Goal: Task Accomplishment & Management: Use online tool/utility

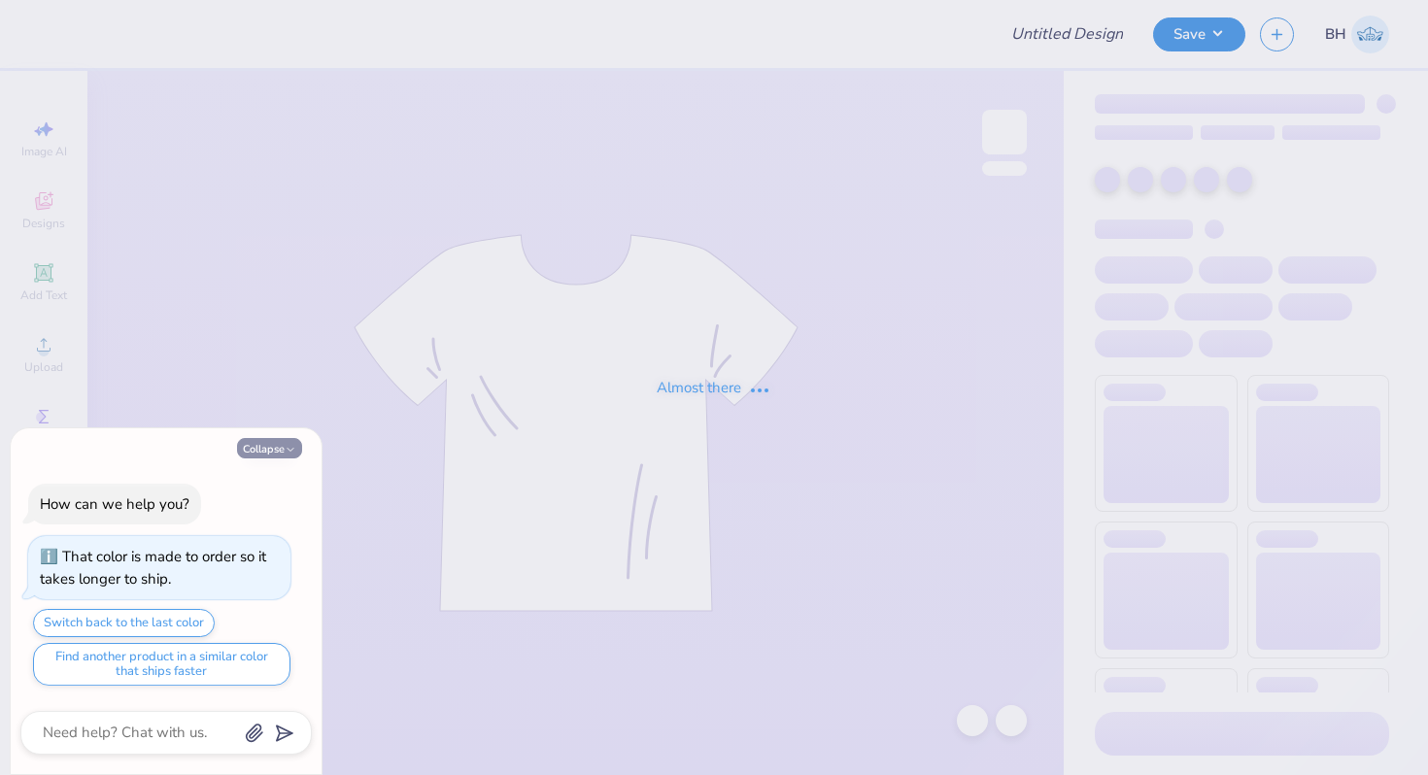
click at [276, 457] on button "Collapse" at bounding box center [269, 448] width 65 height 20
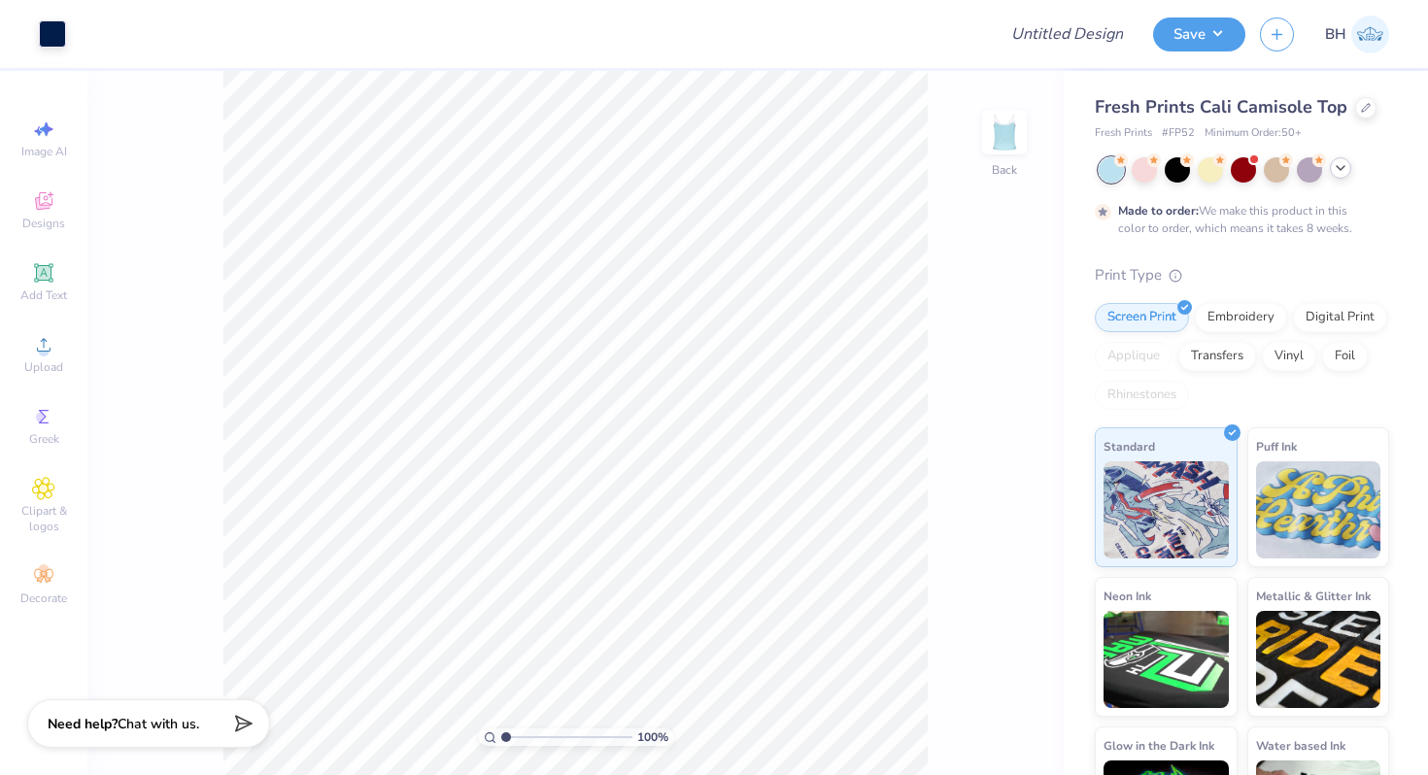
click at [1336, 175] on icon at bounding box center [1341, 168] width 16 height 16
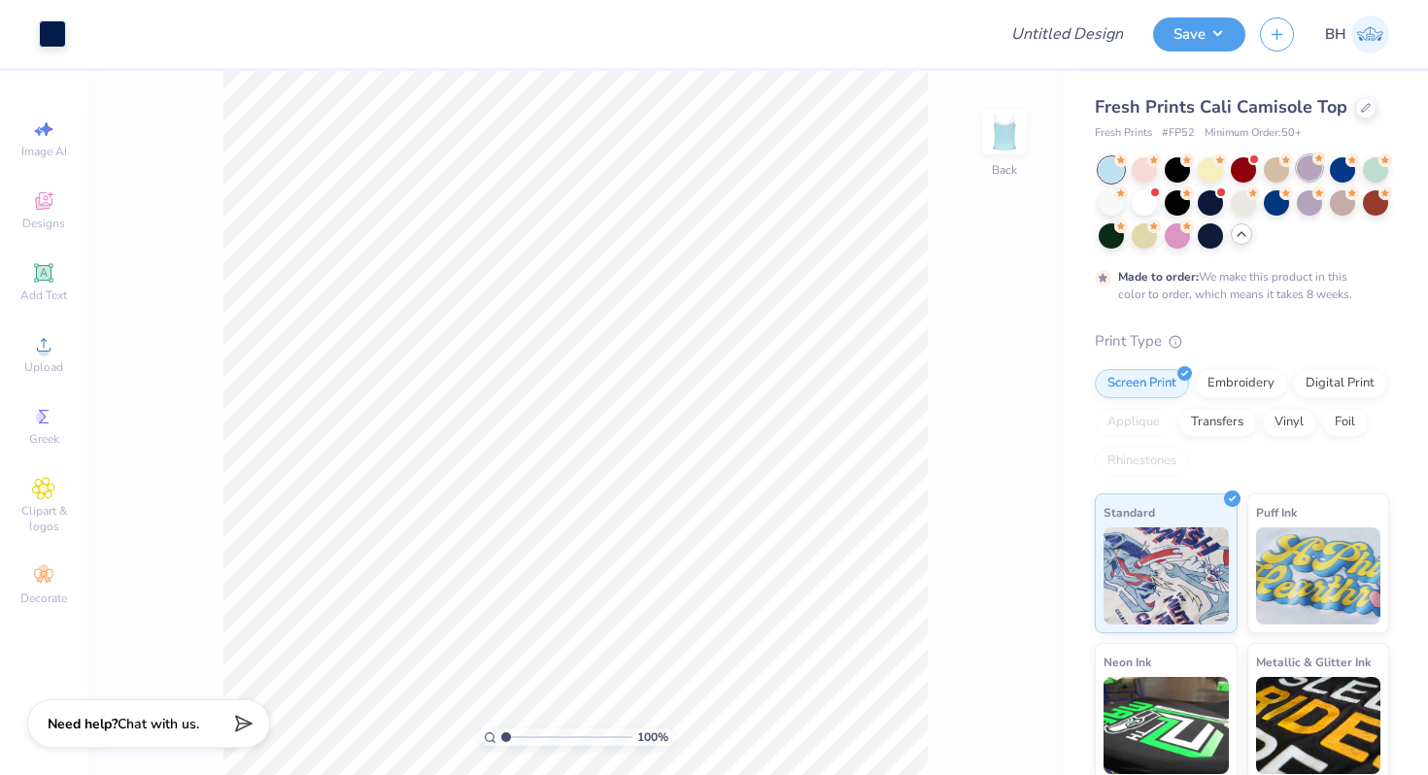
click at [1315, 173] on div at bounding box center [1309, 167] width 25 height 25
click at [1337, 165] on div at bounding box center [1342, 167] width 25 height 25
click at [1279, 179] on div at bounding box center [1276, 167] width 25 height 25
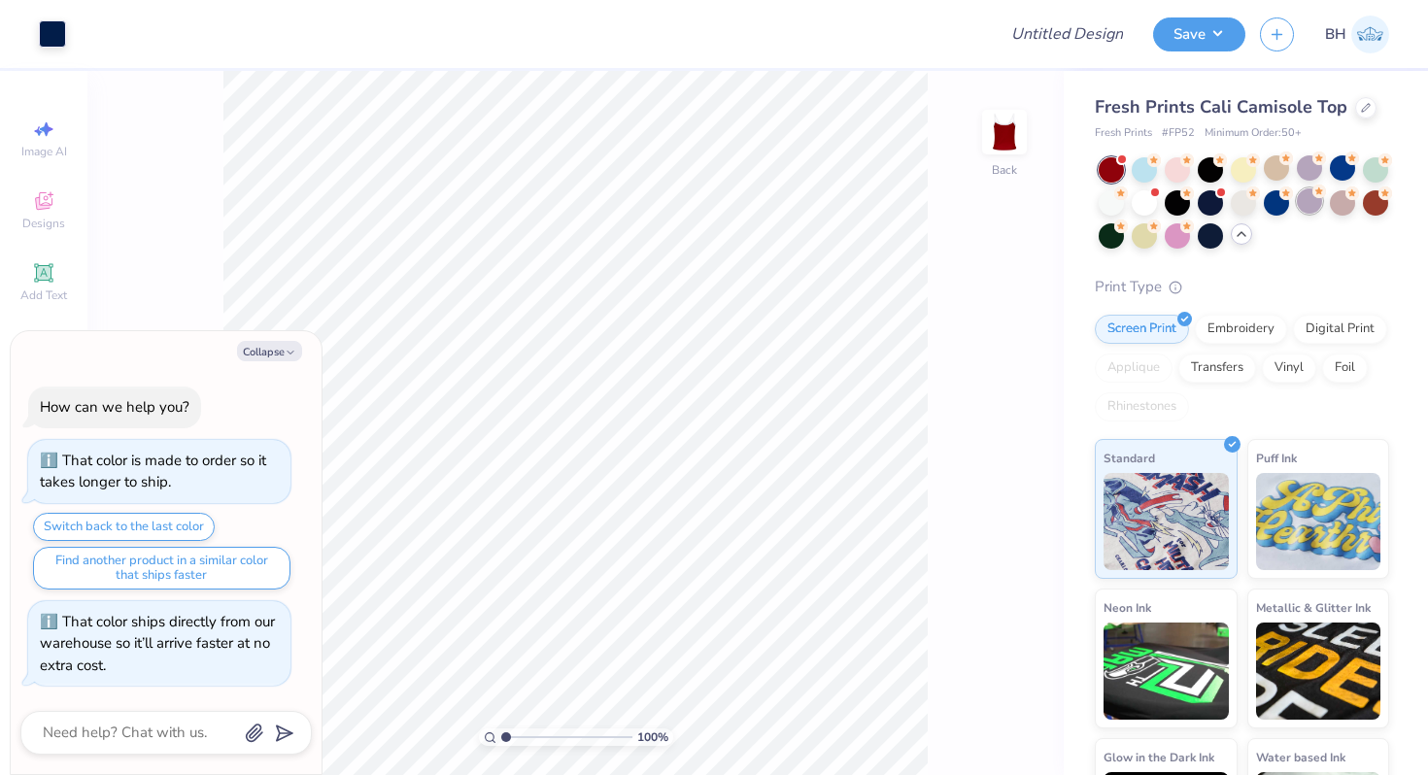
scroll to position [156, 0]
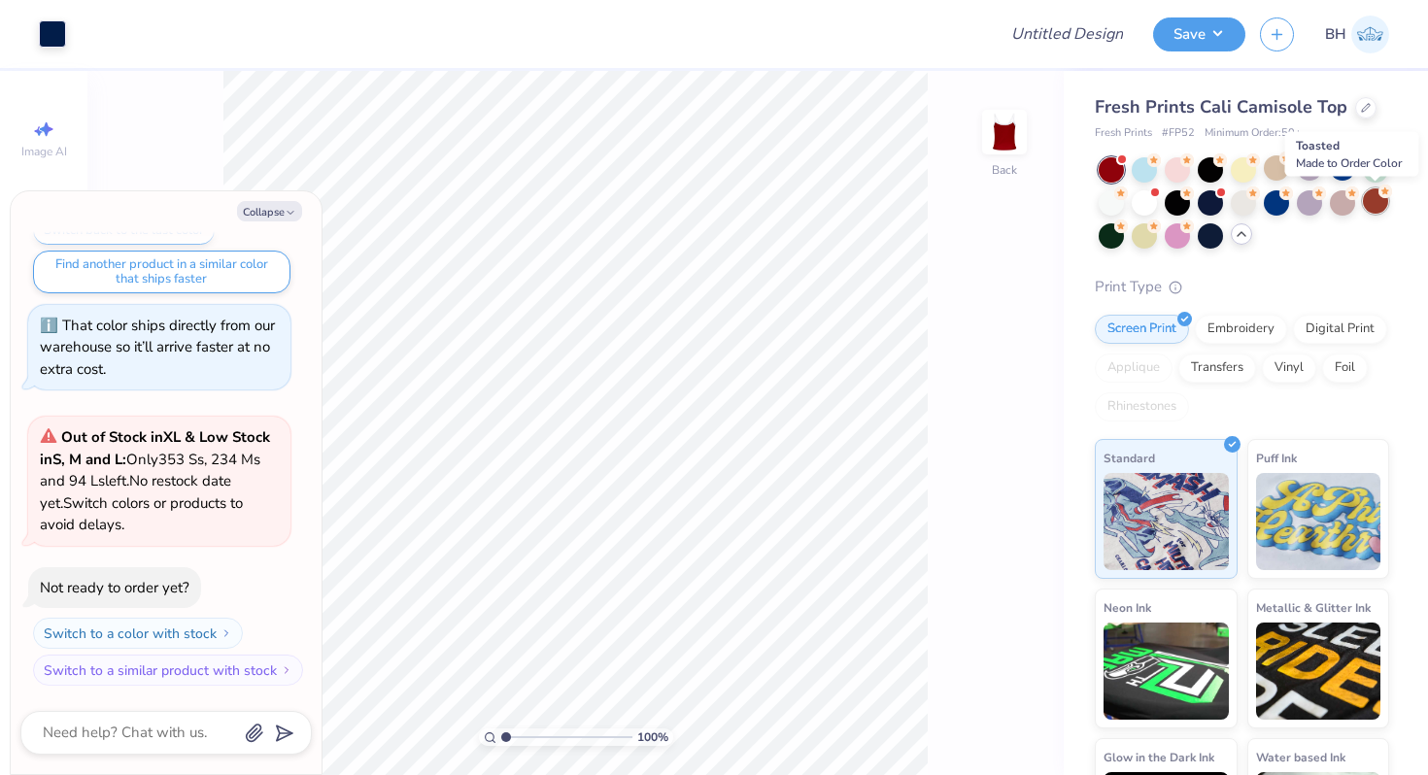
click at [1379, 201] on div at bounding box center [1375, 200] width 25 height 25
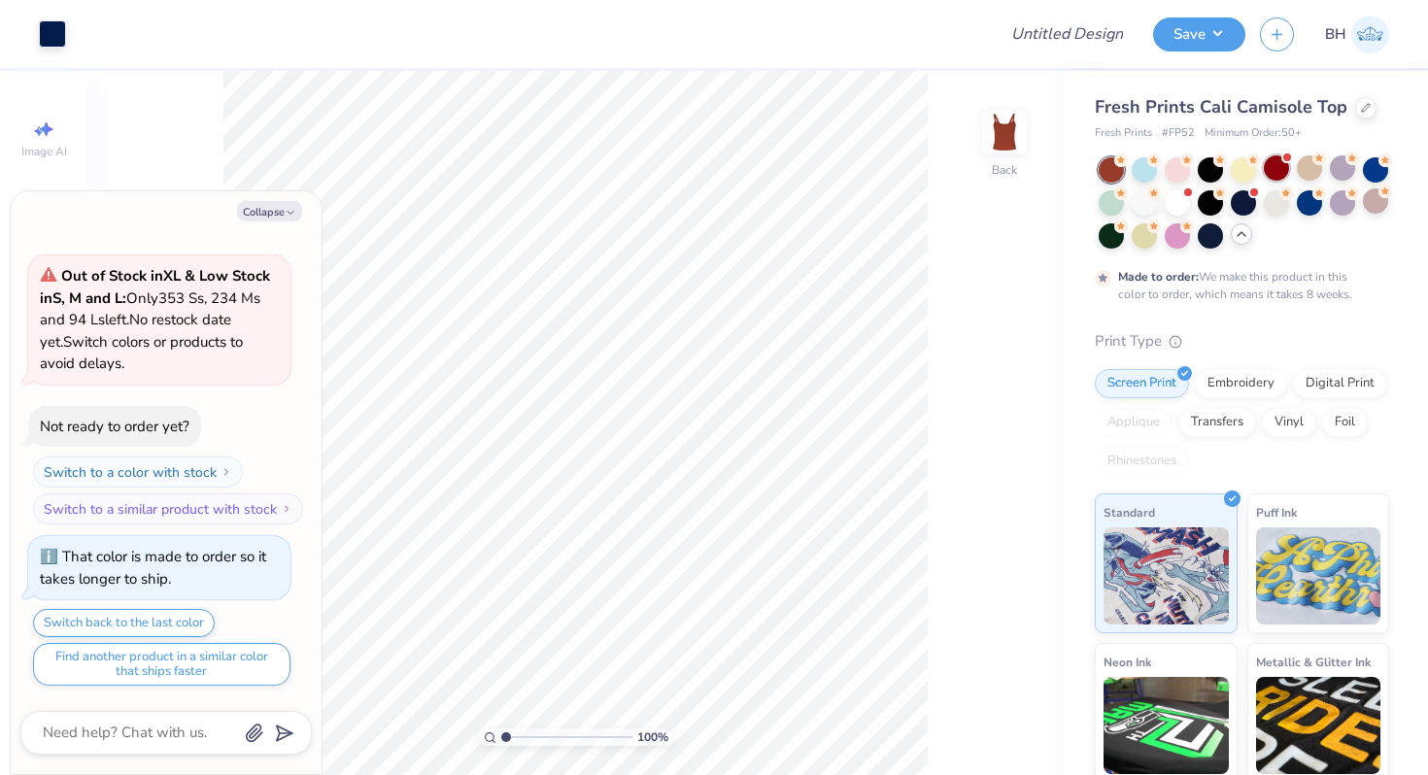
click at [1285, 170] on div at bounding box center [1276, 167] width 25 height 25
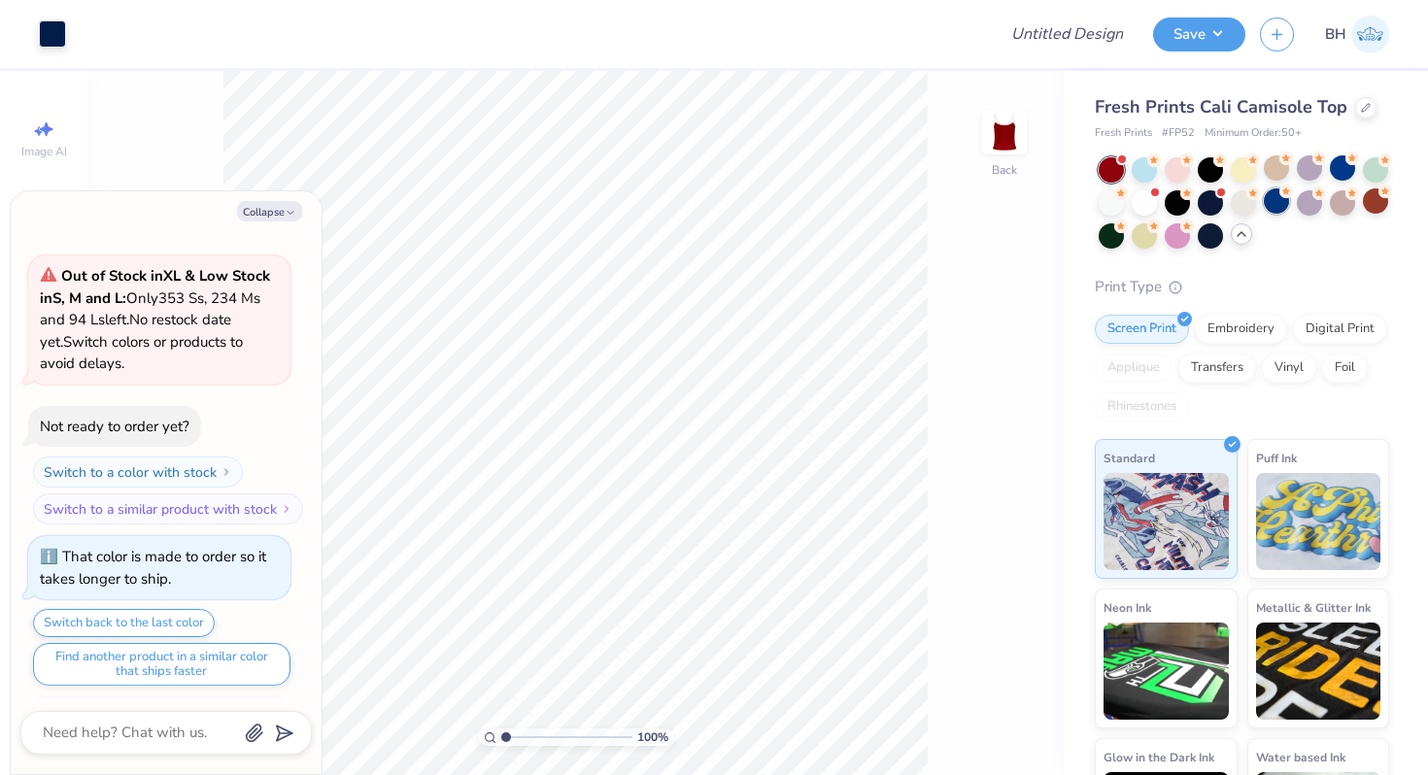
scroll to position [710, 0]
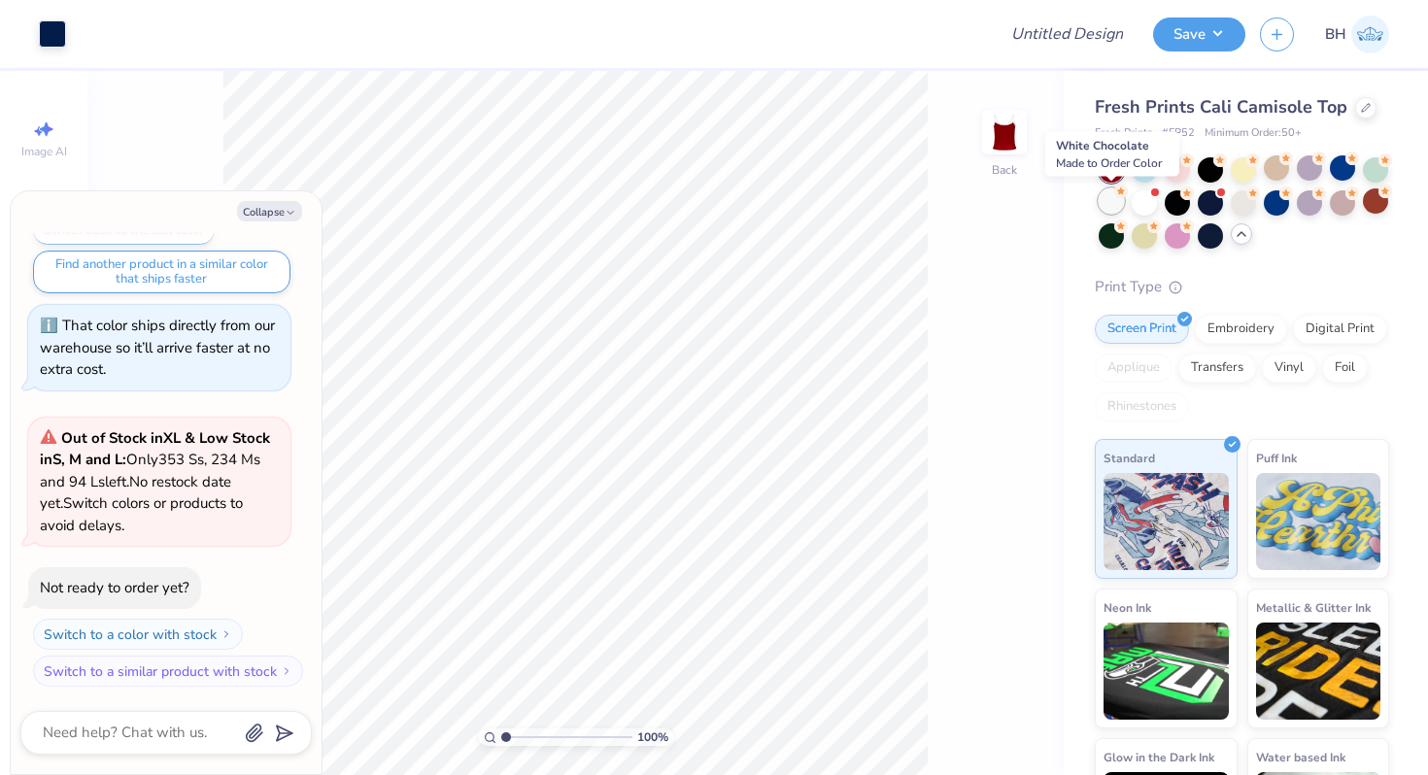
click at [1118, 203] on div at bounding box center [1111, 200] width 25 height 25
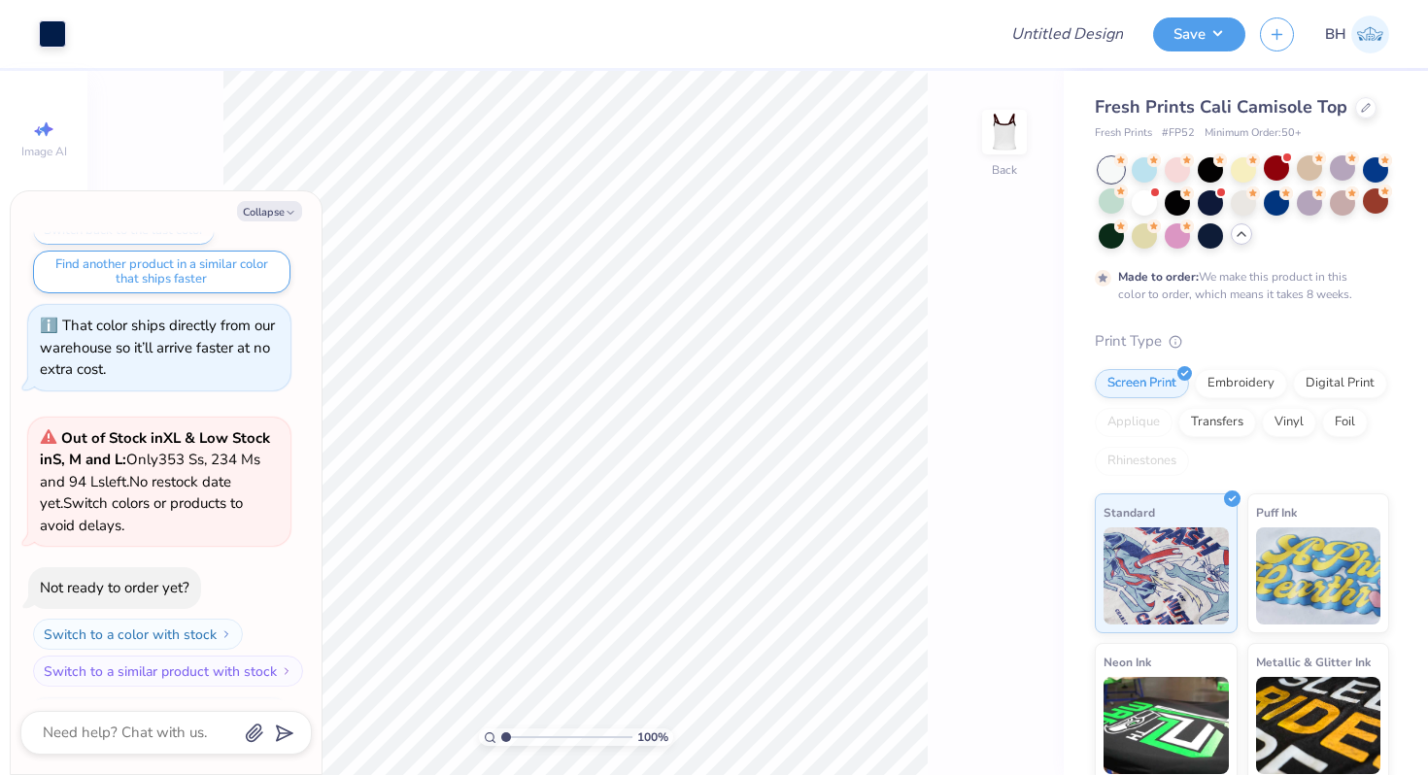
scroll to position [871, 0]
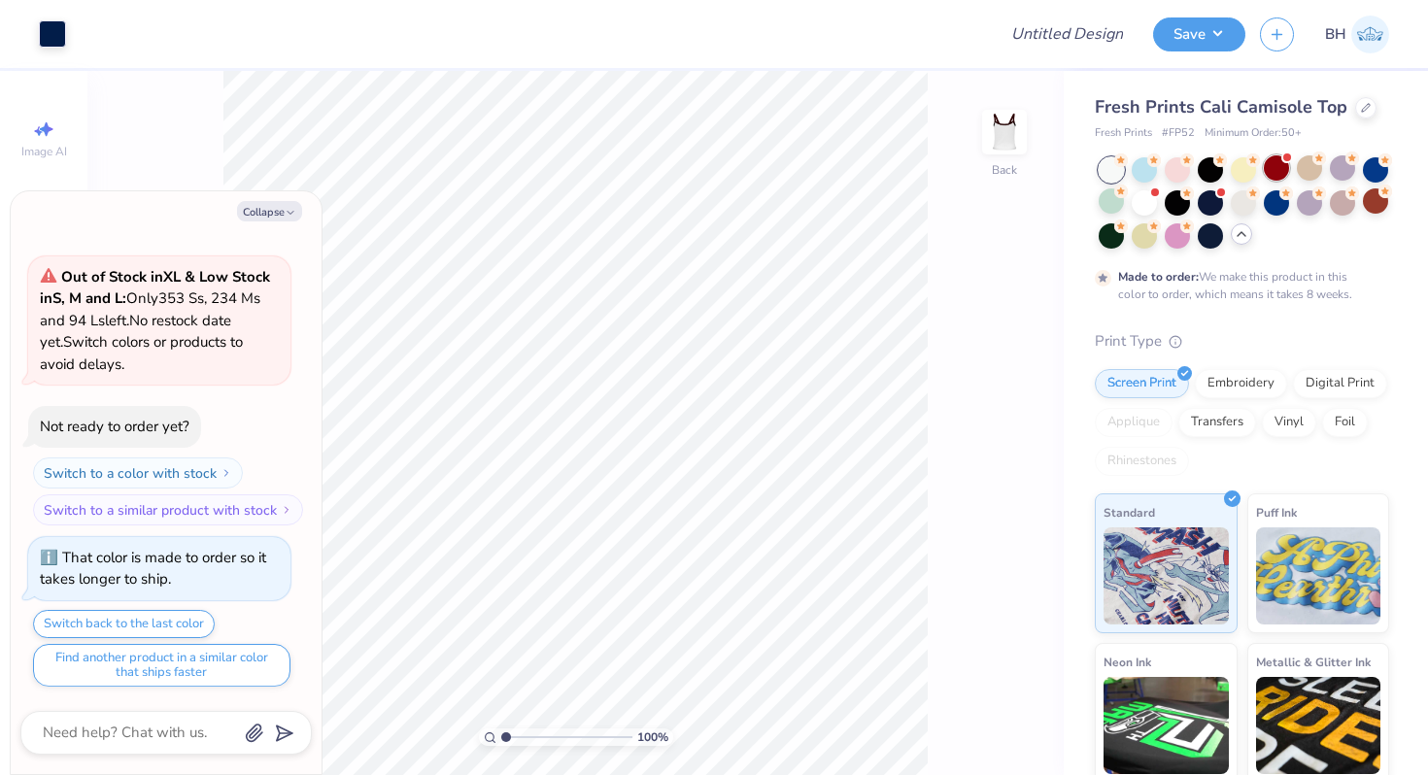
click at [1274, 160] on div at bounding box center [1276, 167] width 25 height 25
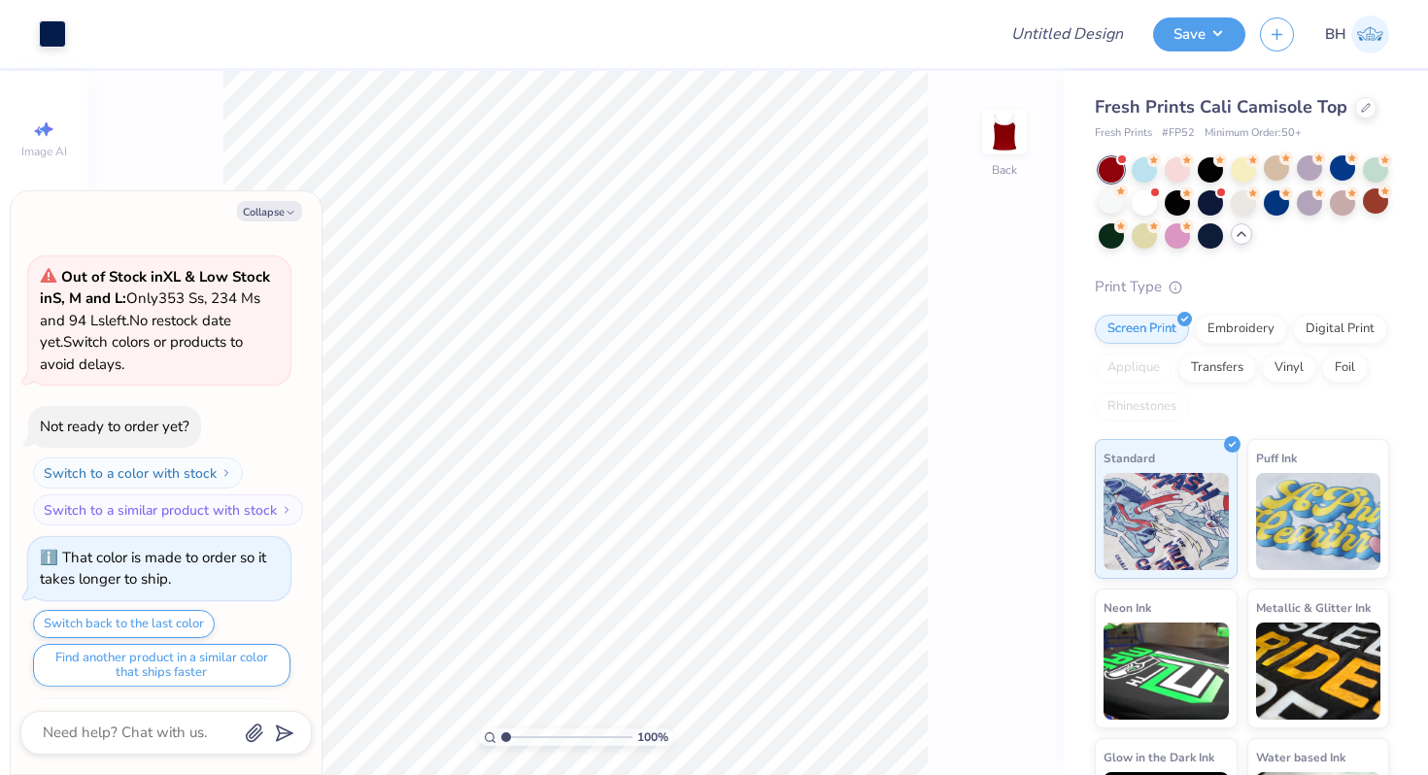
scroll to position [1265, 0]
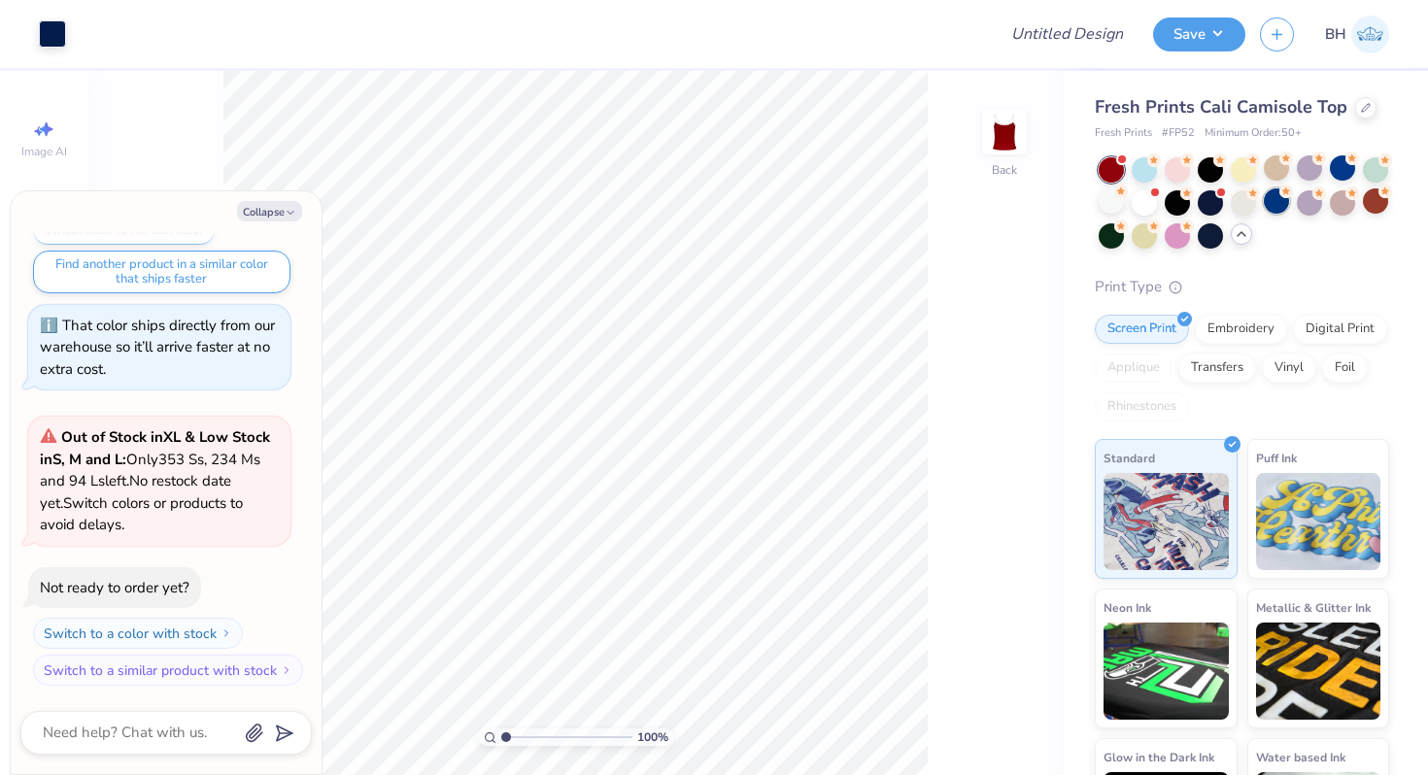
click at [1276, 199] on div at bounding box center [1276, 200] width 25 height 25
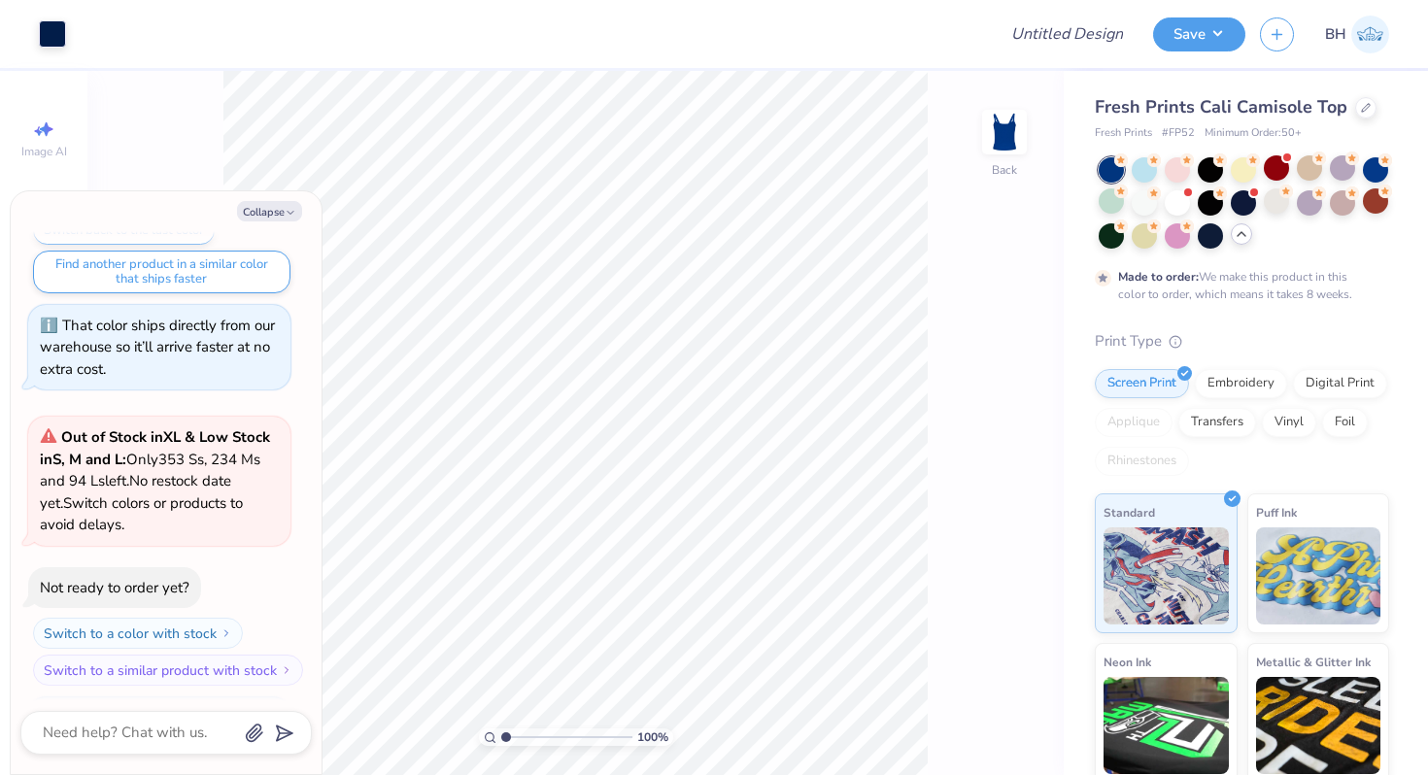
scroll to position [1426, 0]
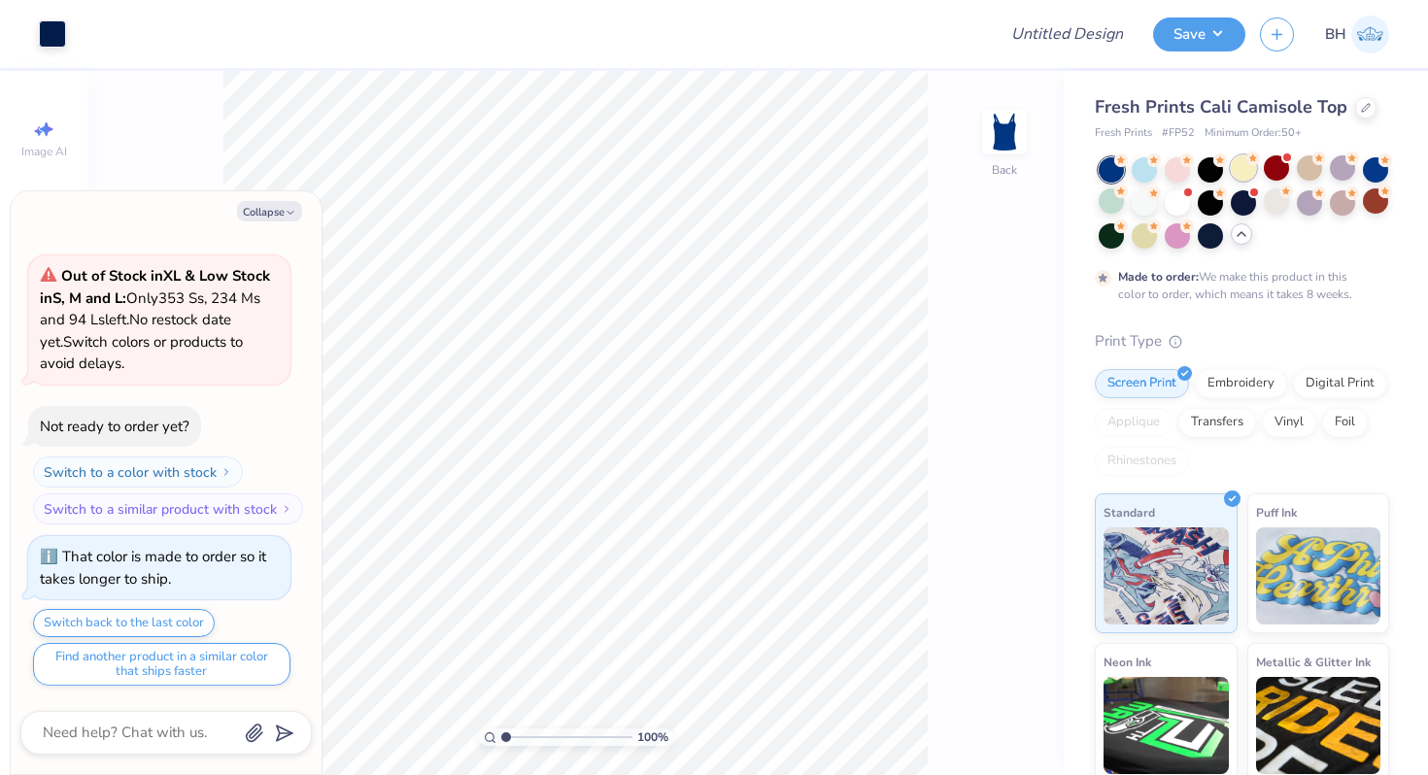
click at [1251, 179] on div at bounding box center [1243, 167] width 25 height 25
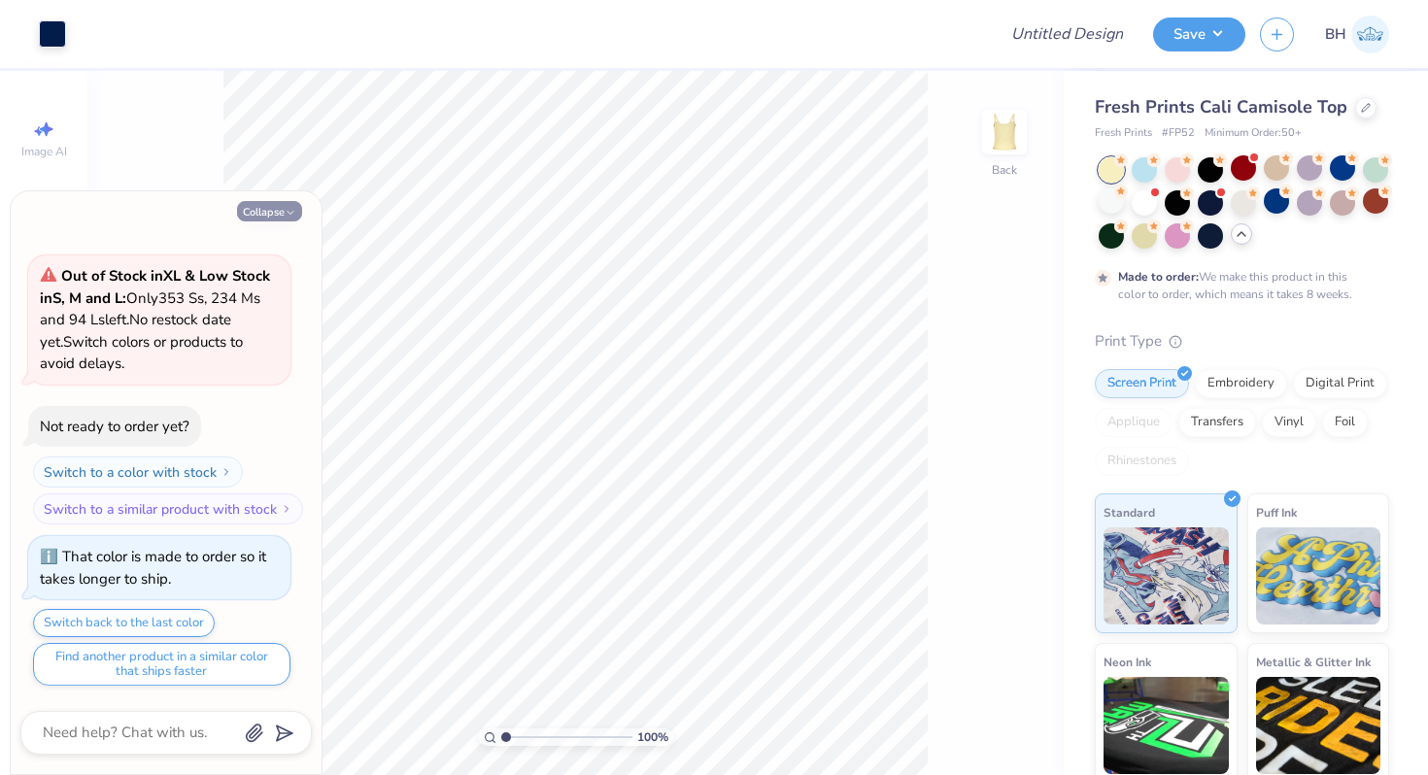
click at [293, 201] on button "Collapse" at bounding box center [269, 211] width 65 height 20
type textarea "x"
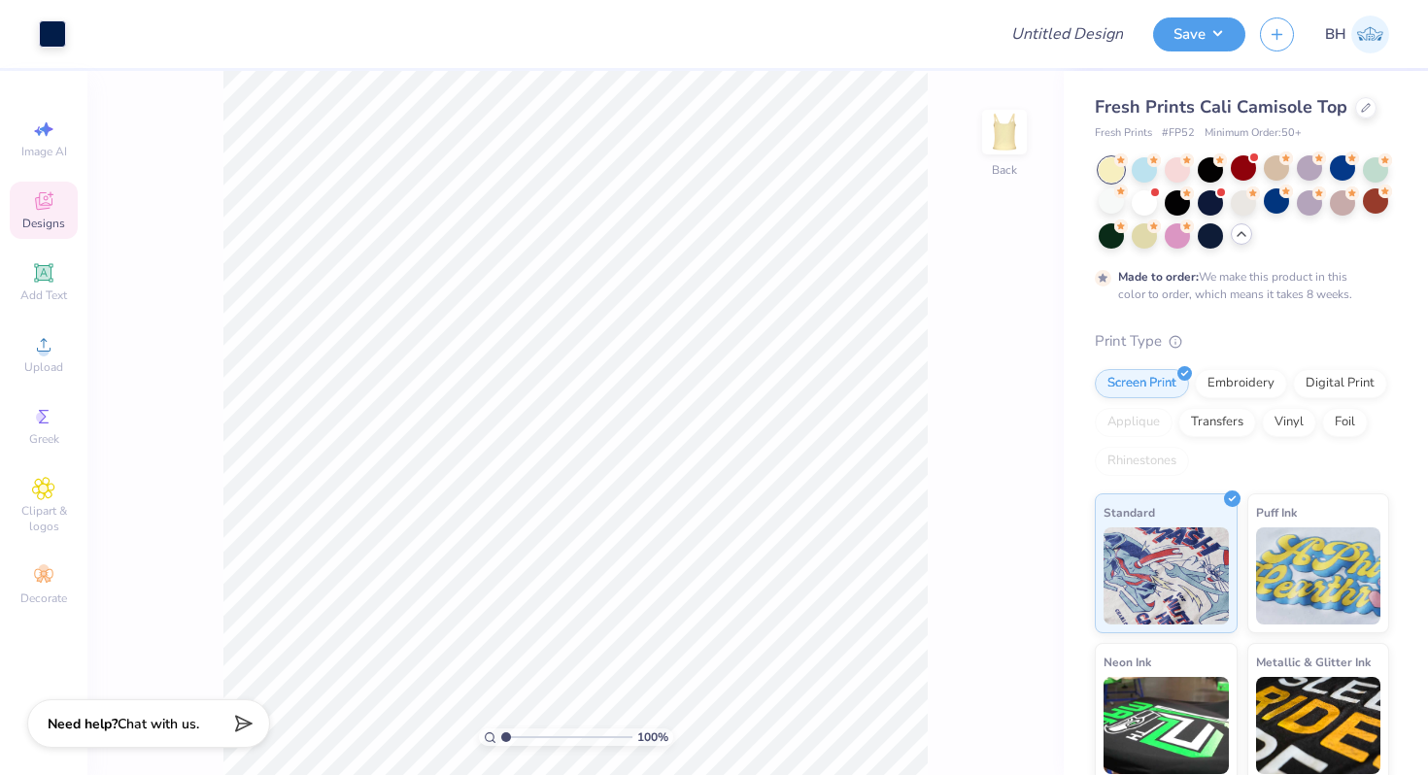
click at [61, 200] on div "Designs" at bounding box center [44, 210] width 68 height 57
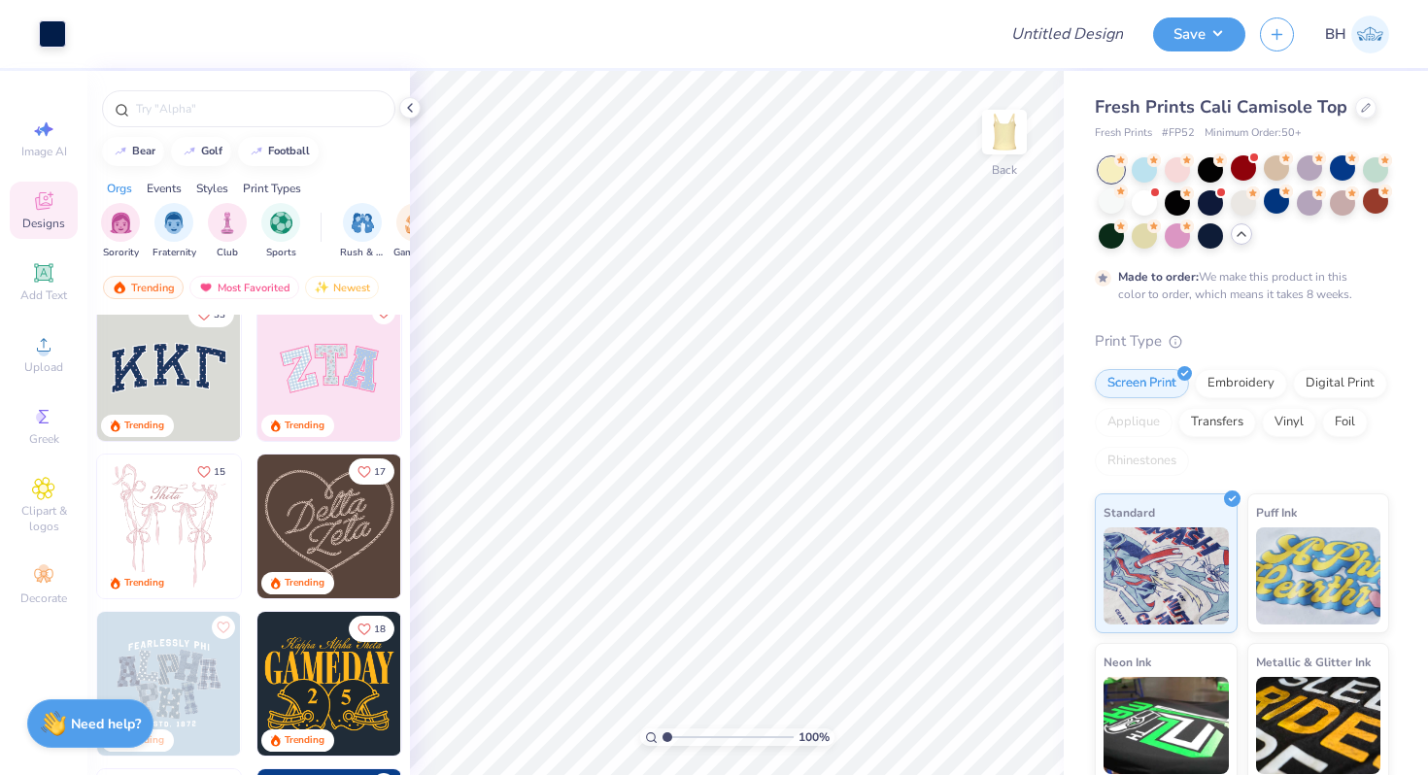
scroll to position [0, 0]
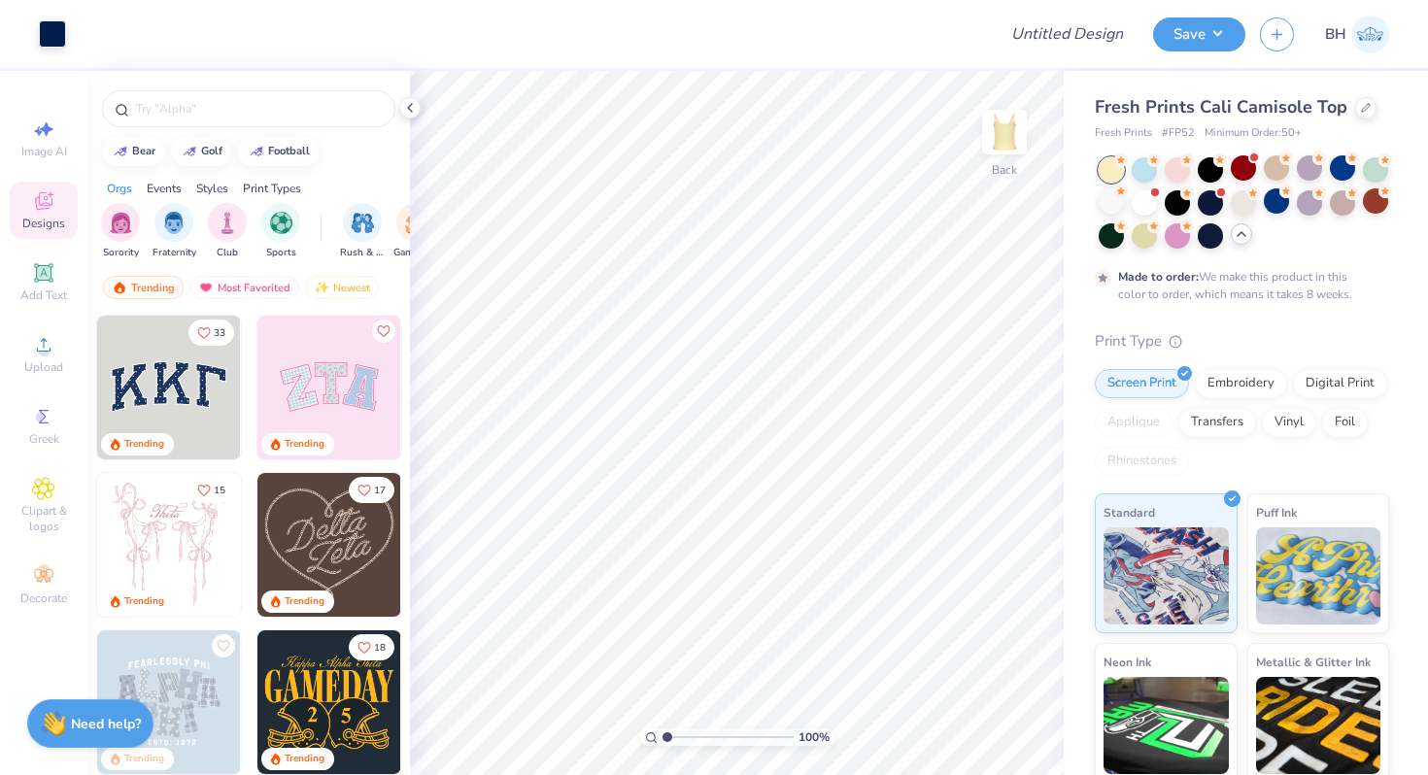
click at [211, 390] on img at bounding box center [169, 388] width 144 height 144
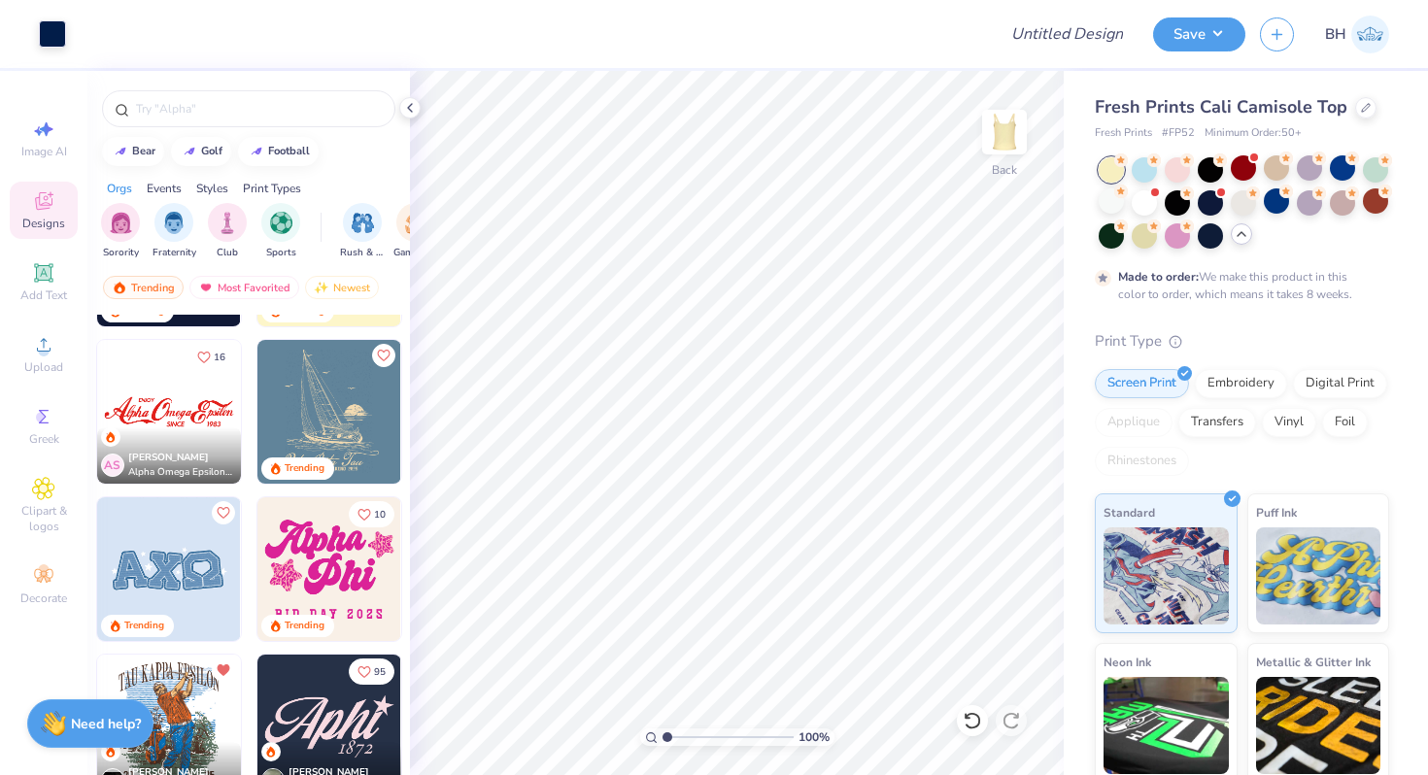
scroll to position [1867, 0]
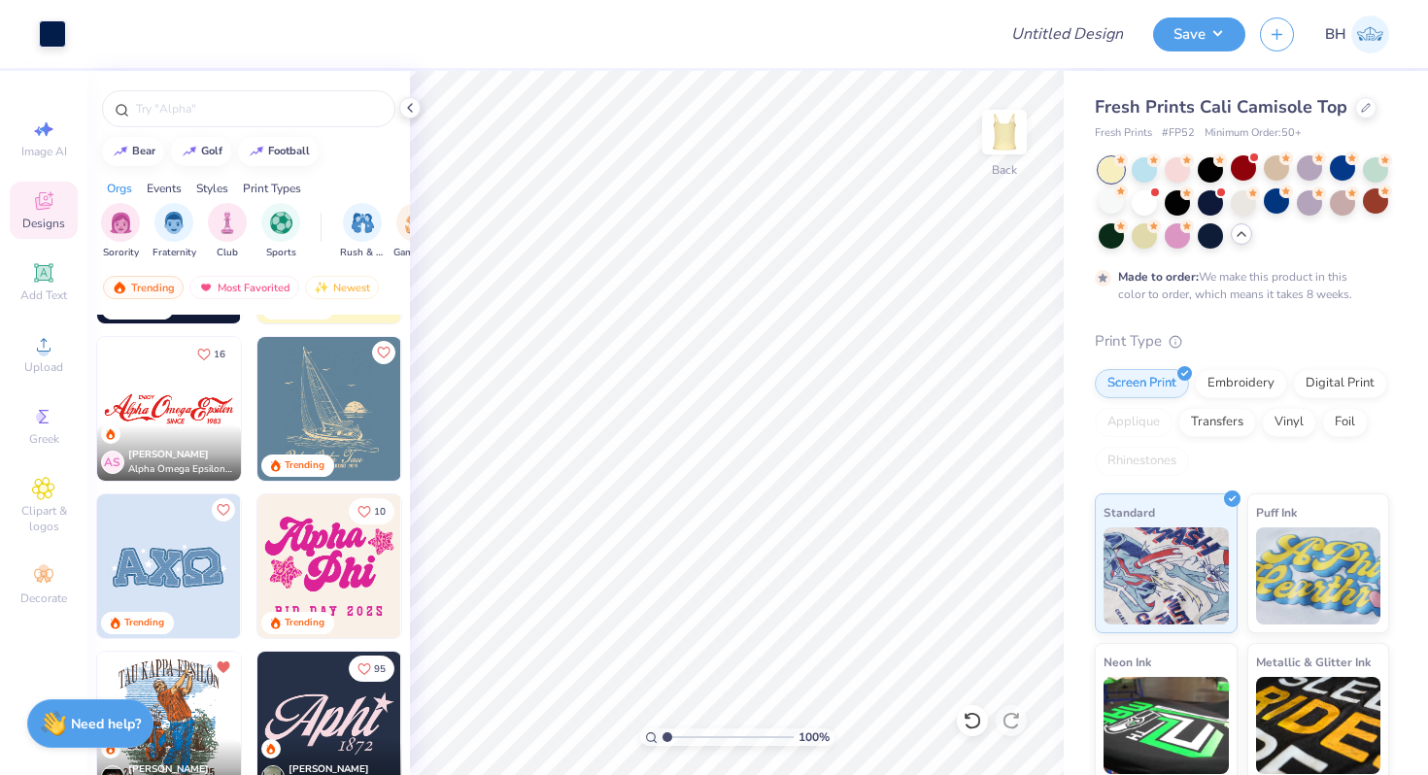
click at [213, 398] on img at bounding box center [169, 409] width 144 height 144
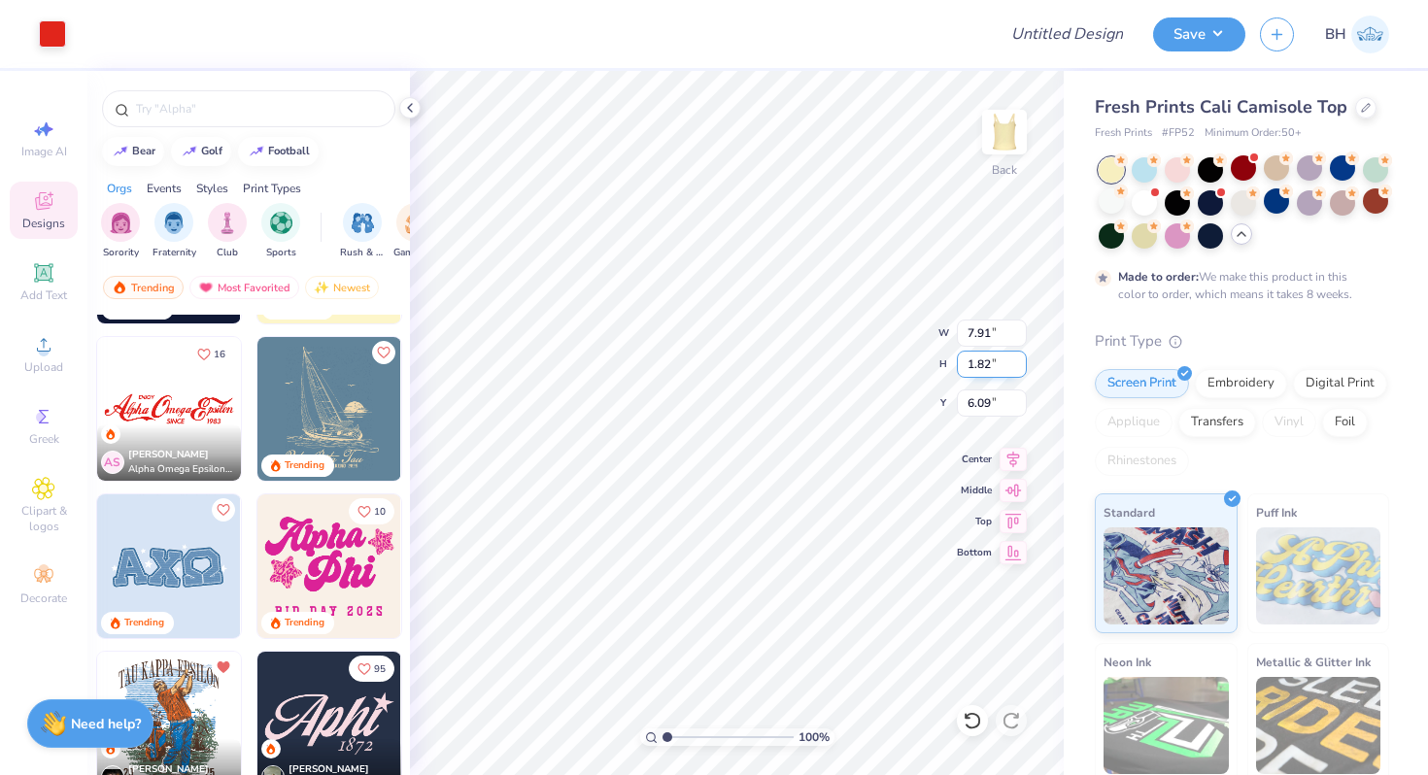
click at [634, 362] on div "100 % Back W 7.91 7.91 " H 1.82 1.82 " Y 6.09 6.09 " Center Middle Top Bottom" at bounding box center [737, 423] width 654 height 704
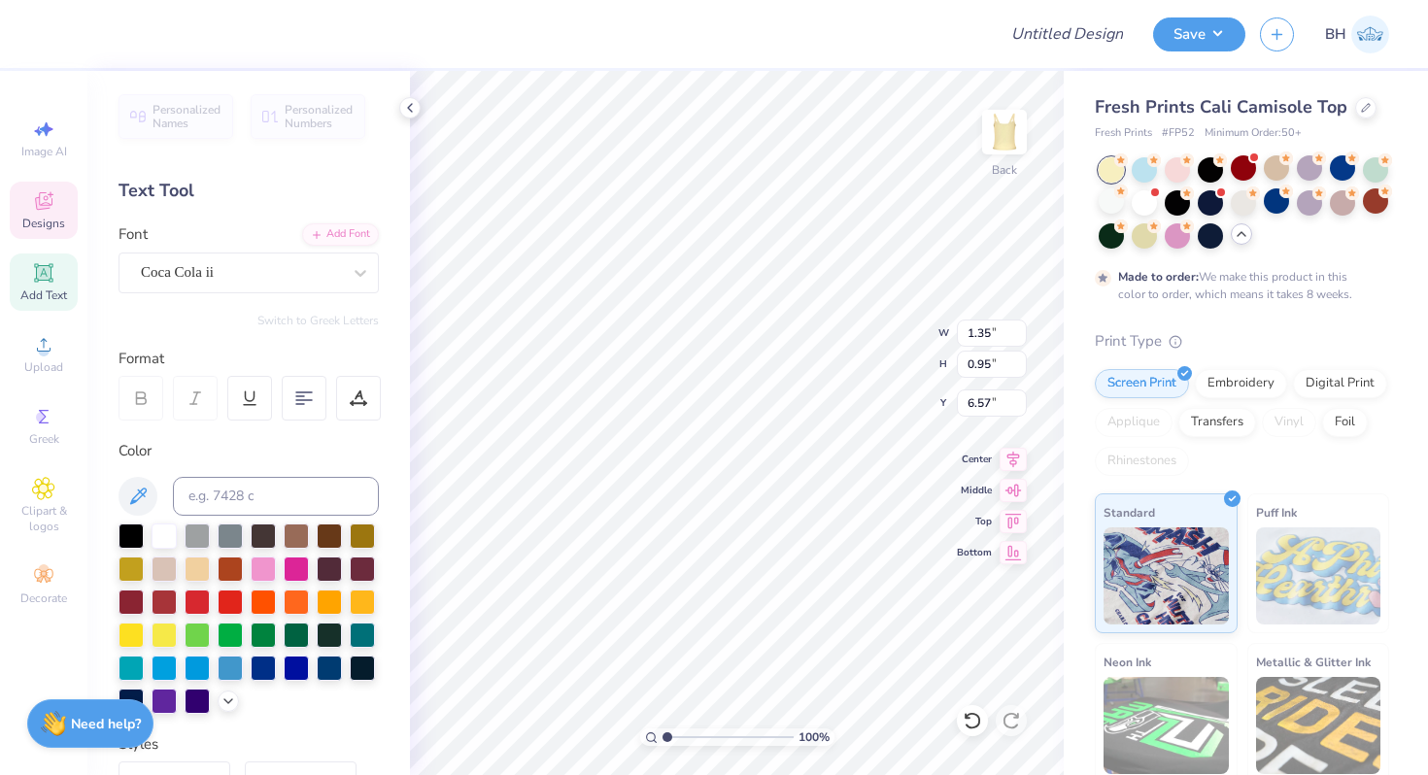
type input "3.16"
type input "1.67"
type input "6.09"
type textarea "C"
type textarea "hi"
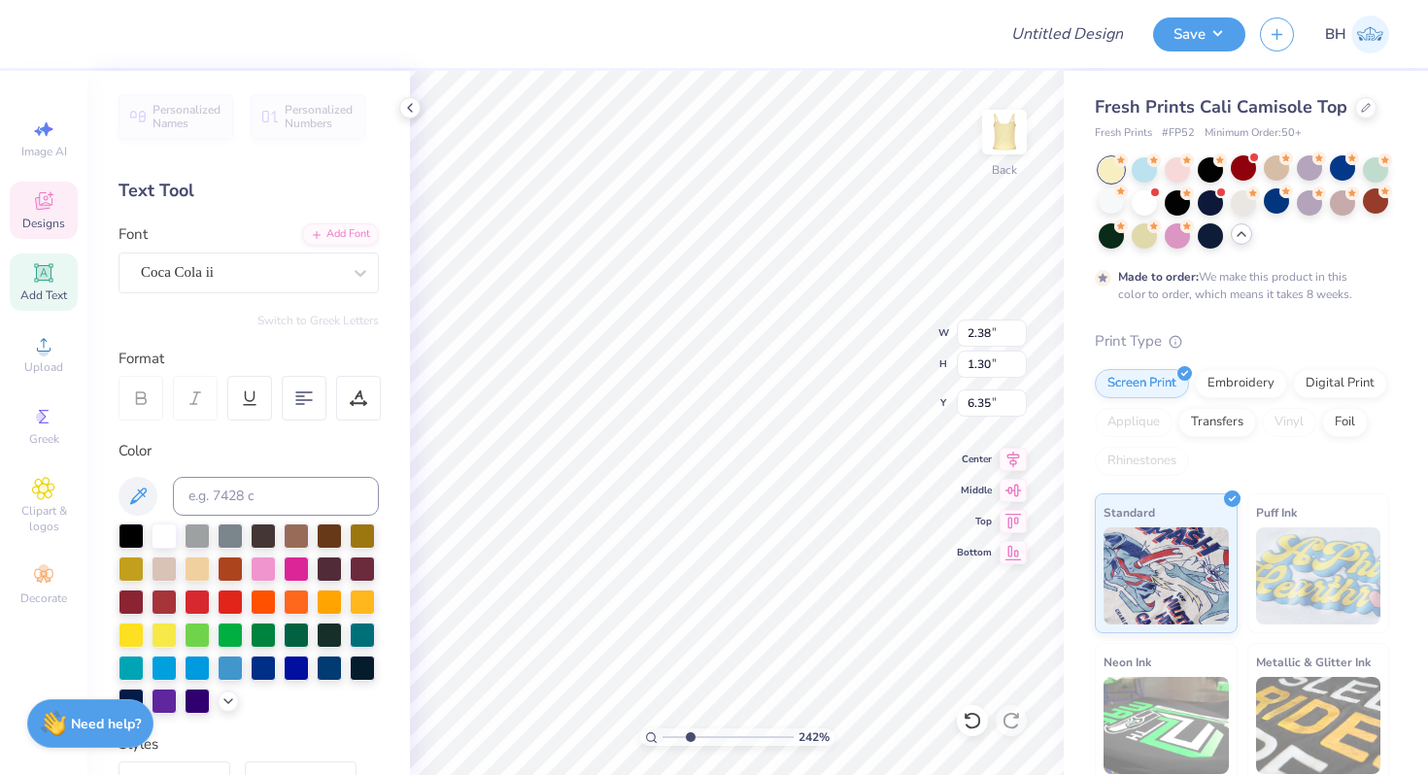
drag, startPoint x: 669, startPoint y: 734, endPoint x: 691, endPoint y: 718, distance: 27.0
click at [691, 729] on input "range" at bounding box center [728, 737] width 131 height 17
drag, startPoint x: 693, startPoint y: 737, endPoint x: 677, endPoint y: 735, distance: 15.7
type input "1.78"
click at [677, 735] on input "range" at bounding box center [728, 737] width 131 height 17
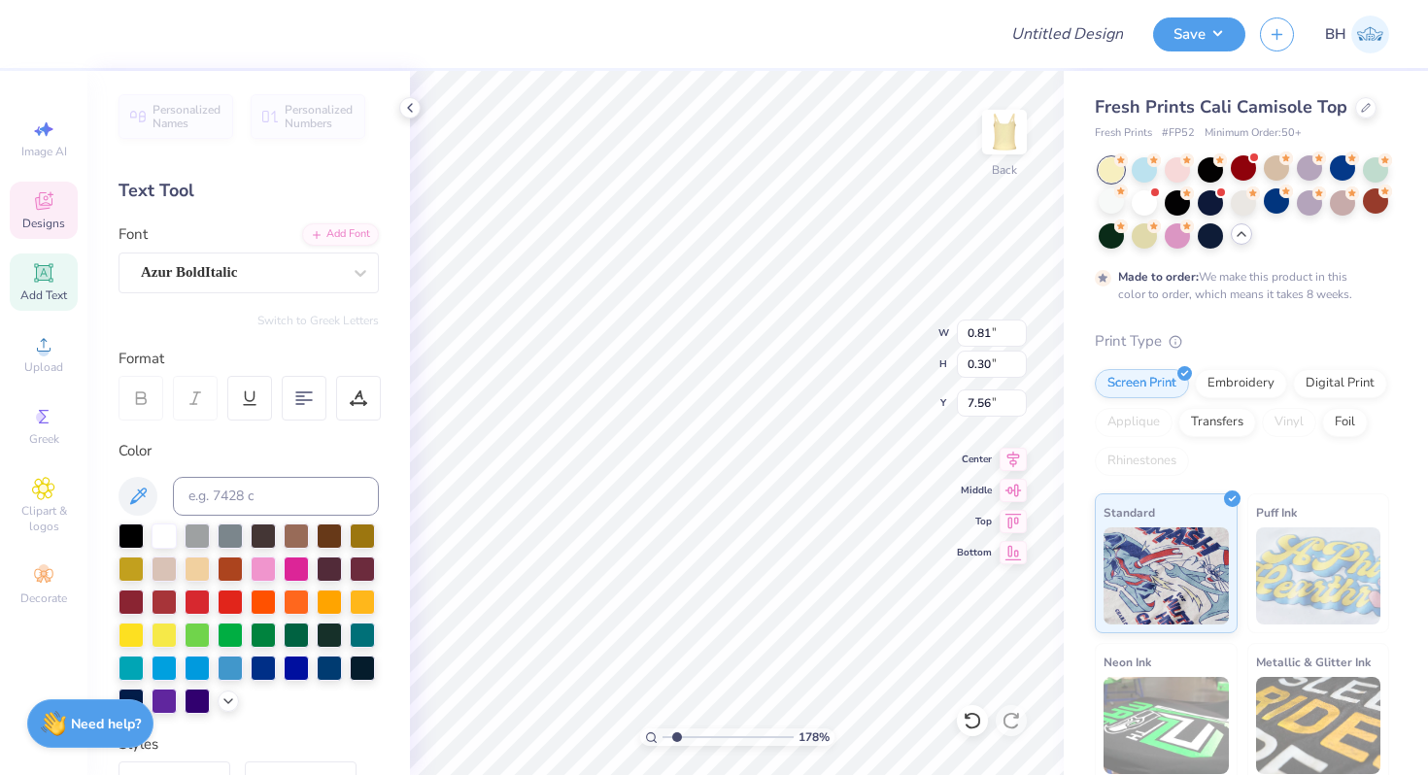
type textarea "1895"
type textarea "SINCE 1895"
type input "6.05"
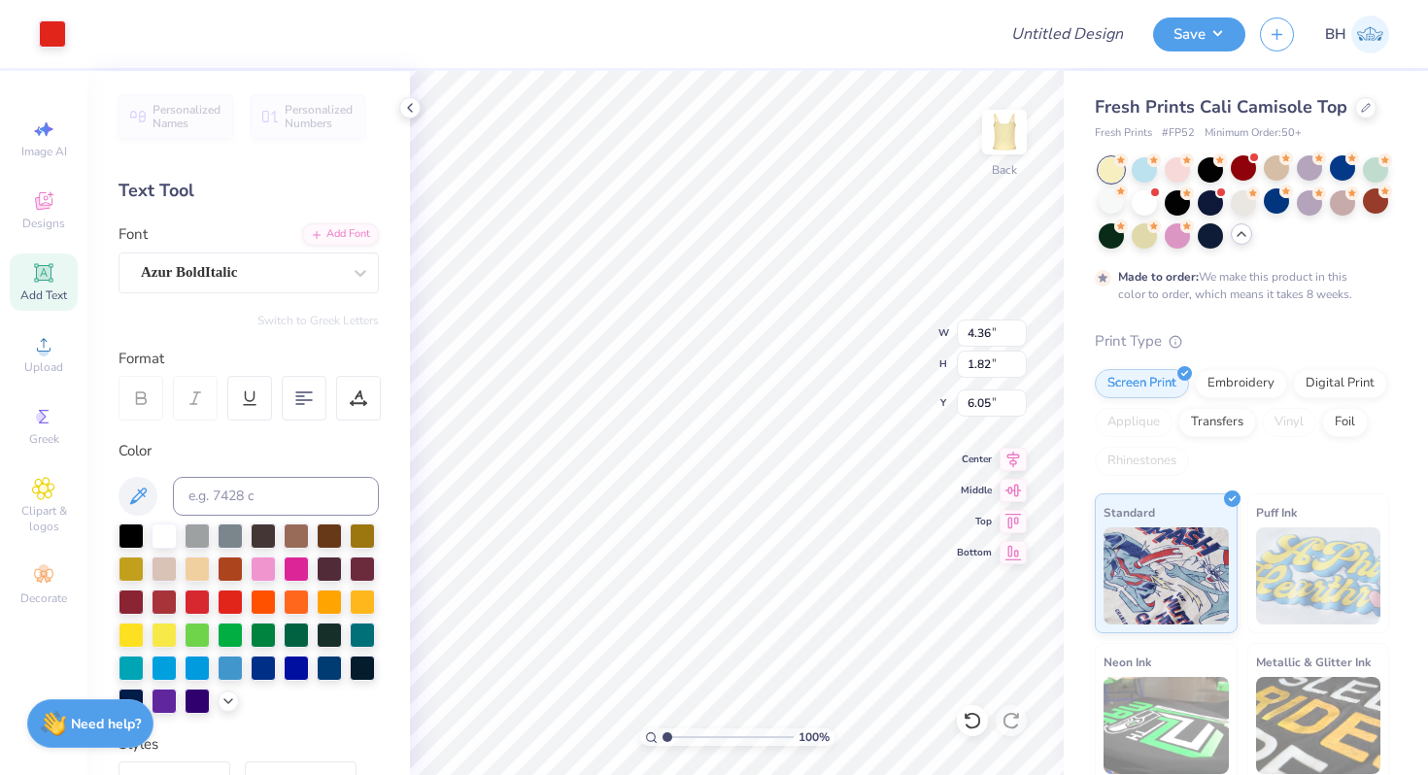
drag, startPoint x: 677, startPoint y: 739, endPoint x: 633, endPoint y: 737, distance: 43.8
type input "1"
click at [663, 737] on input "range" at bounding box center [728, 737] width 131 height 17
type input "7.23"
type input "3.01"
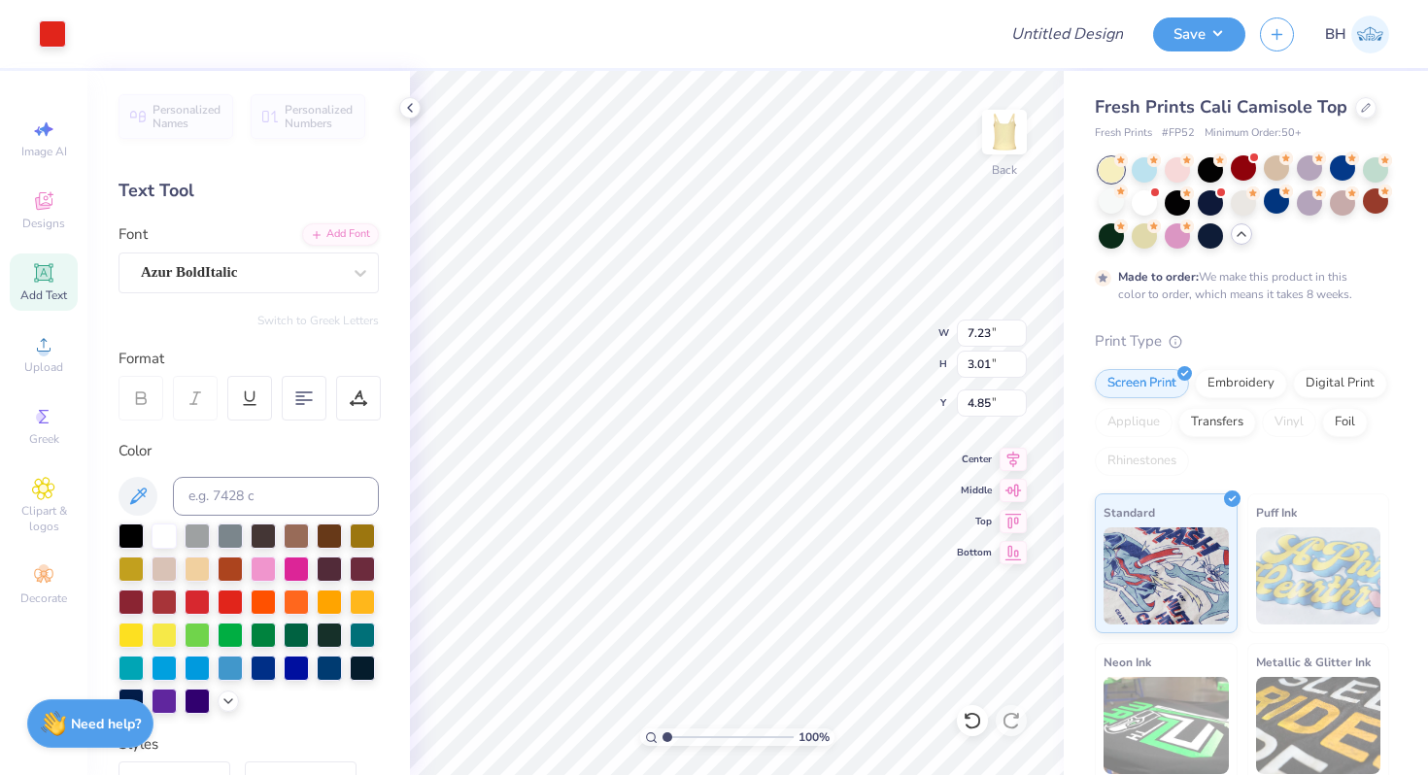
type input "4.85"
type input "5.86"
type input "2.44"
type input "1.97"
type input "2.42"
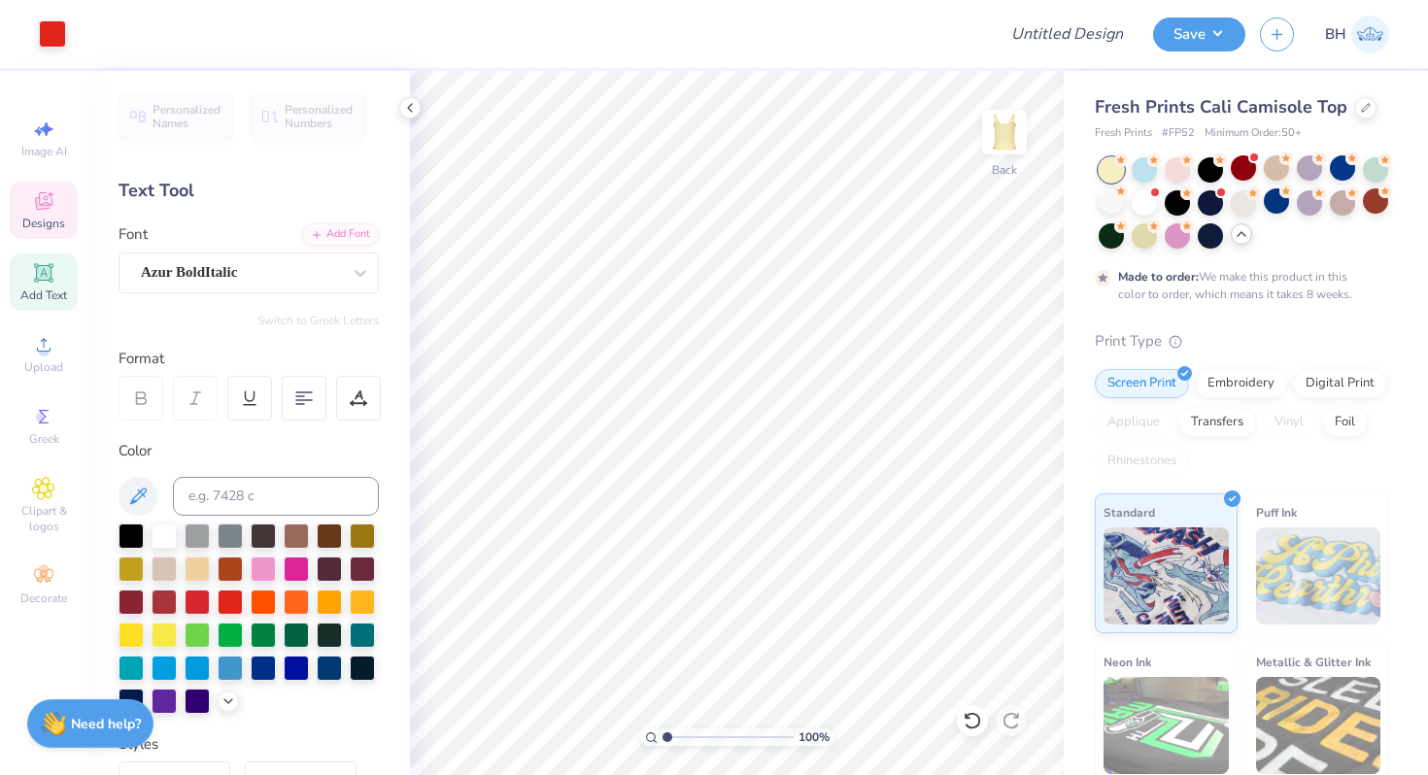
click at [51, 216] on span "Designs" at bounding box center [43, 224] width 43 height 16
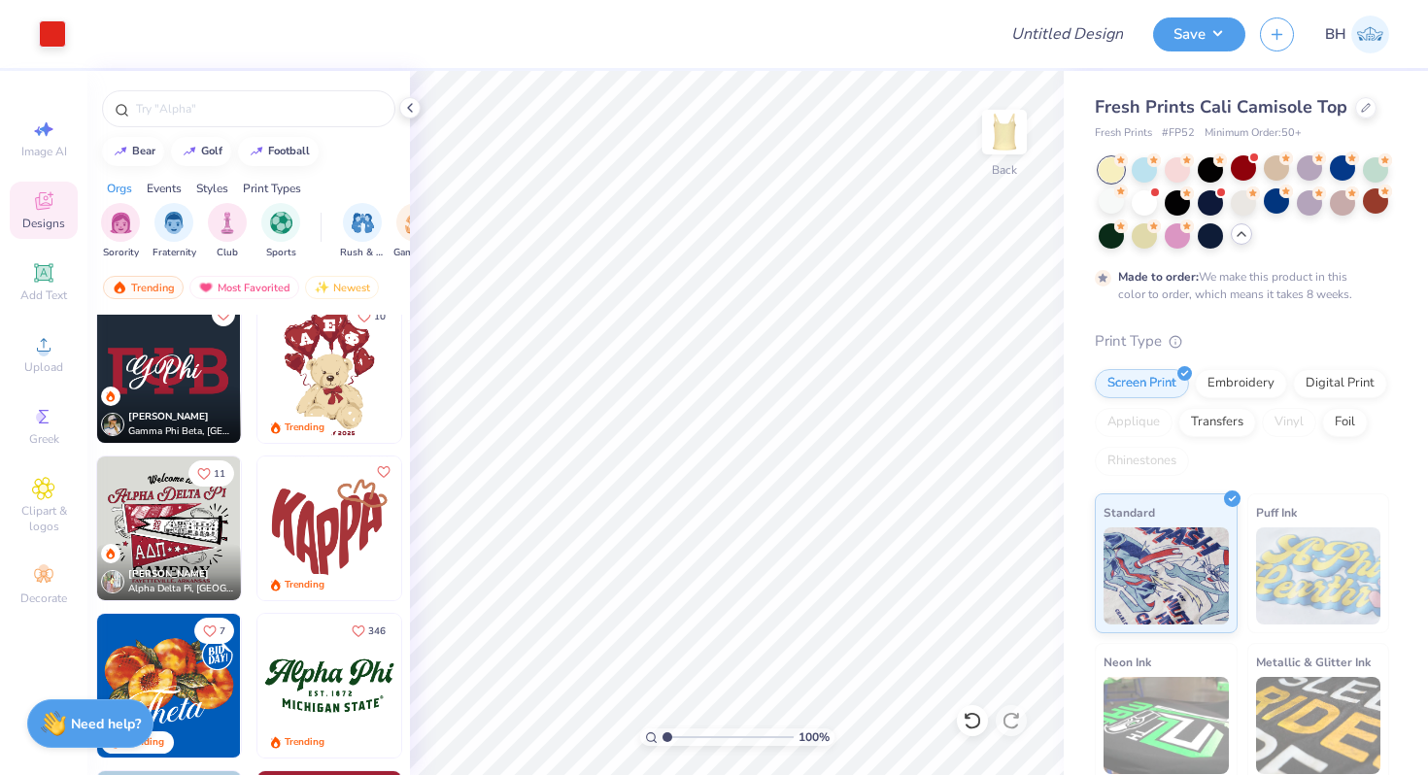
scroll to position [962, 0]
click at [319, 671] on img at bounding box center [329, 685] width 144 height 144
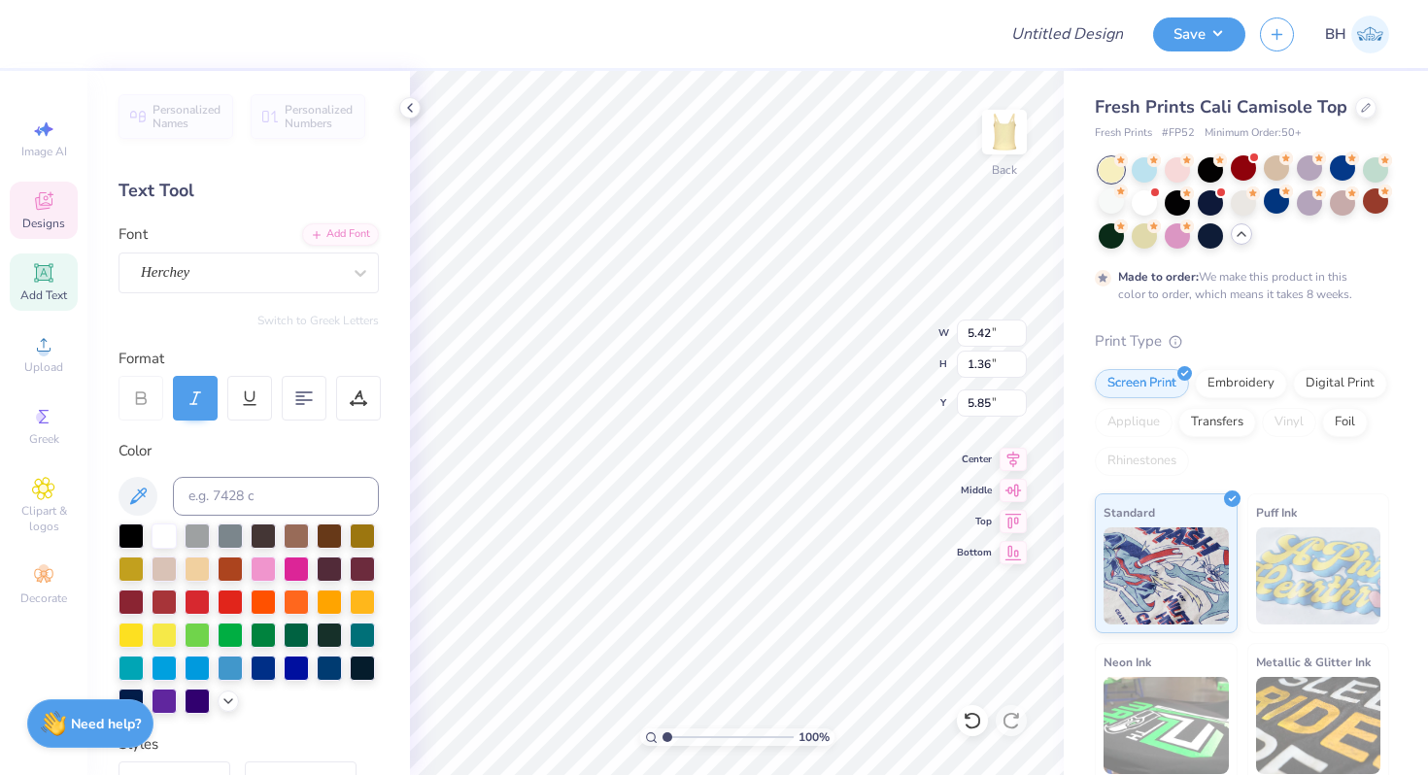
scroll to position [0, 0]
type textarea "Chi Omega"
type input "4.14"
type input "0.62"
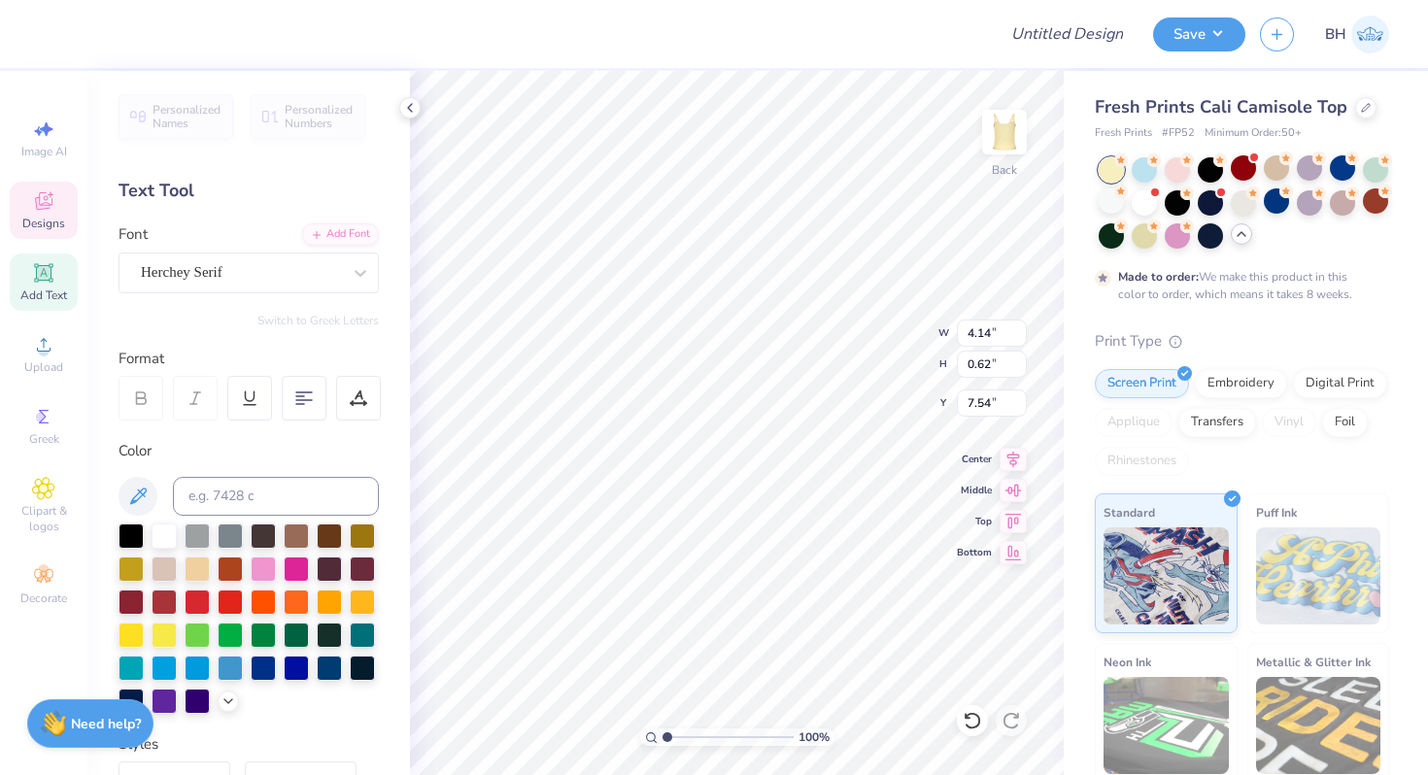
type input "7.51"
type textarea "UC davis"
type textarea "E S T . 1 8 9 5"
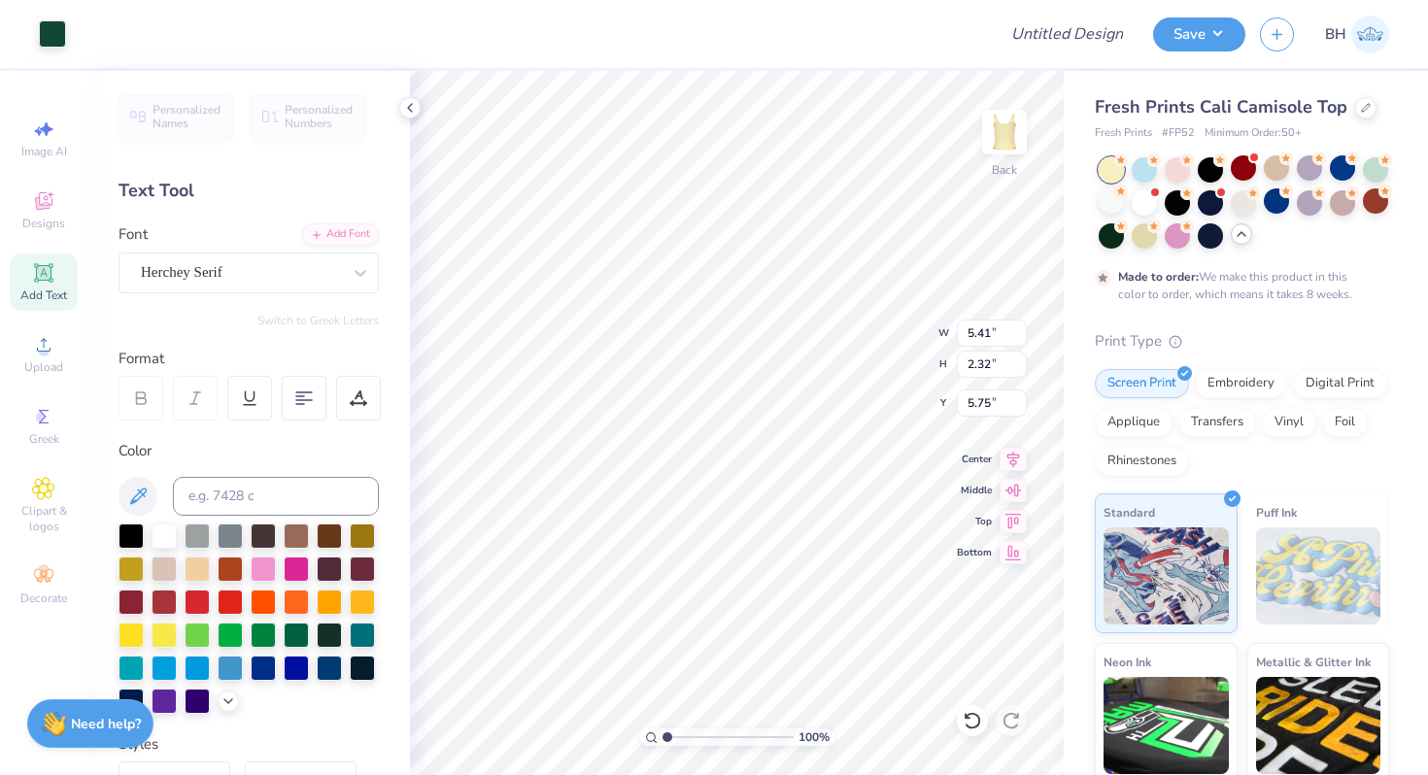
type input "2.33"
click at [39, 18] on div at bounding box center [52, 31] width 27 height 27
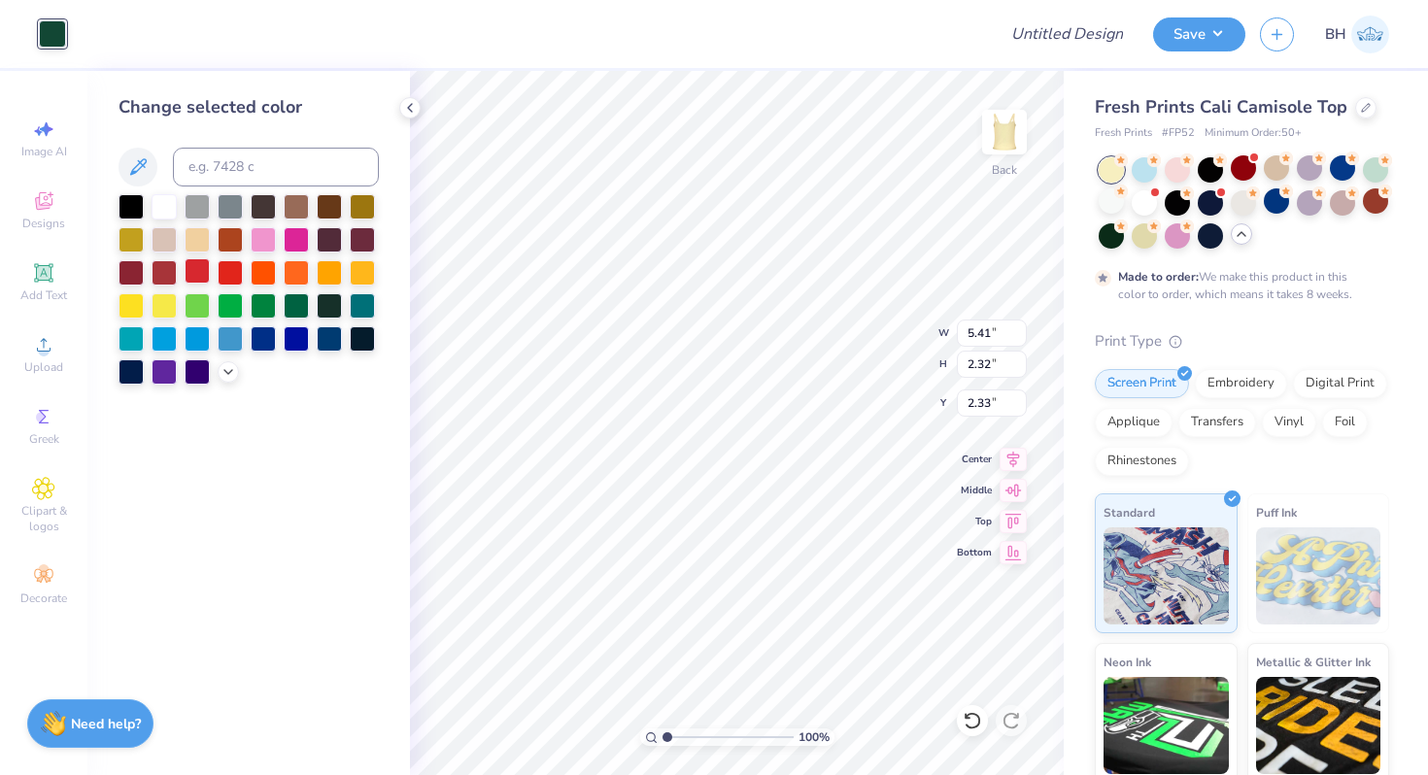
click at [201, 265] on div at bounding box center [197, 270] width 25 height 25
click at [229, 272] on div at bounding box center [230, 270] width 25 height 25
click at [1165, 166] on div at bounding box center [1177, 167] width 25 height 25
click at [1116, 170] on div at bounding box center [1111, 169] width 25 height 25
click at [1246, 177] on div at bounding box center [1243, 167] width 25 height 25
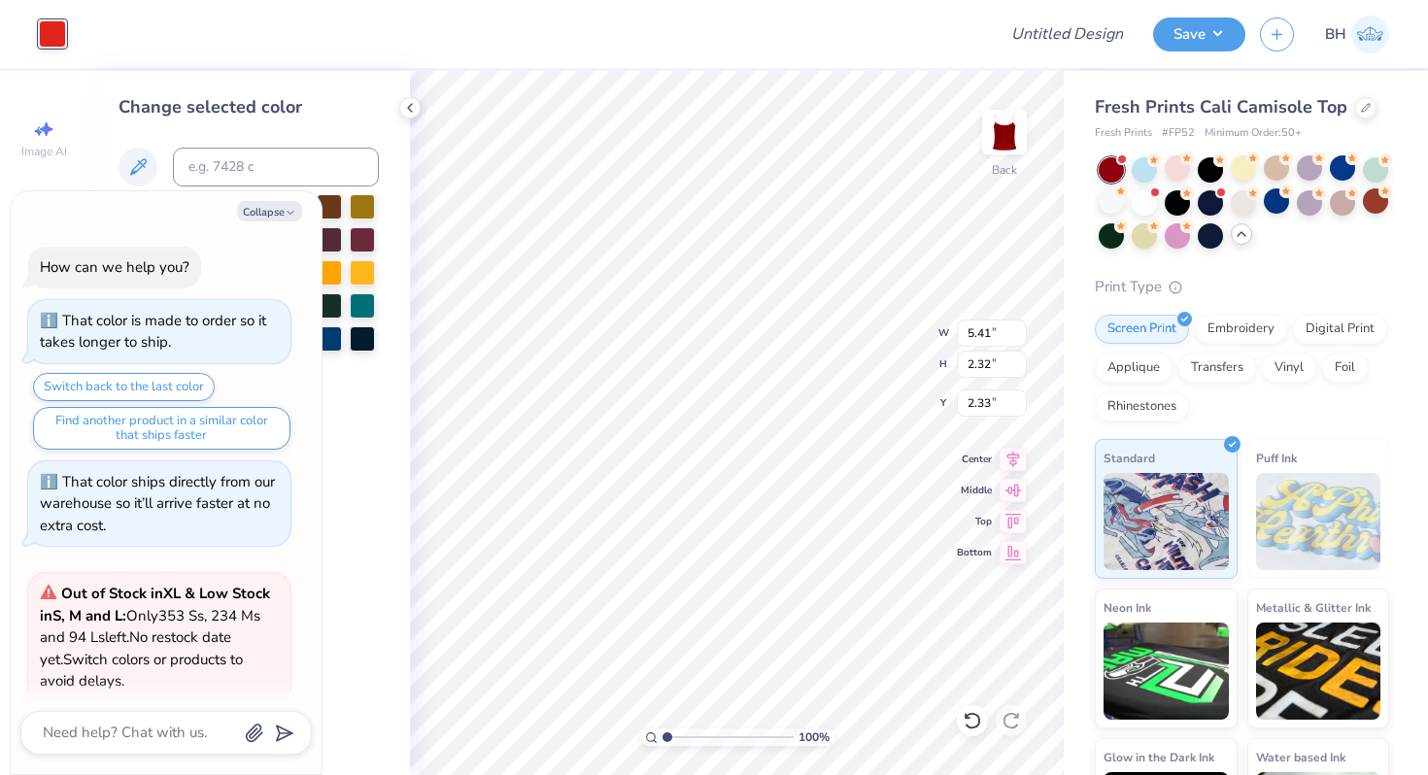
scroll to position [1819, 0]
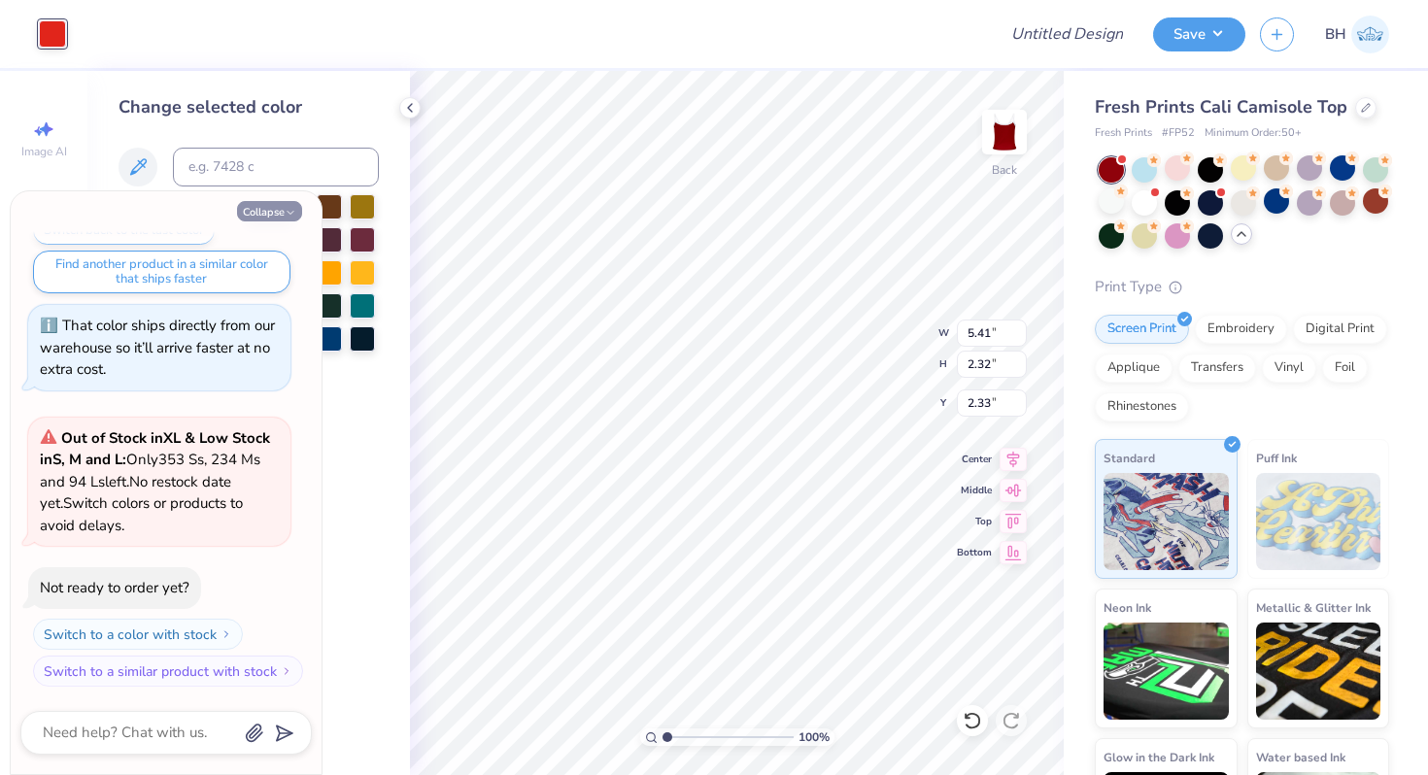
click at [285, 208] on icon "button" at bounding box center [291, 213] width 12 height 12
type textarea "x"
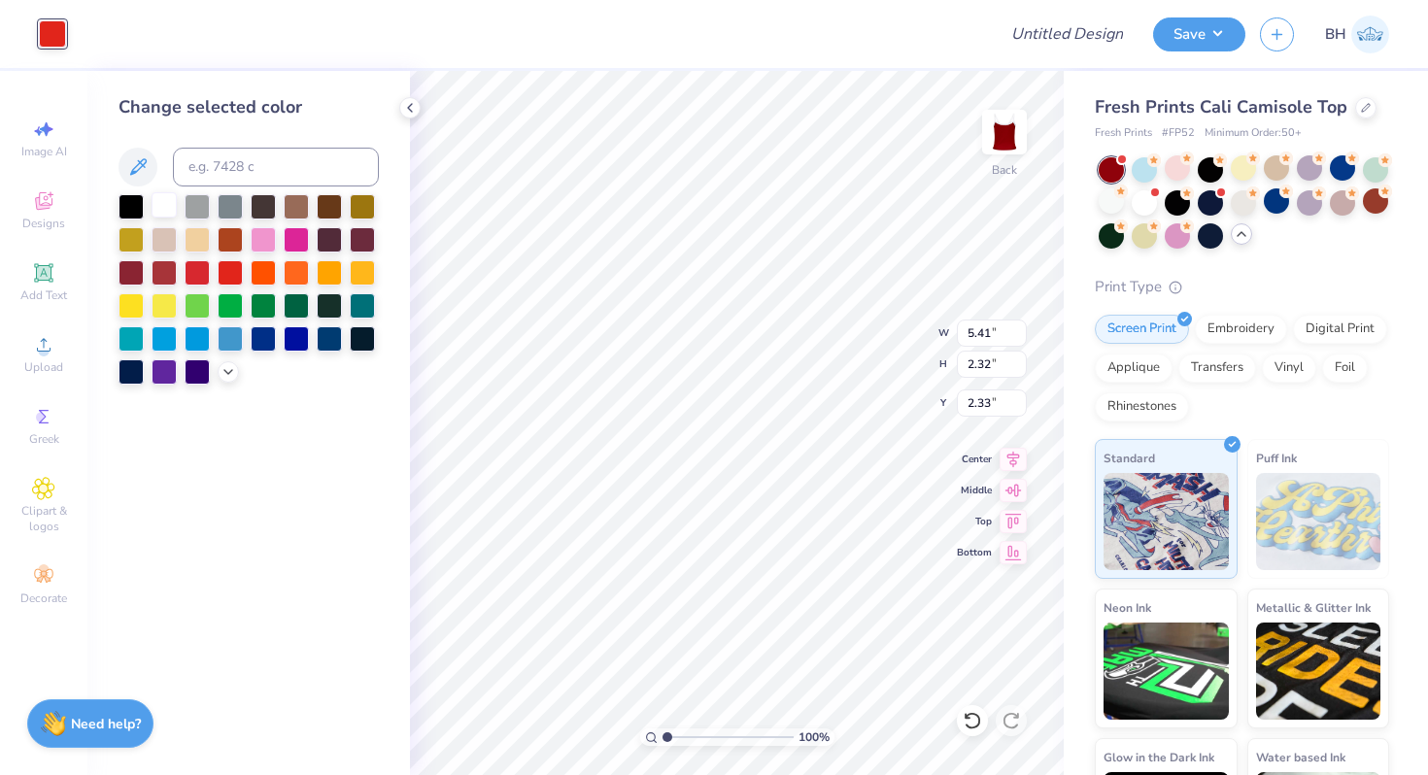
click at [163, 203] on div at bounding box center [164, 204] width 25 height 25
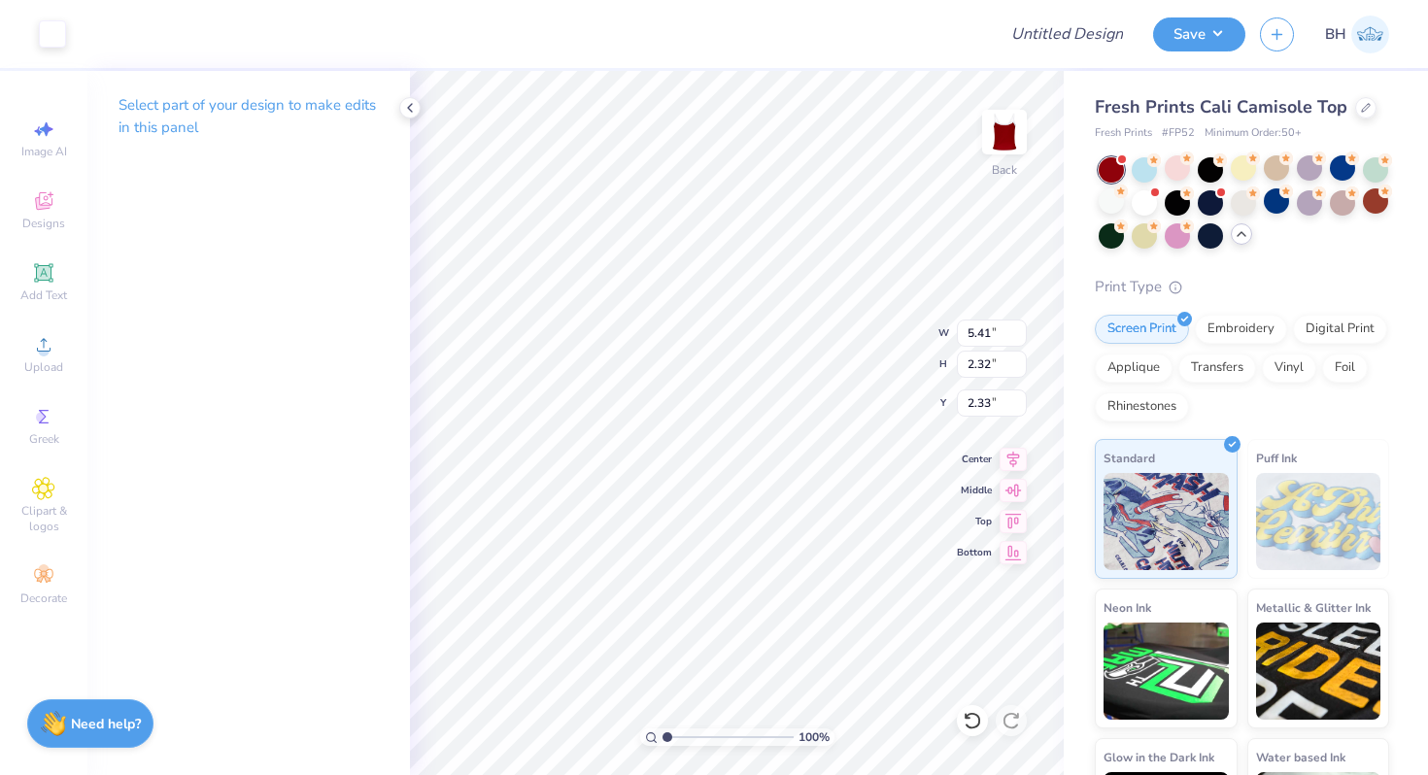
type input "2.81"
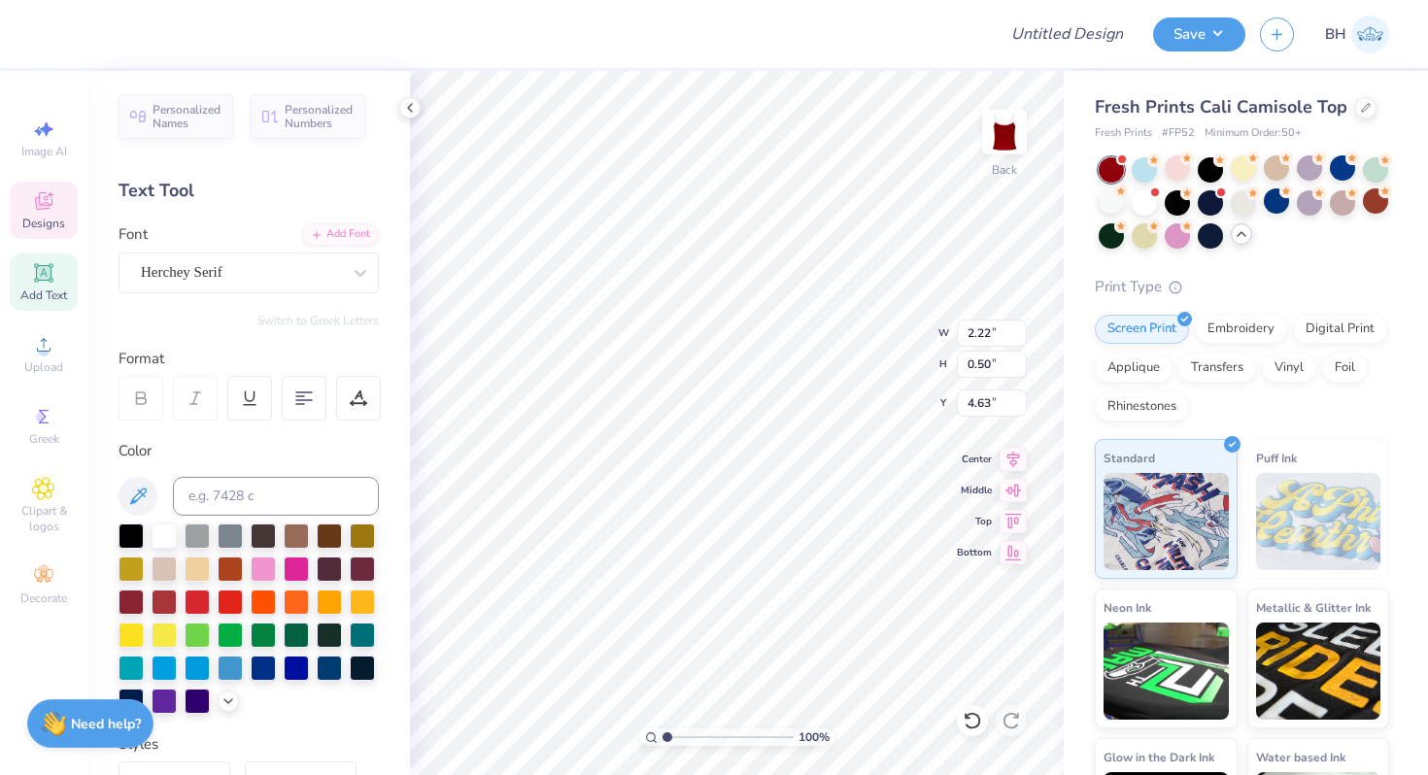
scroll to position [0, 4]
type textarea "davis, california"
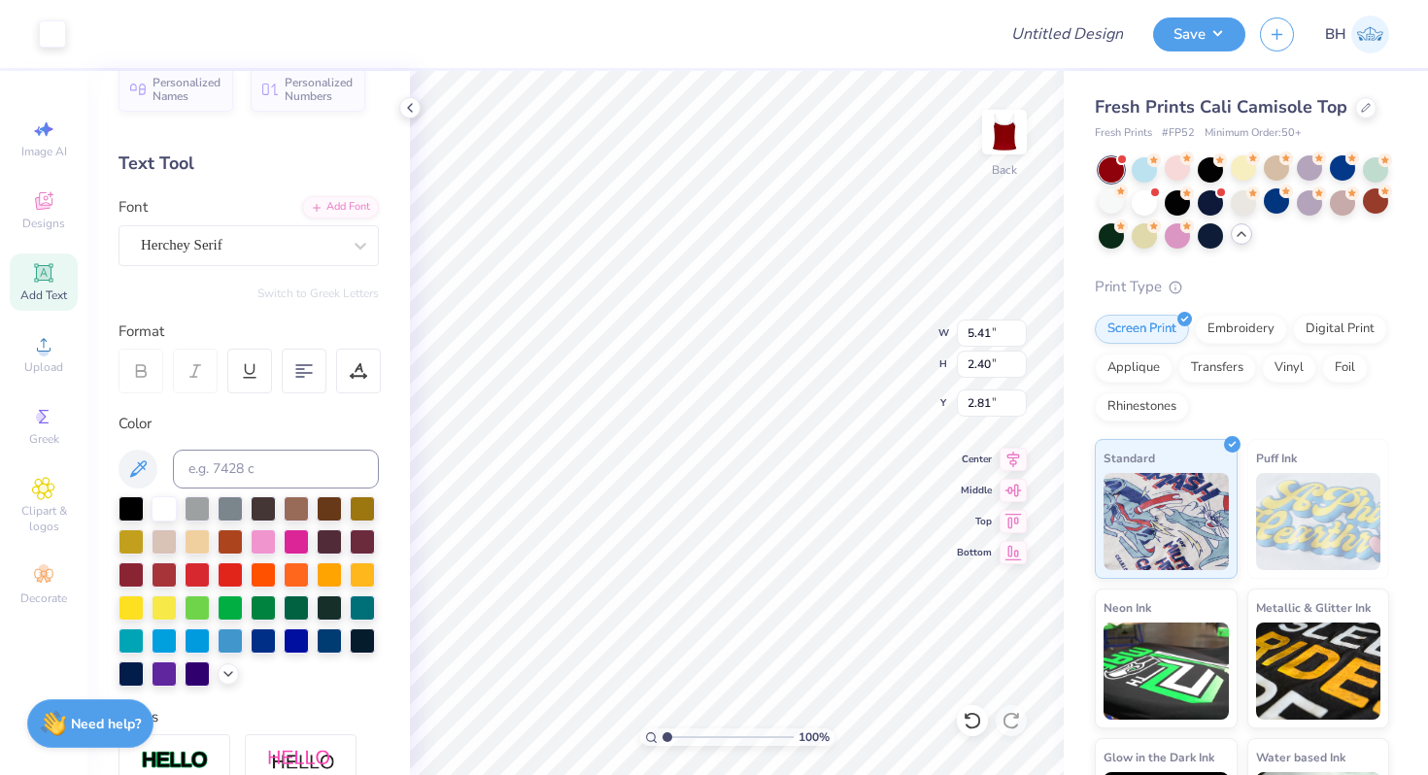
scroll to position [0, 0]
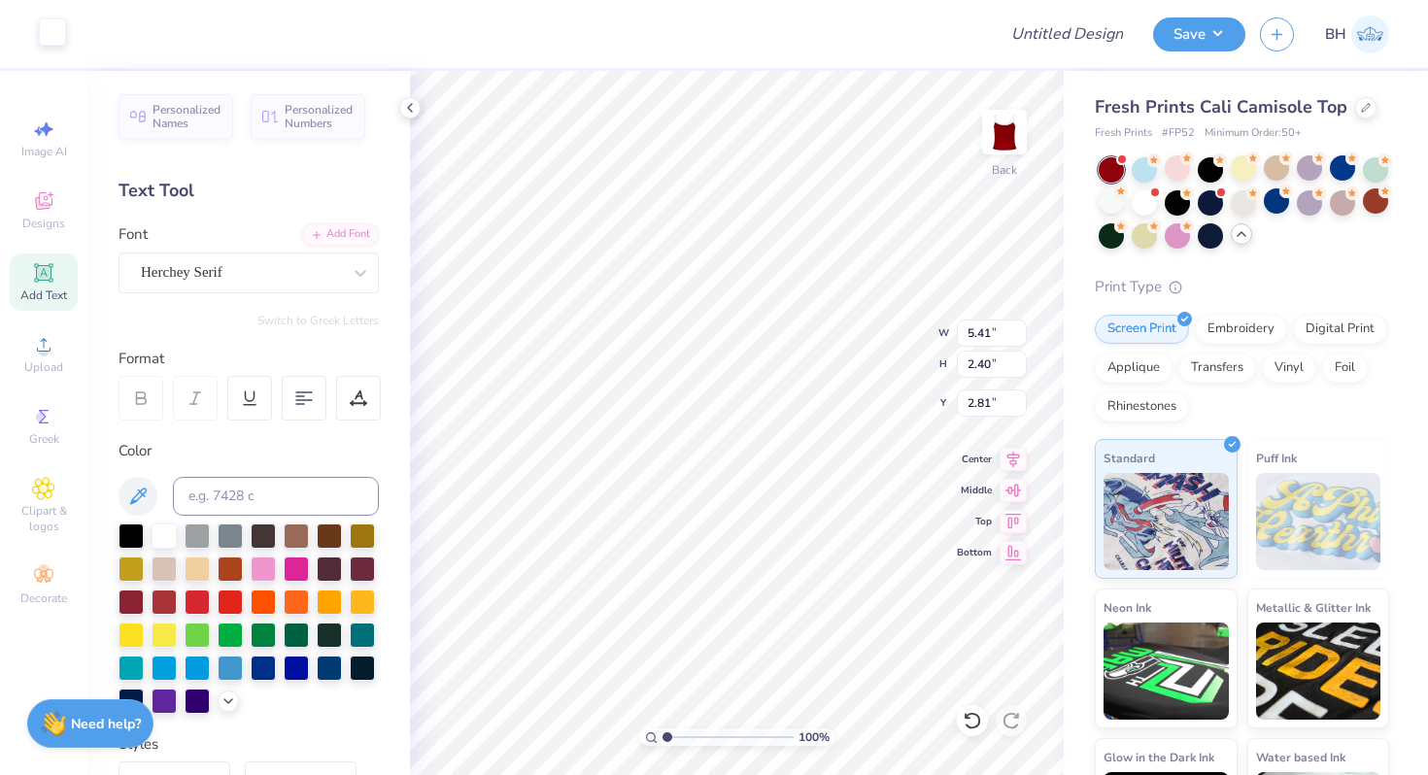
click at [52, 43] on div at bounding box center [52, 31] width 27 height 27
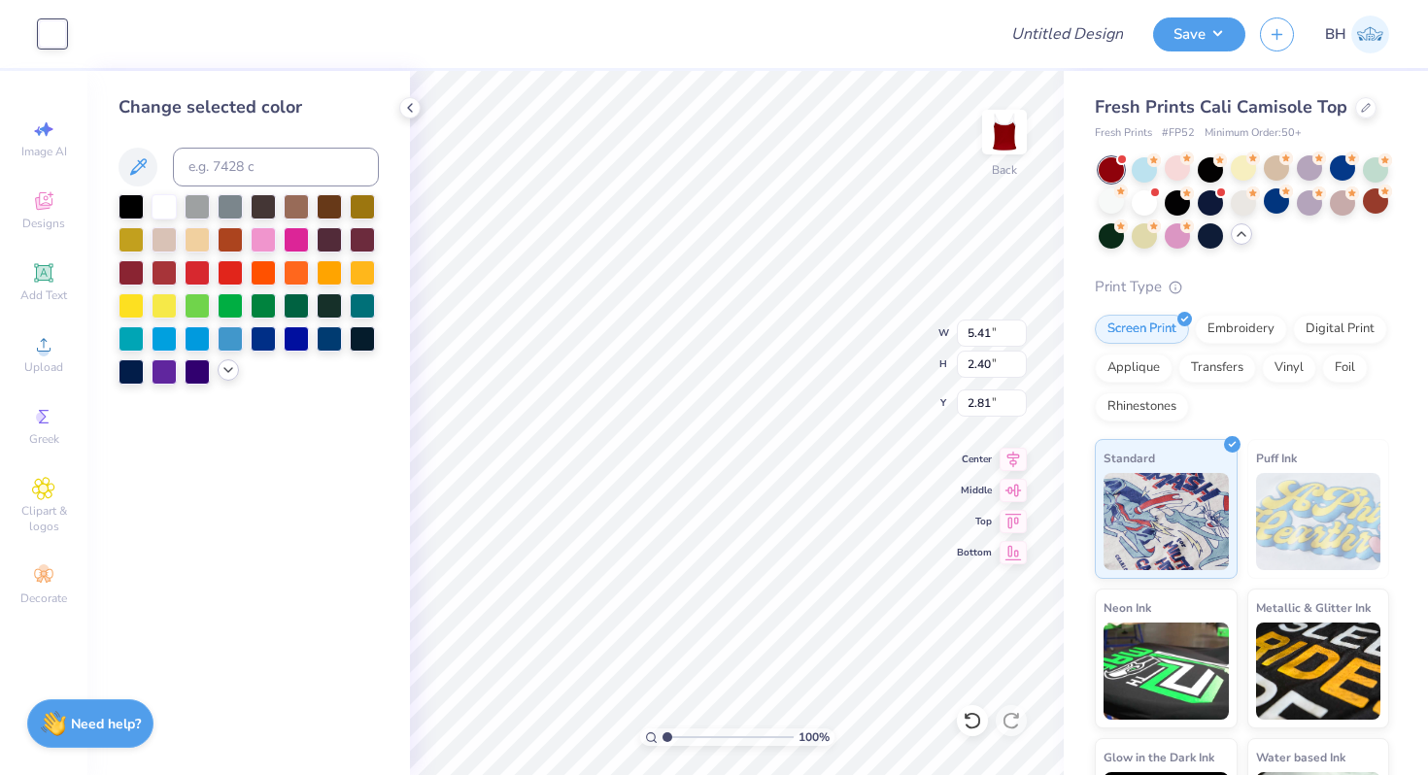
click at [224, 375] on icon at bounding box center [229, 370] width 16 height 16
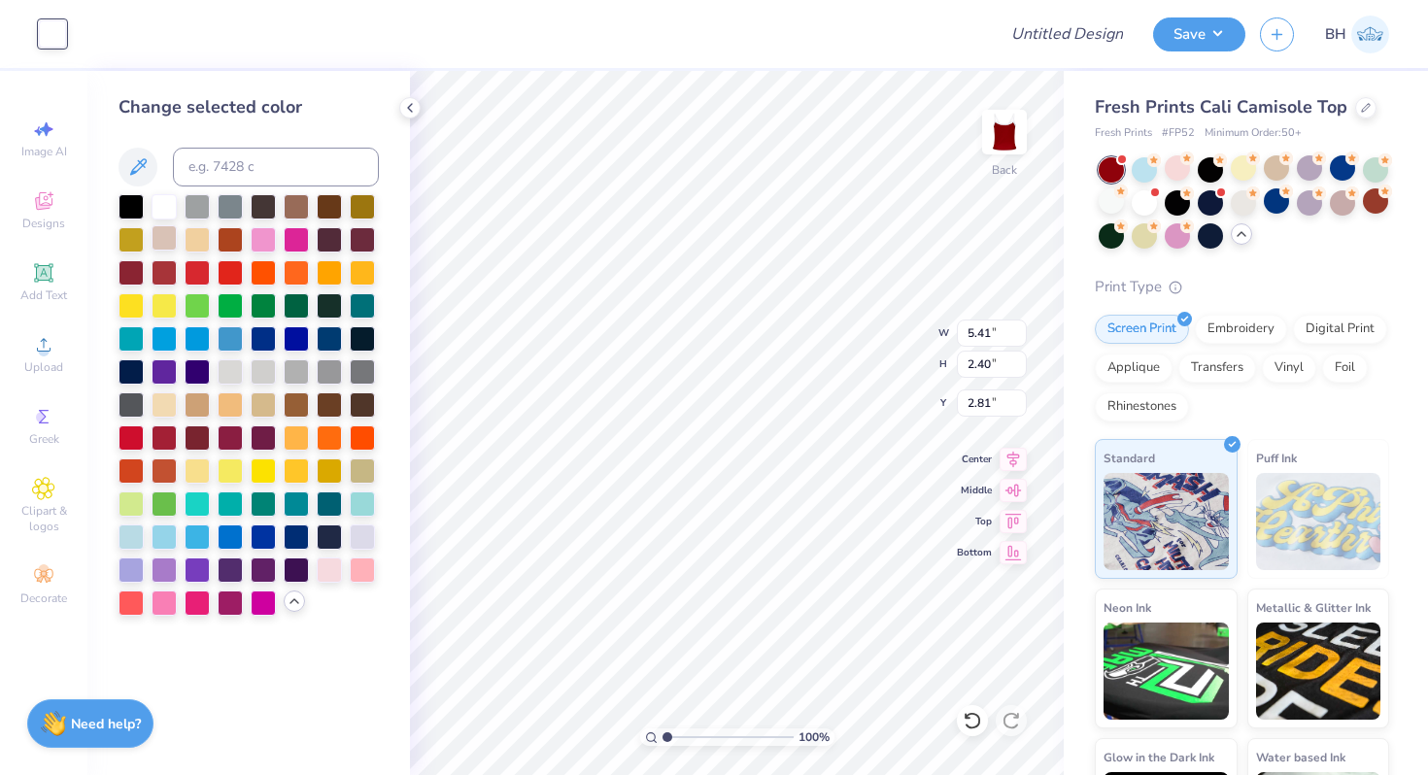
click at [169, 230] on div at bounding box center [164, 237] width 25 height 25
click at [192, 247] on div at bounding box center [197, 237] width 25 height 25
click at [200, 464] on div at bounding box center [197, 469] width 25 height 25
click at [169, 399] on div at bounding box center [164, 403] width 25 height 25
click at [292, 470] on div at bounding box center [296, 469] width 25 height 25
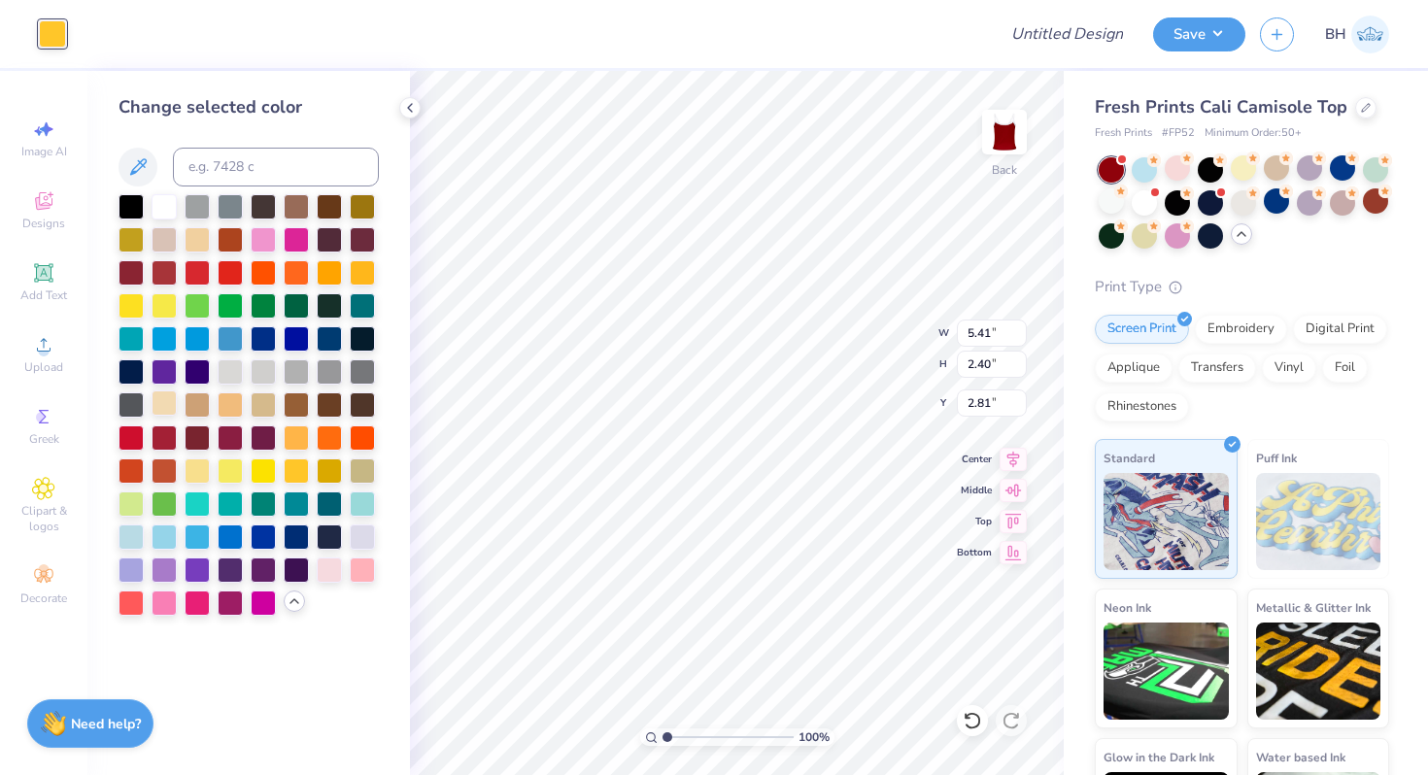
click at [170, 404] on div at bounding box center [164, 403] width 25 height 25
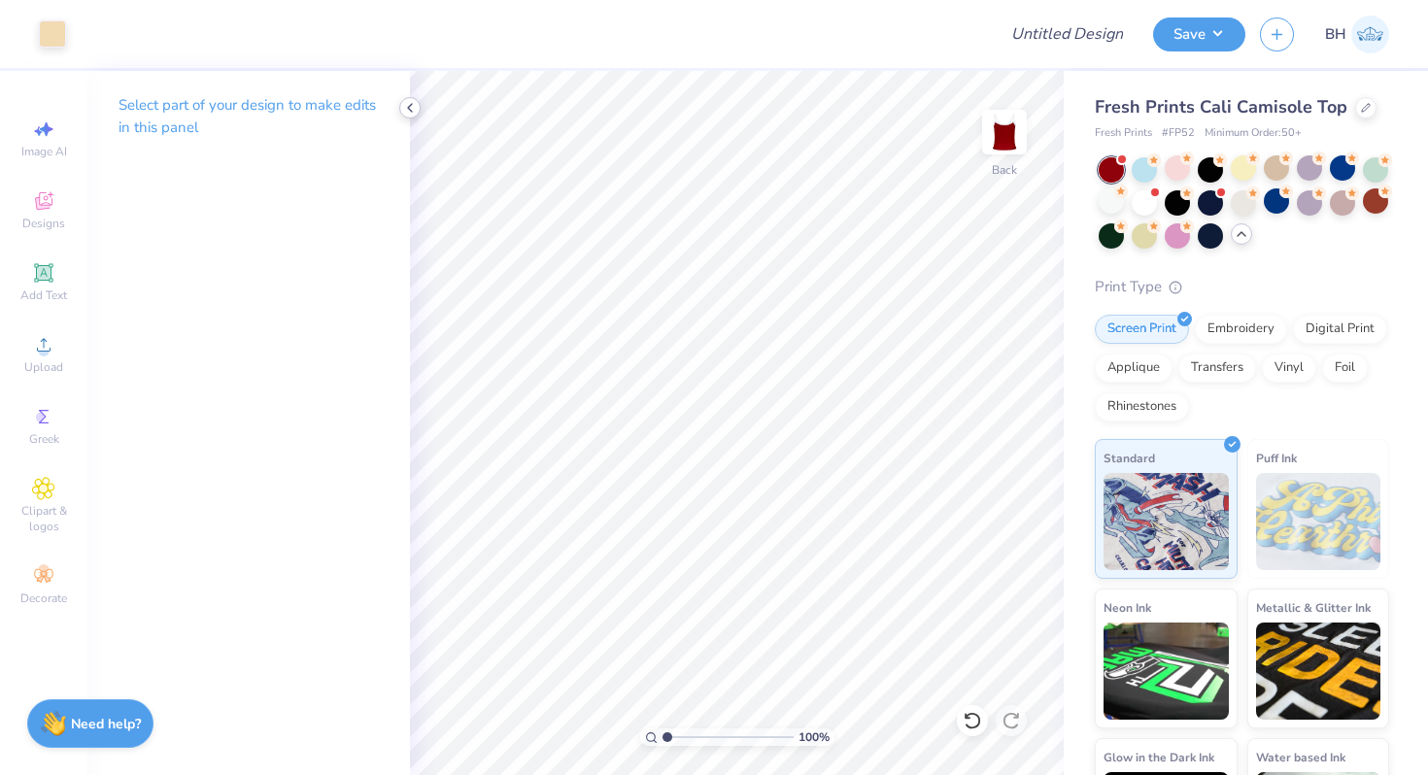
click at [415, 109] on icon at bounding box center [410, 108] width 16 height 16
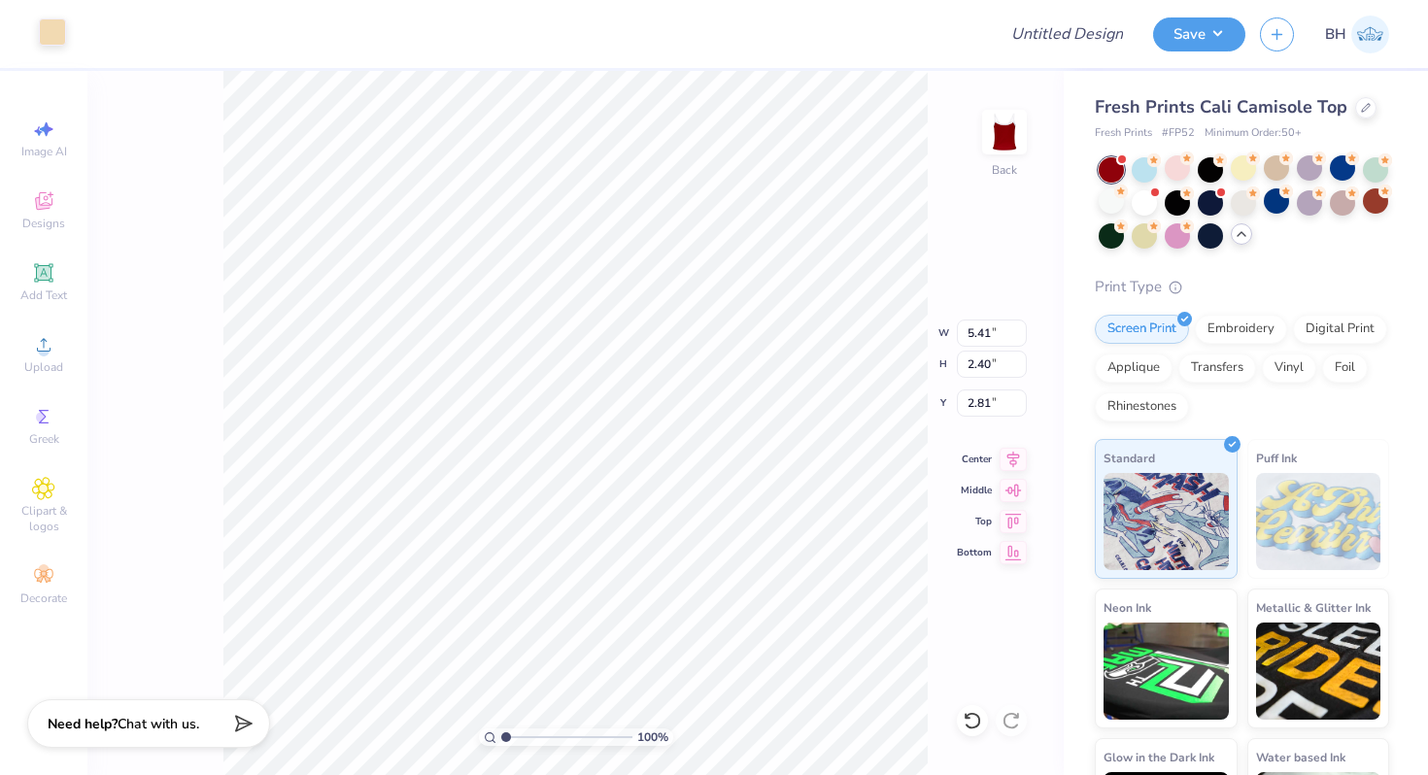
click at [60, 22] on div at bounding box center [52, 31] width 27 height 27
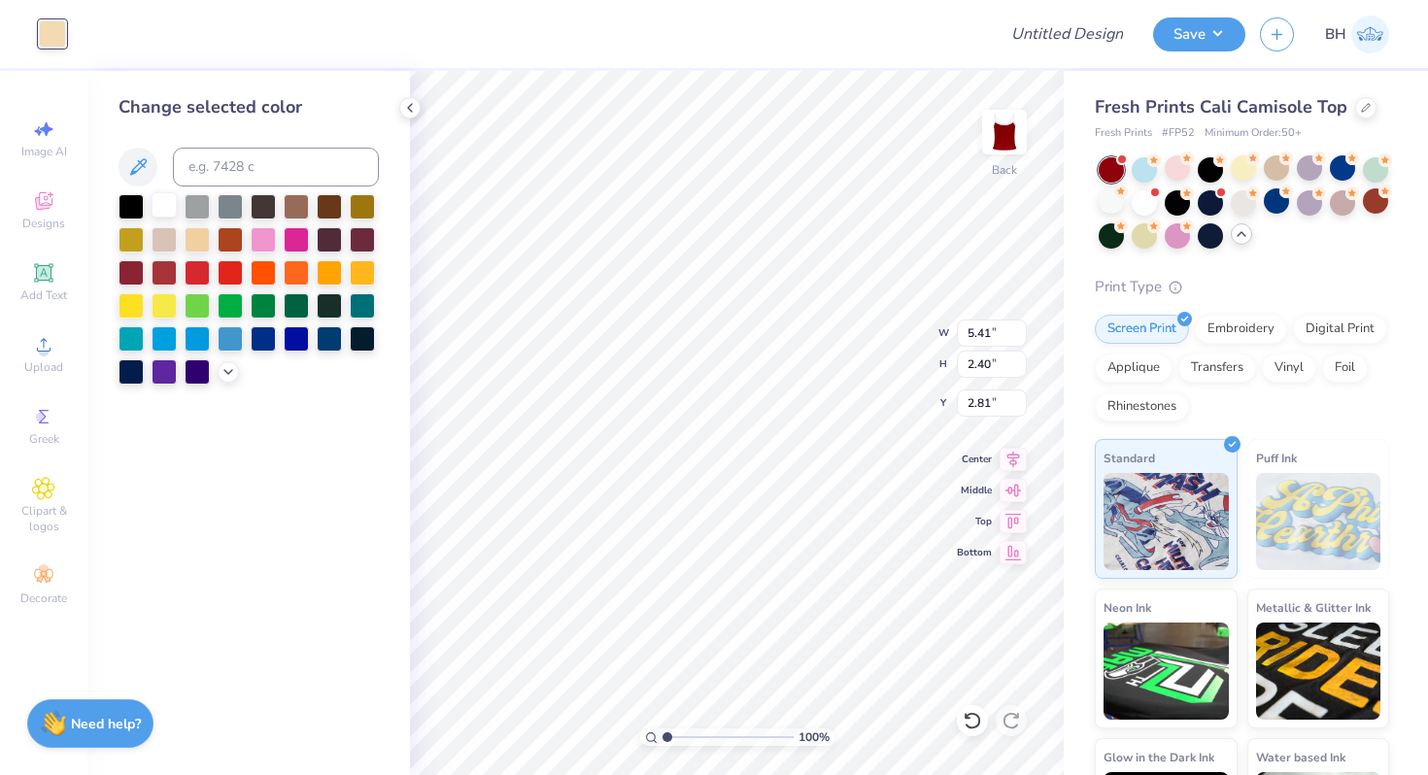
click at [172, 197] on div at bounding box center [164, 204] width 25 height 25
click at [127, 203] on div at bounding box center [131, 204] width 25 height 25
click at [152, 201] on div at bounding box center [164, 204] width 25 height 25
click at [161, 199] on div at bounding box center [164, 204] width 25 height 25
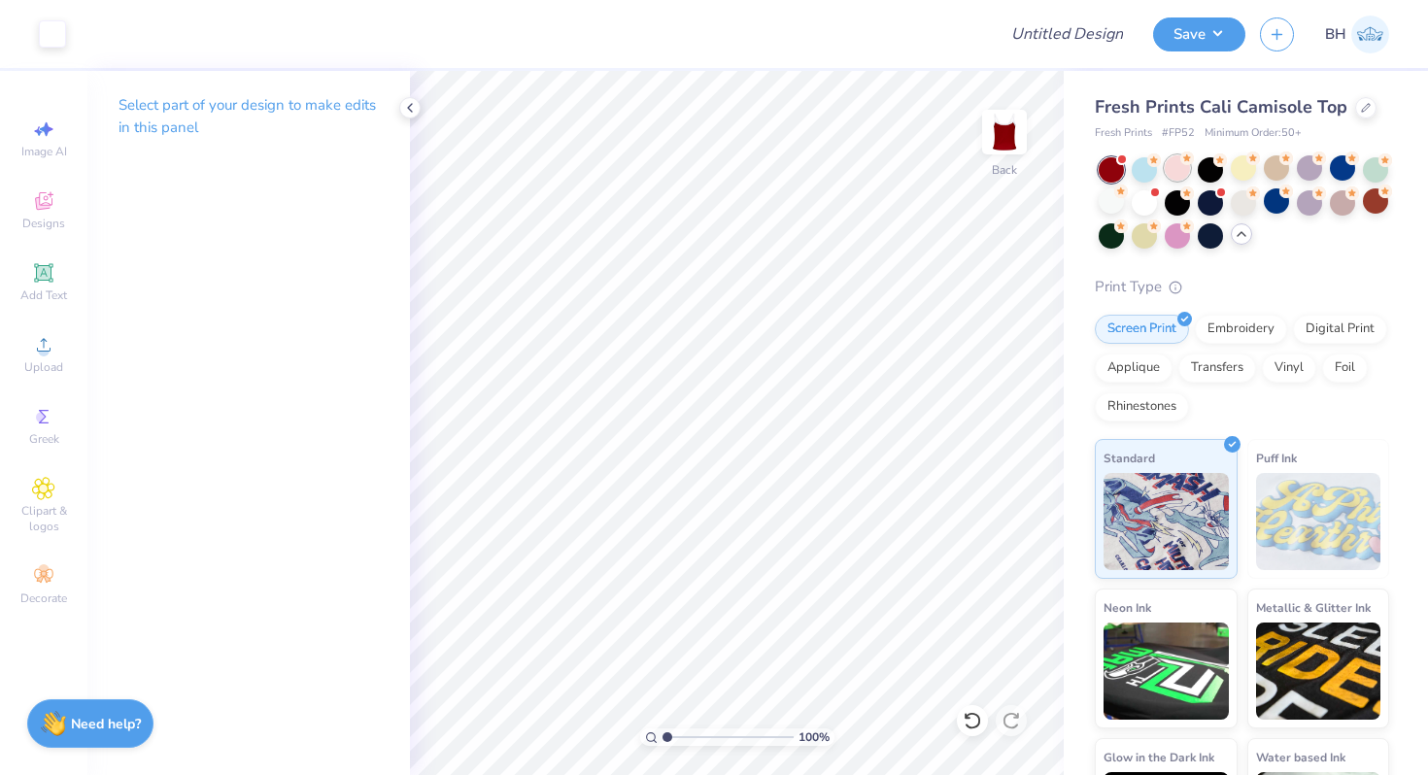
click at [1185, 171] on div at bounding box center [1177, 167] width 25 height 25
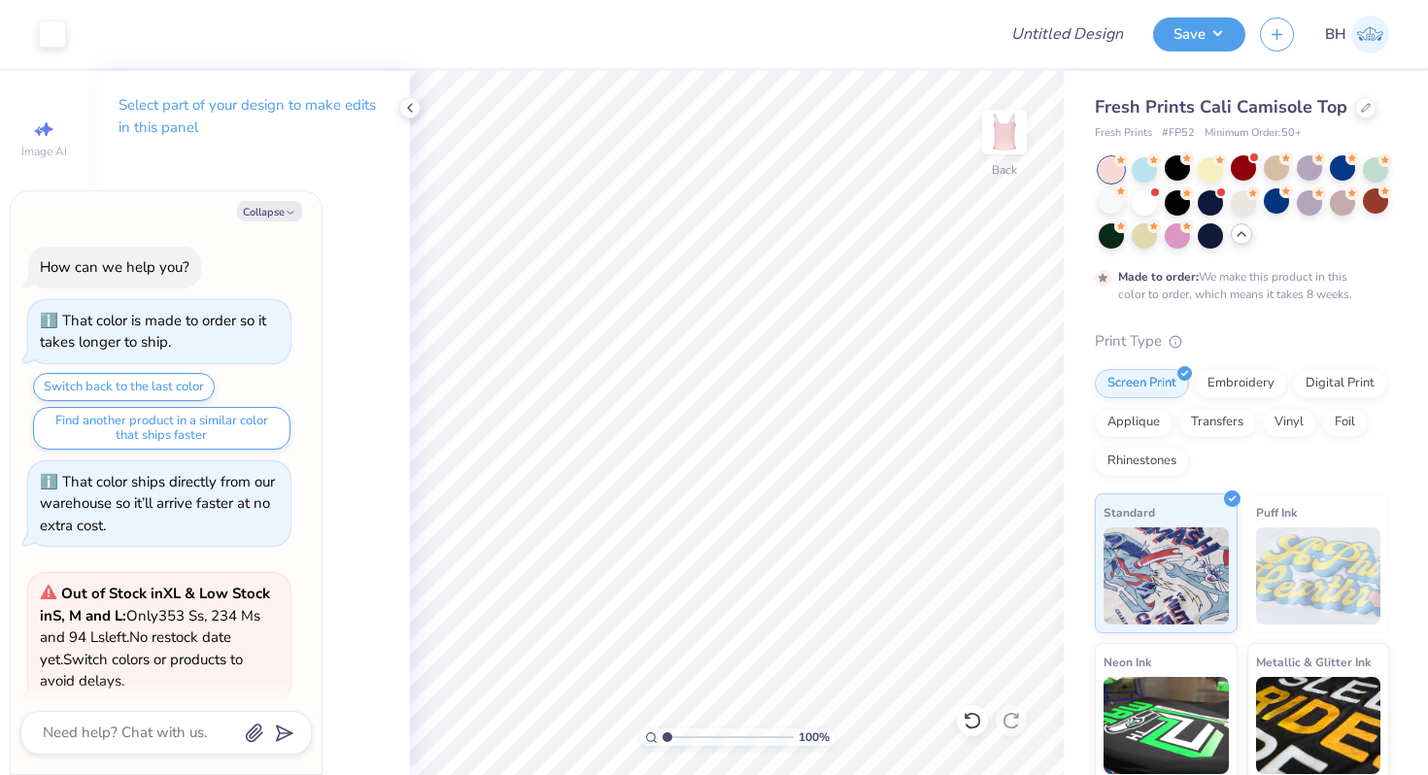
scroll to position [1980, 0]
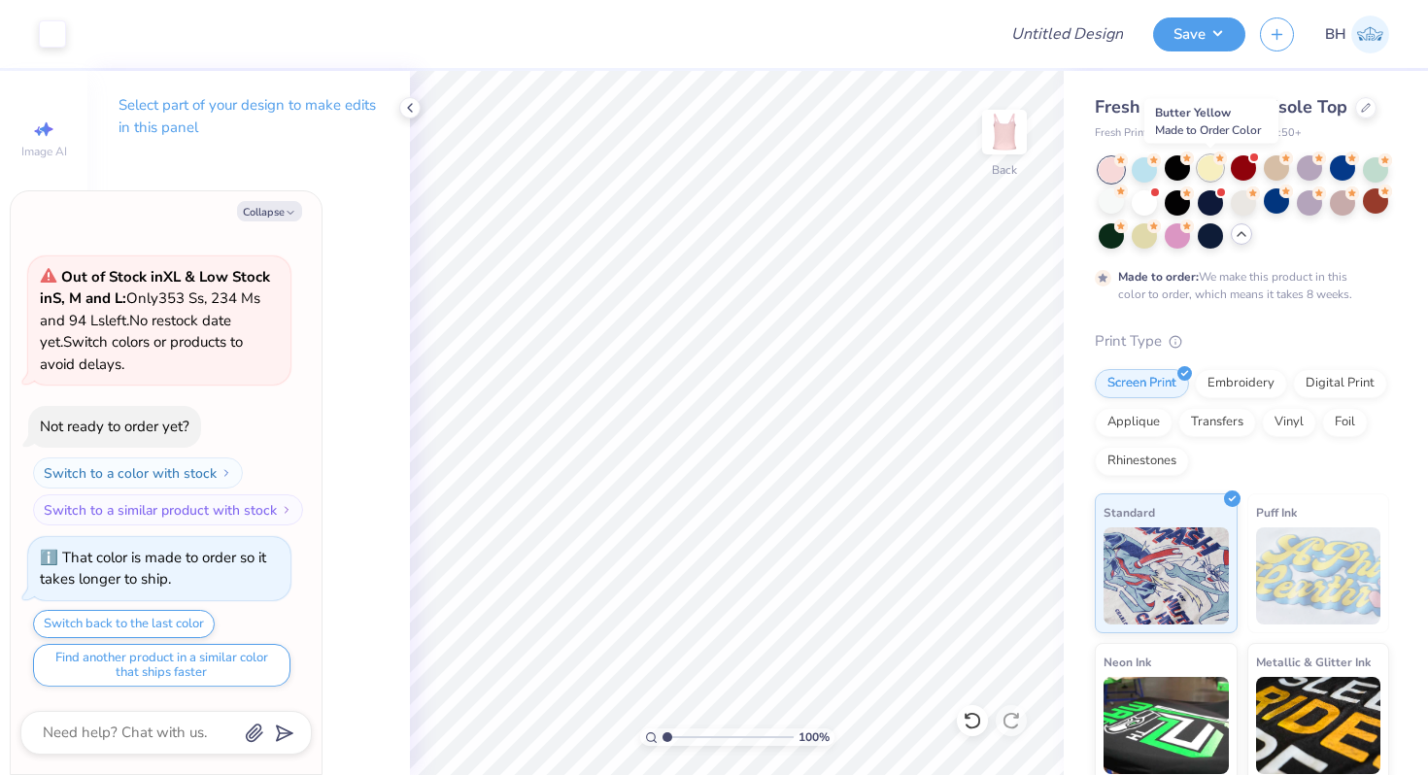
click at [1215, 170] on div at bounding box center [1210, 167] width 25 height 25
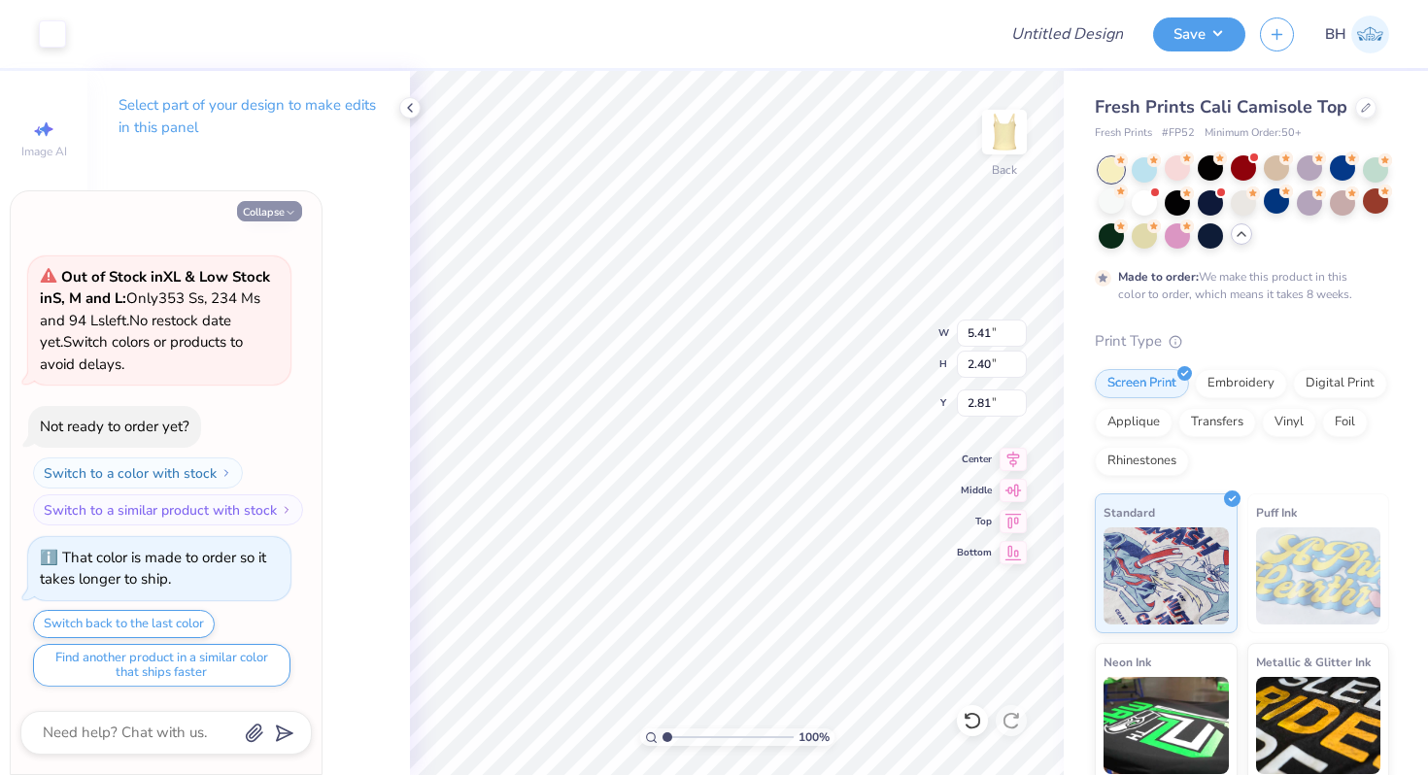
click at [296, 208] on button "Collapse" at bounding box center [269, 211] width 65 height 20
type textarea "x"
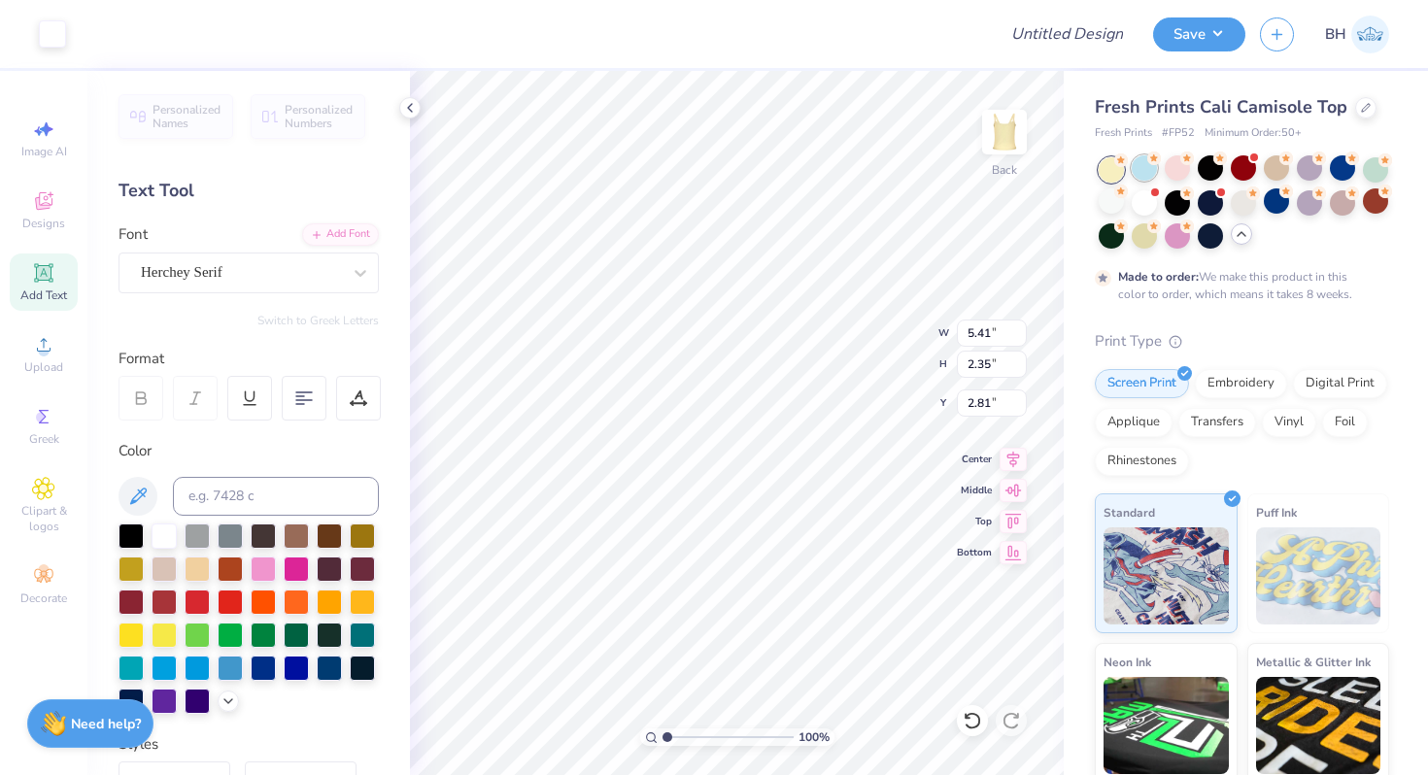
click at [1145, 157] on div at bounding box center [1144, 167] width 25 height 25
click at [1109, 173] on div at bounding box center [1111, 169] width 25 height 25
click at [1208, 173] on div at bounding box center [1210, 167] width 25 height 25
click at [152, 533] on div at bounding box center [164, 534] width 25 height 25
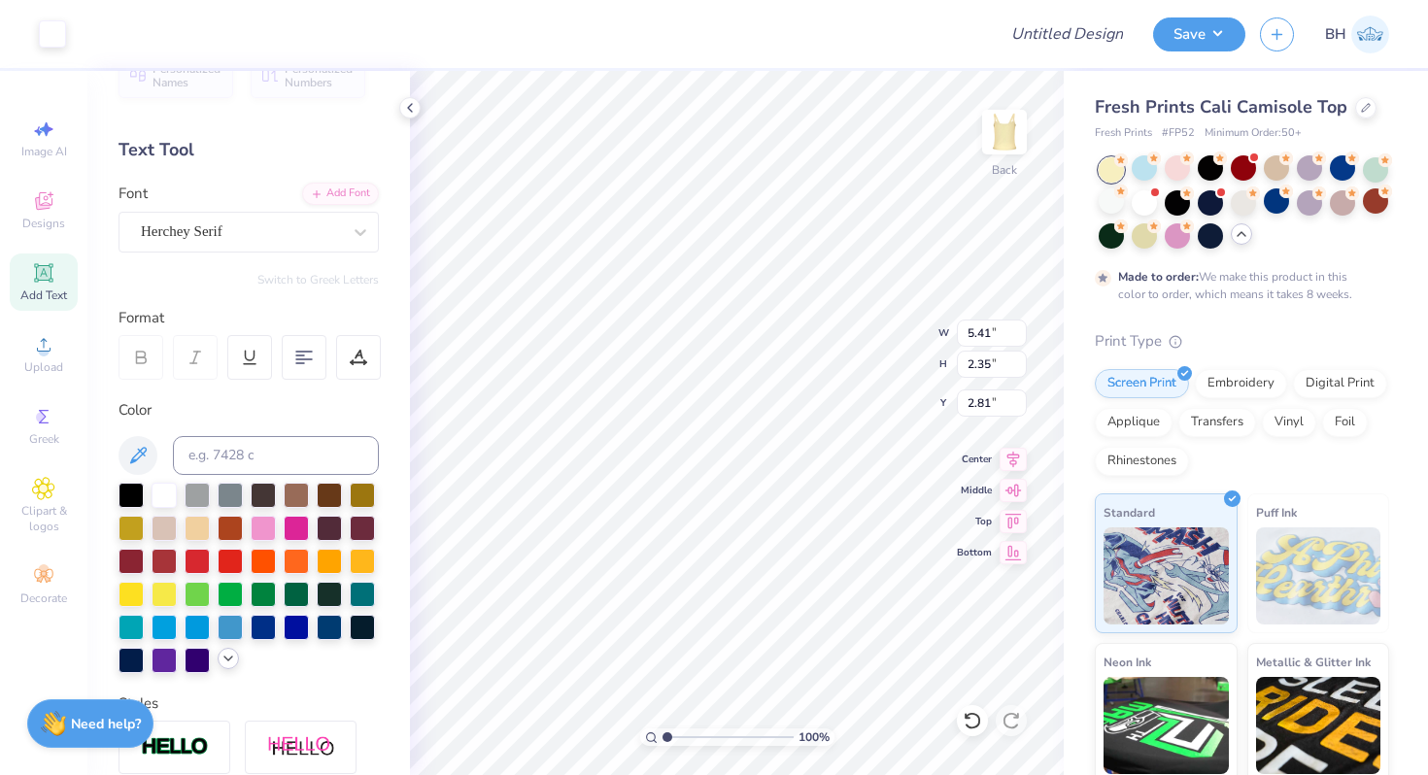
click at [228, 654] on icon at bounding box center [229, 659] width 16 height 16
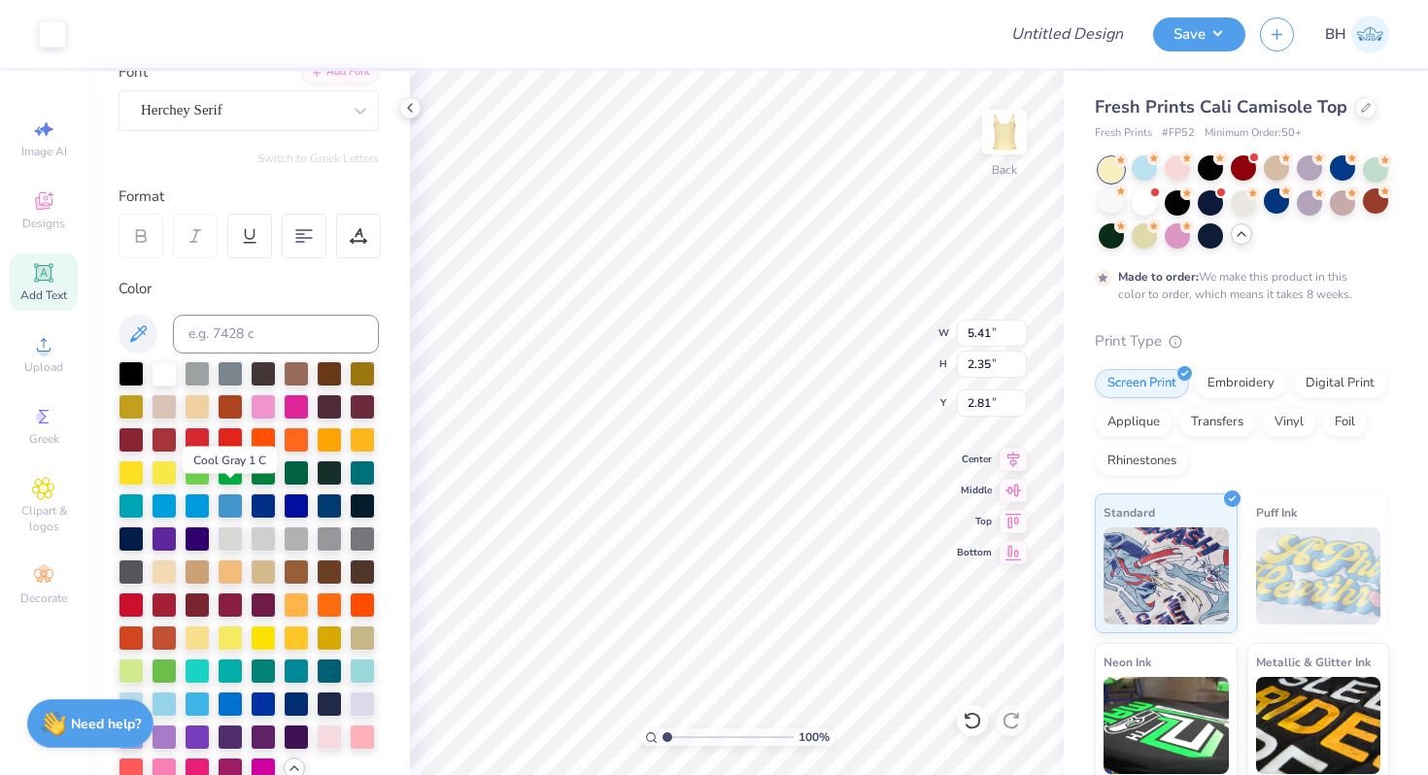
scroll to position [215, 0]
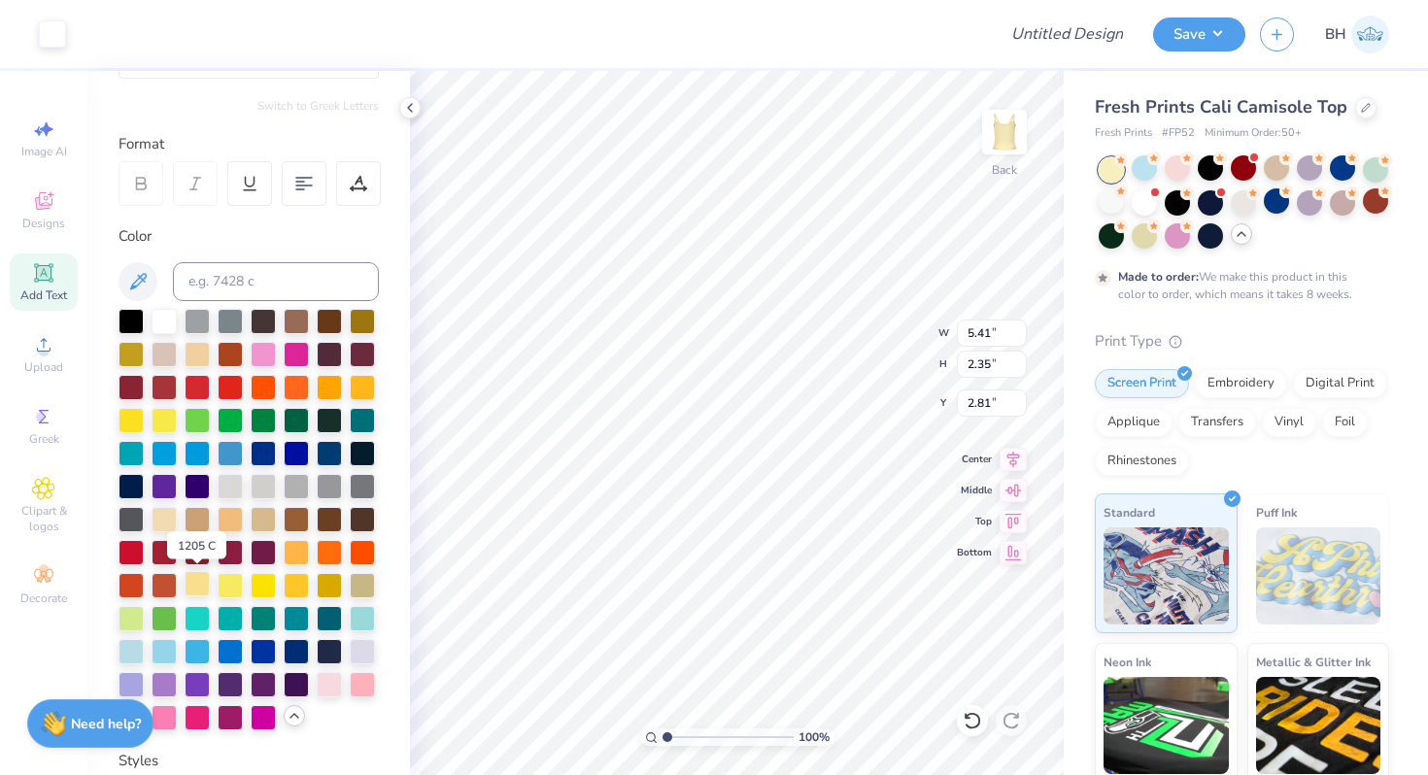
click at [199, 588] on div at bounding box center [197, 583] width 25 height 25
click at [90, 28] on div at bounding box center [87, 31] width 27 height 27
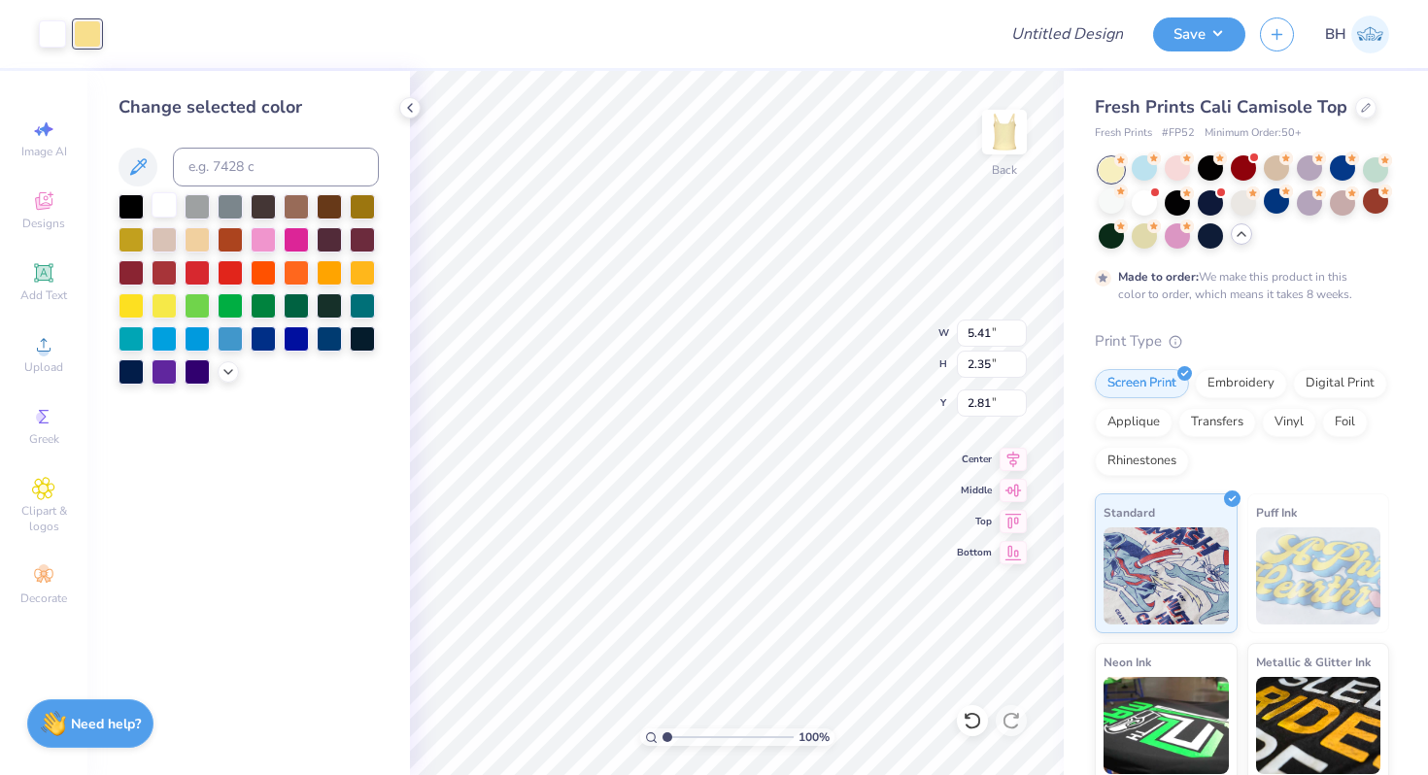
click at [168, 215] on div at bounding box center [164, 204] width 25 height 25
click at [56, 35] on div at bounding box center [52, 33] width 27 height 27
click at [289, 272] on div at bounding box center [296, 270] width 25 height 25
click at [201, 274] on div at bounding box center [197, 270] width 25 height 25
click at [221, 381] on div at bounding box center [249, 289] width 260 height 190
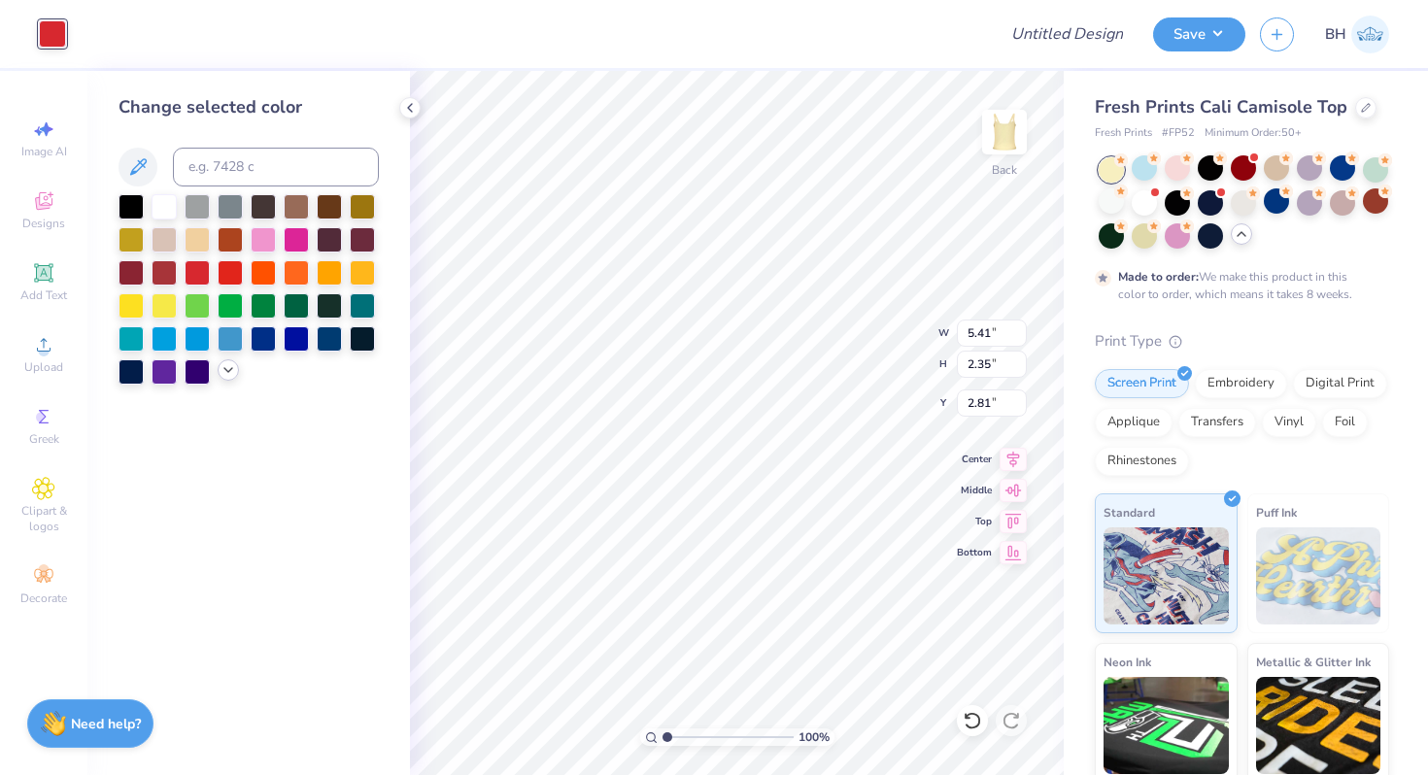
click at [222, 367] on icon at bounding box center [229, 370] width 16 height 16
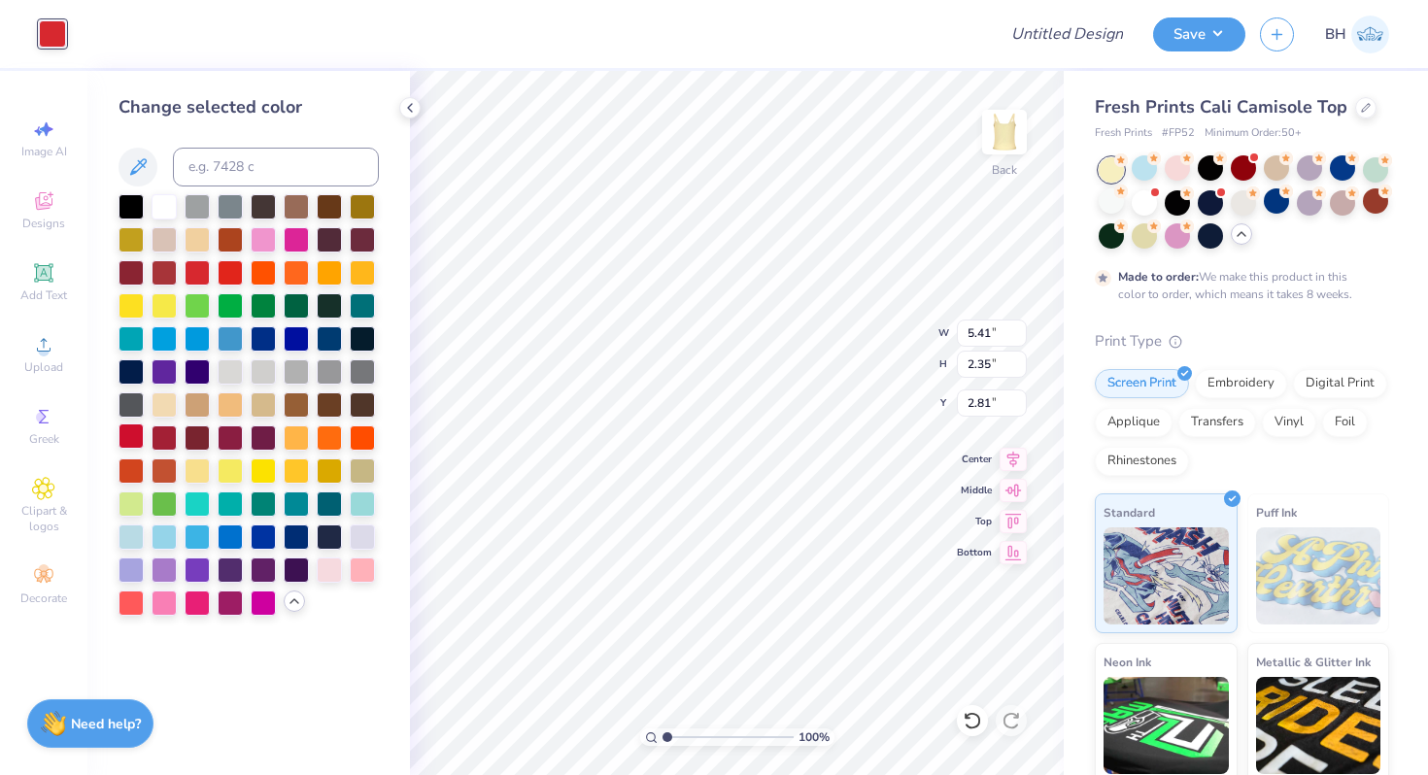
click at [122, 446] on div at bounding box center [131, 436] width 25 height 25
click at [363, 565] on div at bounding box center [362, 568] width 25 height 25
click at [200, 340] on div at bounding box center [197, 336] width 25 height 25
click at [225, 340] on div at bounding box center [230, 336] width 25 height 25
click at [228, 336] on div at bounding box center [230, 336] width 25 height 25
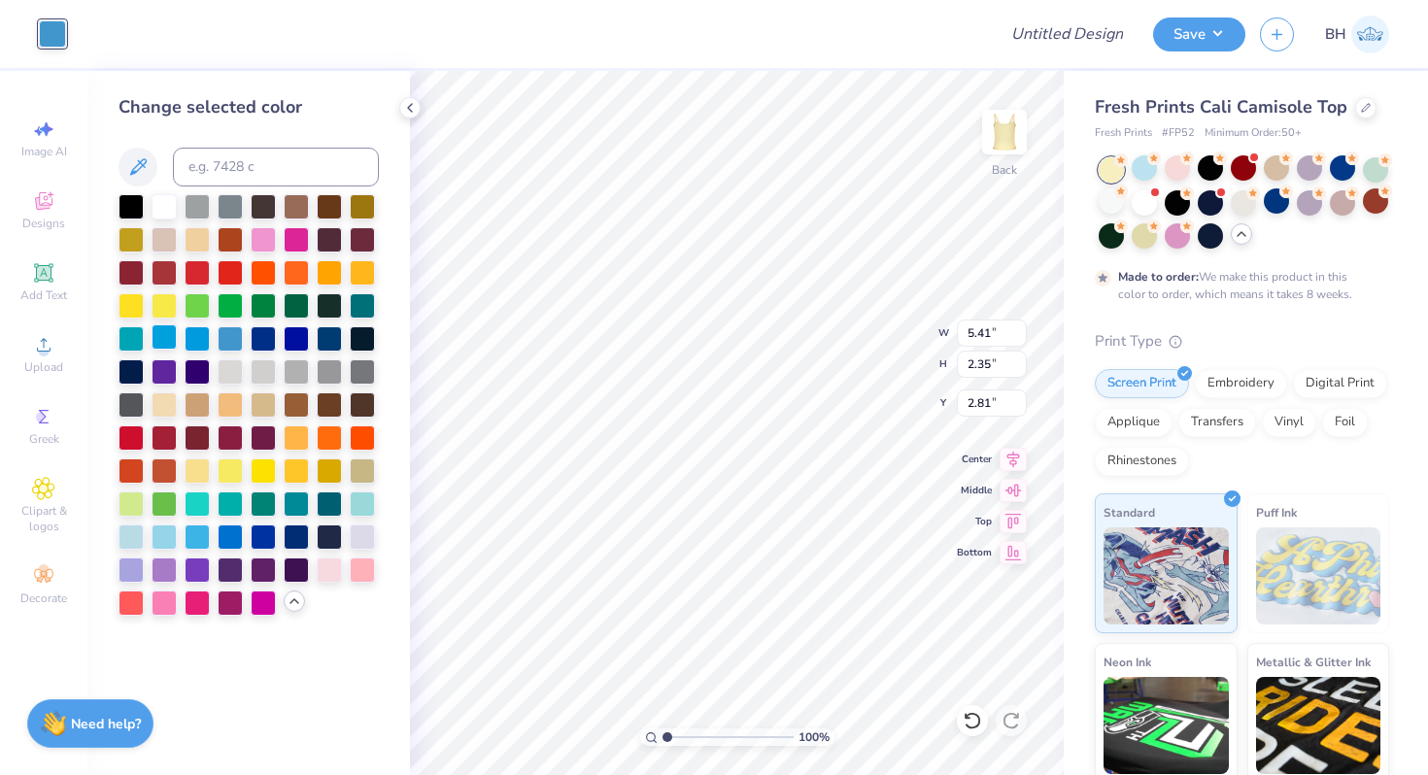
click at [156, 337] on div at bounding box center [164, 336] width 25 height 25
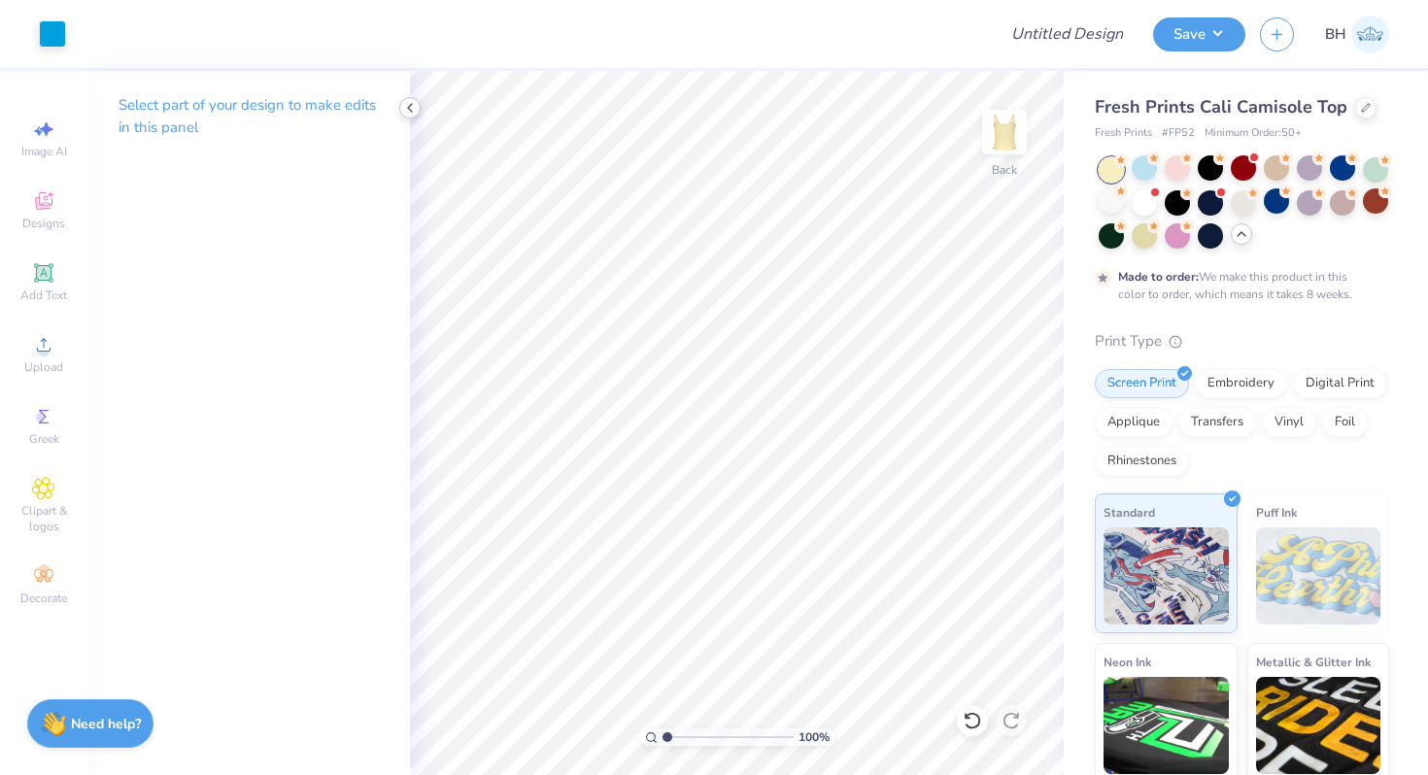
click at [410, 112] on icon at bounding box center [410, 108] width 16 height 16
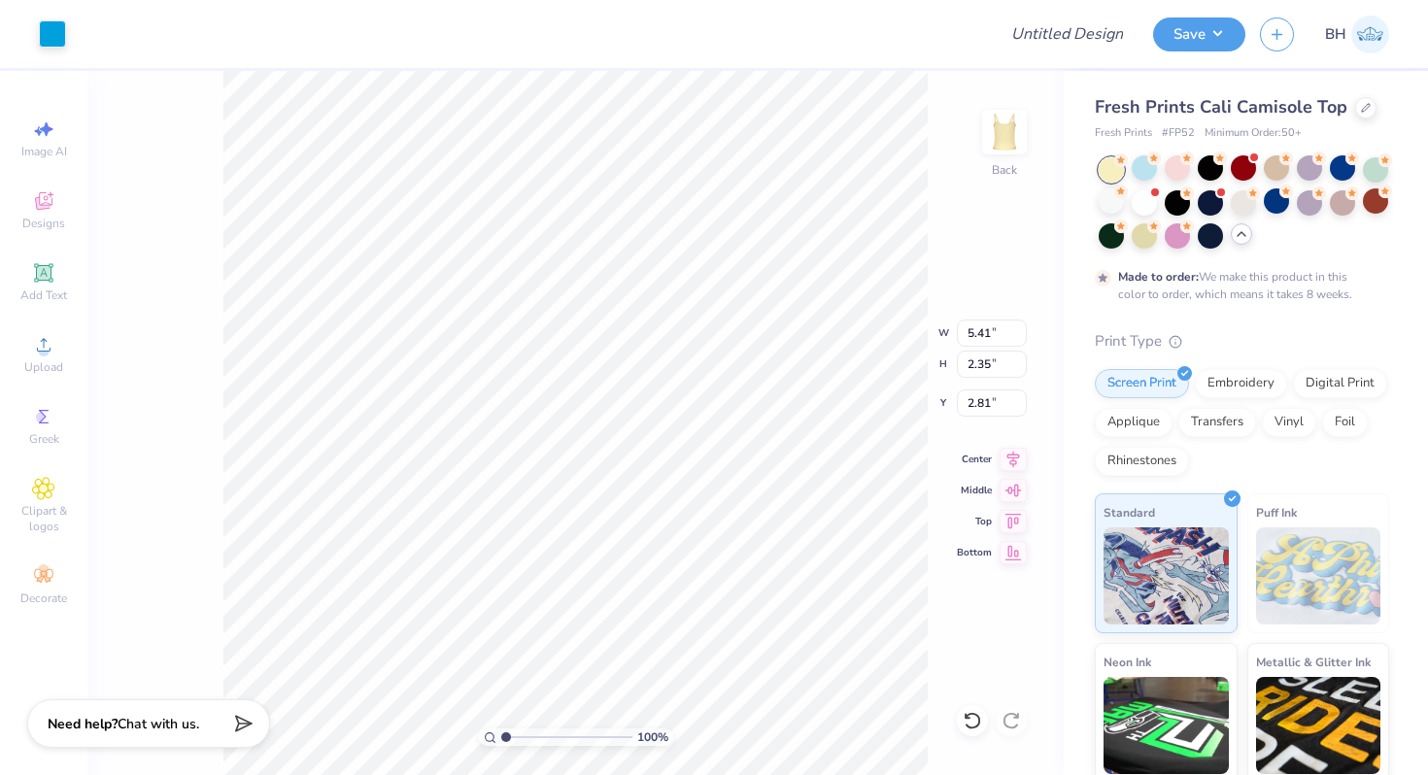
click at [964, 286] on div "100 % Back W 5.41 5.41 " H 2.35 2.35 " Y 2.81 2.81 " Center Middle Top Bottom" at bounding box center [575, 423] width 976 height 704
click at [1178, 230] on div at bounding box center [1177, 233] width 25 height 25
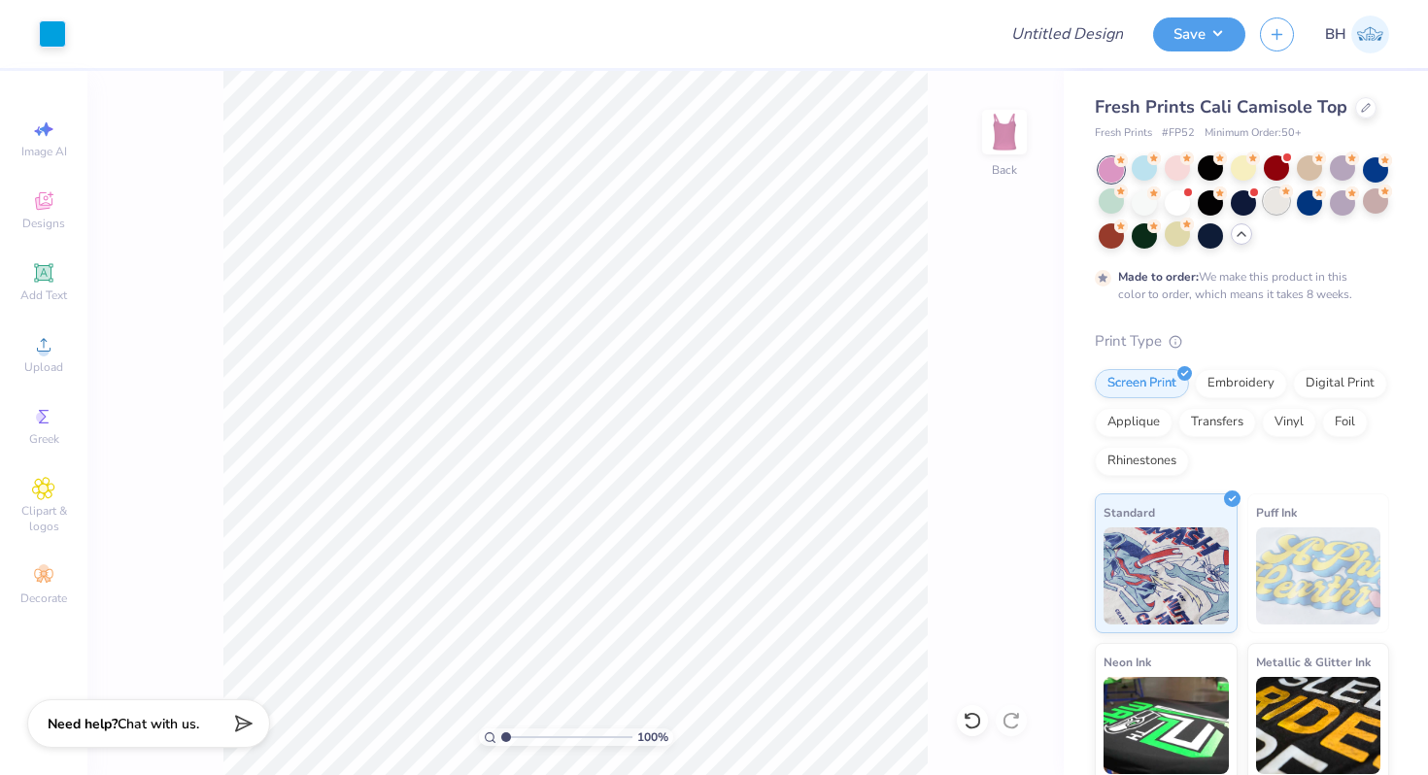
click at [1280, 201] on div at bounding box center [1276, 200] width 25 height 25
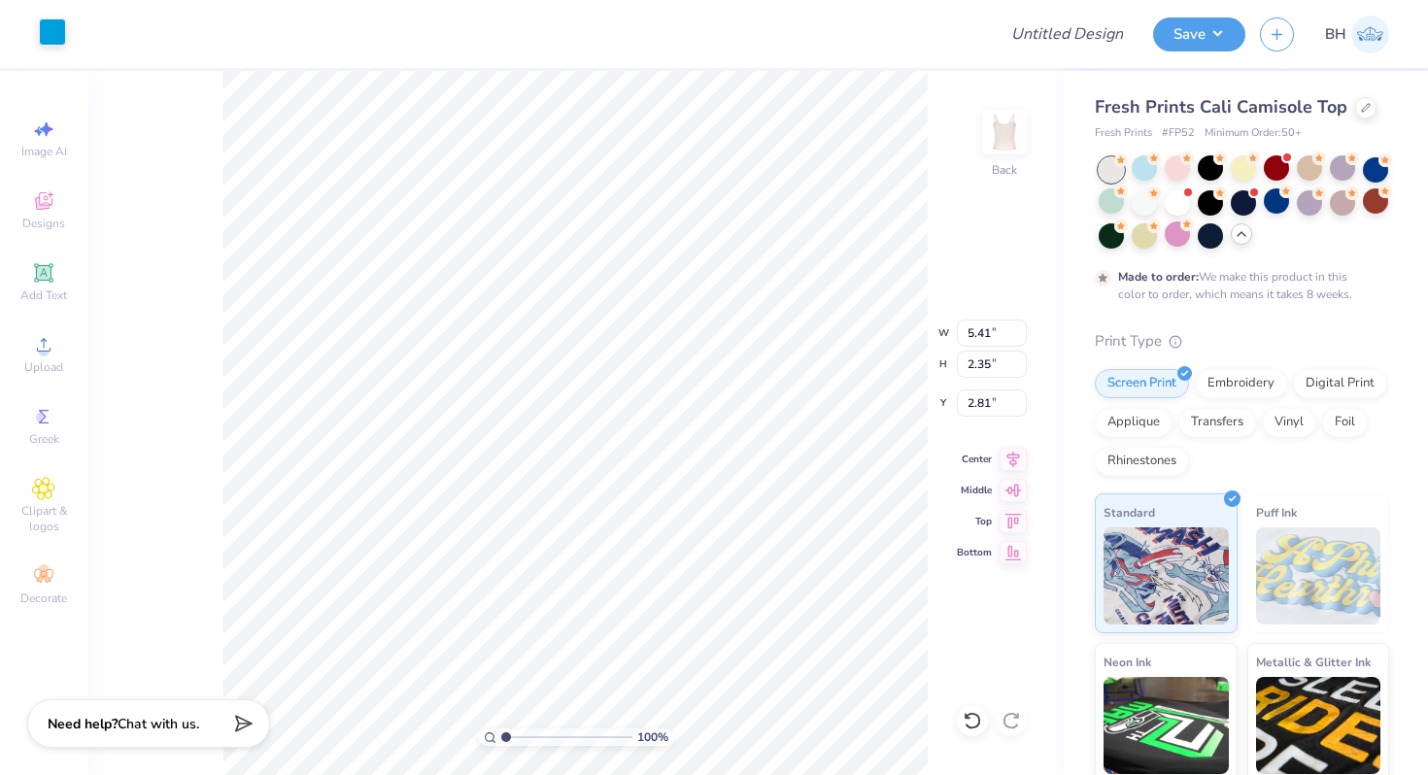
click at [55, 39] on div at bounding box center [52, 31] width 27 height 27
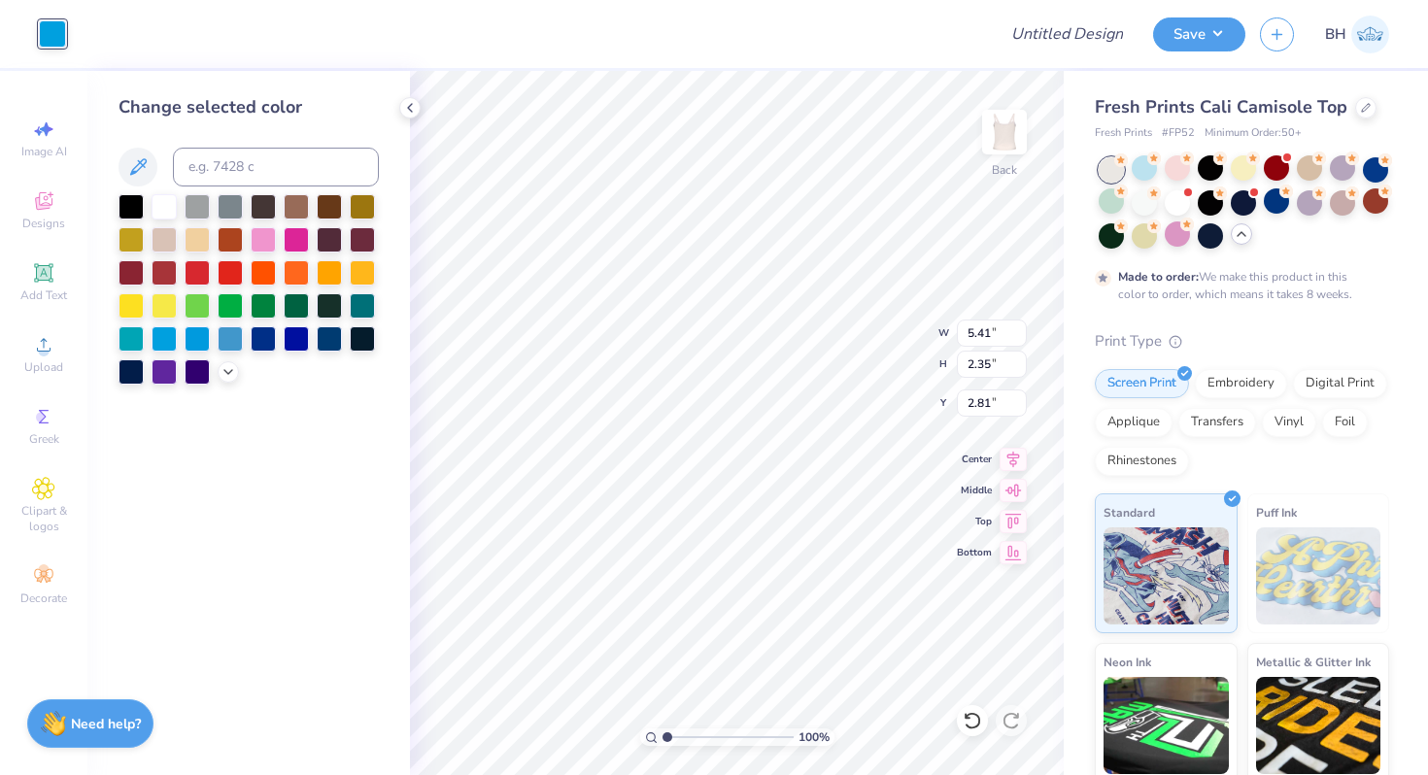
click at [221, 360] on div at bounding box center [249, 289] width 260 height 190
click at [225, 367] on icon at bounding box center [229, 370] width 16 height 16
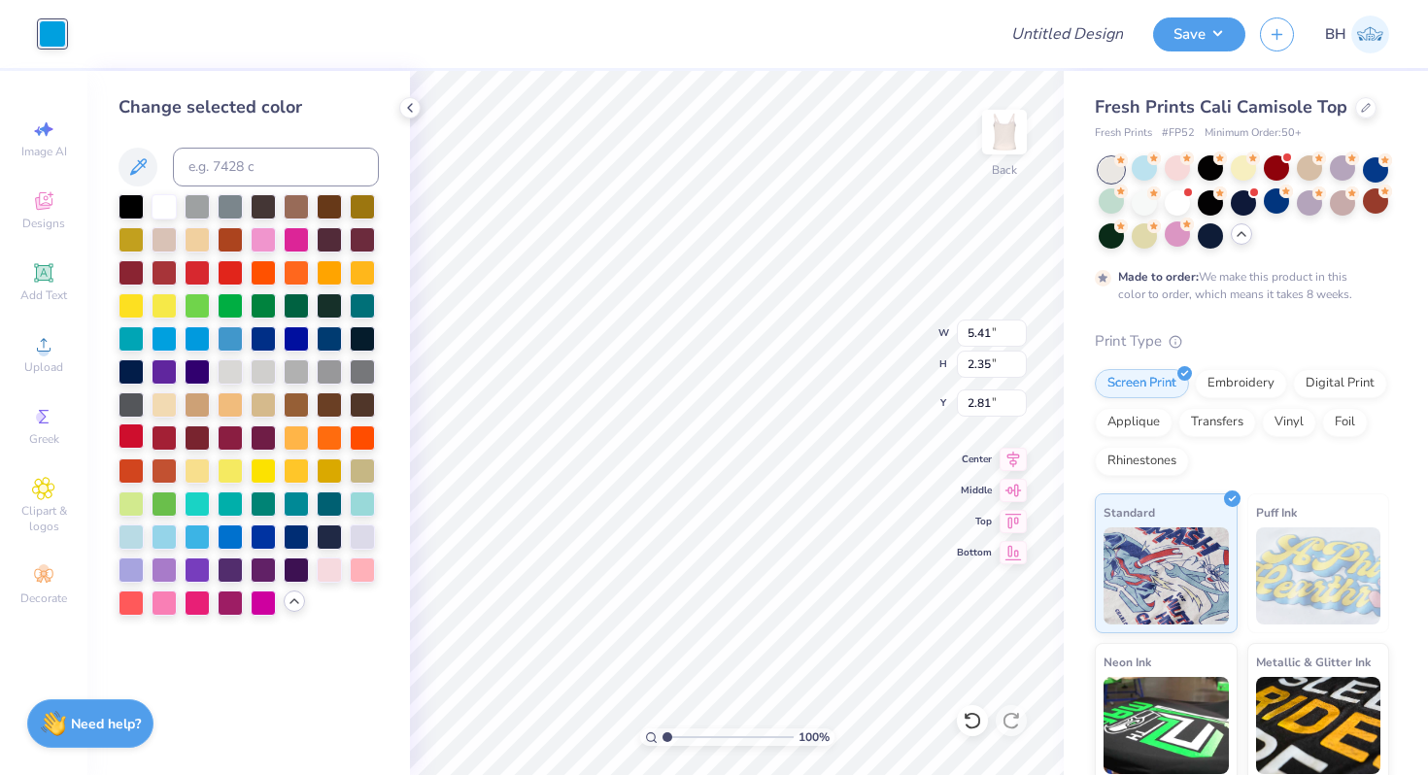
click at [130, 437] on div at bounding box center [131, 436] width 25 height 25
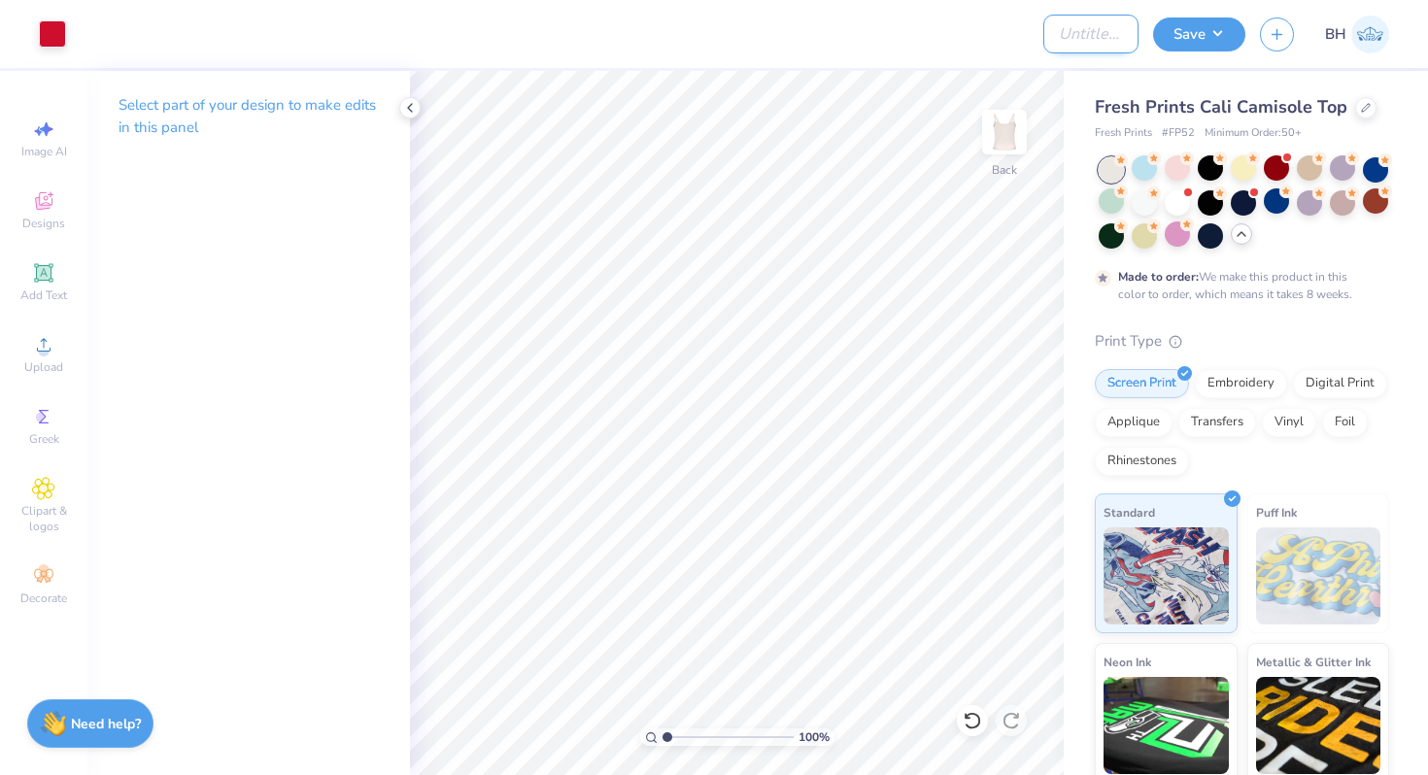
click at [1061, 16] on input "Design Title" at bounding box center [1090, 34] width 95 height 39
type input "ChiO Cali Tank"
click at [1228, 38] on button "Save" at bounding box center [1199, 32] width 92 height 34
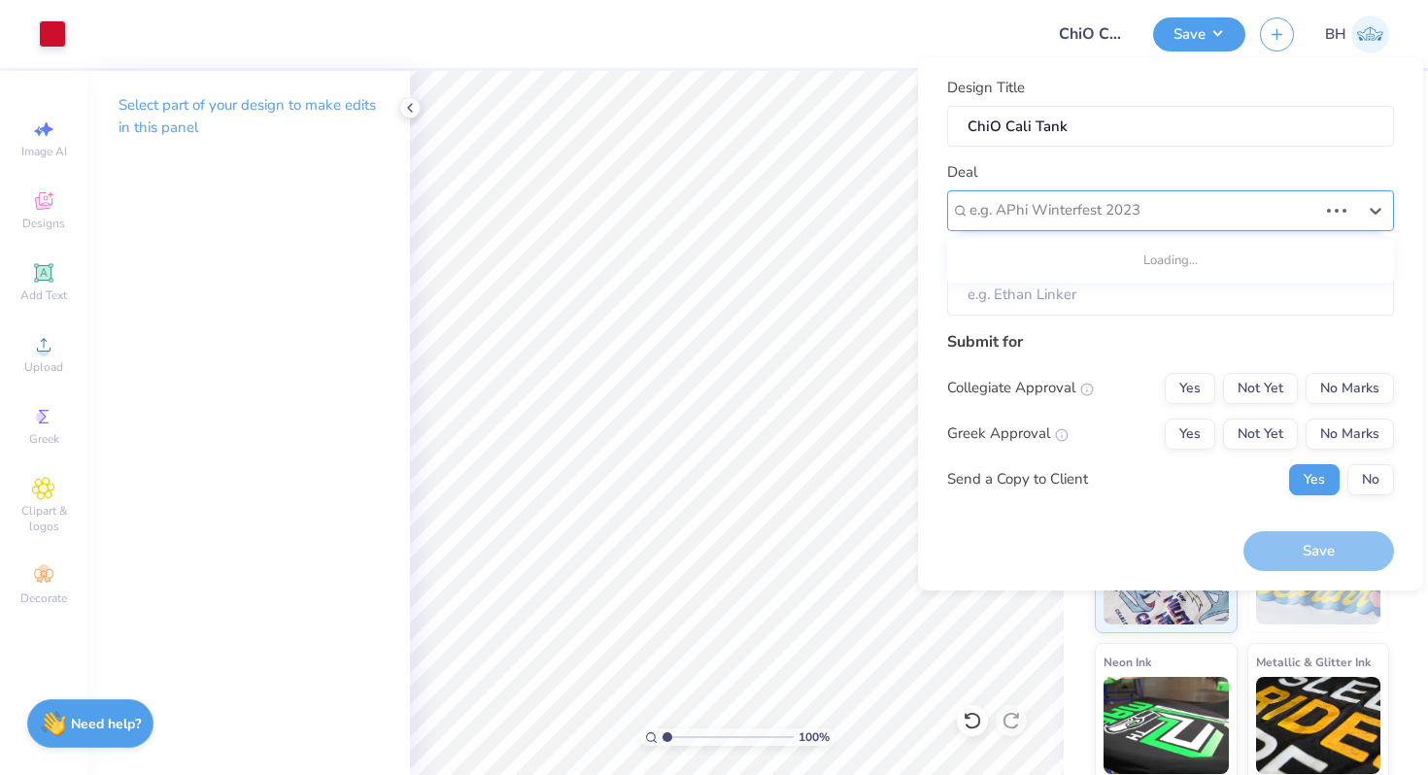
click at [1097, 194] on div "e.g. APhi Winterfest 2023" at bounding box center [1170, 210] width 447 height 41
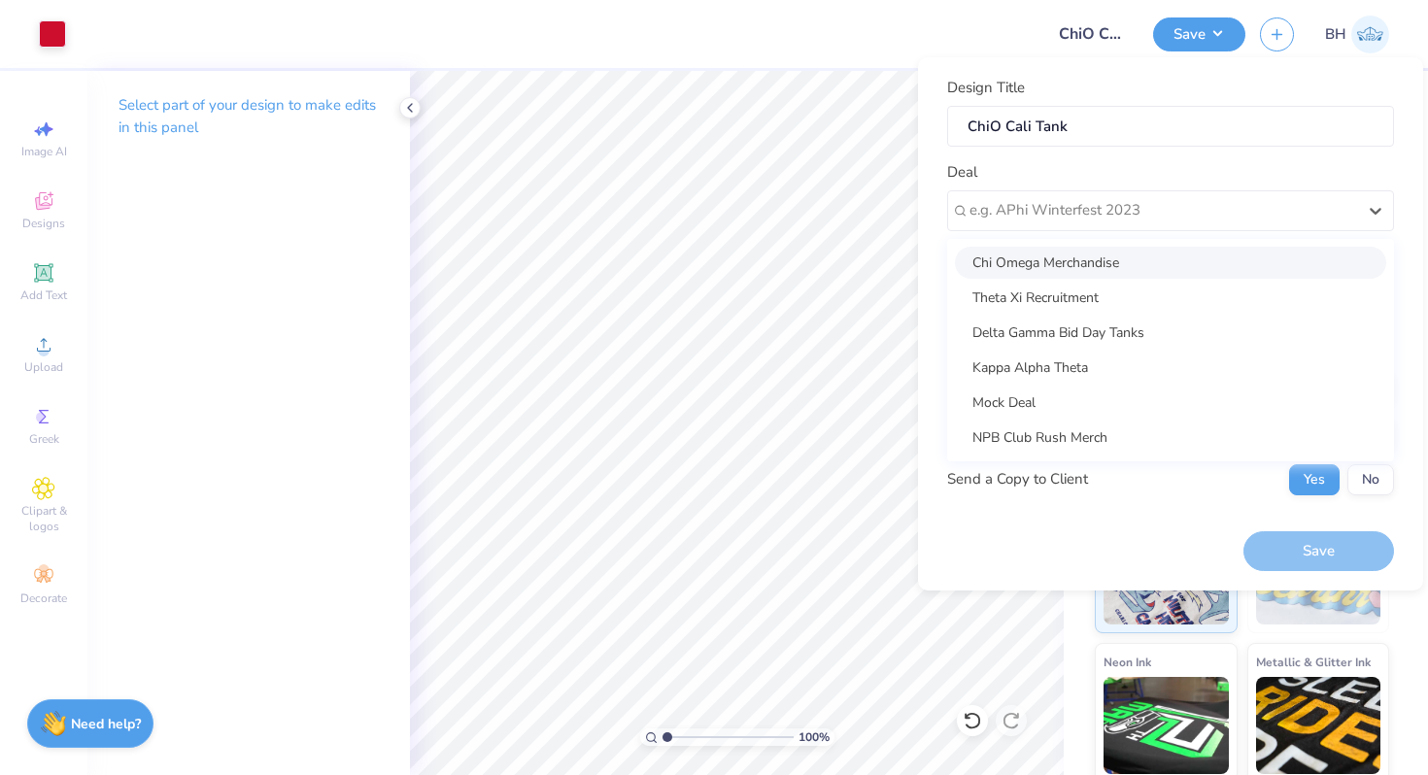
click at [1066, 268] on div "Chi Omega Merchandise" at bounding box center [1170, 263] width 431 height 32
type input "Arden Stratton"
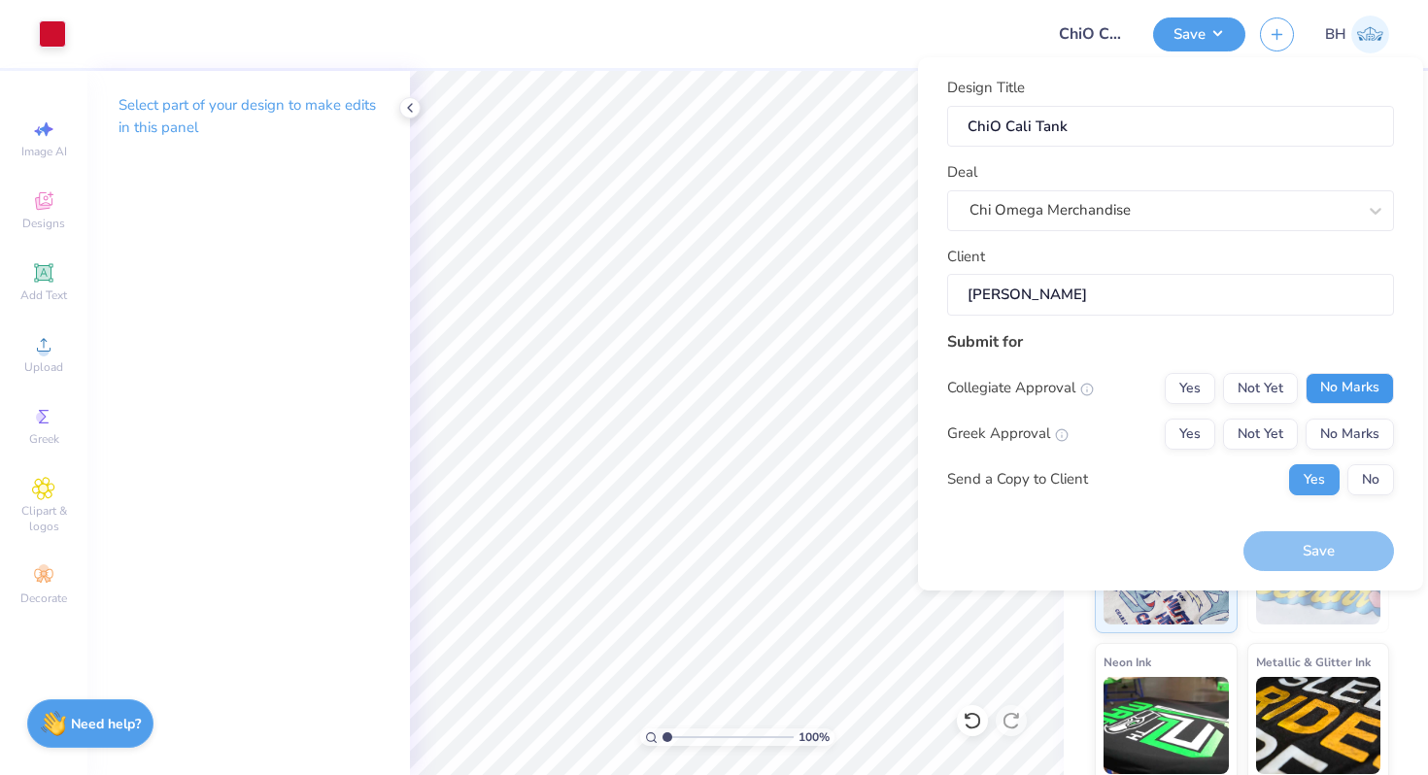
click at [1327, 389] on button "No Marks" at bounding box center [1350, 388] width 88 height 31
click at [1190, 395] on button "Yes" at bounding box center [1190, 388] width 51 height 31
click at [1192, 421] on button "Yes" at bounding box center [1190, 434] width 51 height 31
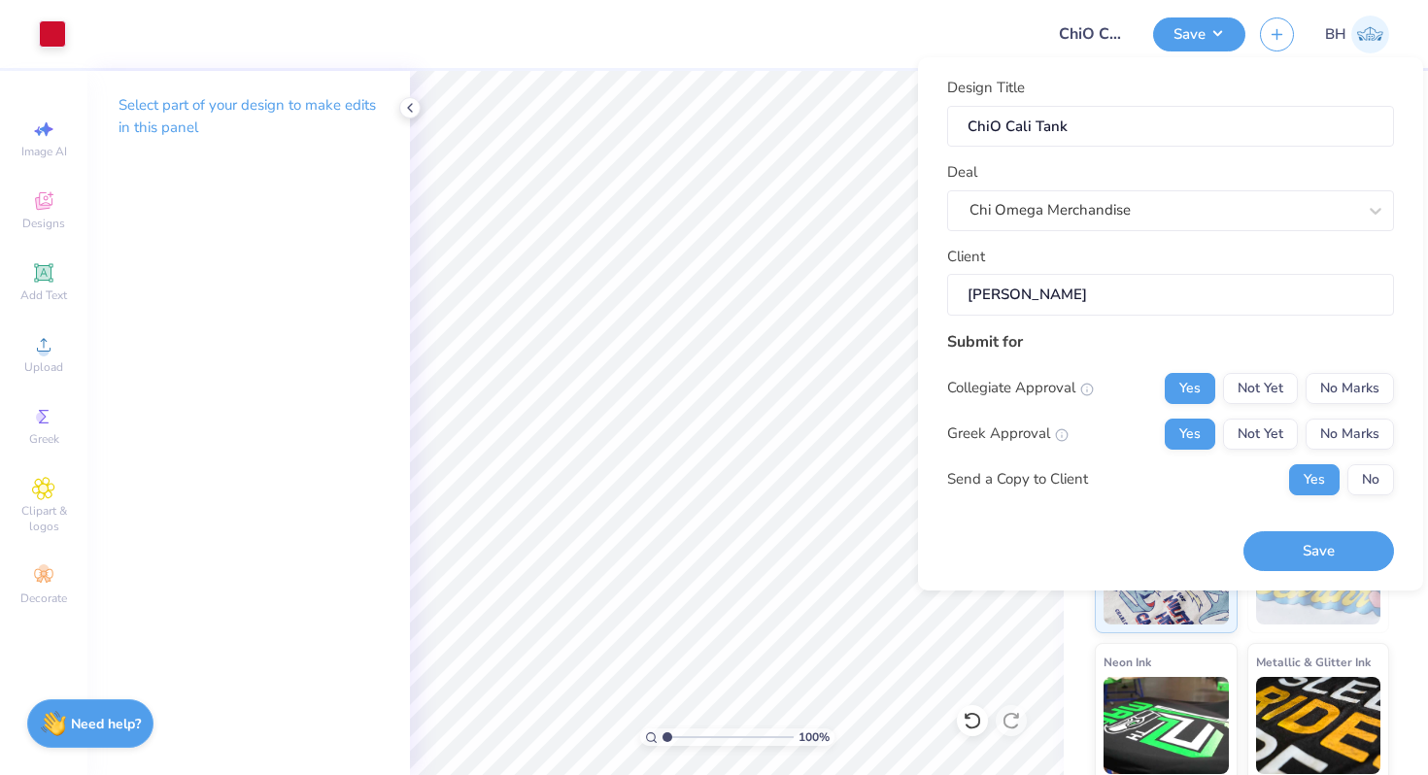
click at [1356, 455] on div "Collegiate Approval Yes Not Yet No Marks Greek Approval Yes Not Yet No Marks Se…" at bounding box center [1170, 434] width 447 height 122
click at [1363, 473] on button "No" at bounding box center [1370, 479] width 47 height 31
click at [1315, 546] on button "Save" at bounding box center [1318, 551] width 151 height 40
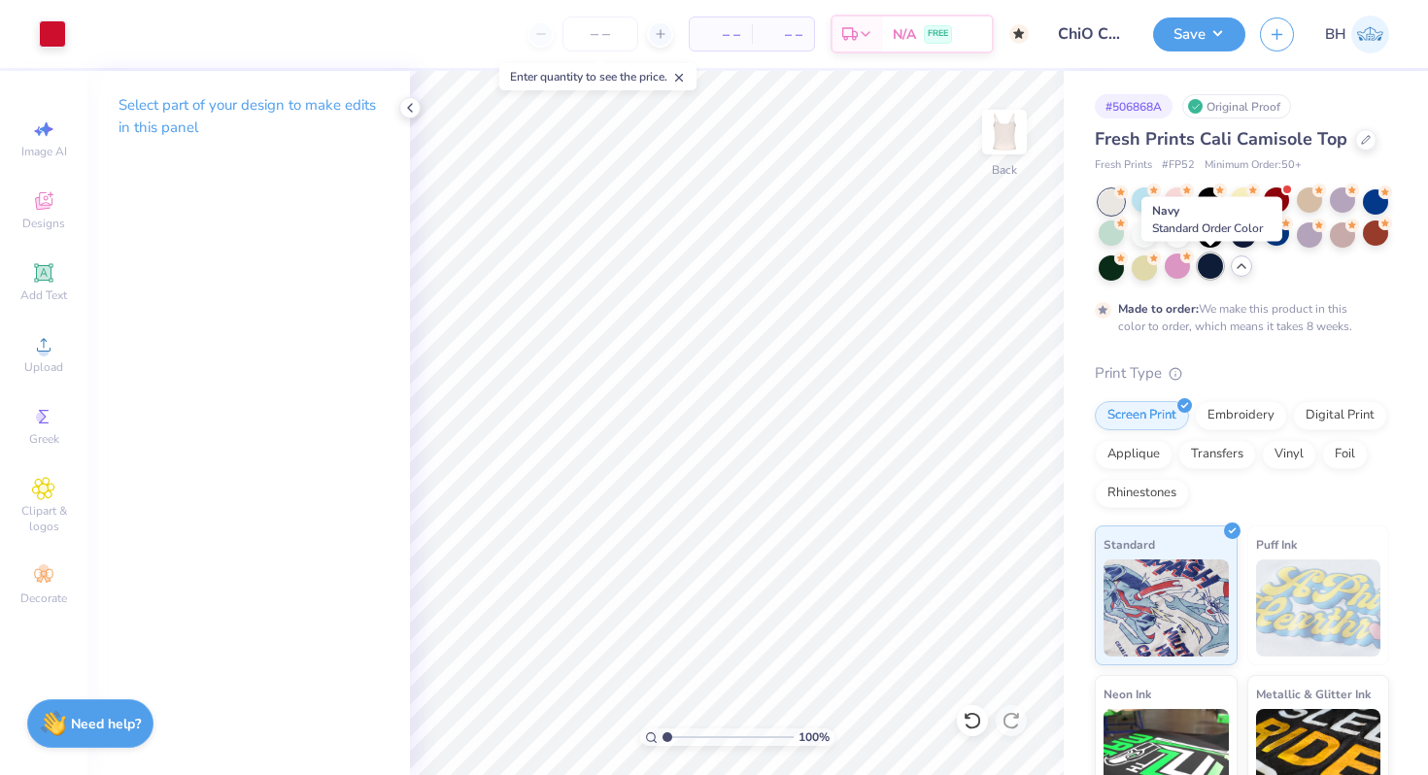
click at [1208, 266] on div at bounding box center [1210, 266] width 25 height 25
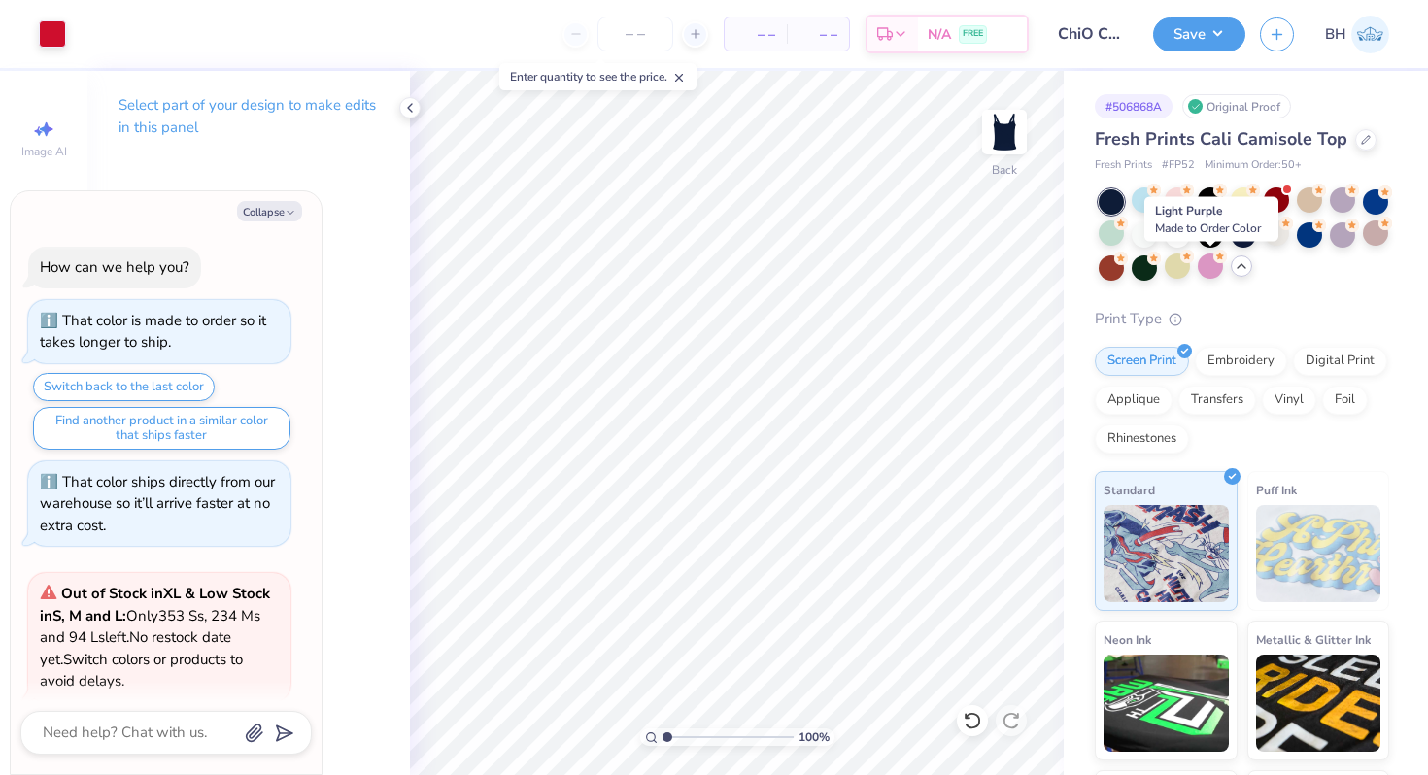
scroll to position [2077, 0]
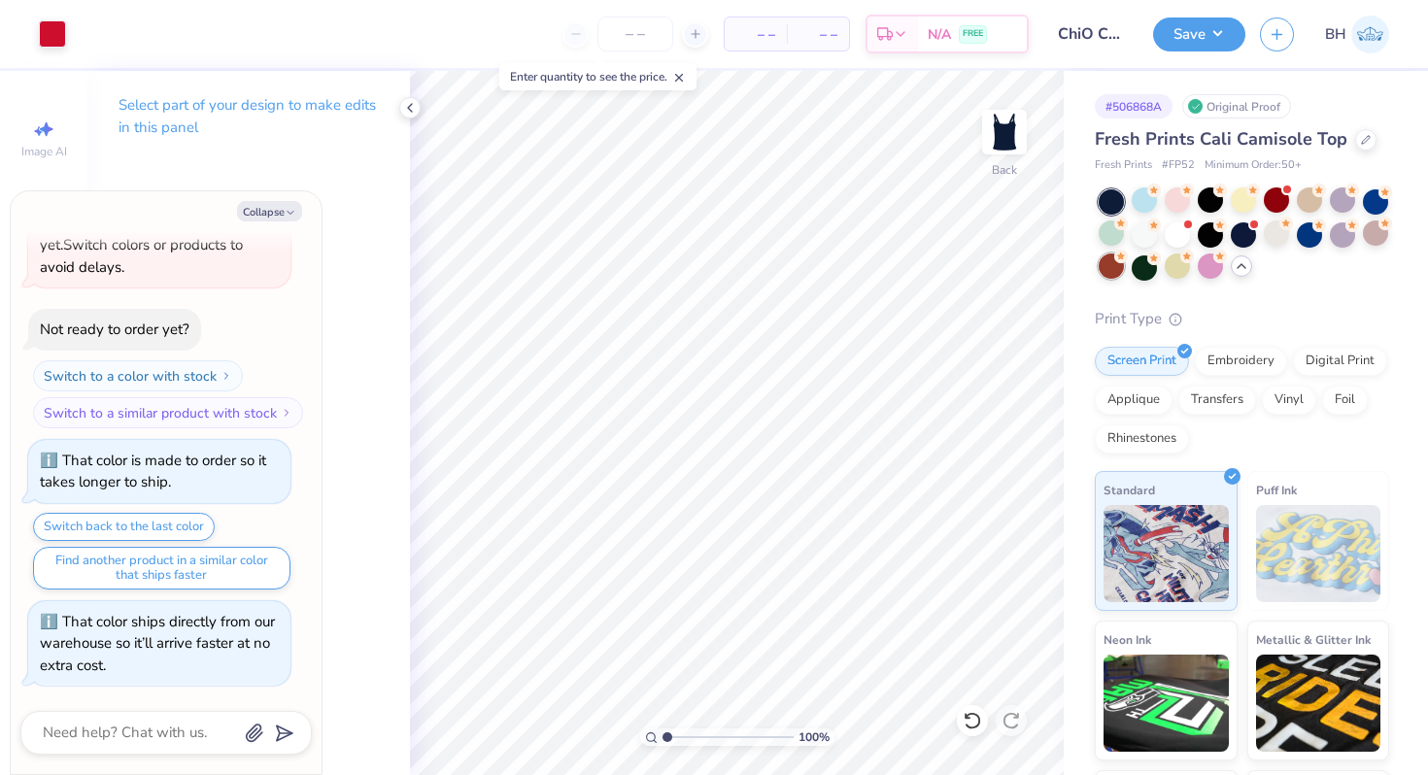
click at [1114, 265] on div at bounding box center [1111, 266] width 25 height 25
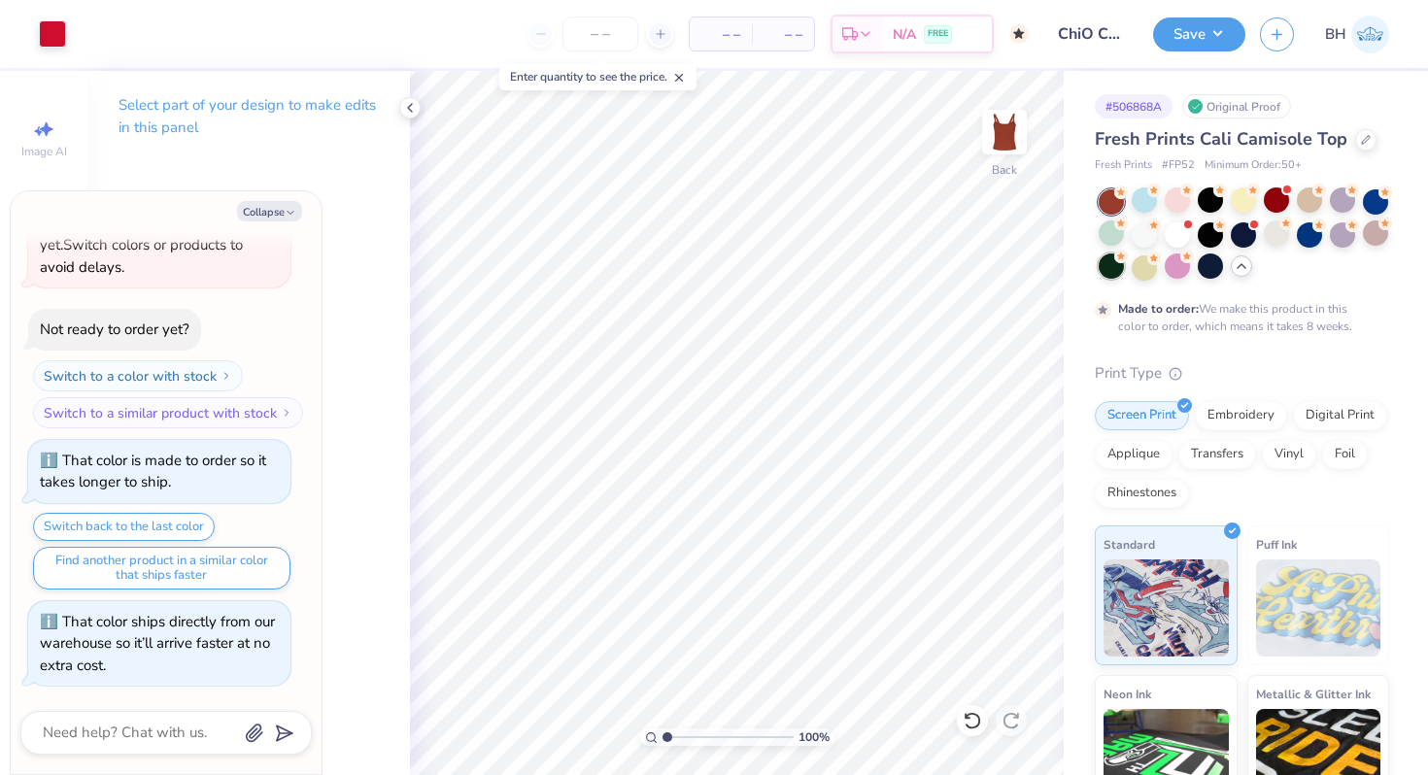
scroll to position [2238, 0]
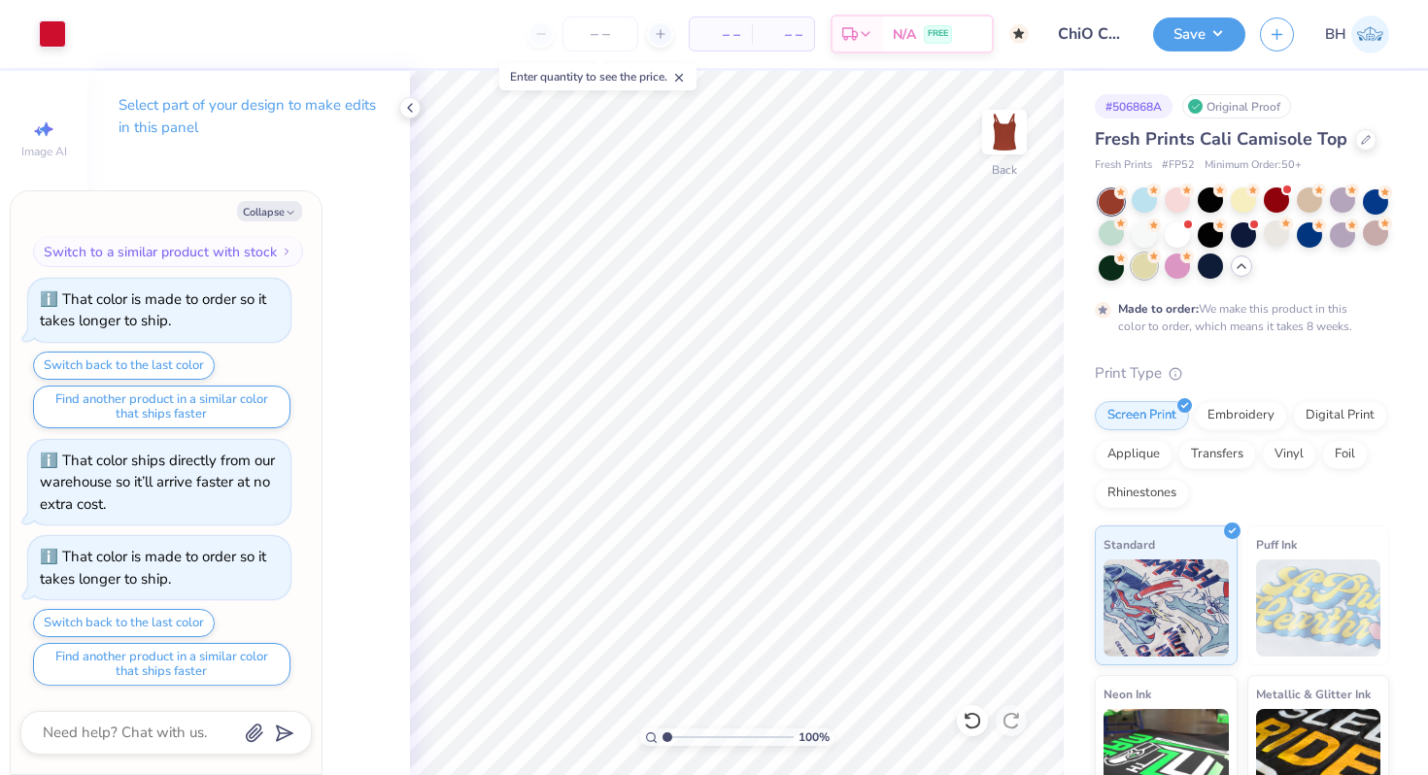
click at [1145, 267] on div at bounding box center [1144, 266] width 25 height 25
click at [1241, 200] on div at bounding box center [1243, 199] width 25 height 25
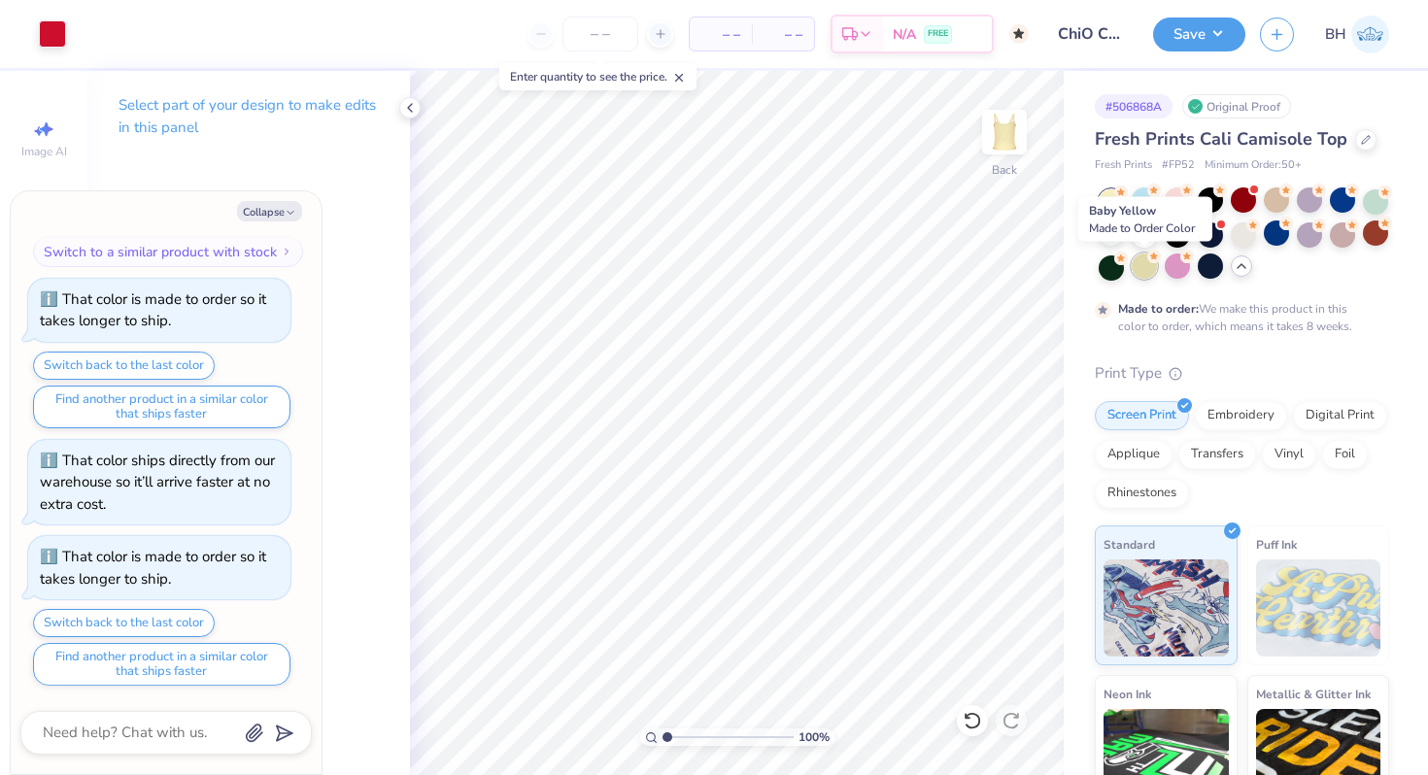
click at [1150, 265] on div at bounding box center [1144, 266] width 25 height 25
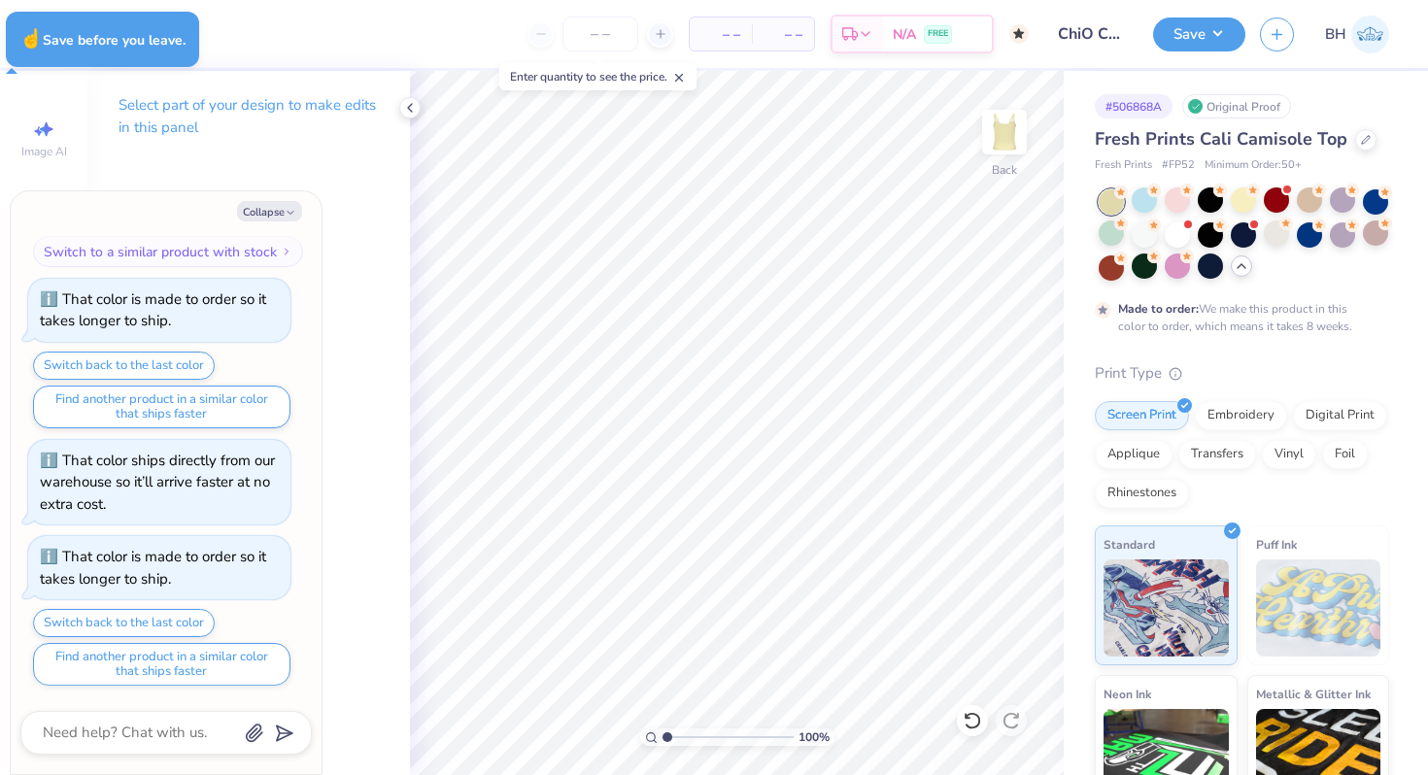
type textarea "x"
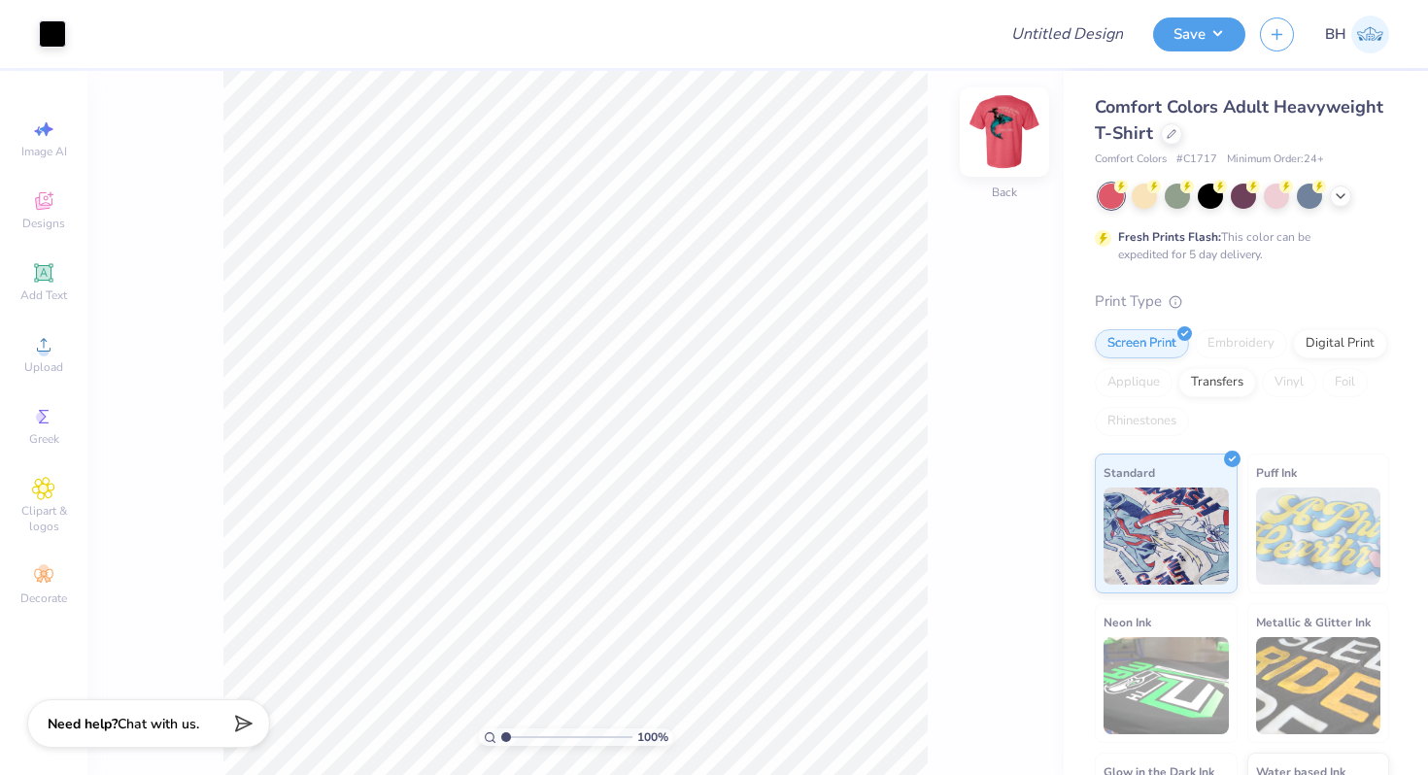
click at [1010, 143] on img at bounding box center [1005, 132] width 78 height 78
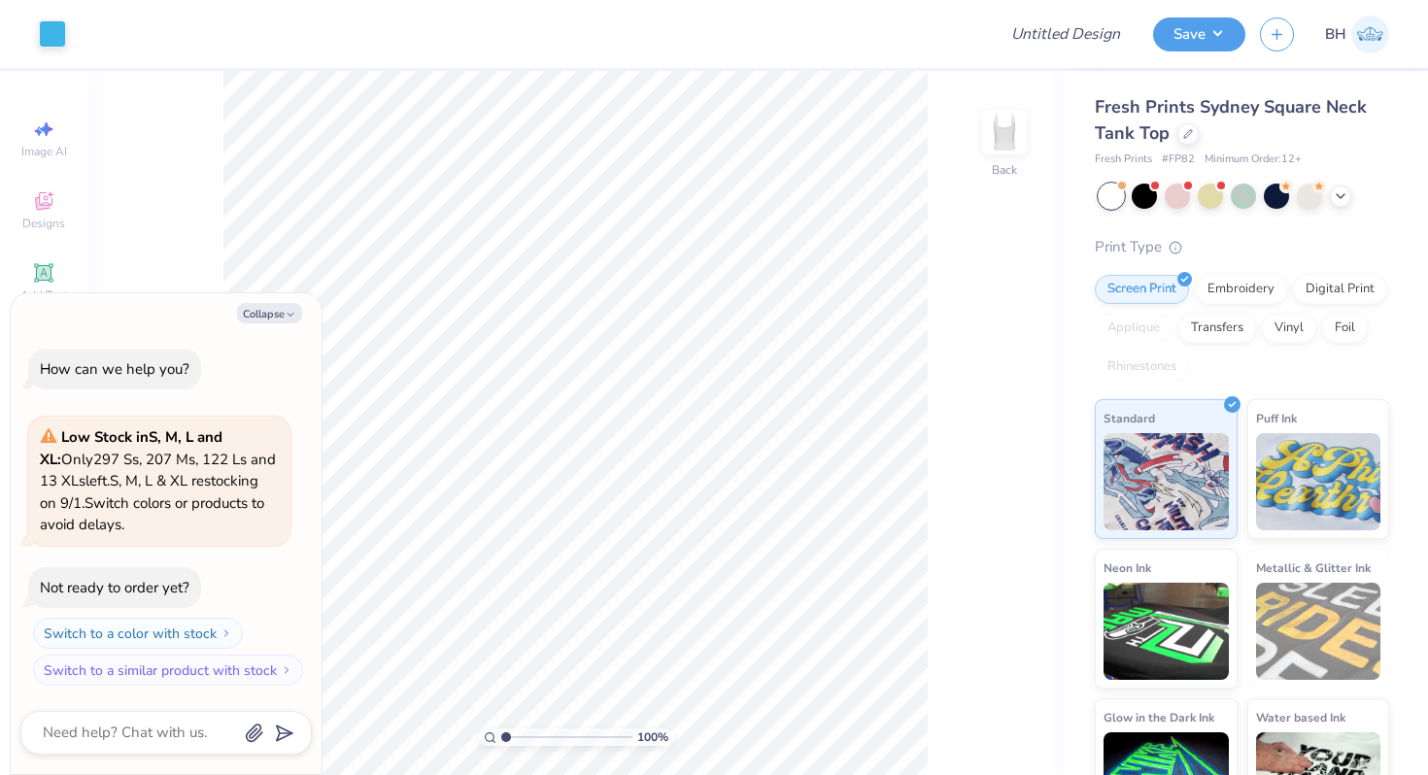
type textarea "x"
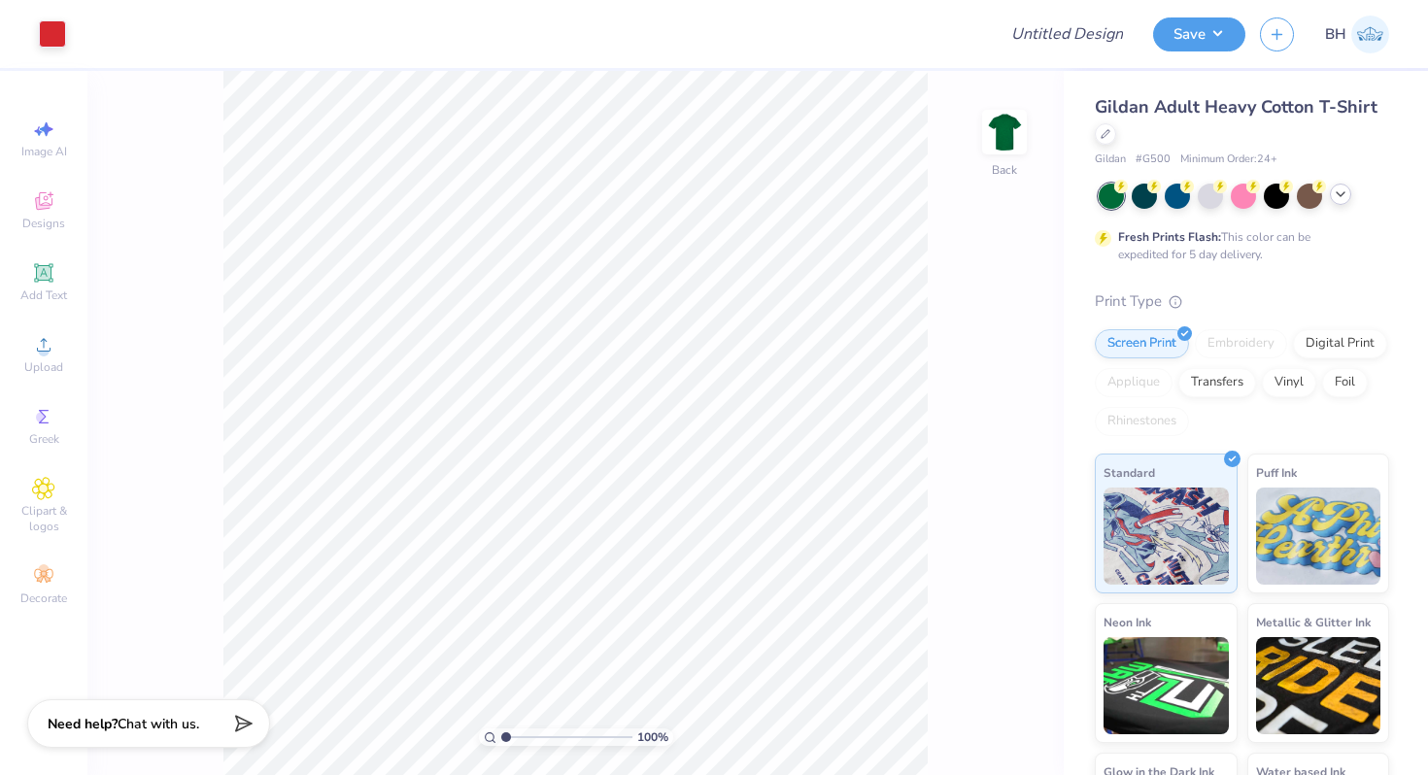
click at [1342, 193] on icon at bounding box center [1341, 195] width 16 height 16
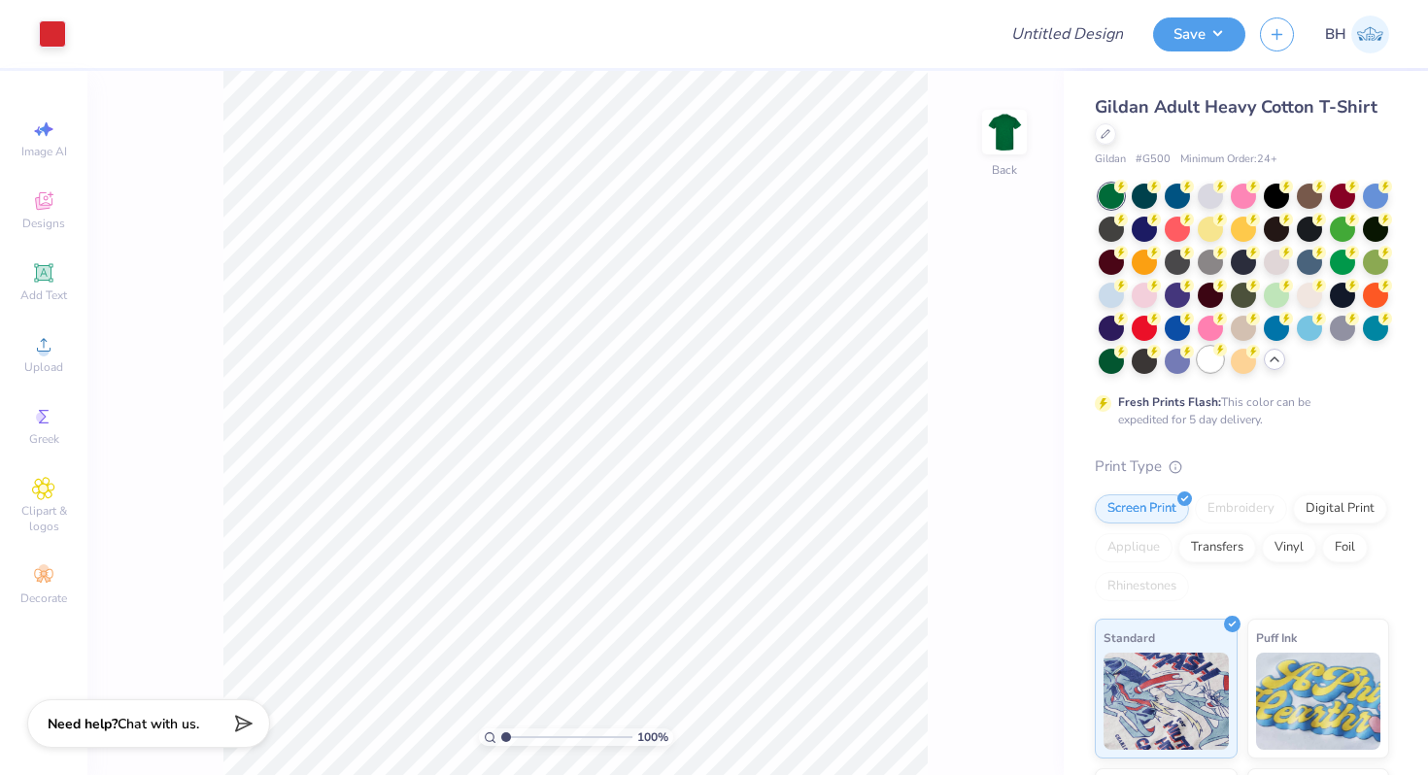
click at [1211, 360] on div at bounding box center [1210, 359] width 25 height 25
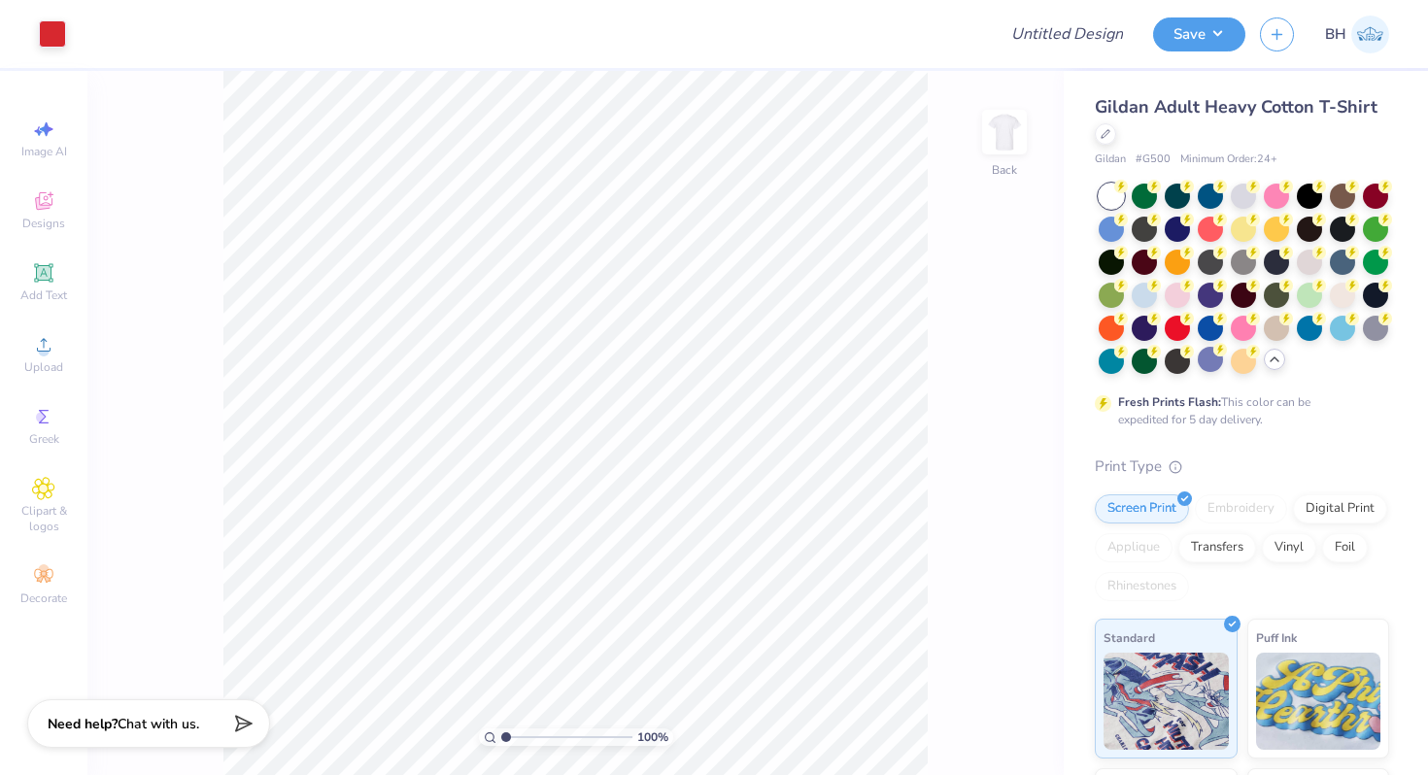
click at [1228, 226] on div at bounding box center [1244, 279] width 290 height 190
click at [1242, 226] on div at bounding box center [1243, 227] width 25 height 25
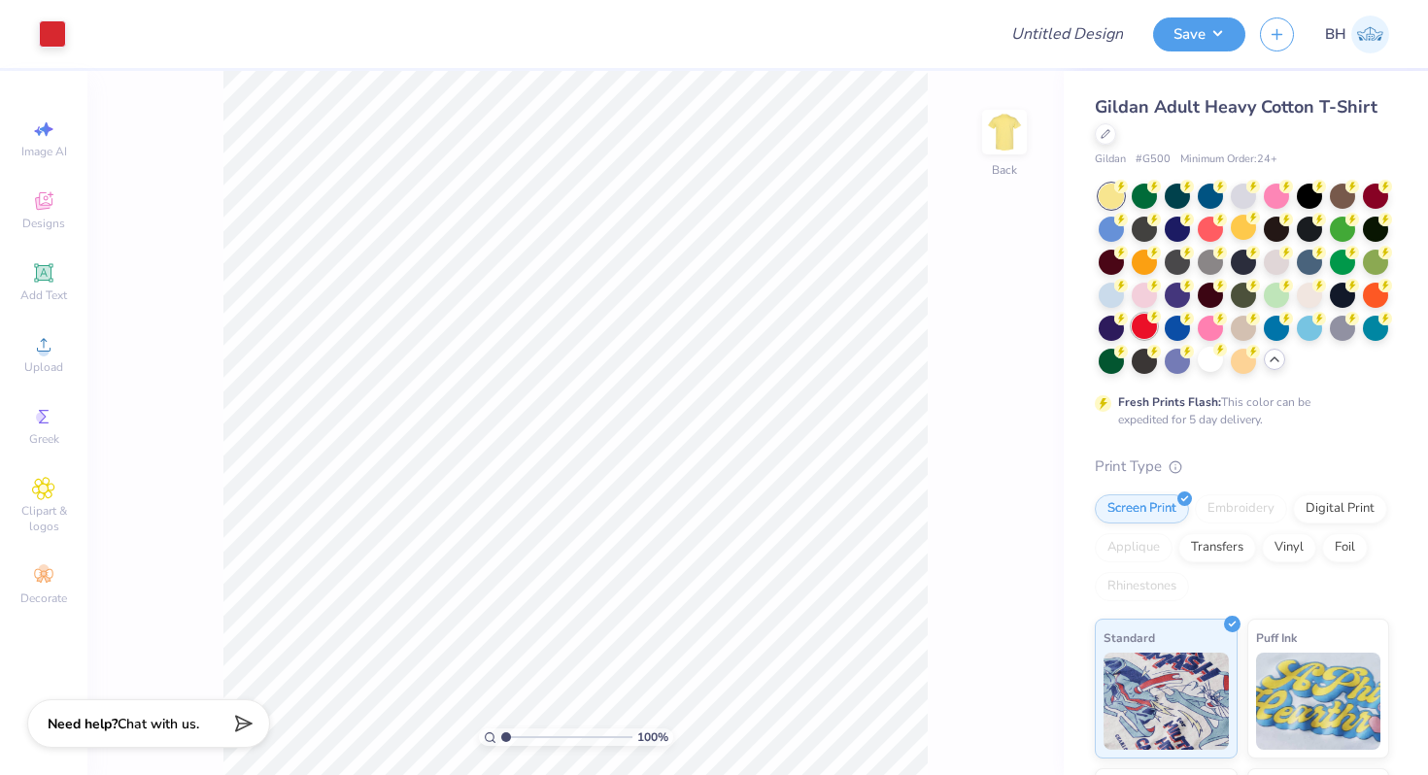
click at [1140, 332] on div at bounding box center [1144, 326] width 25 height 25
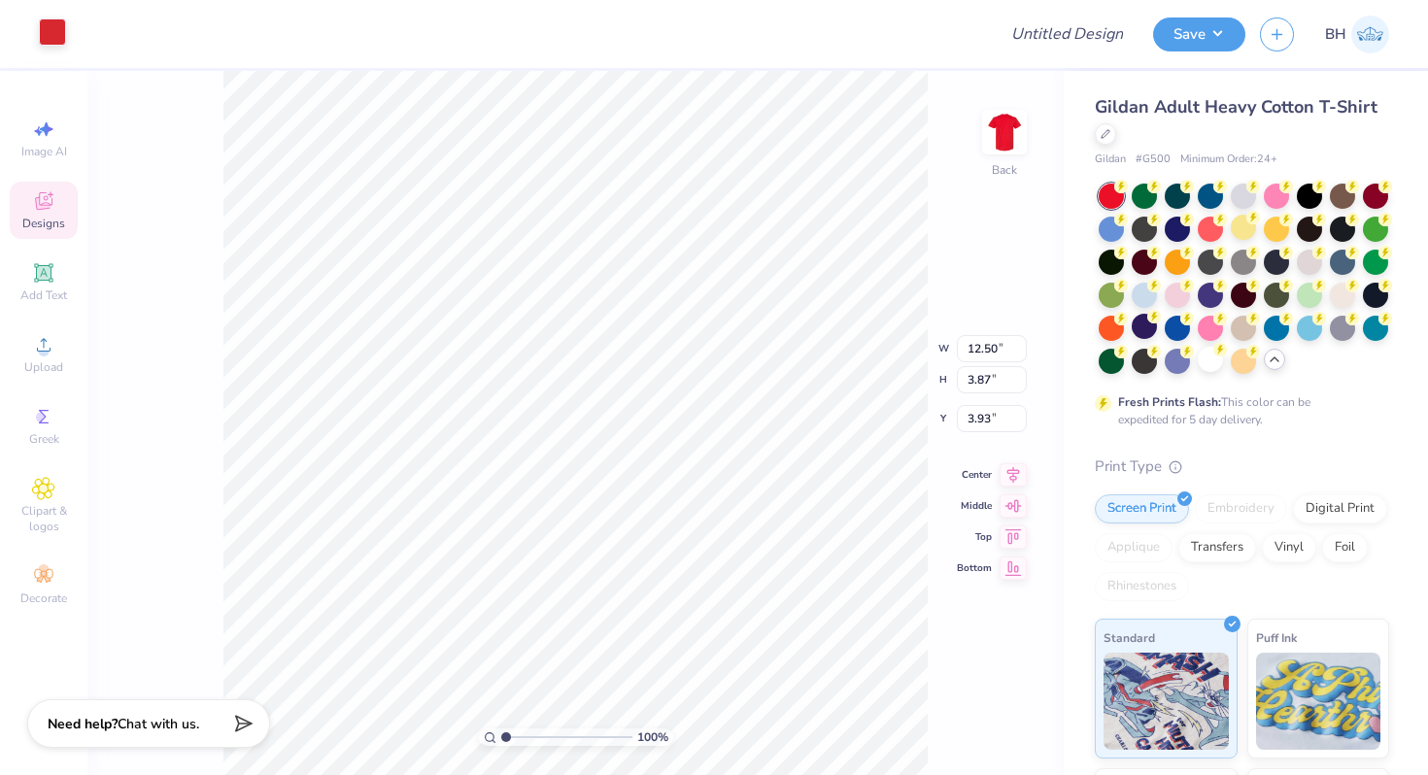
click at [53, 25] on div at bounding box center [52, 31] width 27 height 27
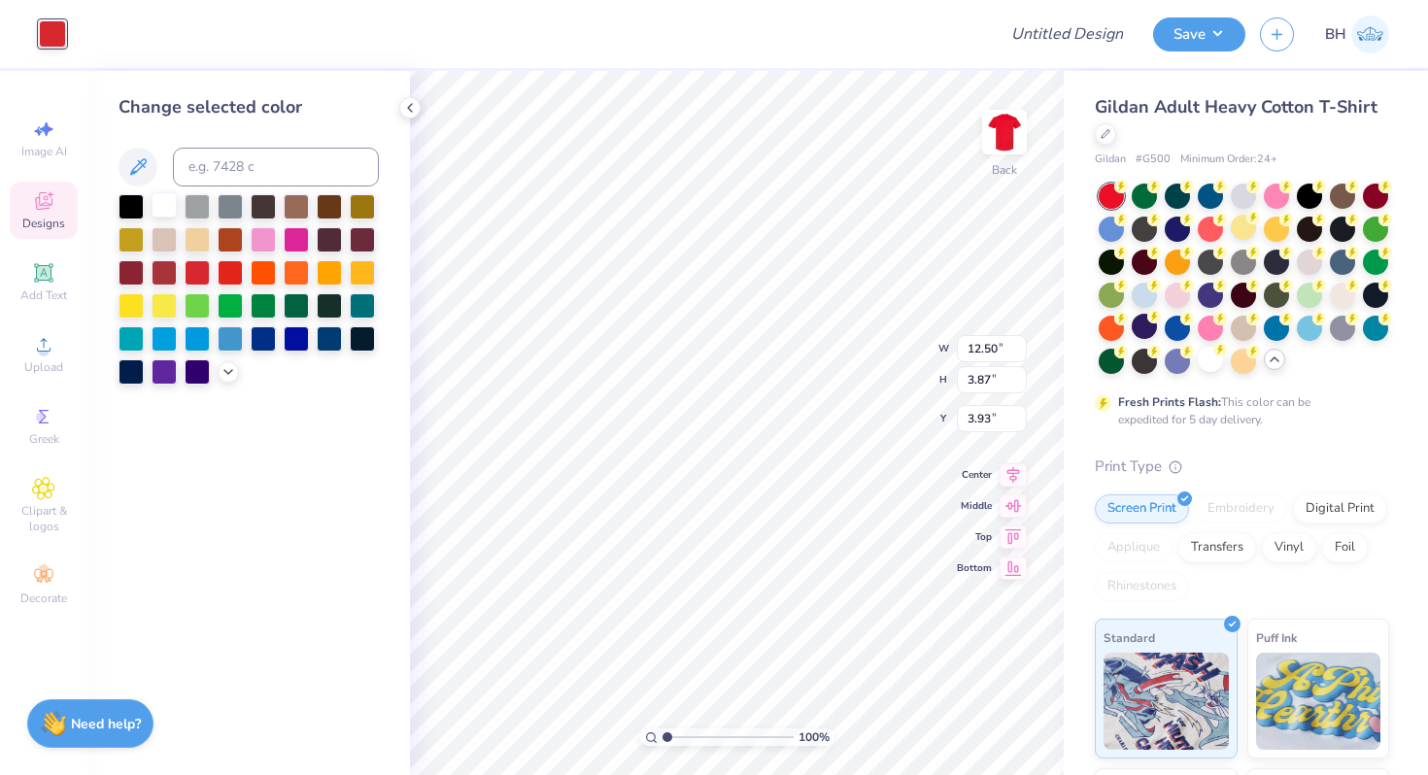
click at [164, 199] on div at bounding box center [164, 204] width 25 height 25
click at [407, 394] on div "Change selected color" at bounding box center [248, 423] width 323 height 704
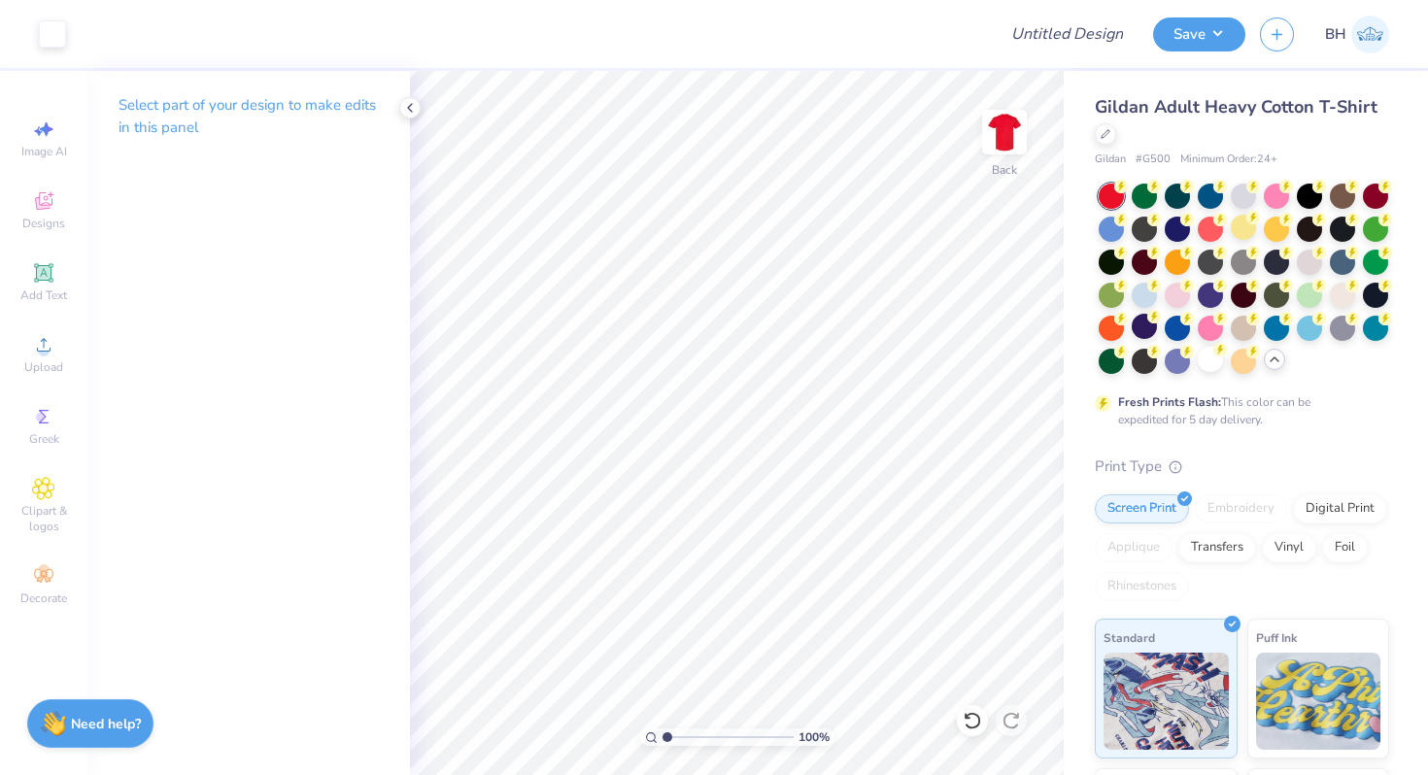
click at [1269, 360] on icon at bounding box center [1275, 360] width 16 height 16
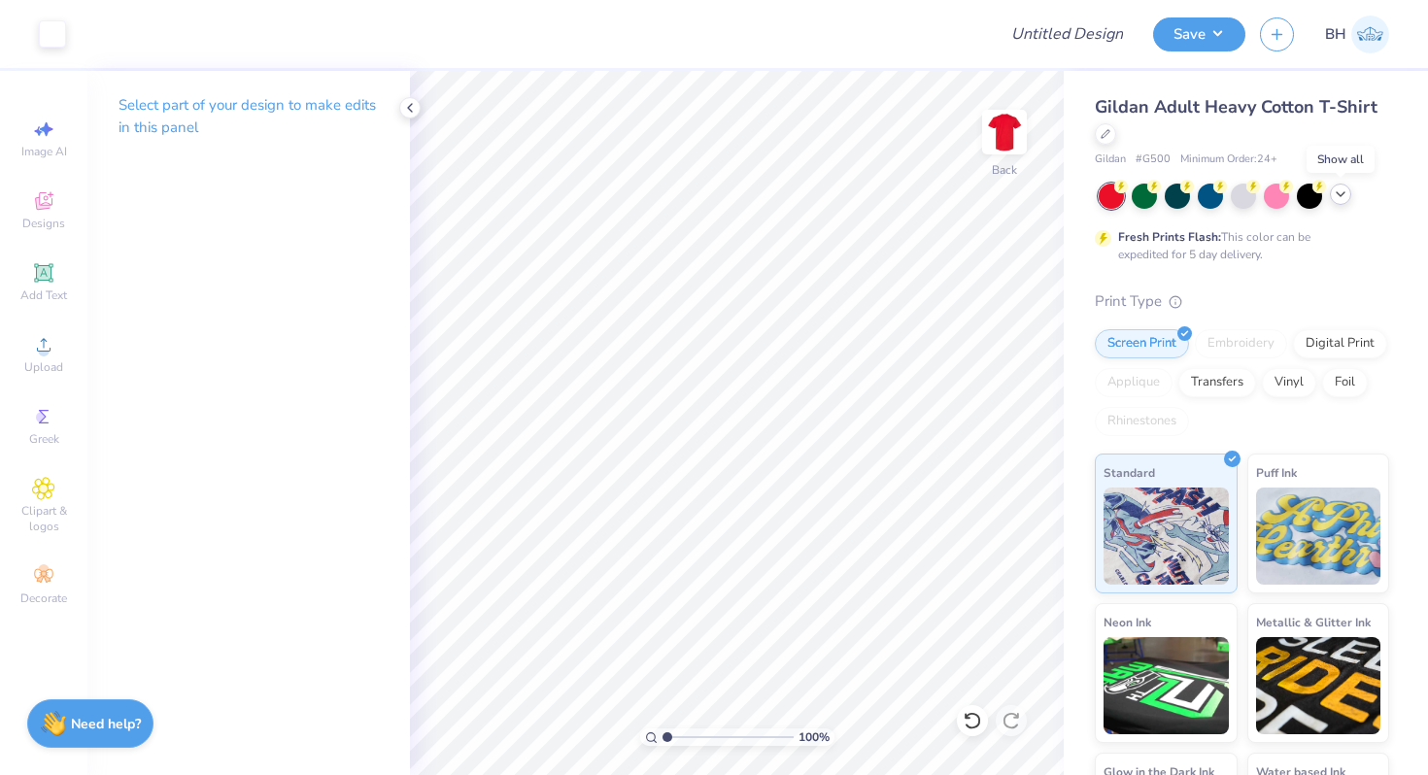
click at [1335, 195] on icon at bounding box center [1341, 195] width 16 height 16
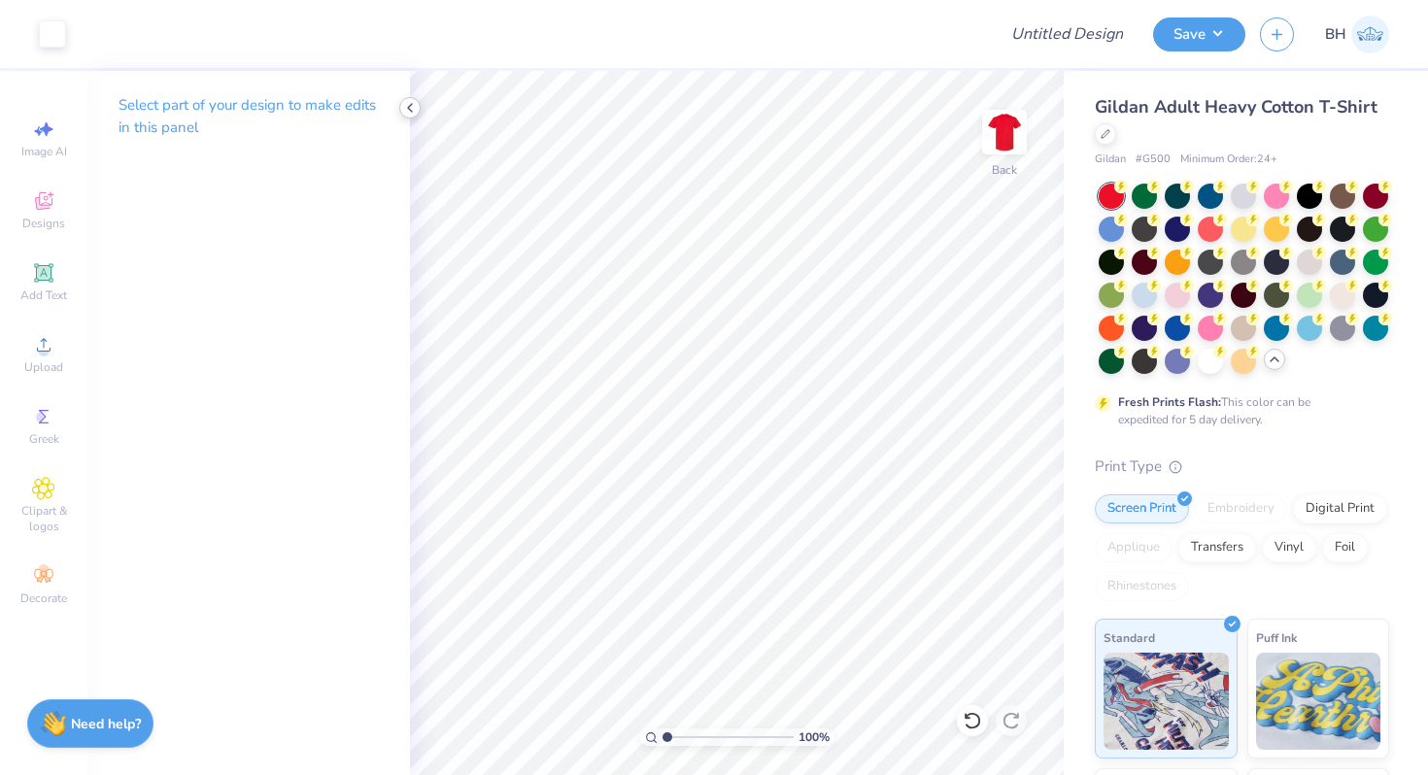
click at [408, 107] on icon at bounding box center [410, 108] width 16 height 16
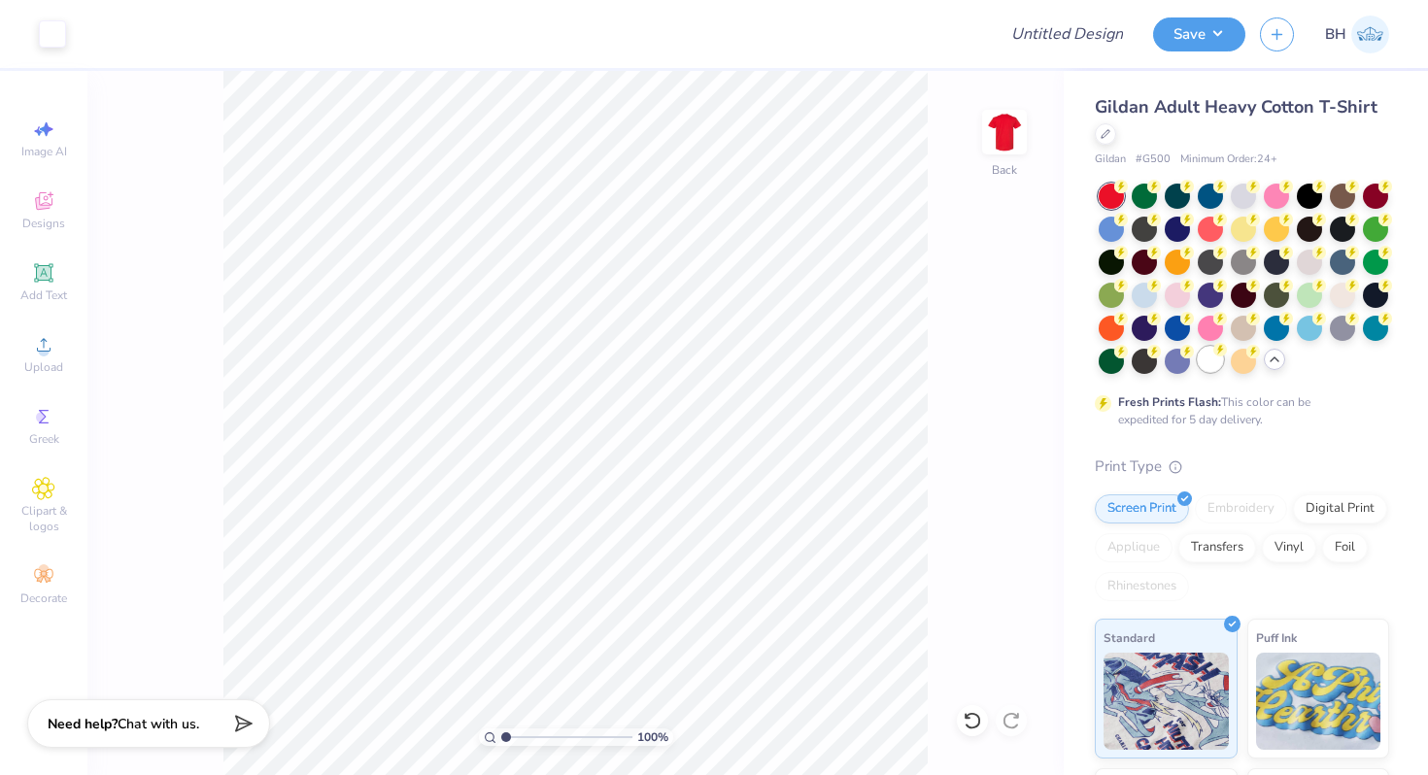
click at [1212, 370] on div at bounding box center [1210, 359] width 25 height 25
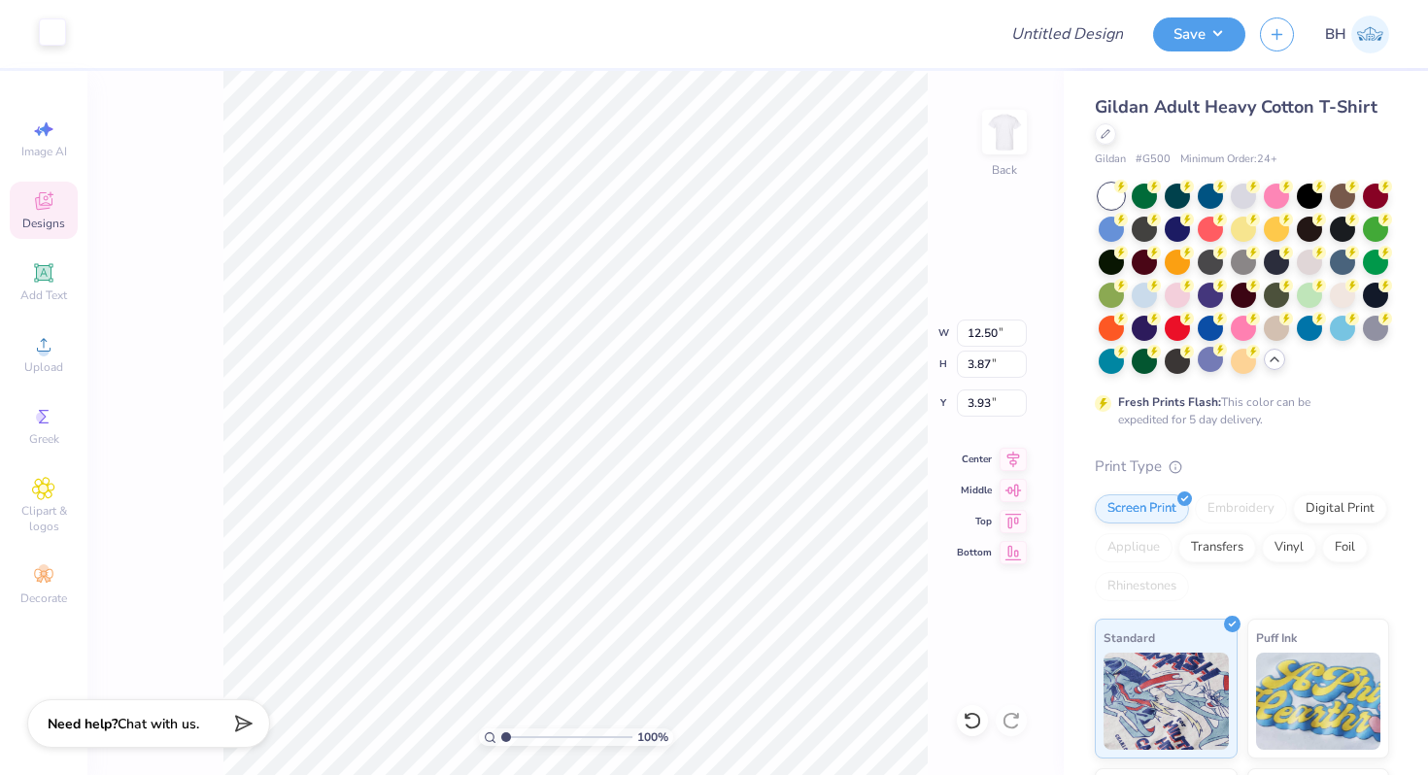
click at [49, 32] on div at bounding box center [52, 31] width 27 height 27
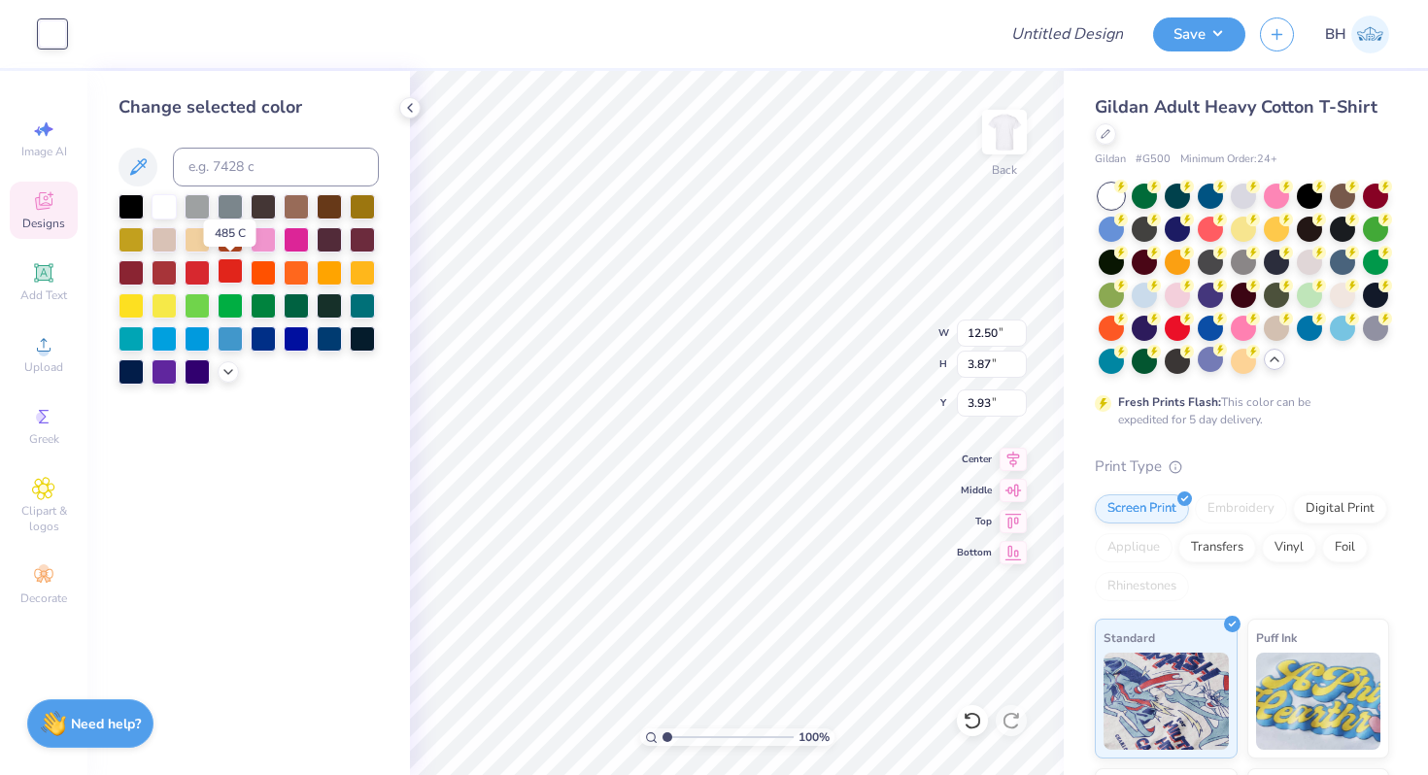
click at [225, 274] on div at bounding box center [230, 270] width 25 height 25
click at [192, 267] on div at bounding box center [197, 270] width 25 height 25
click at [236, 269] on div at bounding box center [230, 270] width 25 height 25
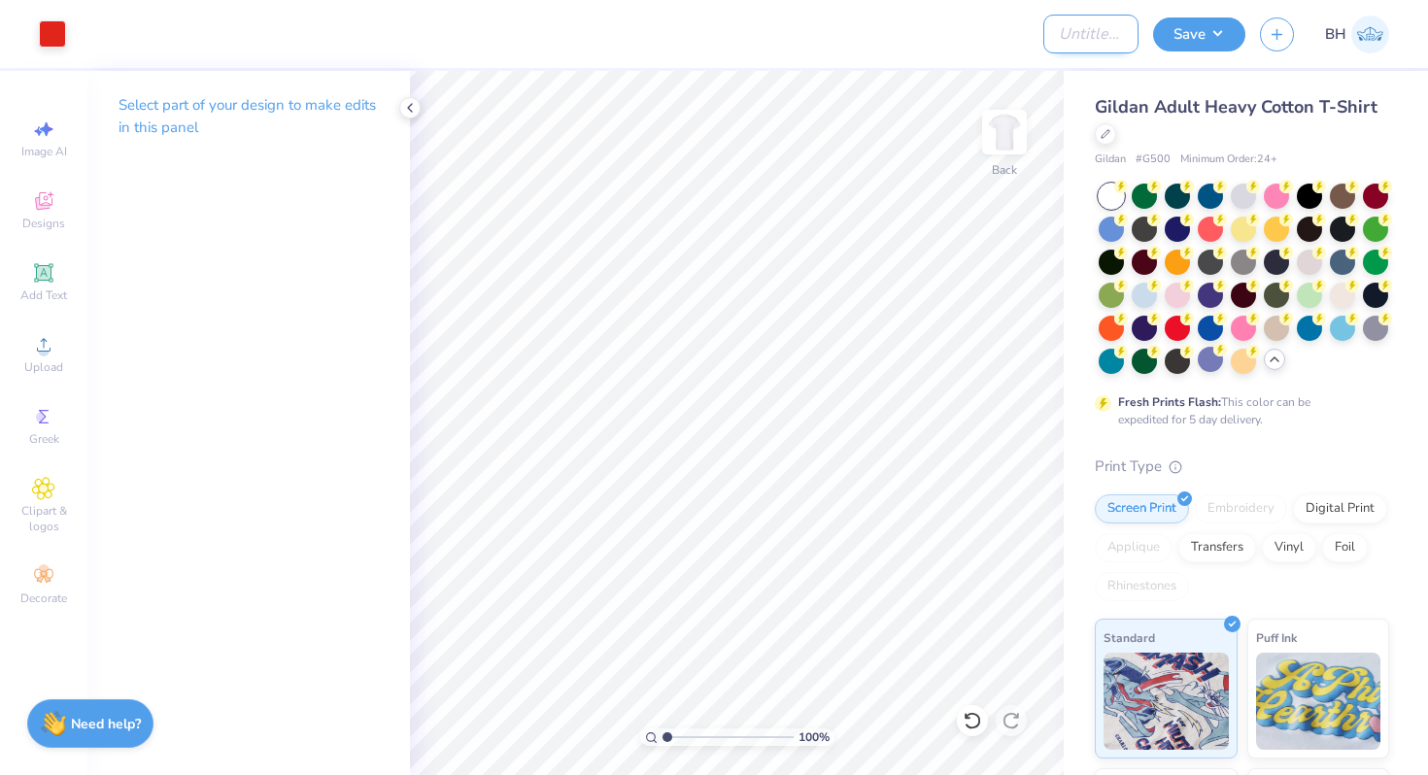
click at [1043, 26] on input "Design Title" at bounding box center [1090, 34] width 95 height 39
type input "Womanly Always Tee"
click at [1238, 1] on div "Save BH" at bounding box center [1290, 34] width 275 height 68
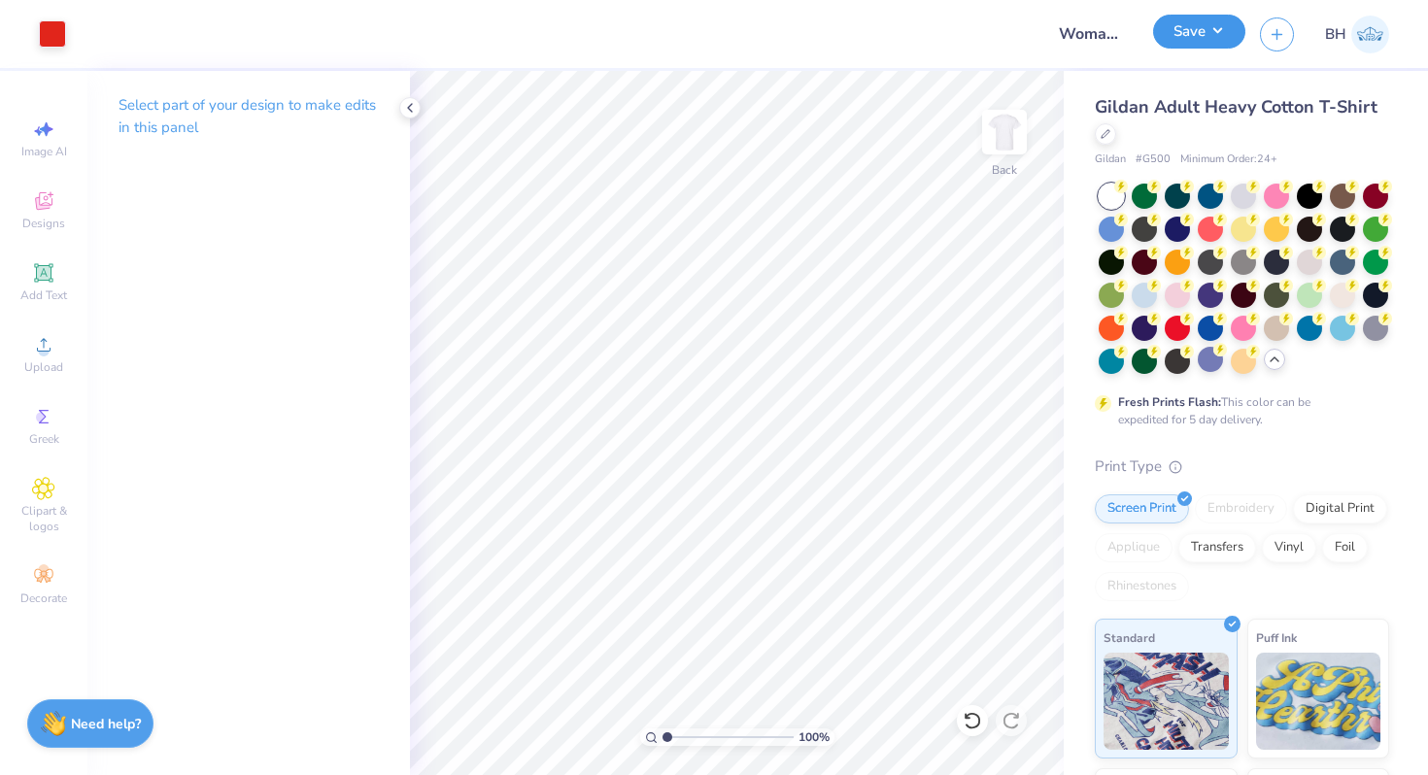
click at [1209, 25] on button "Save" at bounding box center [1199, 32] width 92 height 34
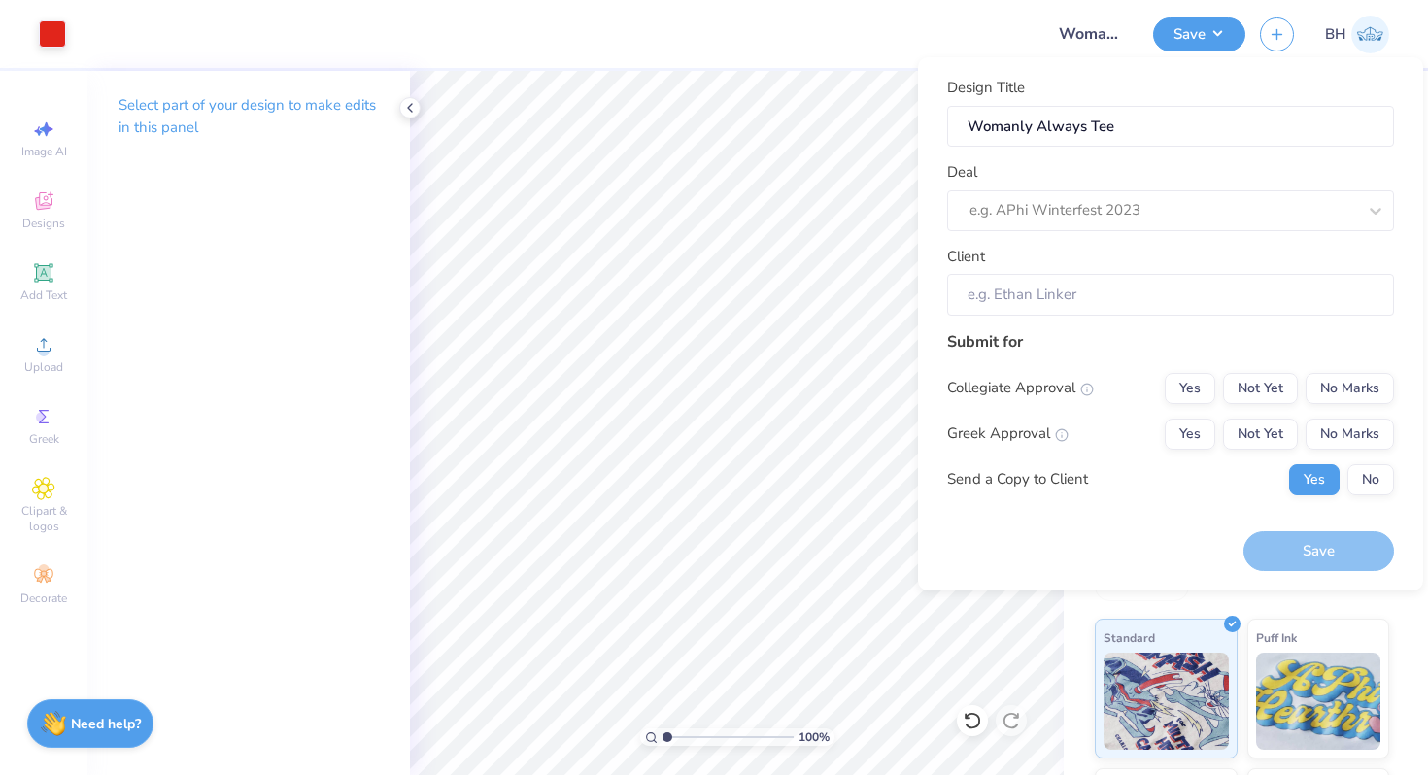
click at [1079, 232] on div "Design Title Womanly Always Tee Deal e.g. APhi Winterfest 2023 Client" at bounding box center [1170, 196] width 447 height 239
click at [1079, 221] on div at bounding box center [1163, 210] width 387 height 26
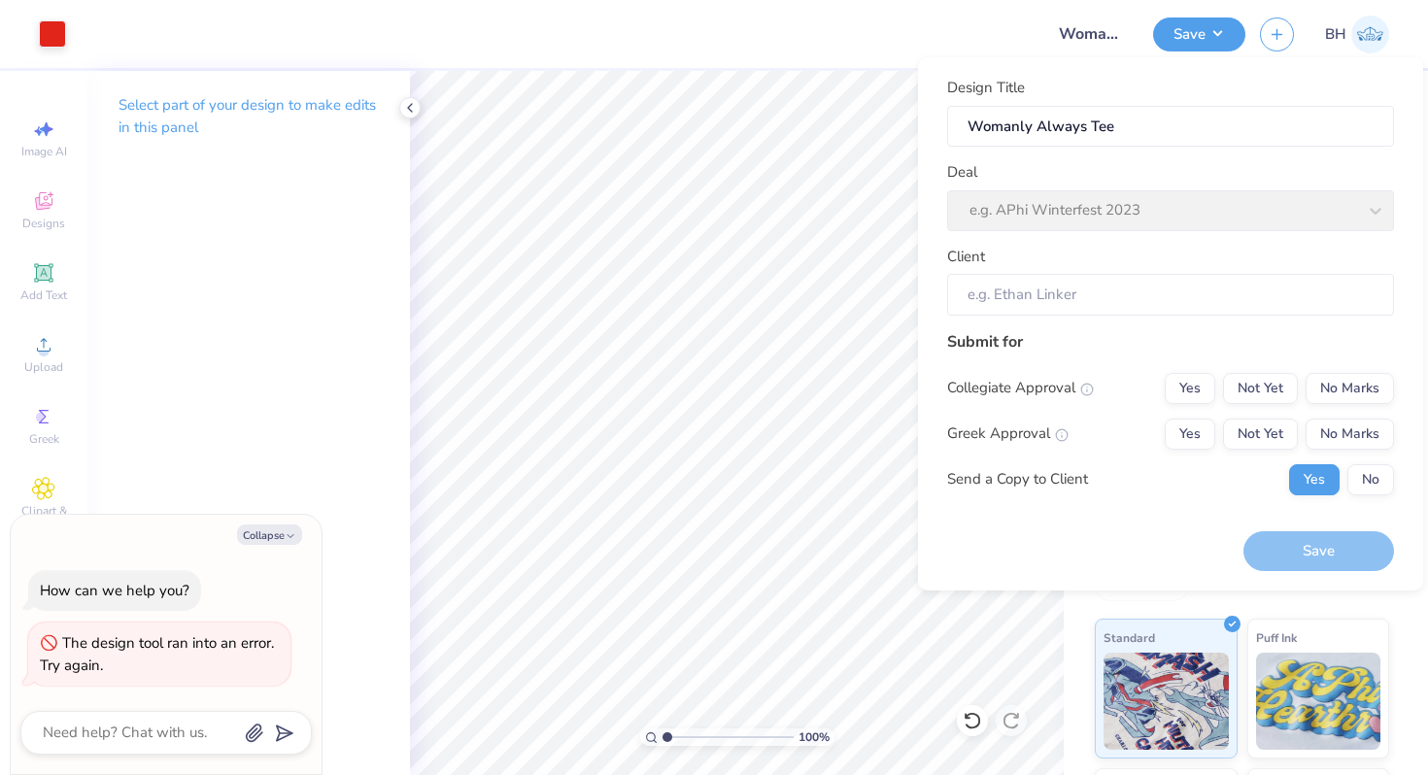
click at [1066, 214] on div "Deal e.g. APhi Winterfest 2023" at bounding box center [1170, 196] width 447 height 70
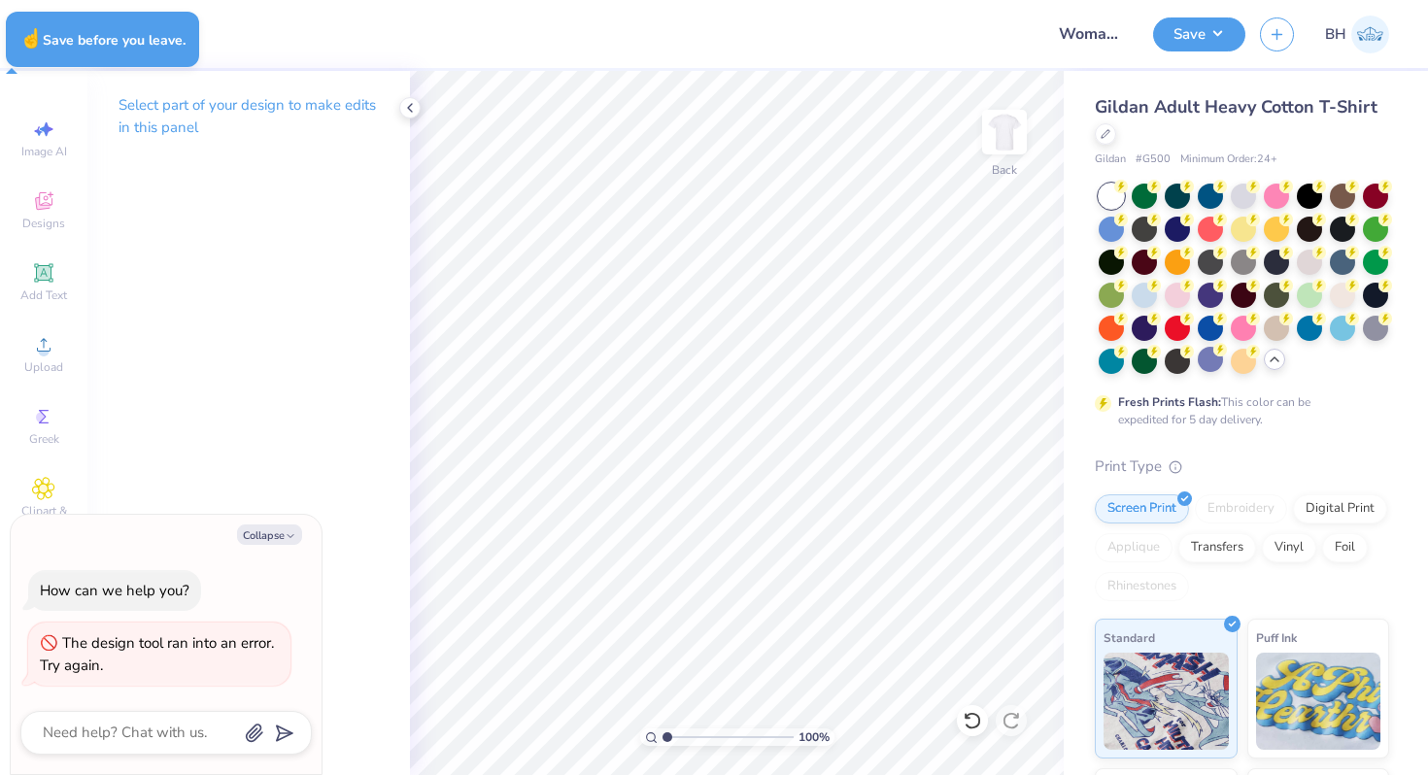
type textarea "x"
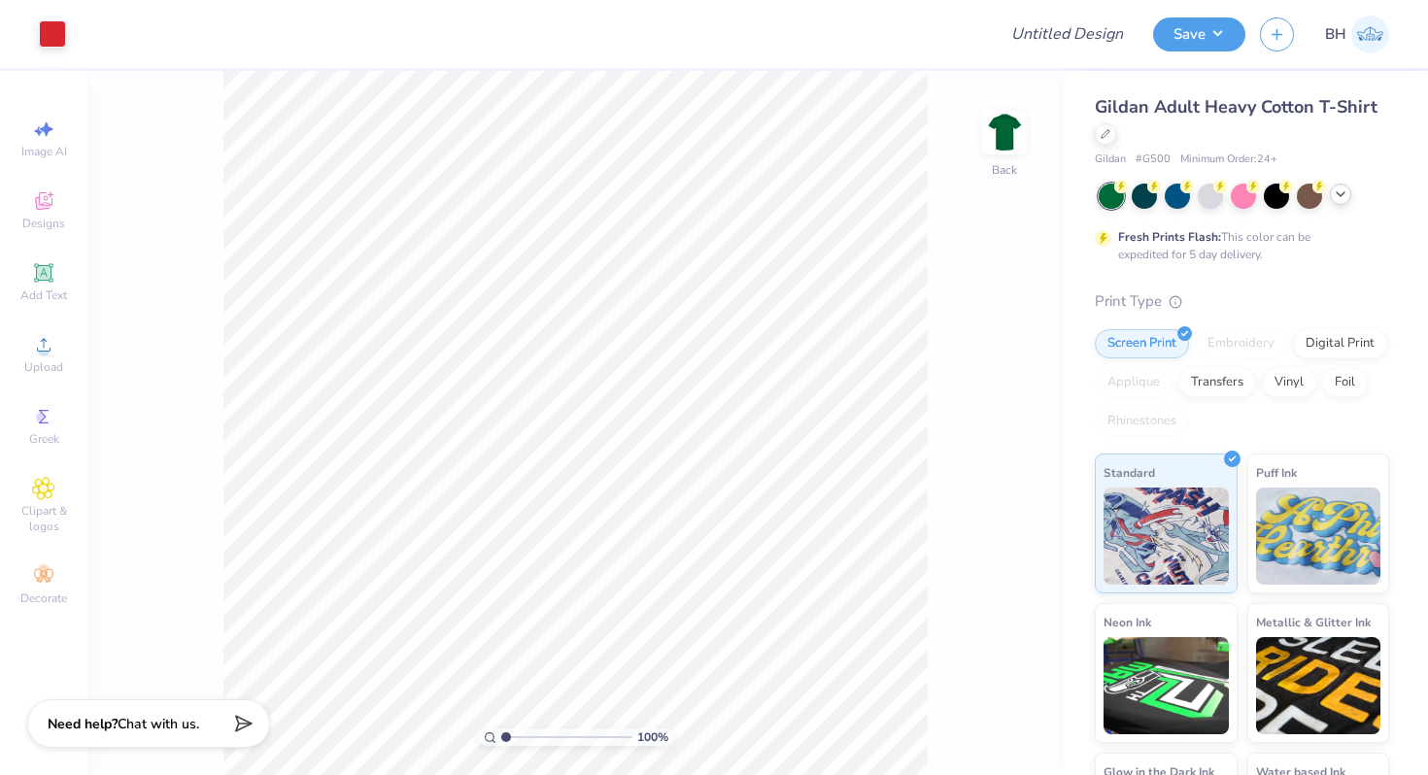
click at [1345, 193] on icon at bounding box center [1341, 195] width 16 height 16
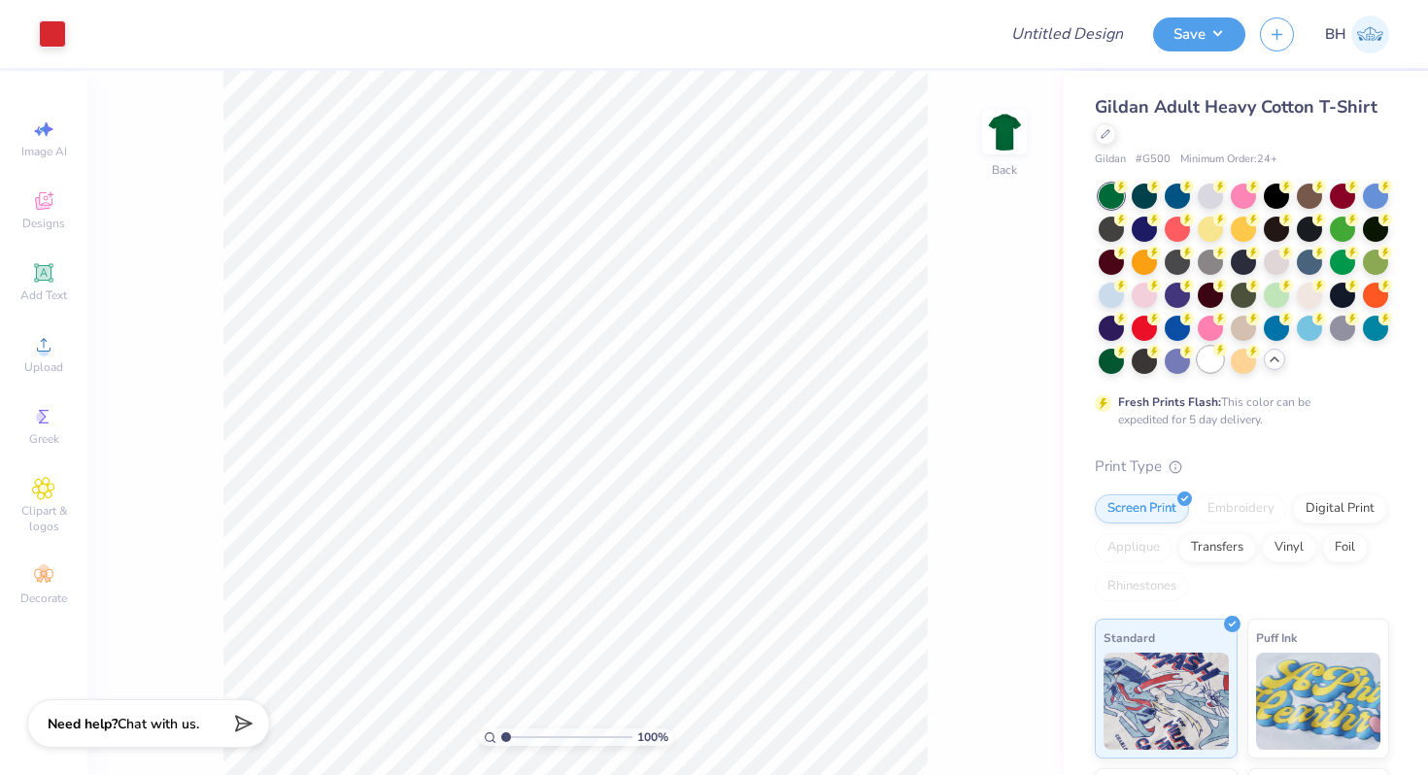
click at [1208, 370] on div at bounding box center [1210, 359] width 25 height 25
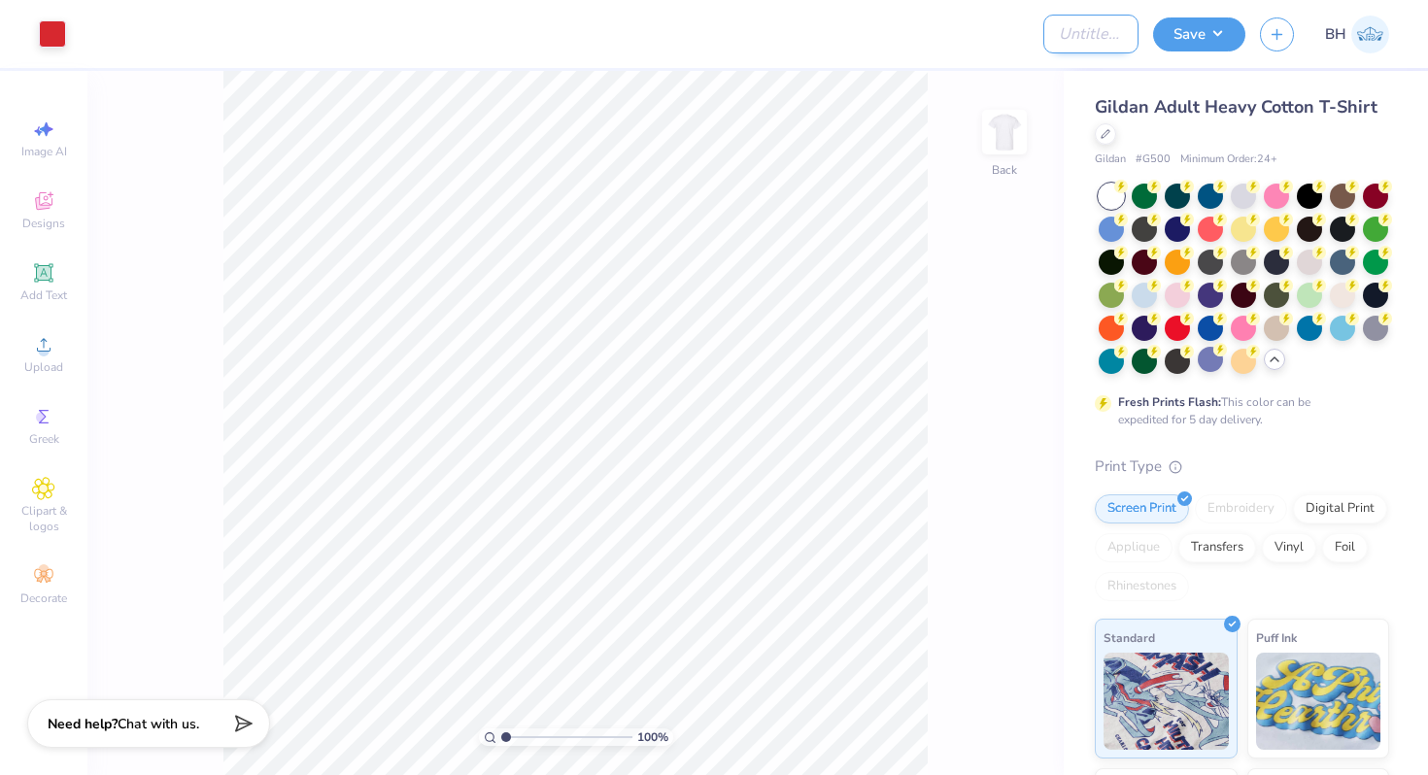
click at [1104, 36] on input "Design Title" at bounding box center [1090, 34] width 95 height 39
type input "Womanly Always Tee"
click at [1219, 36] on button "Save" at bounding box center [1199, 32] width 92 height 34
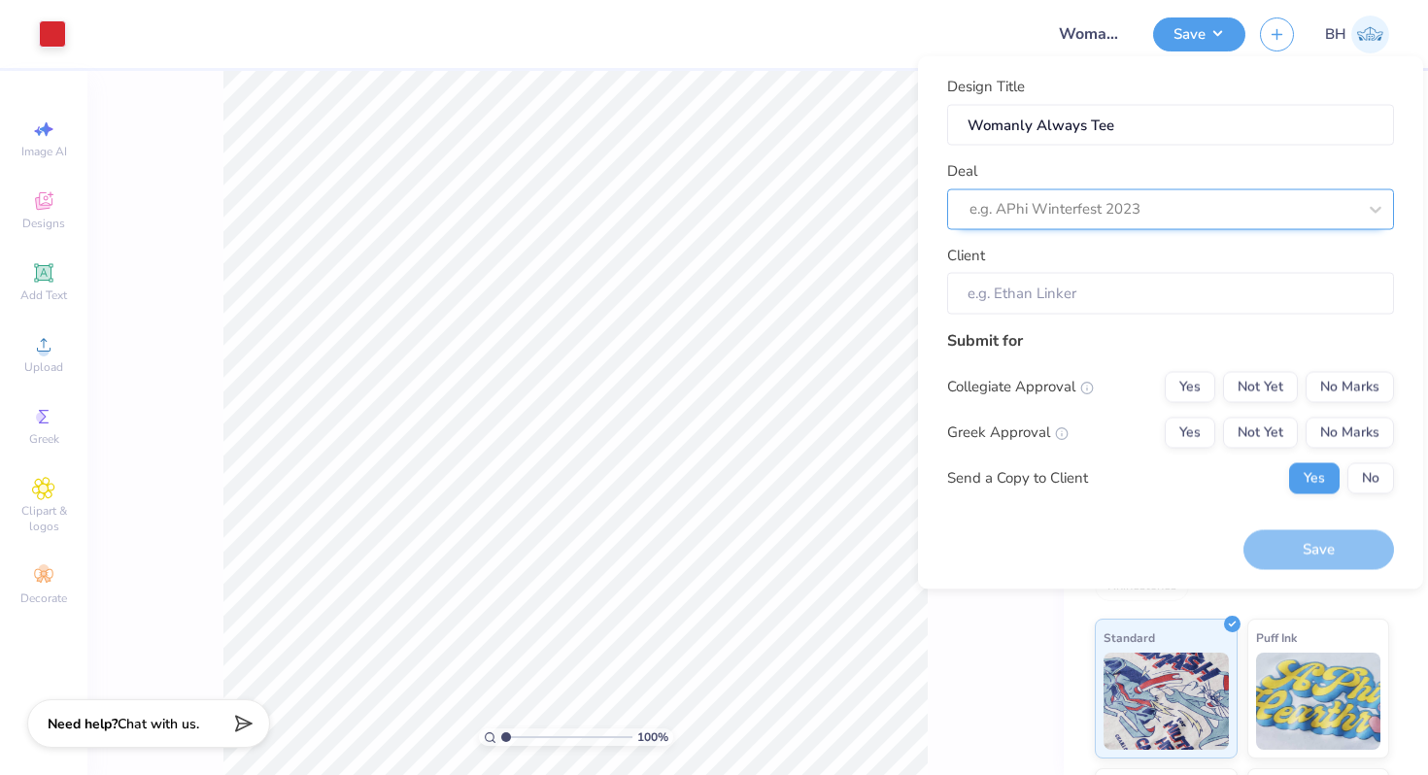
click at [1156, 192] on div "e.g. APhi Winterfest 2023" at bounding box center [1170, 208] width 447 height 41
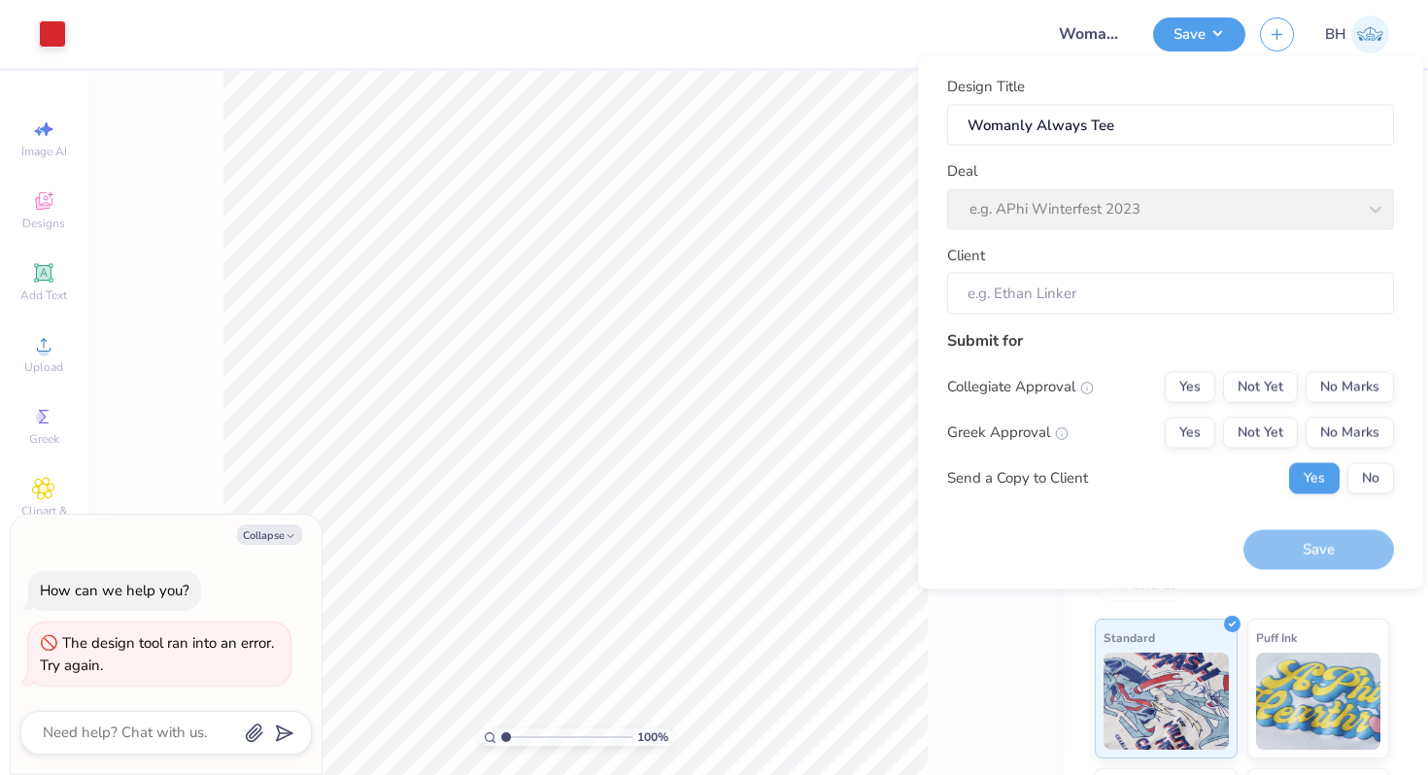
click at [1080, 257] on div "Client" at bounding box center [1170, 279] width 447 height 70
click at [1078, 203] on div "Deal e.g. APhi Winterfest 2023" at bounding box center [1170, 195] width 447 height 70
click at [1081, 183] on div "Deal e.g. APhi Winterfest 2023" at bounding box center [1170, 195] width 447 height 70
type textarea "x"
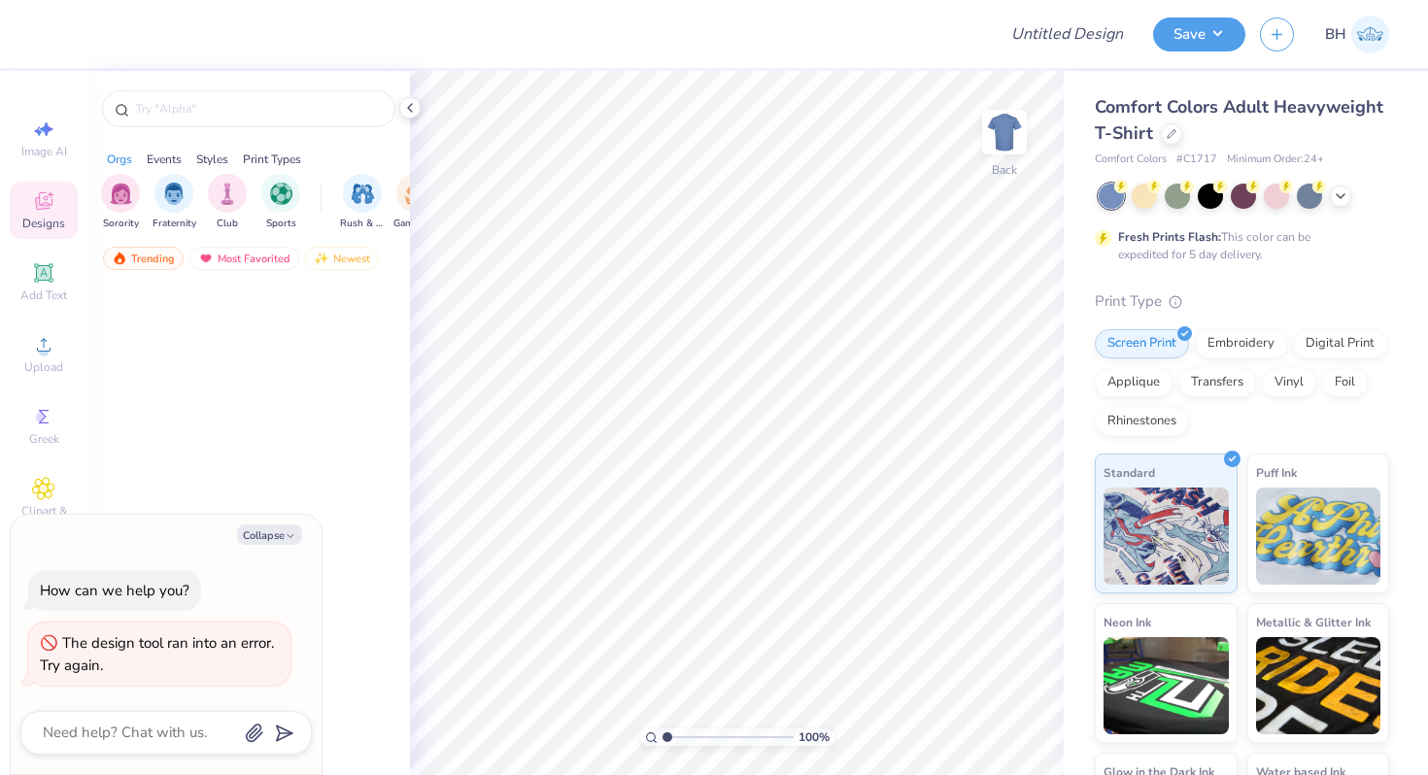
type textarea "x"
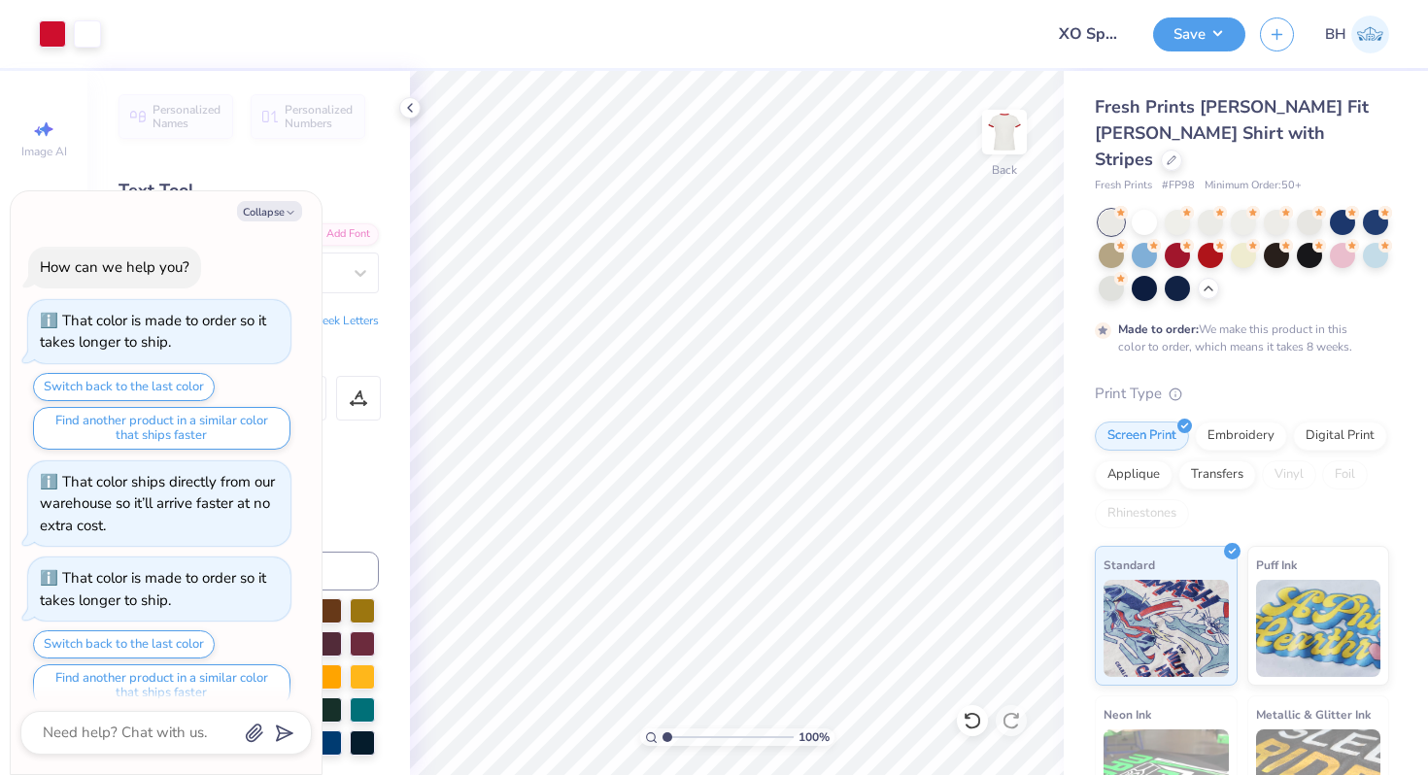
scroll to position [96, 0]
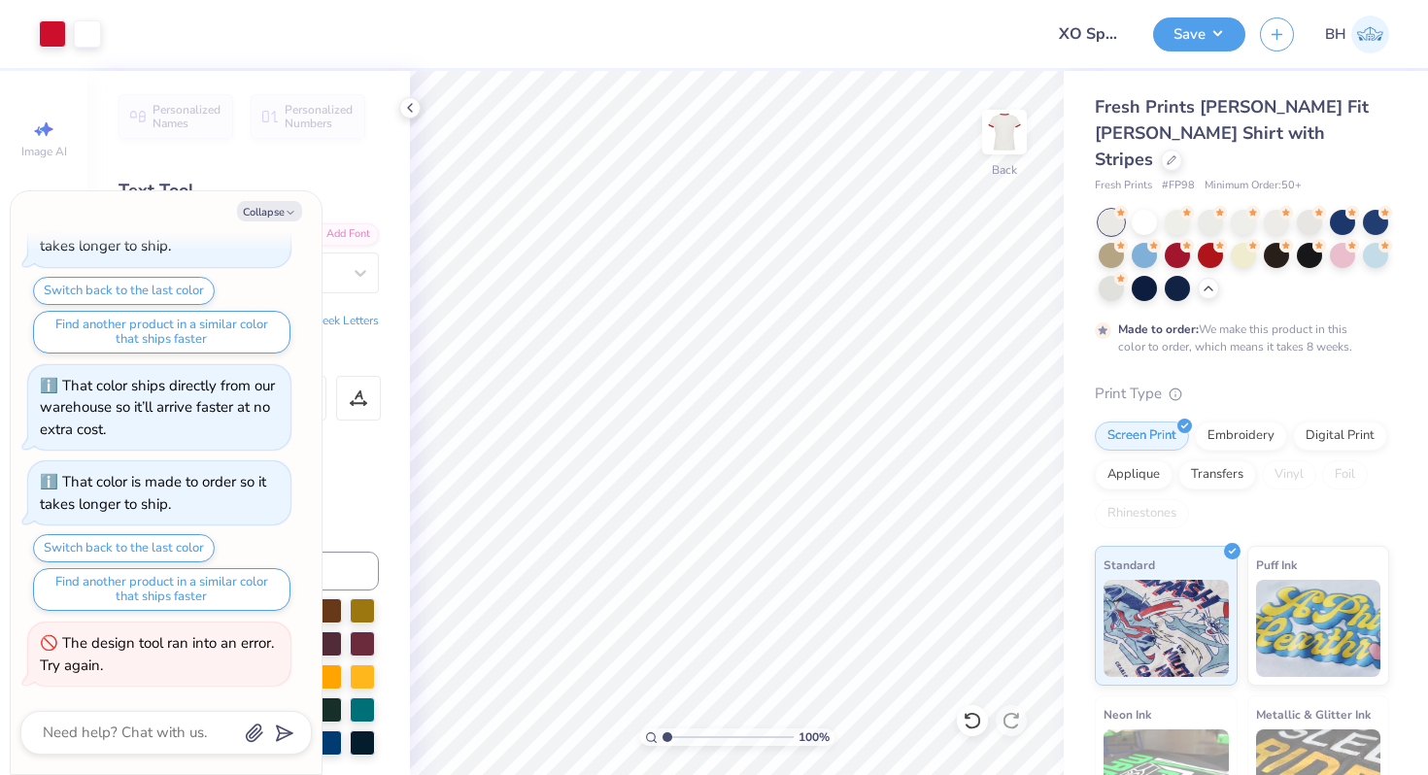
type textarea "x"
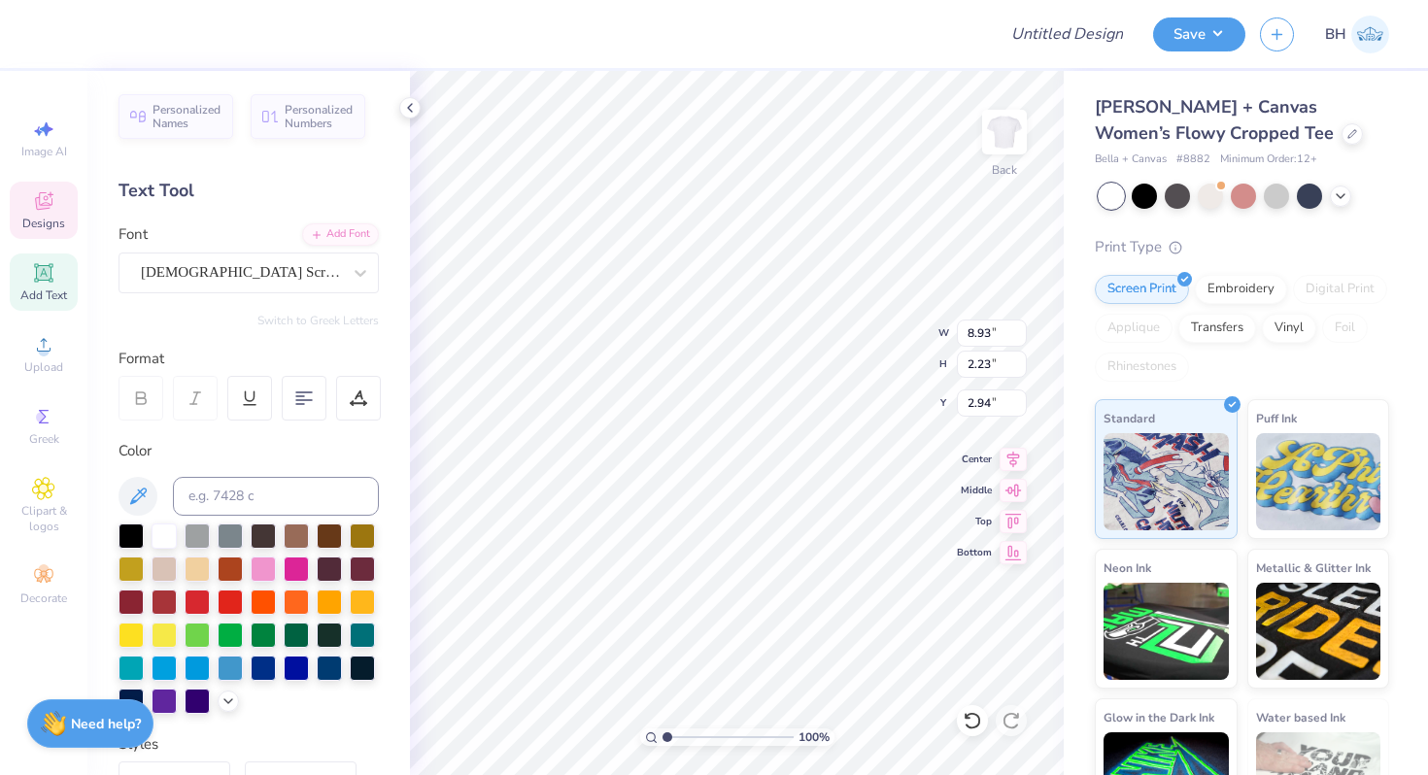
type textarea "Chi Omega"
type input "3.81"
type input "0.66"
type input "4.69"
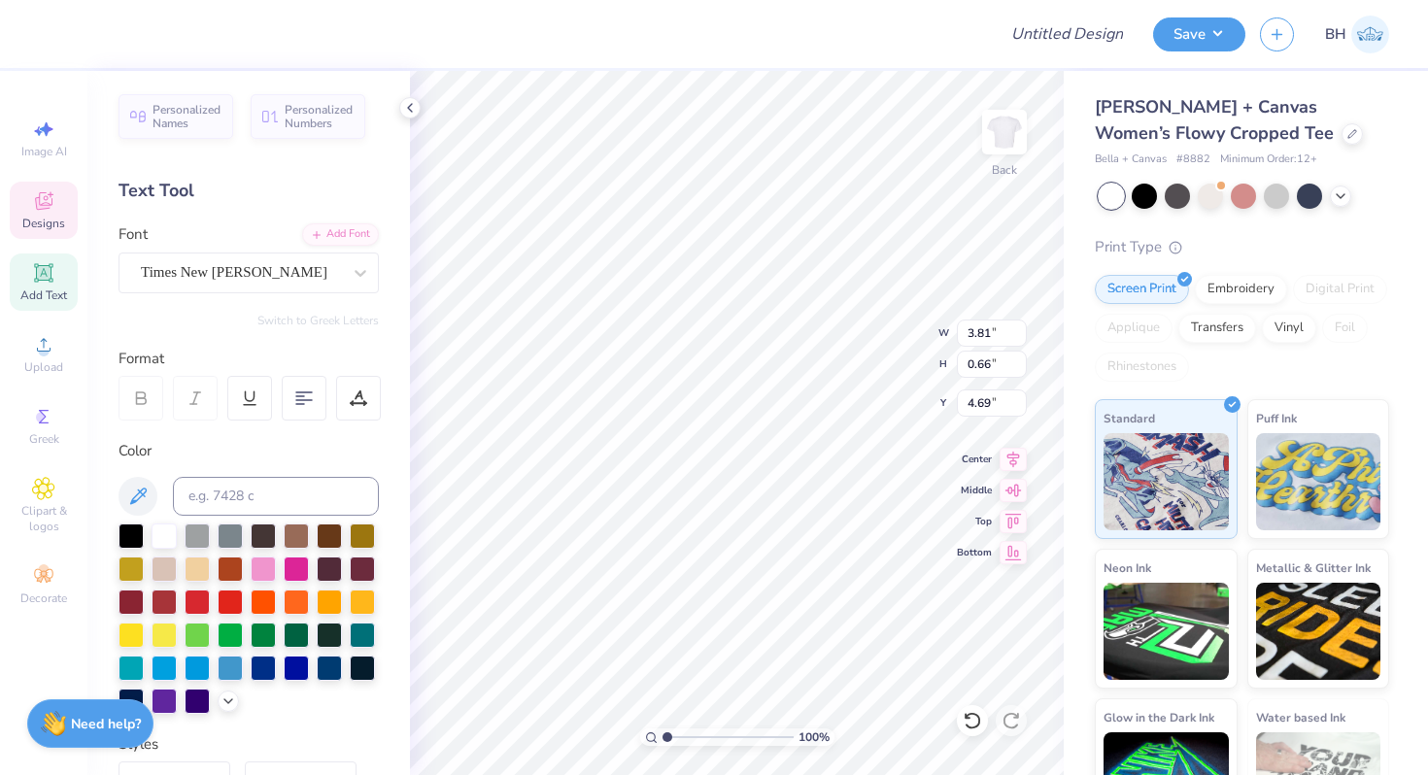
type textarea "since 1895"
type input "3.79"
type input "0.66"
type input "4.69"
click at [1348, 191] on div at bounding box center [1340, 194] width 21 height 21
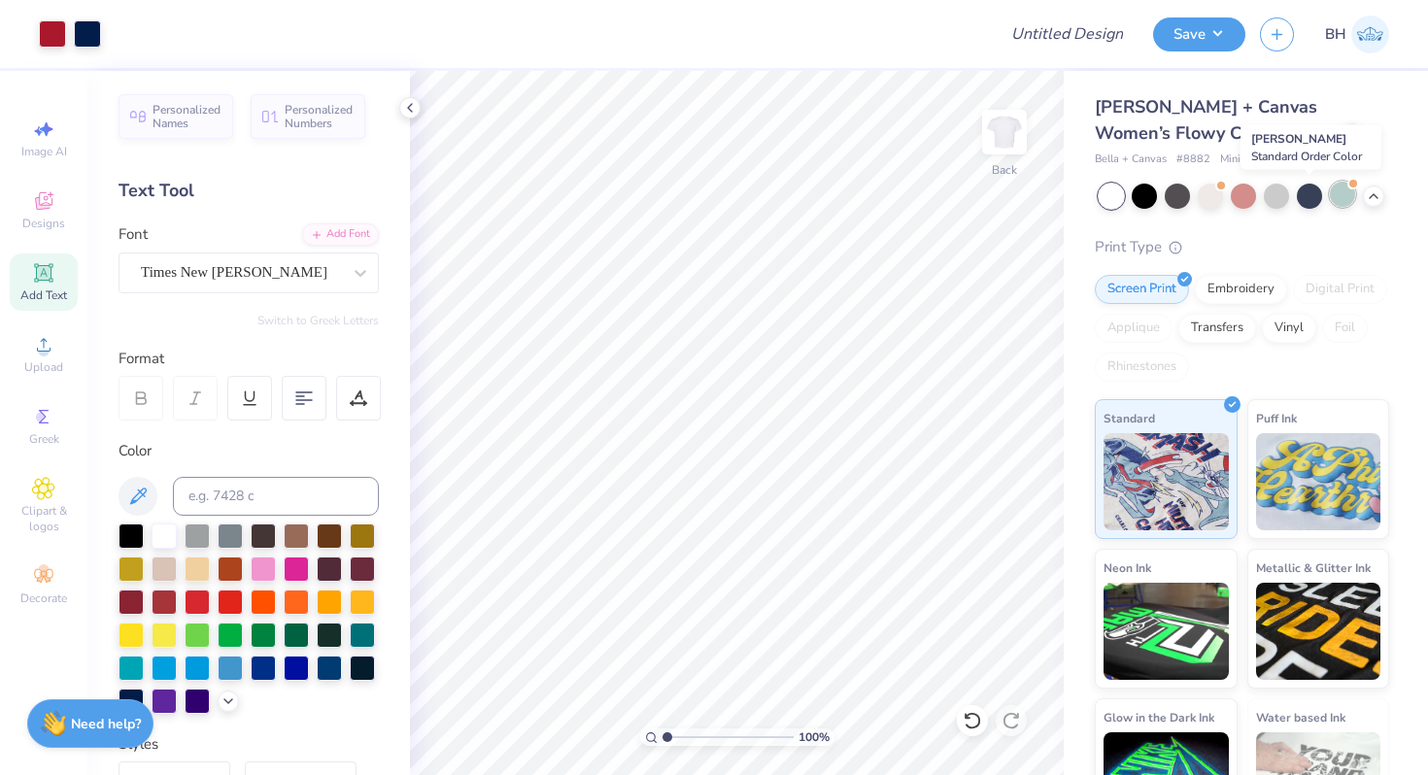
click at [1342, 198] on div at bounding box center [1342, 194] width 25 height 25
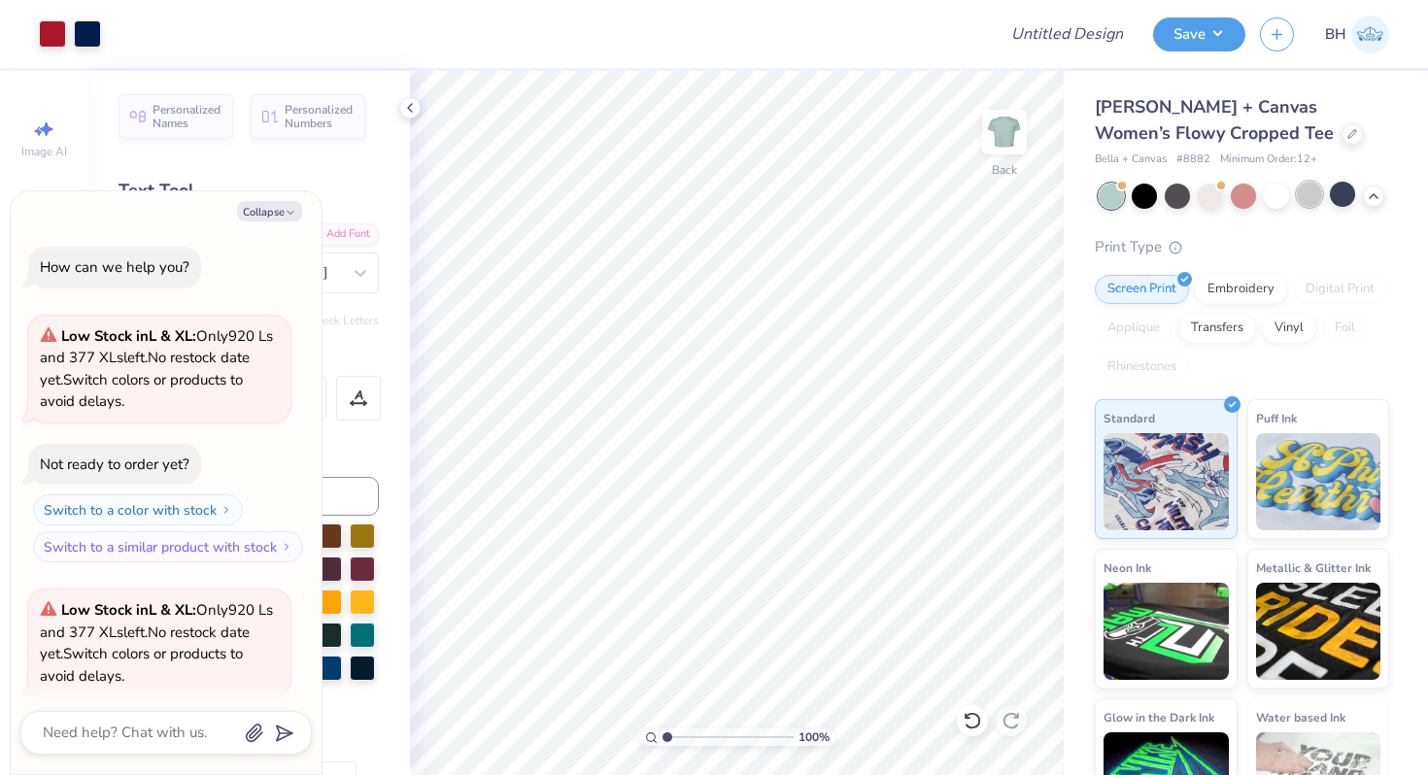
scroll to position [151, 0]
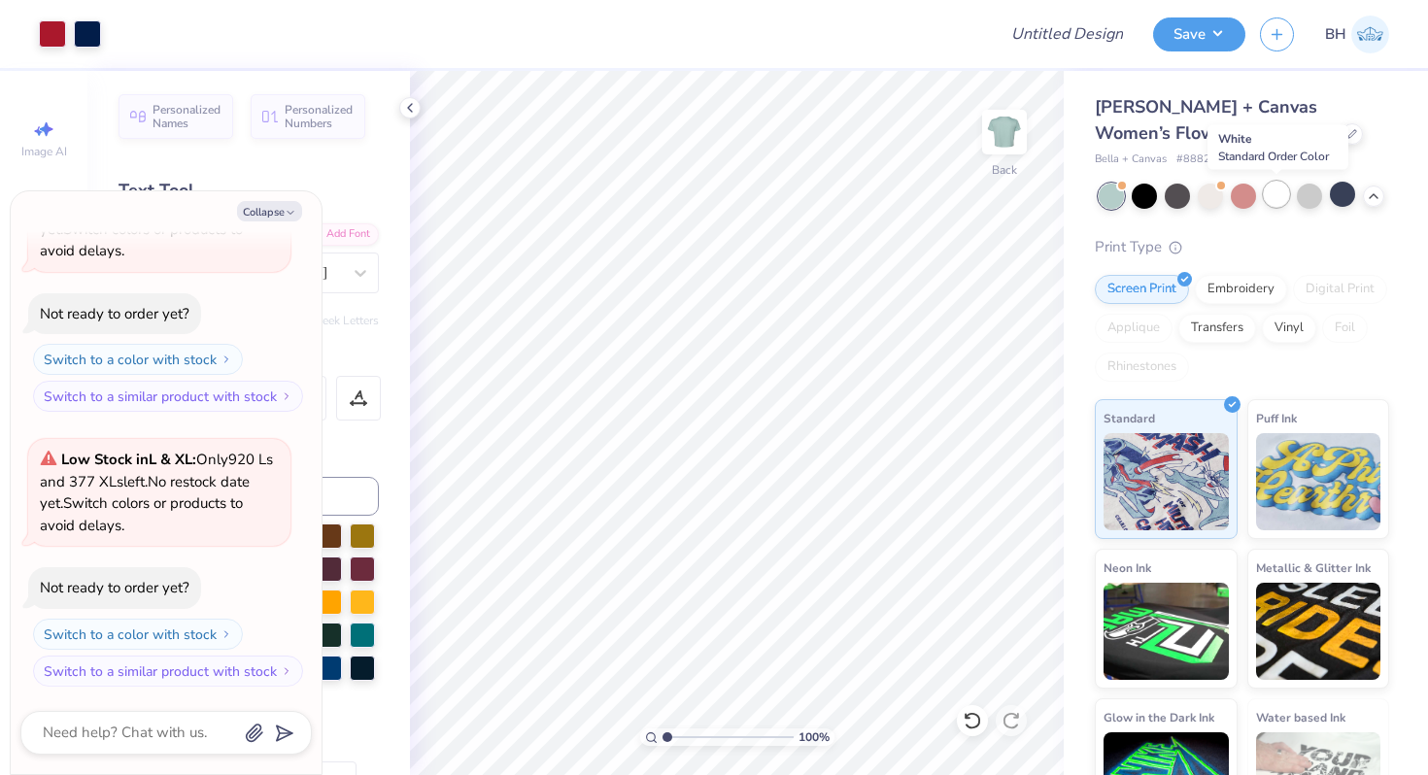
click at [1277, 200] on div at bounding box center [1276, 194] width 25 height 25
click at [1347, 131] on icon at bounding box center [1352, 132] width 10 height 10
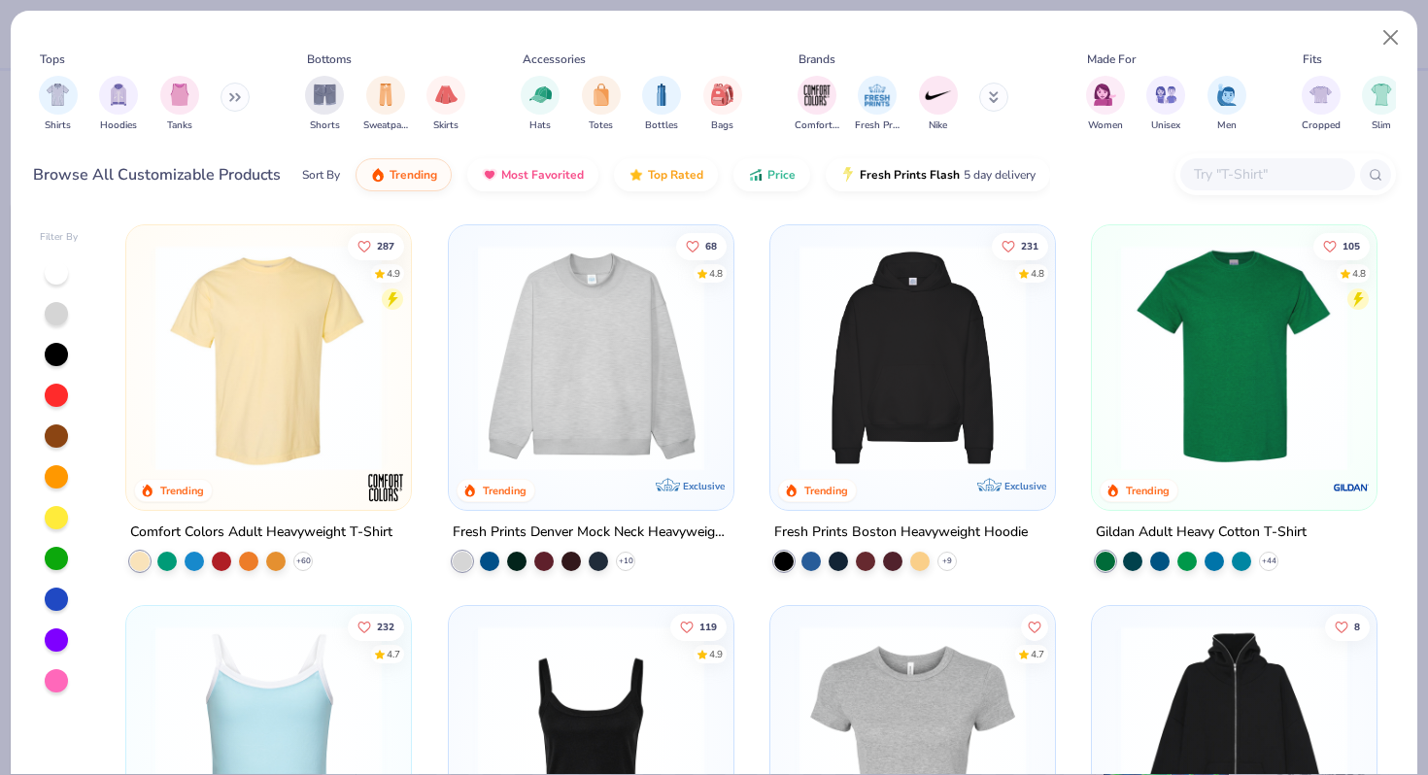
click at [233, 112] on div "Shirts Hoodies Tanks" at bounding box center [144, 104] width 223 height 72
click at [233, 94] on icon at bounding box center [231, 97] width 3 height 7
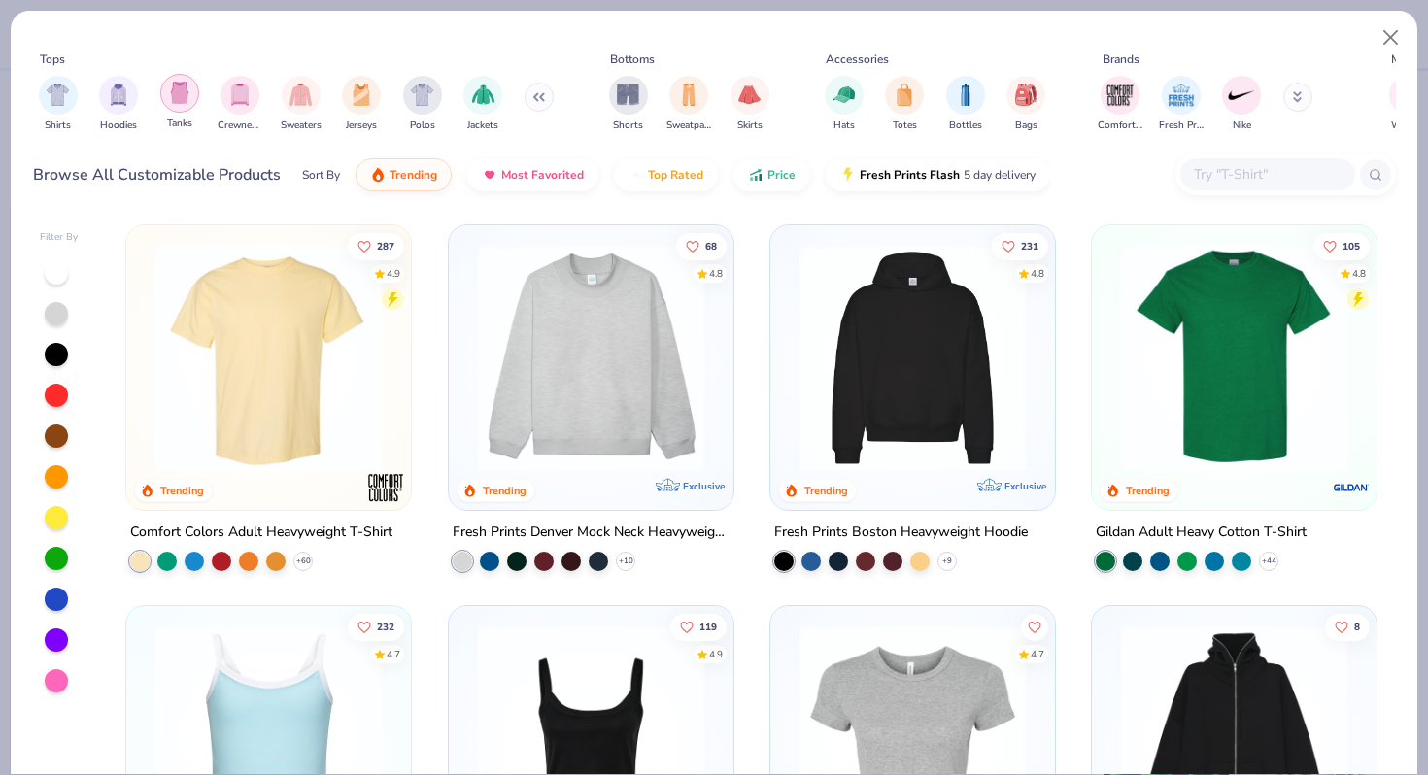
click at [181, 92] on img "filter for Tanks" at bounding box center [179, 93] width 21 height 22
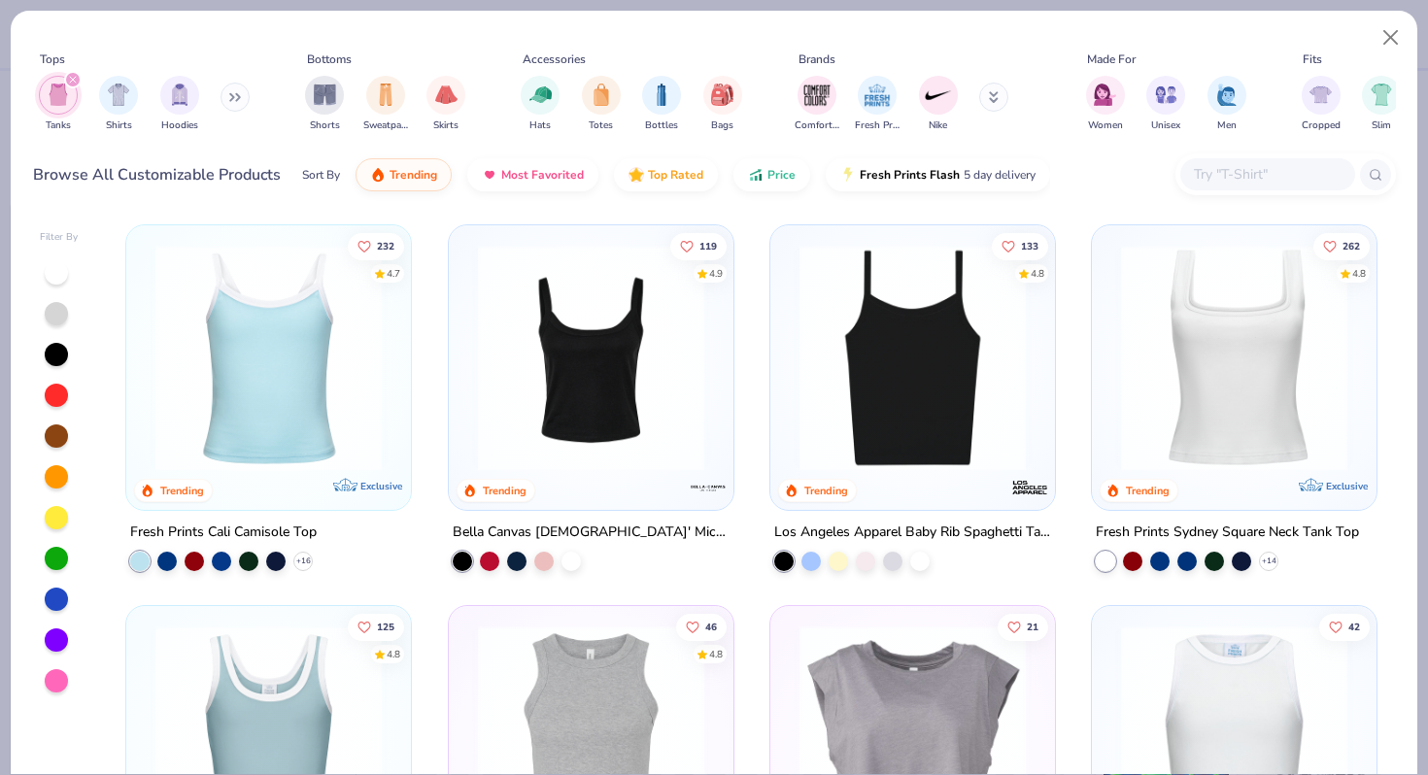
click at [579, 428] on img at bounding box center [591, 358] width 246 height 226
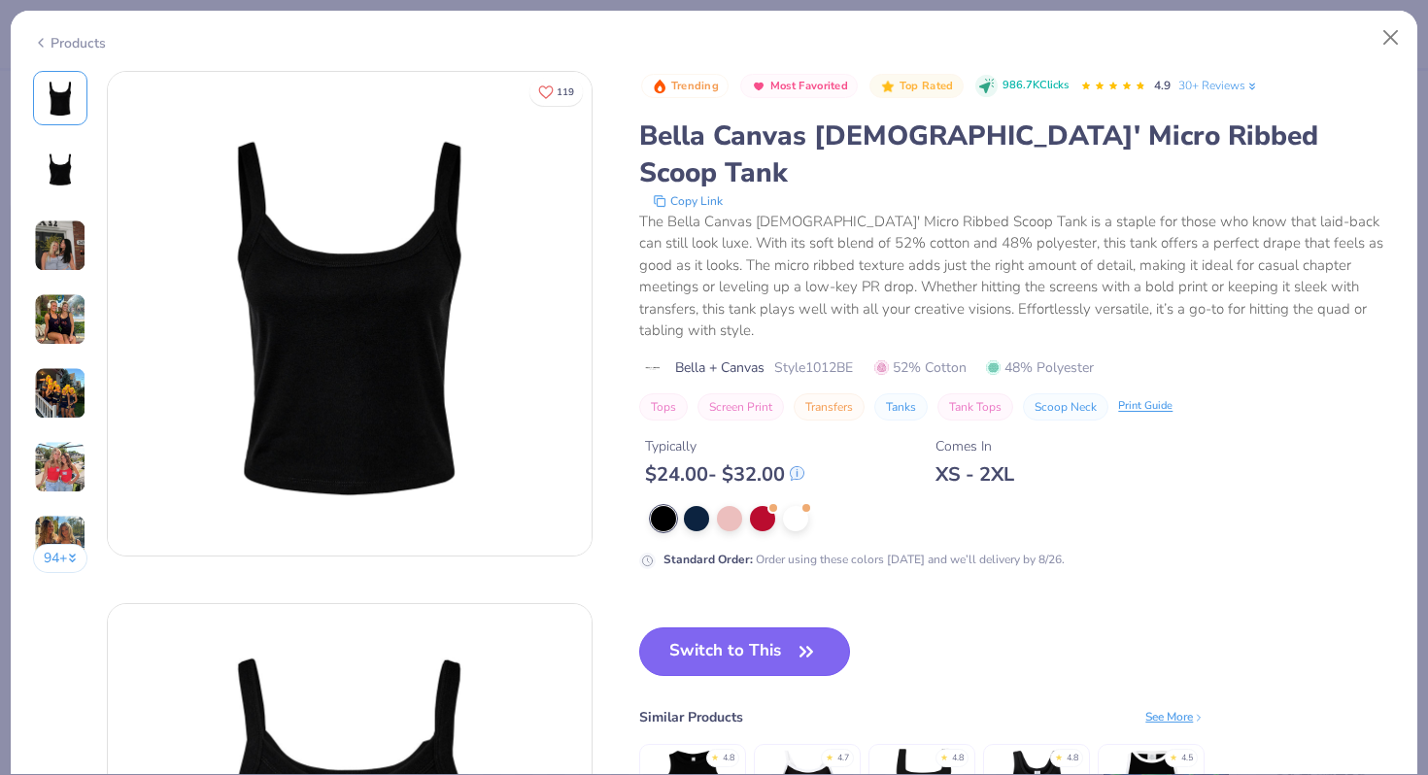
click at [709, 628] on button "Switch to This" at bounding box center [744, 652] width 211 height 49
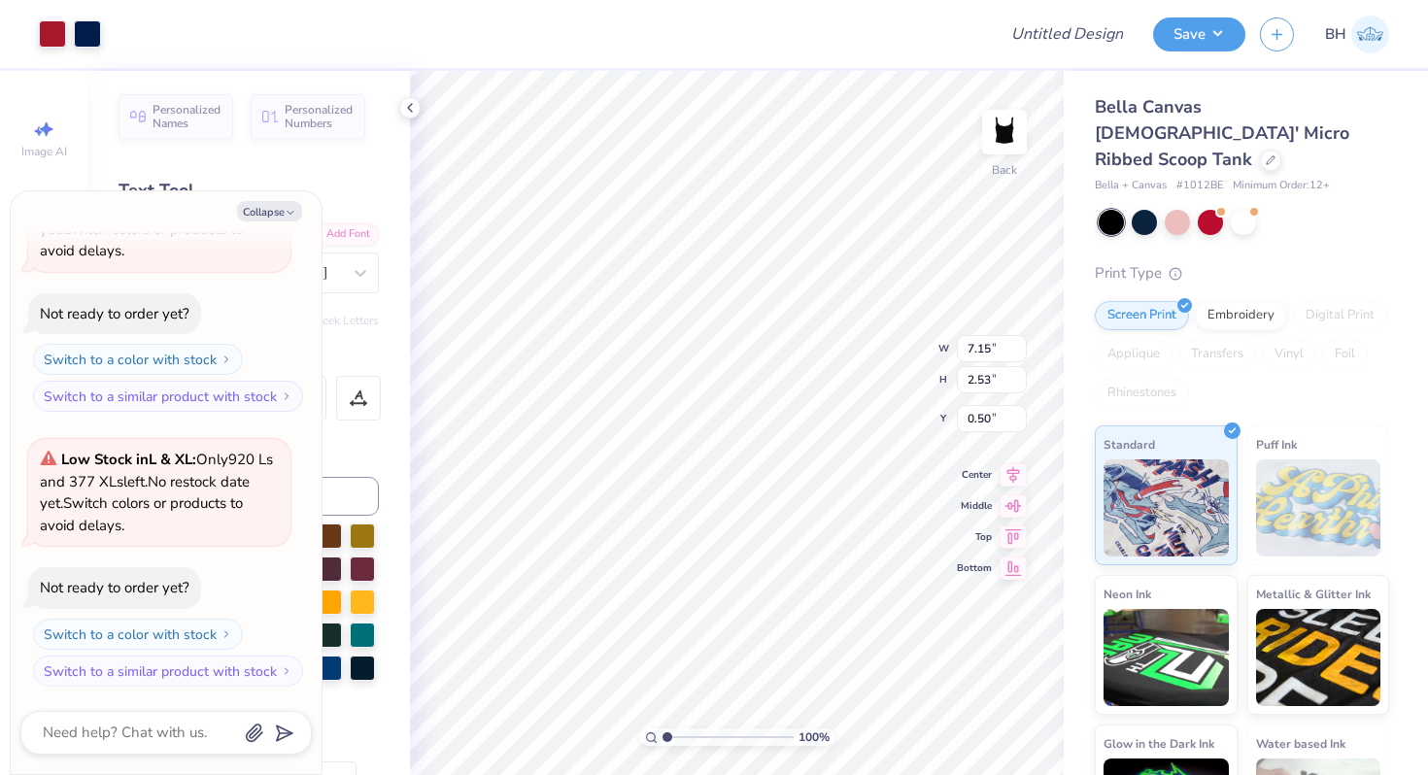
type textarea "x"
type input "1.38"
click at [83, 36] on div at bounding box center [87, 31] width 27 height 27
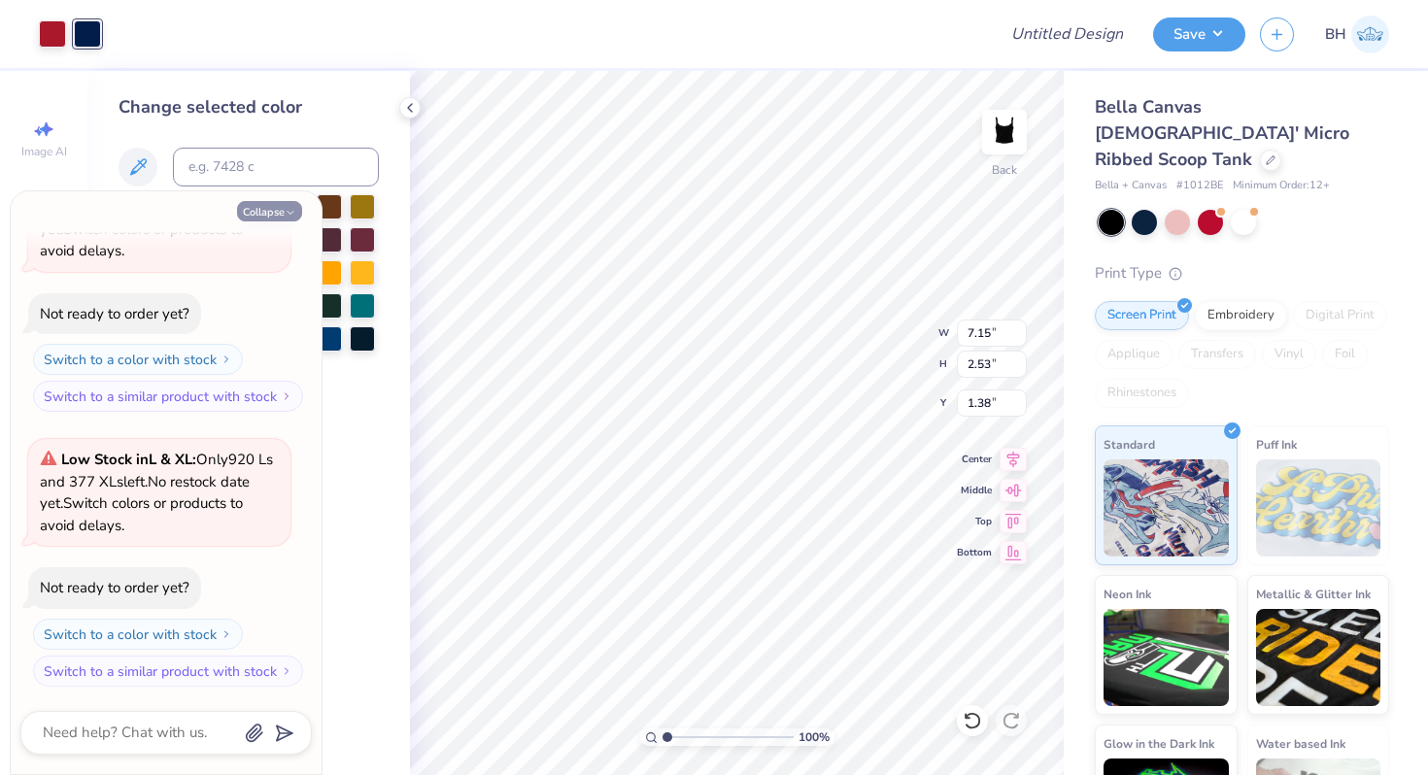
click at [286, 215] on icon "button" at bounding box center [291, 213] width 12 height 12
type textarea "x"
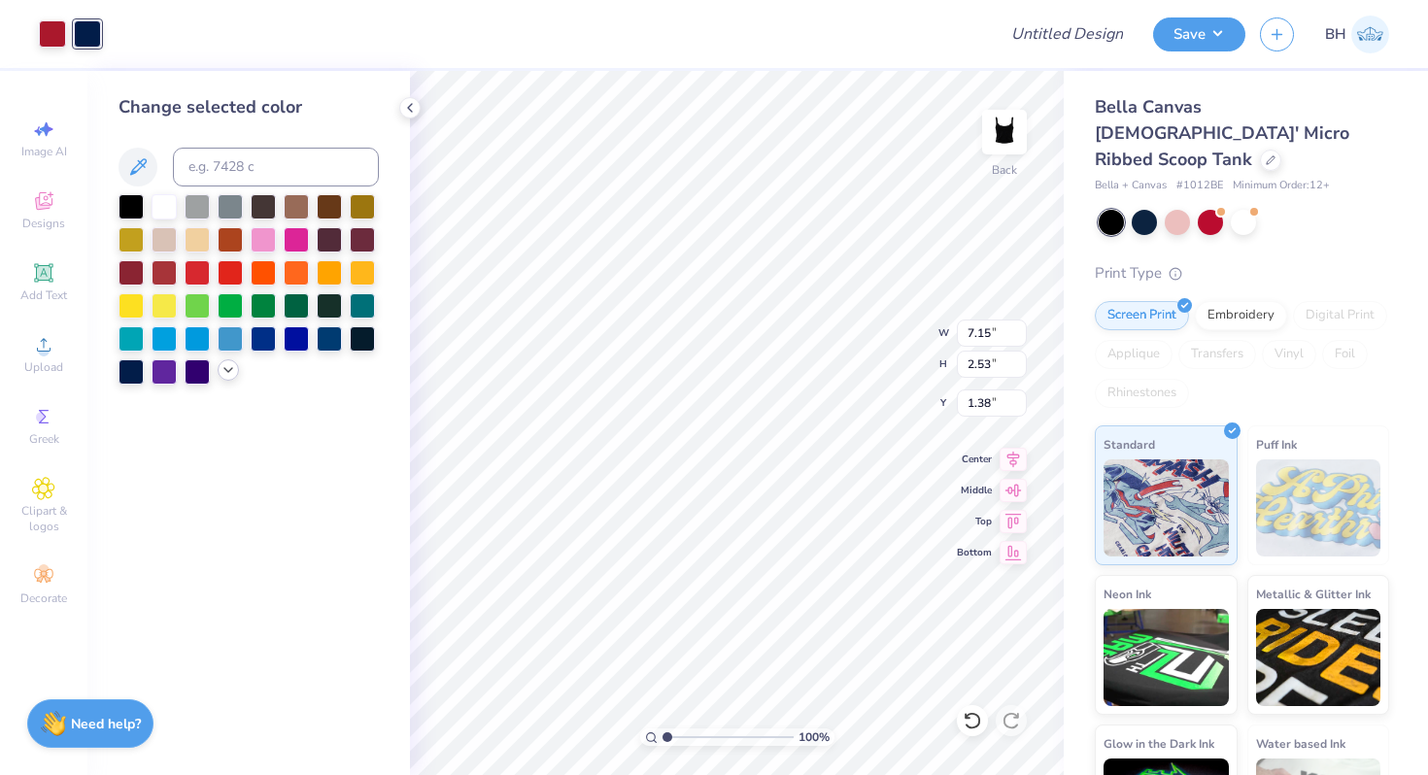
click at [225, 369] on polyline at bounding box center [228, 370] width 8 height 4
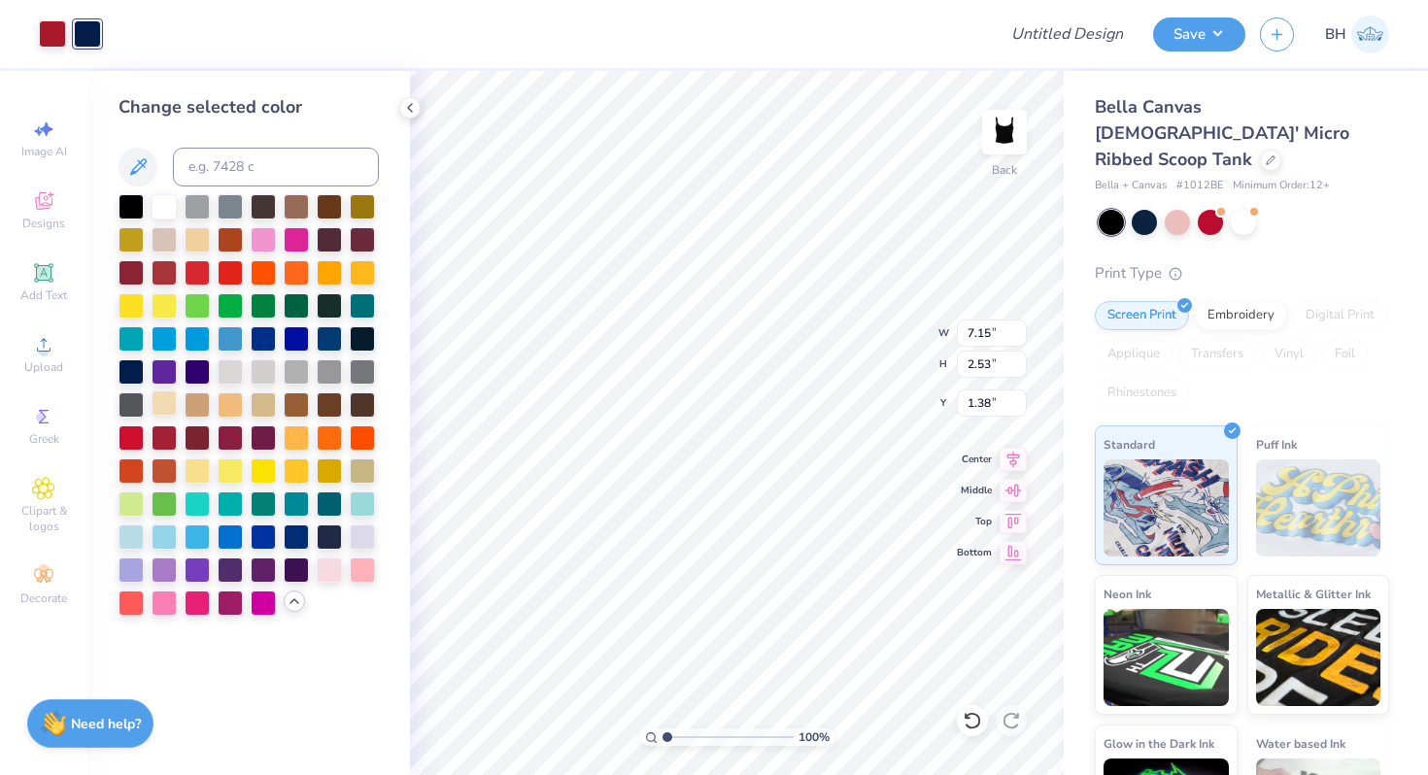
click at [162, 395] on div at bounding box center [164, 403] width 25 height 25
click at [51, 29] on div at bounding box center [52, 31] width 27 height 27
click at [146, 434] on div at bounding box center [249, 405] width 260 height 422
click at [134, 435] on div at bounding box center [131, 436] width 25 height 25
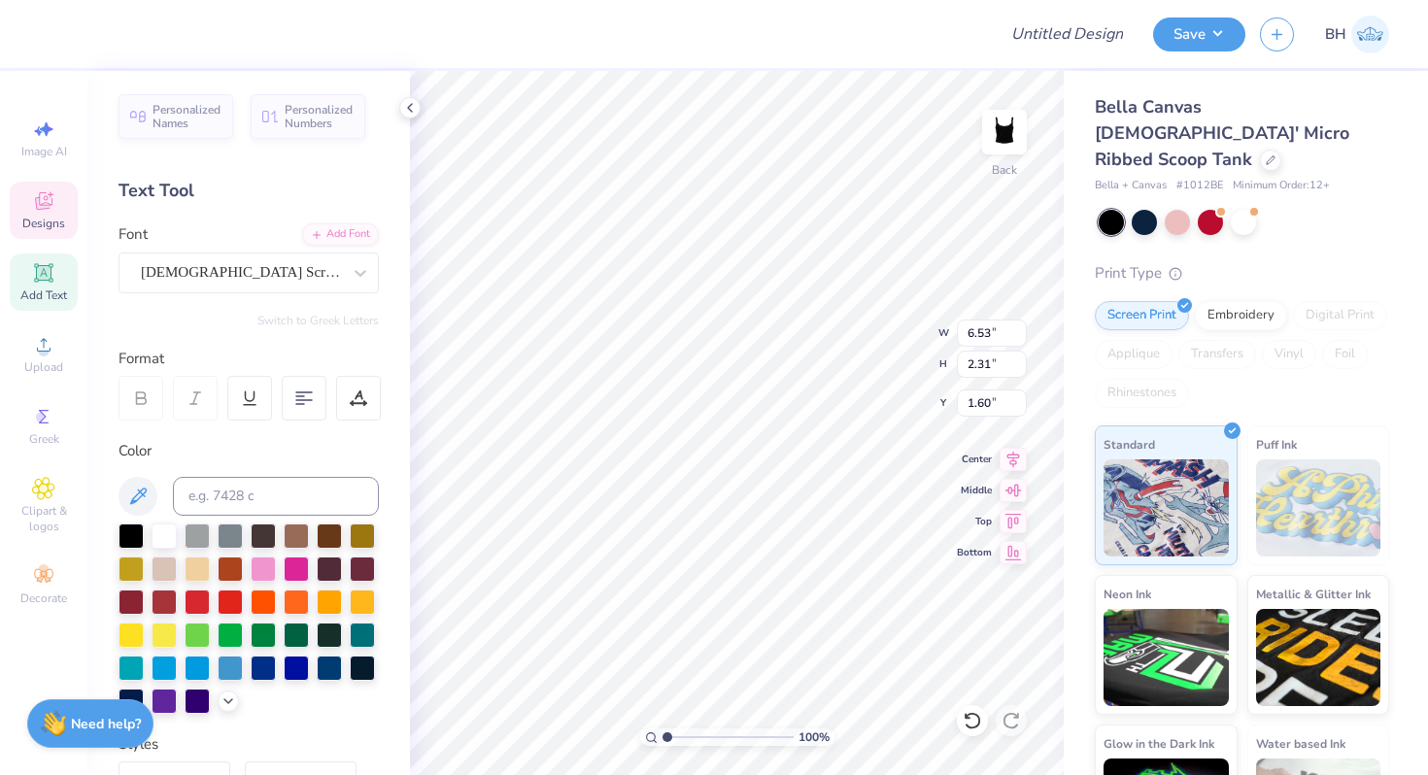
type input "6.53"
type input "2.31"
type input "1.60"
type input "3.58"
type input "2.99"
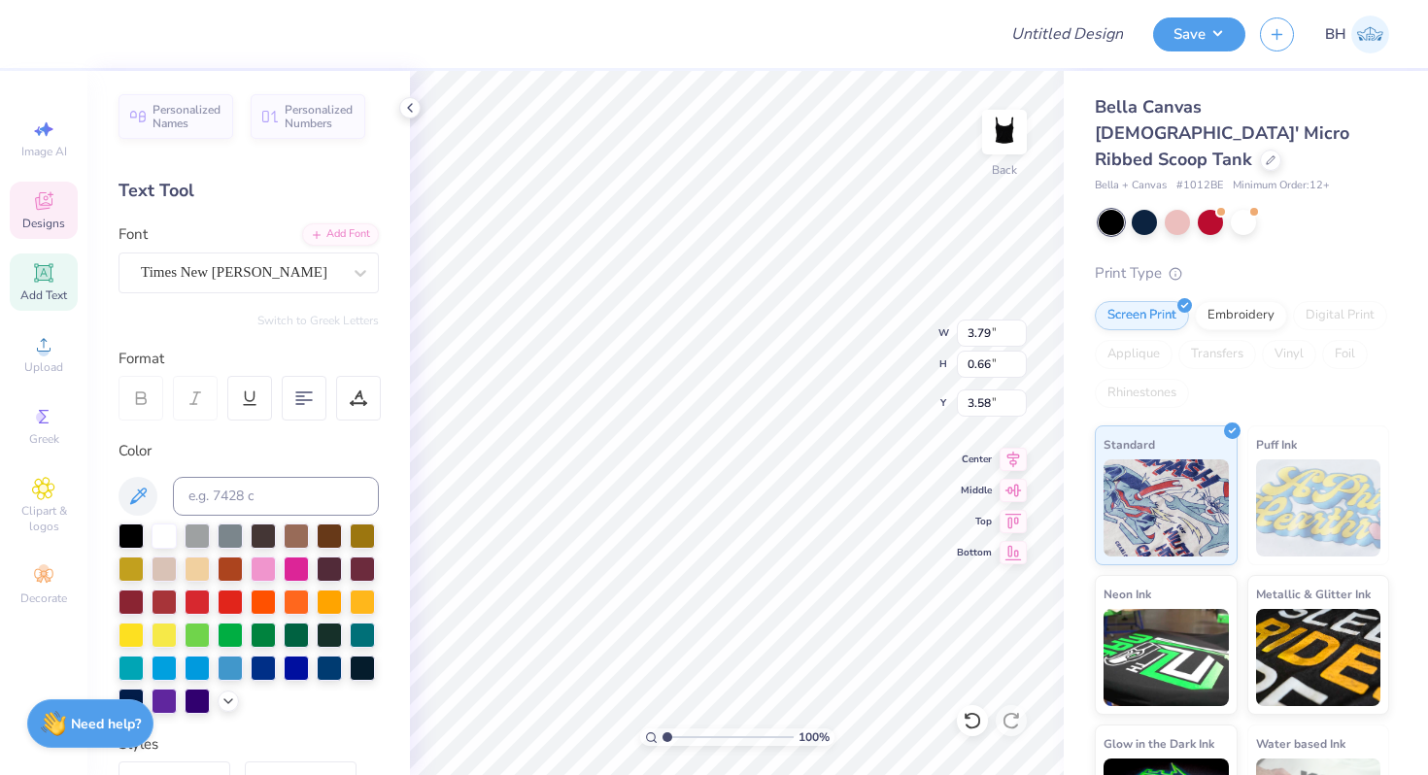
type input "0.52"
type input "3.39"
type input "5.93"
type input "2.10"
type input "1.81"
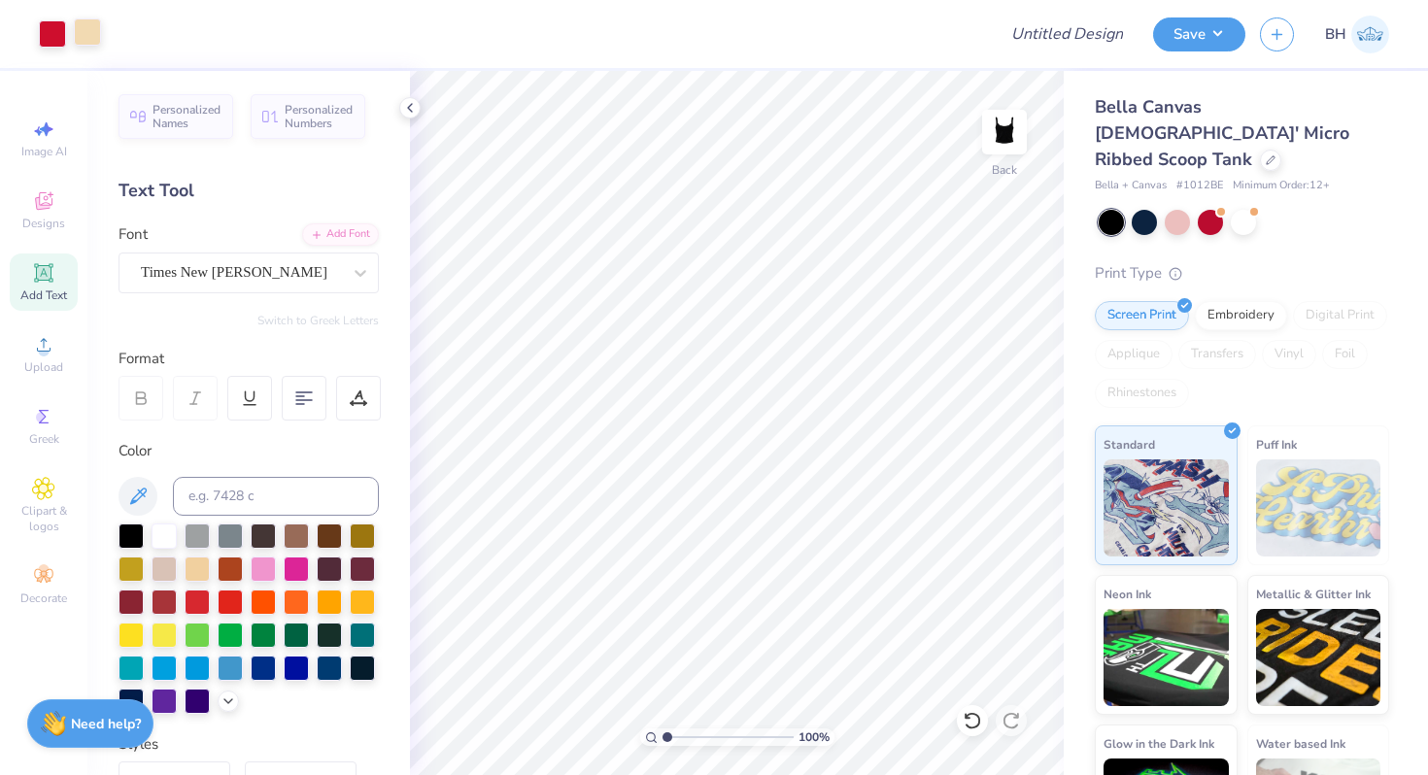
click at [85, 44] on div at bounding box center [87, 31] width 27 height 27
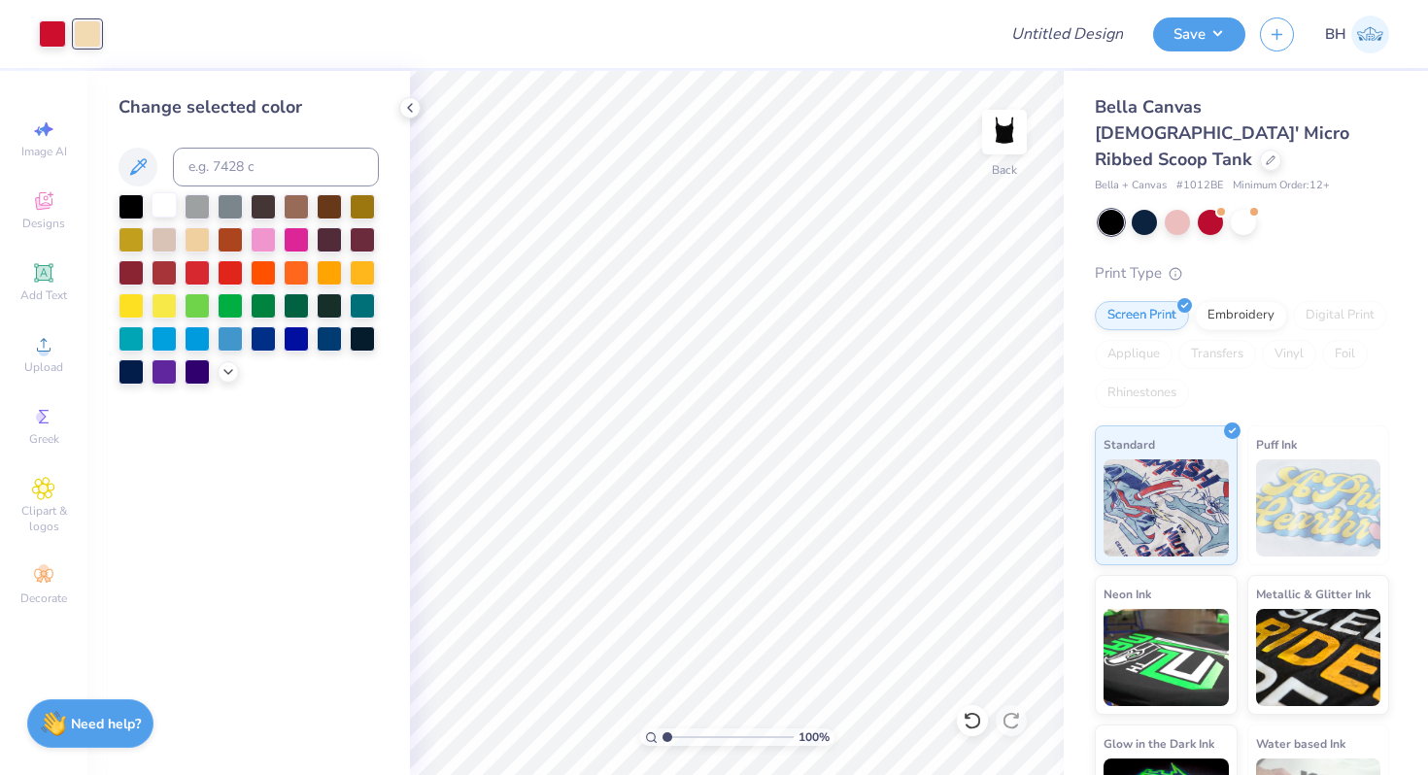
click at [161, 200] on div at bounding box center [164, 204] width 25 height 25
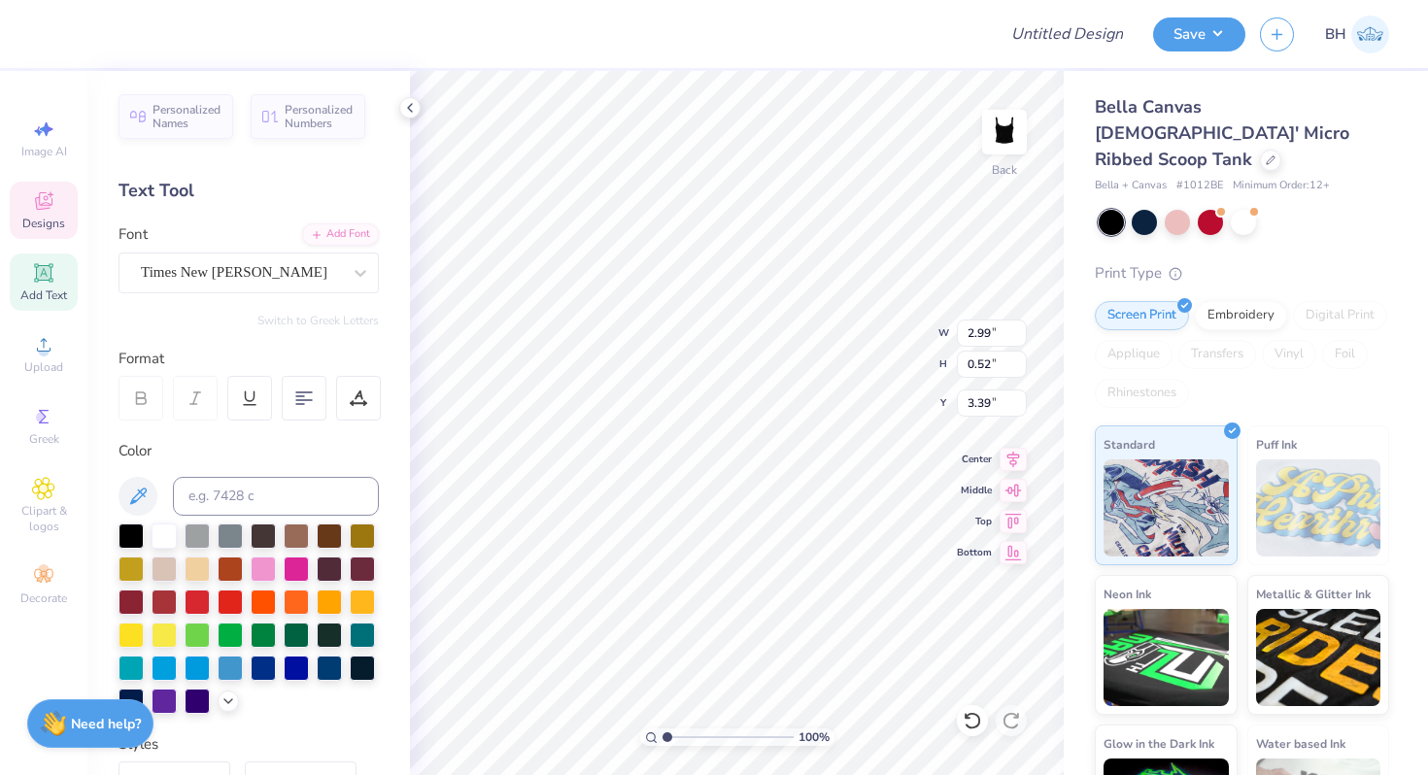
type input "2.06"
type input "0.36"
type input "3.25"
type input "3.33"
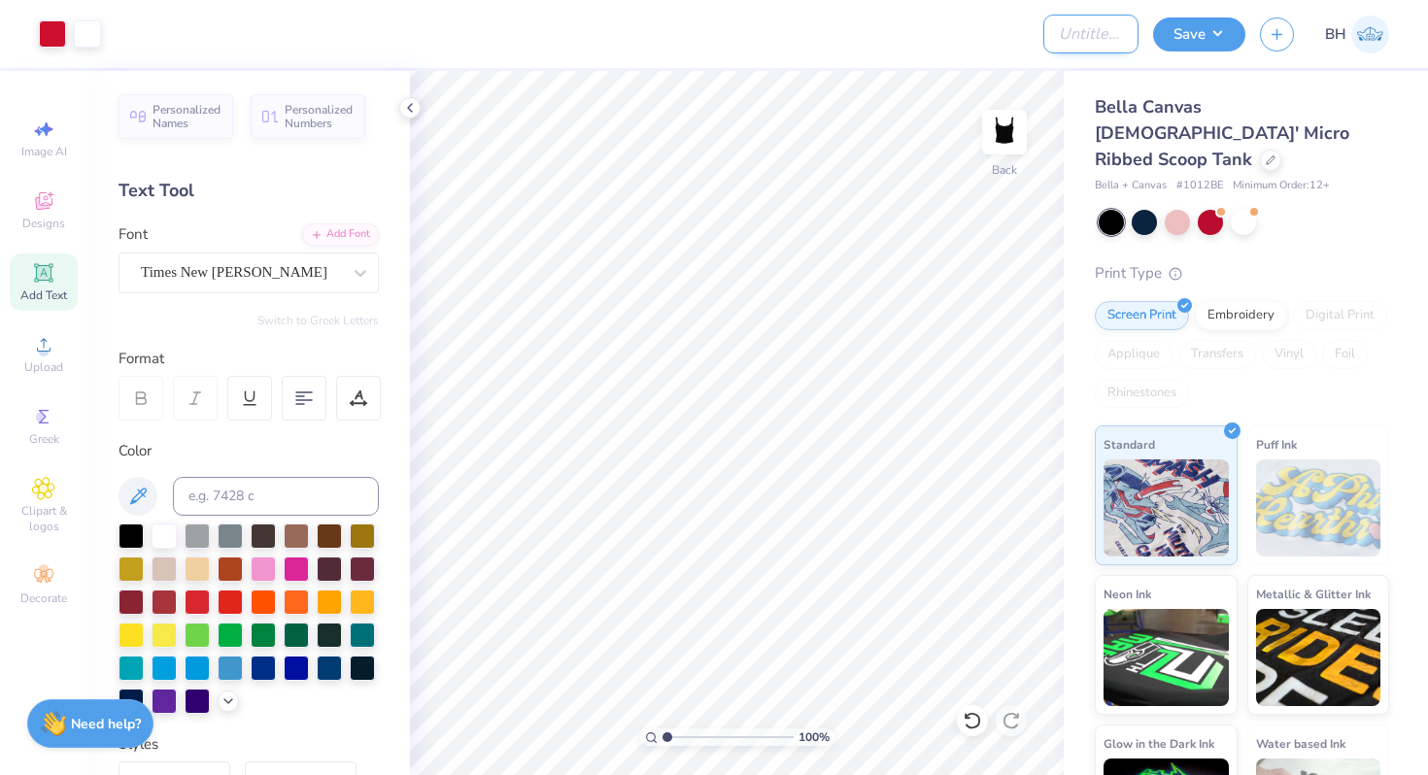
click at [1070, 27] on input "Design Title" at bounding box center [1090, 34] width 95 height 39
type input "C"
type input "Black and red tank"
click at [1218, 44] on button "Save" at bounding box center [1199, 32] width 92 height 34
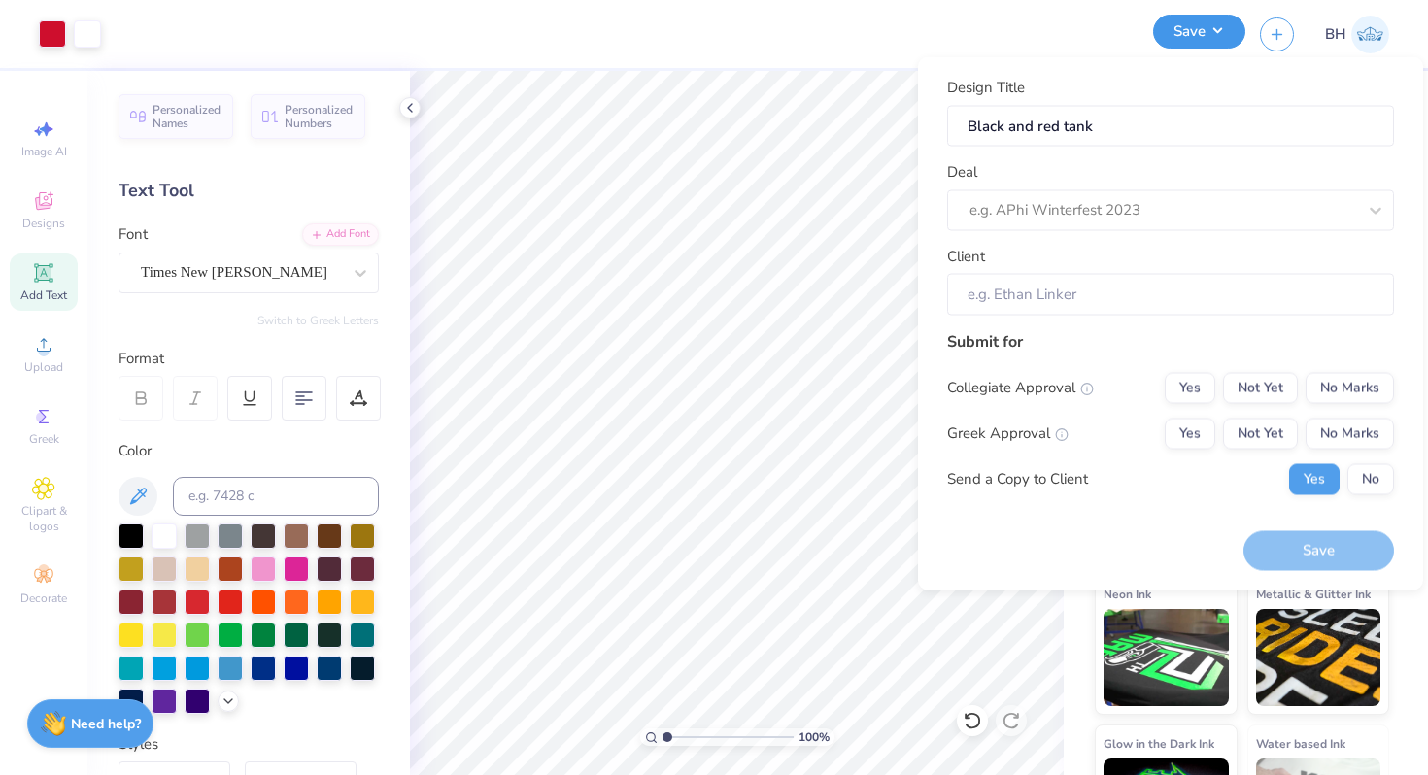
scroll to position [0, 0]
click at [1181, 220] on div at bounding box center [1163, 210] width 387 height 26
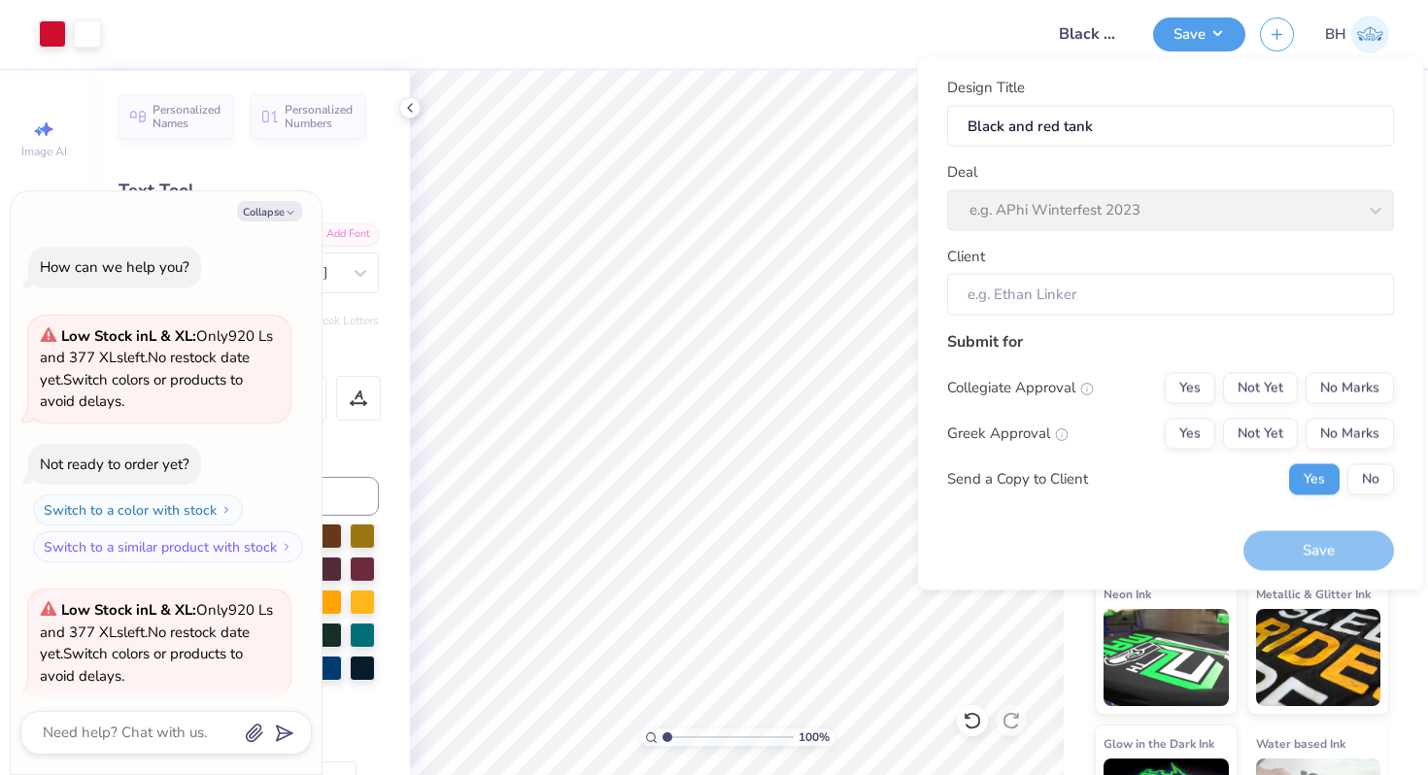
scroll to position [225, 0]
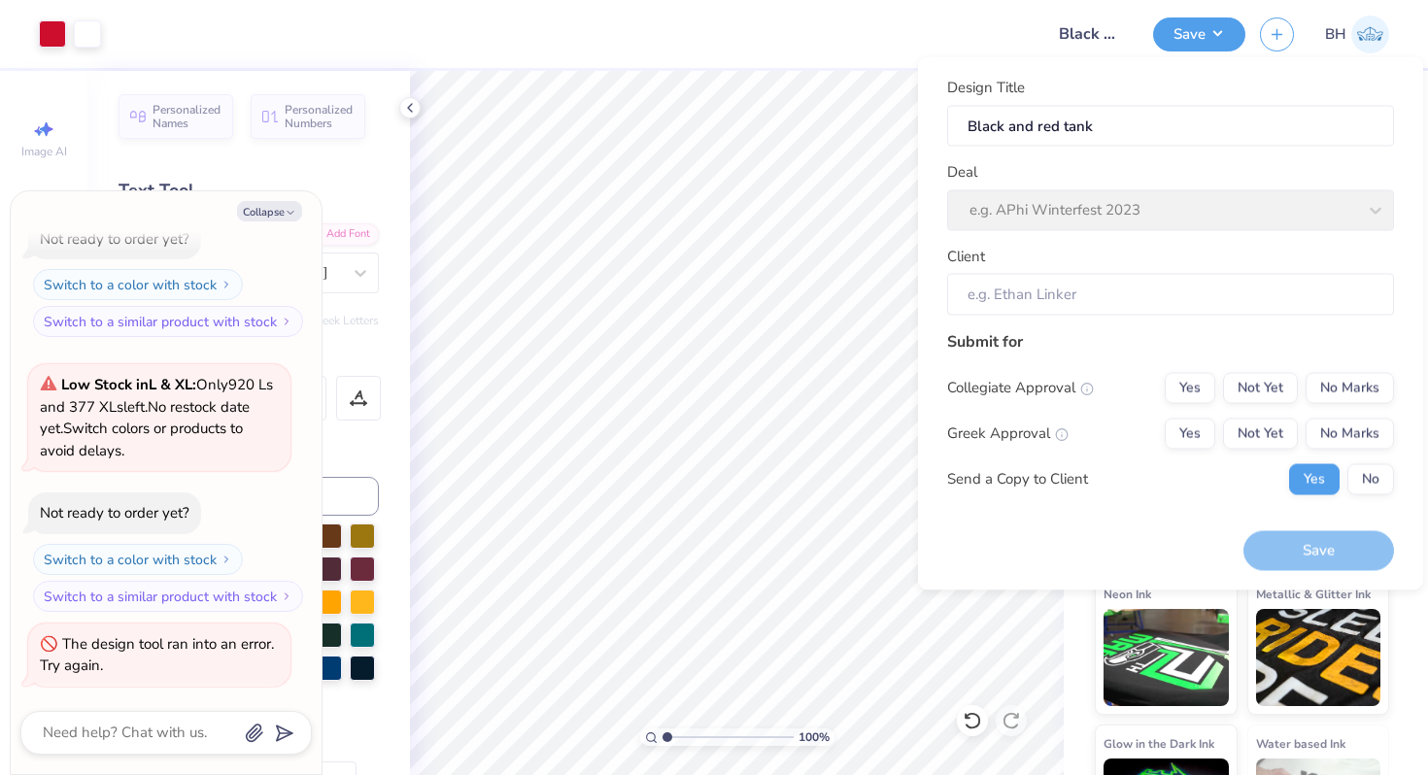
type textarea "x"
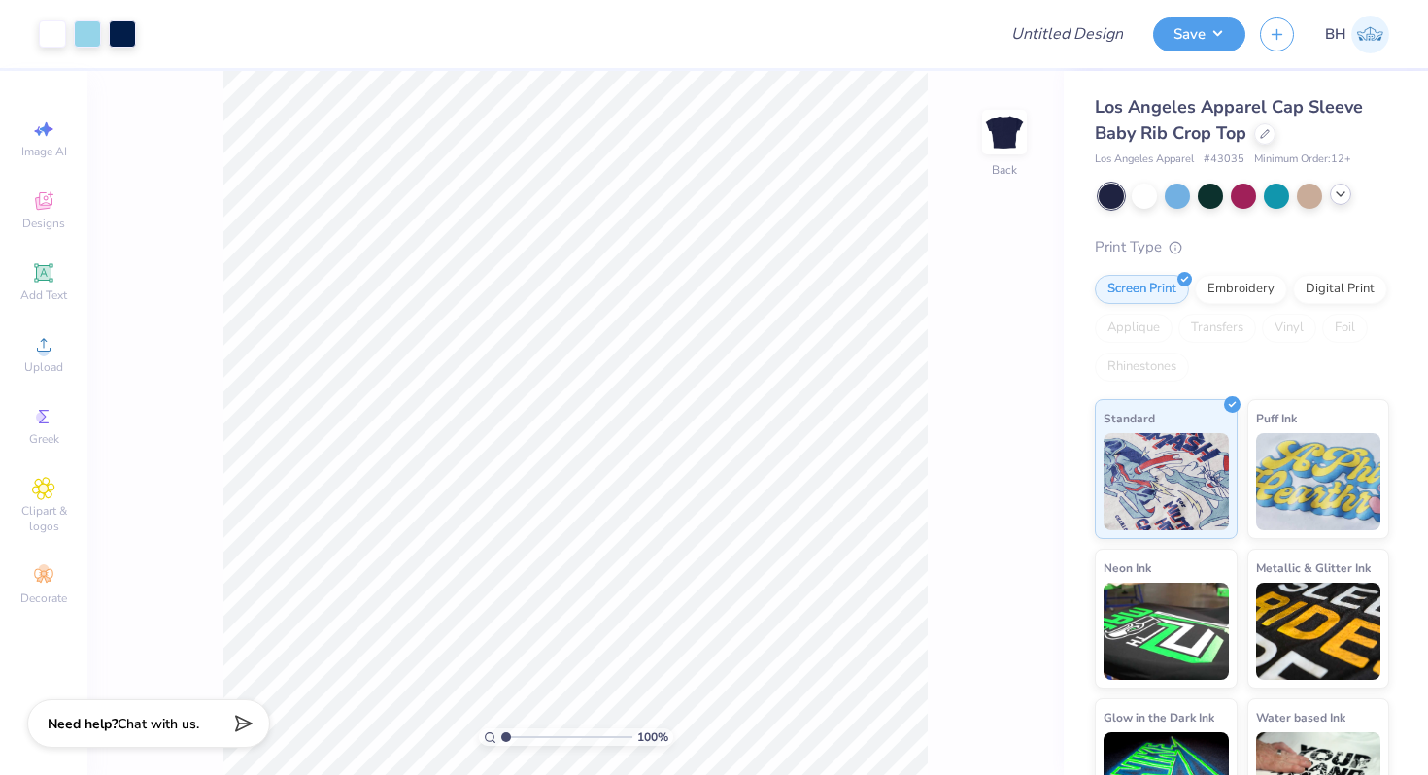
click at [1334, 197] on icon at bounding box center [1341, 195] width 16 height 16
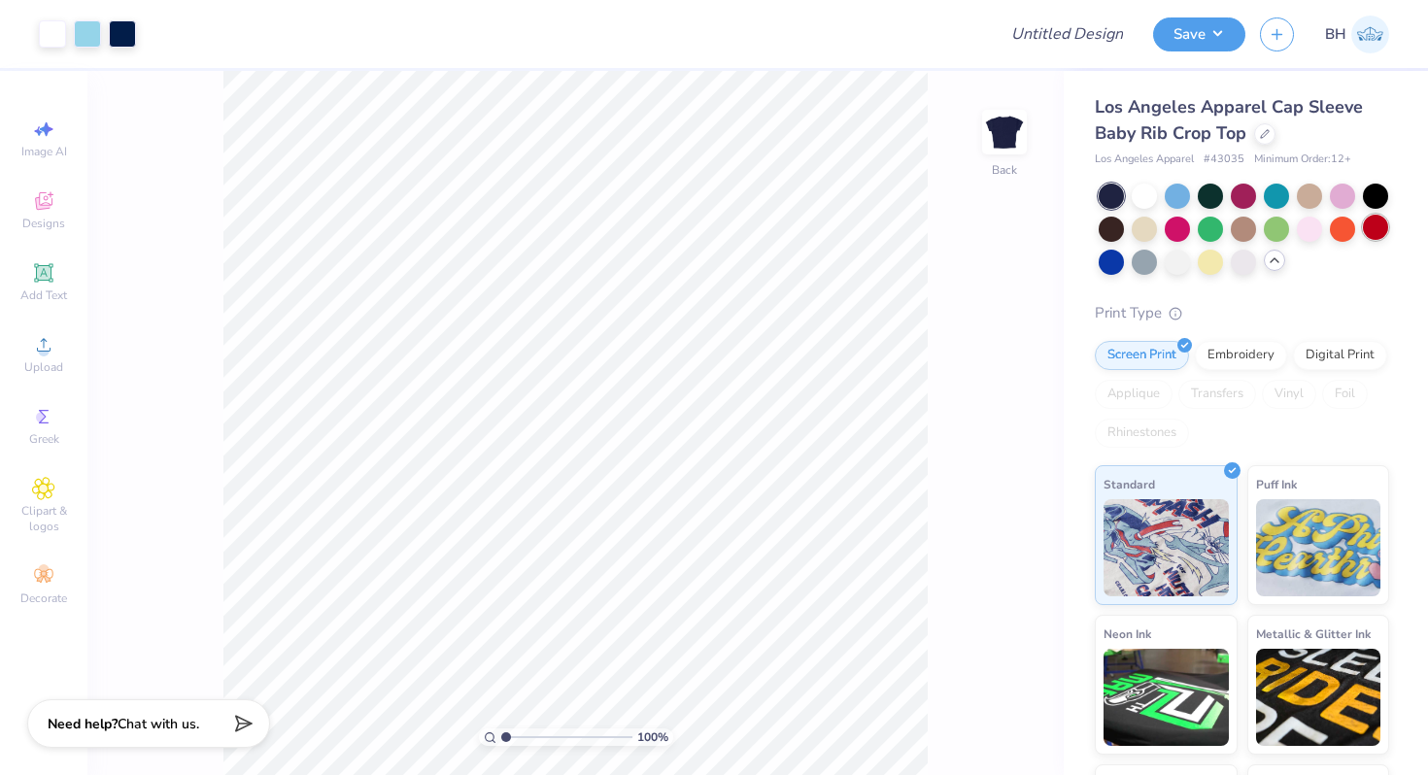
click at [1375, 230] on div at bounding box center [1375, 227] width 25 height 25
click at [85, 45] on div at bounding box center [87, 31] width 27 height 27
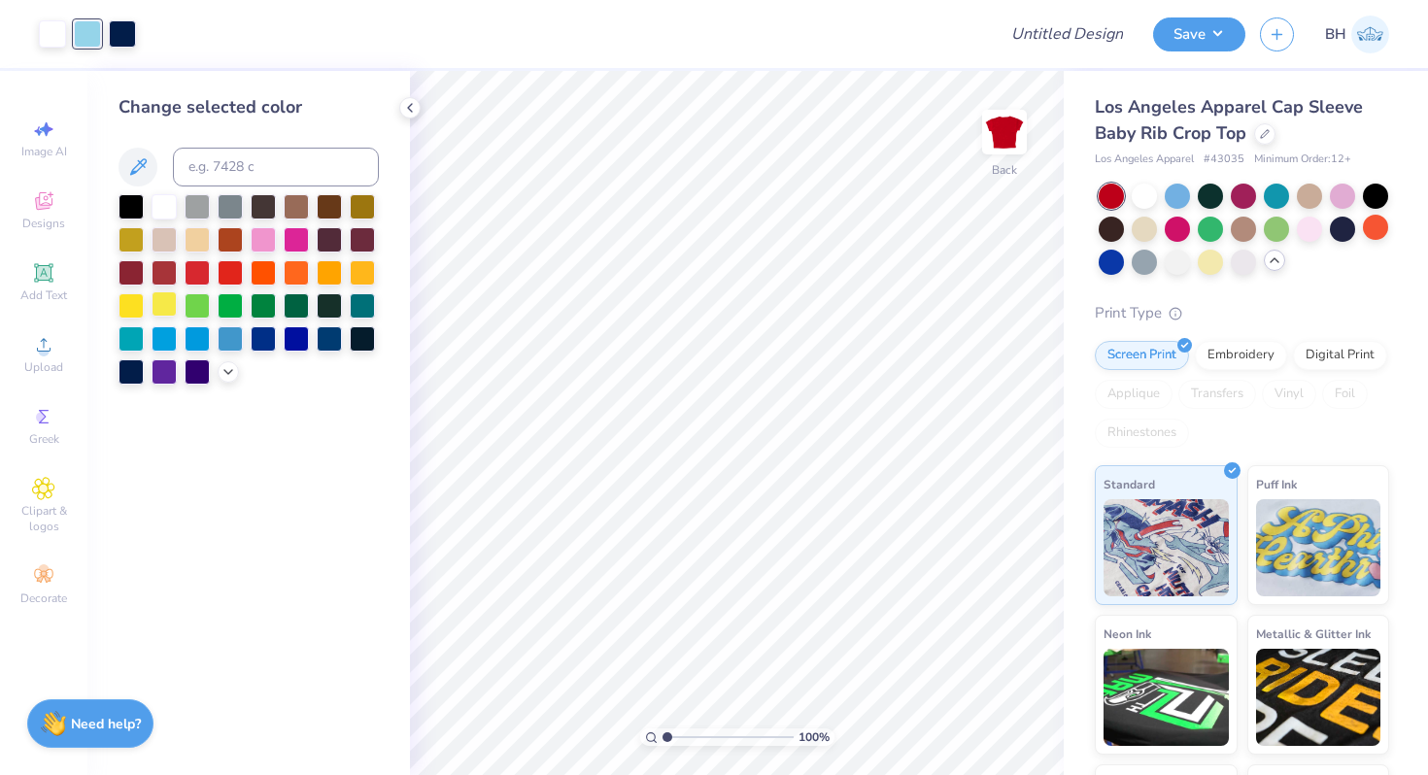
click at [158, 304] on div at bounding box center [164, 303] width 25 height 25
click at [232, 375] on icon at bounding box center [229, 370] width 16 height 16
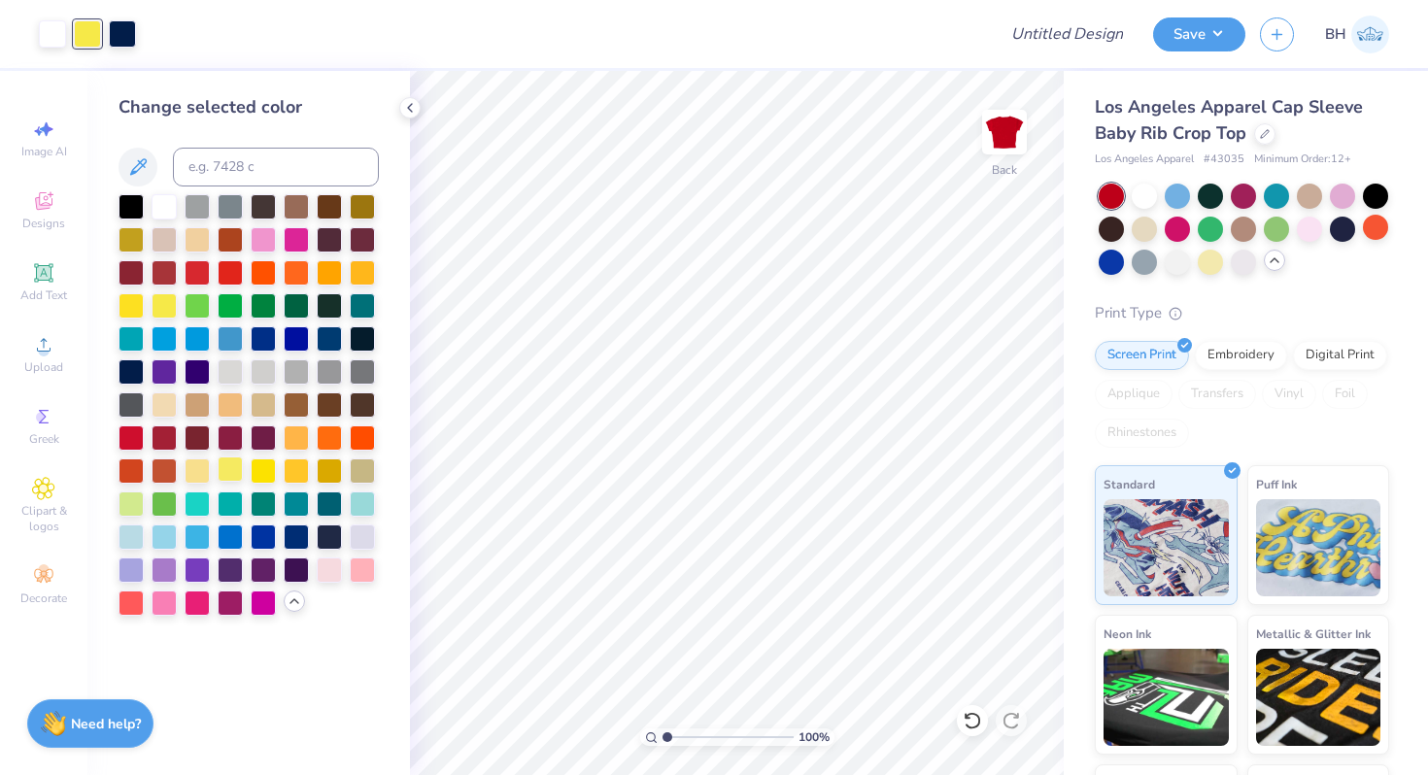
click at [231, 470] on div at bounding box center [230, 469] width 25 height 25
click at [263, 467] on div at bounding box center [263, 469] width 25 height 25
click at [288, 466] on div at bounding box center [296, 469] width 25 height 25
click at [187, 238] on div at bounding box center [197, 237] width 25 height 25
click at [127, 40] on div at bounding box center [122, 31] width 27 height 27
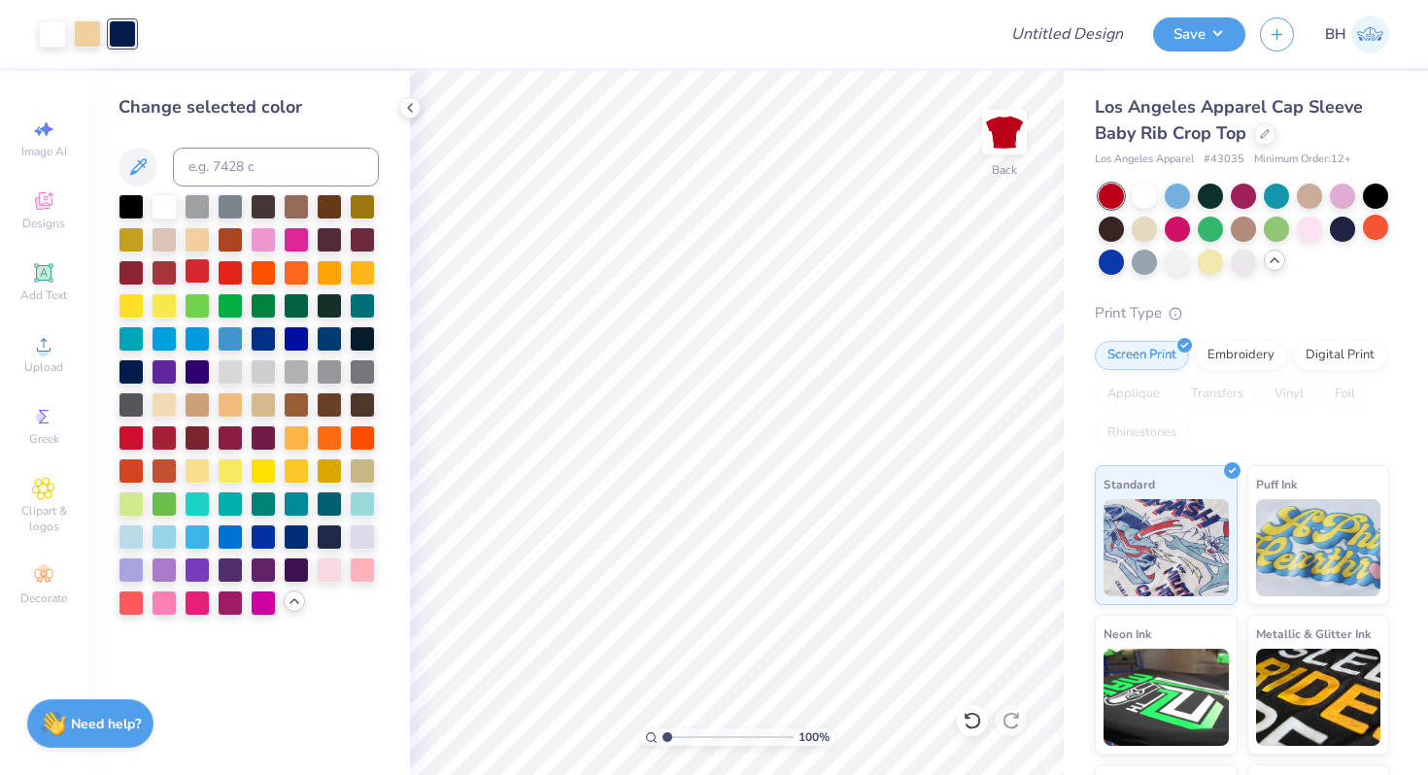
click at [198, 270] on div at bounding box center [197, 270] width 25 height 25
click at [158, 212] on div at bounding box center [164, 204] width 25 height 25
click at [121, 192] on div at bounding box center [131, 204] width 25 height 25
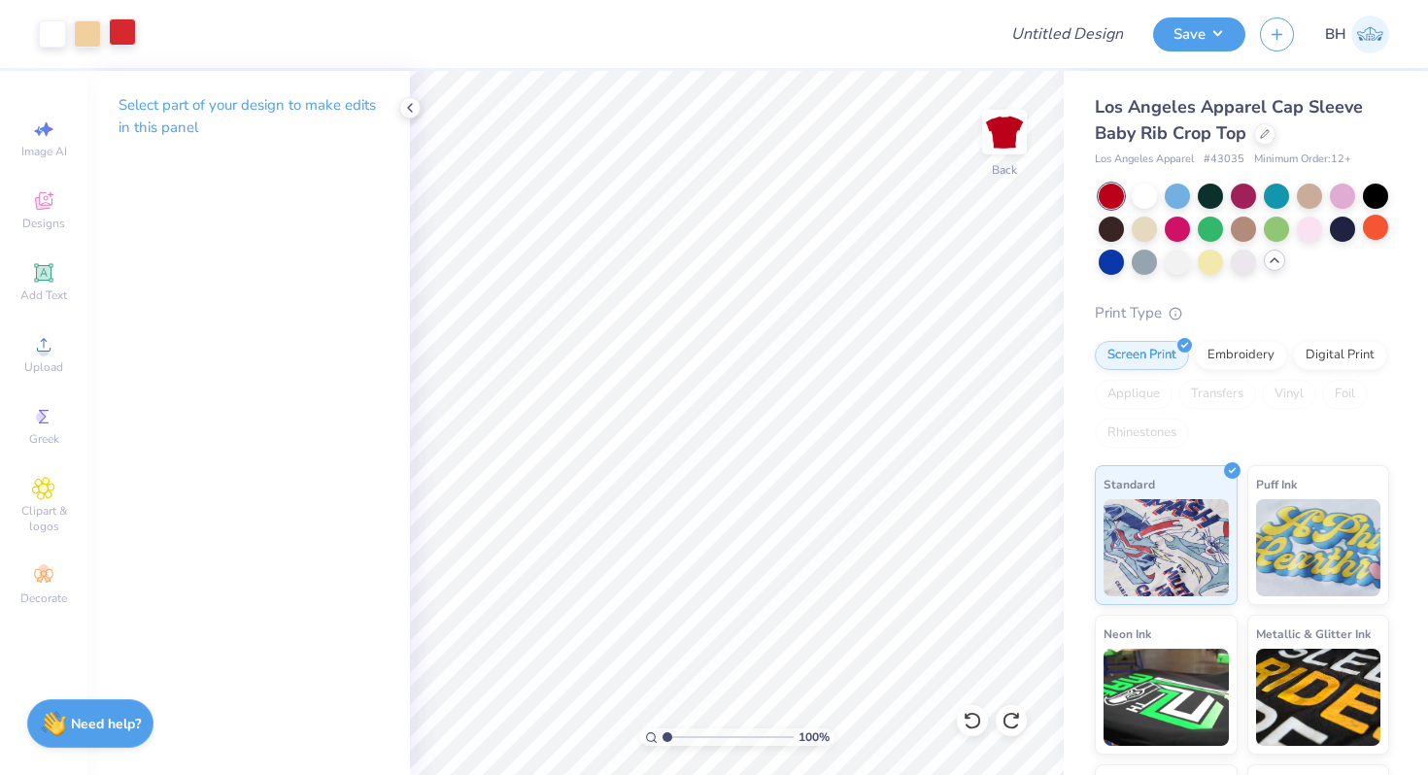
click at [122, 38] on div at bounding box center [122, 31] width 27 height 27
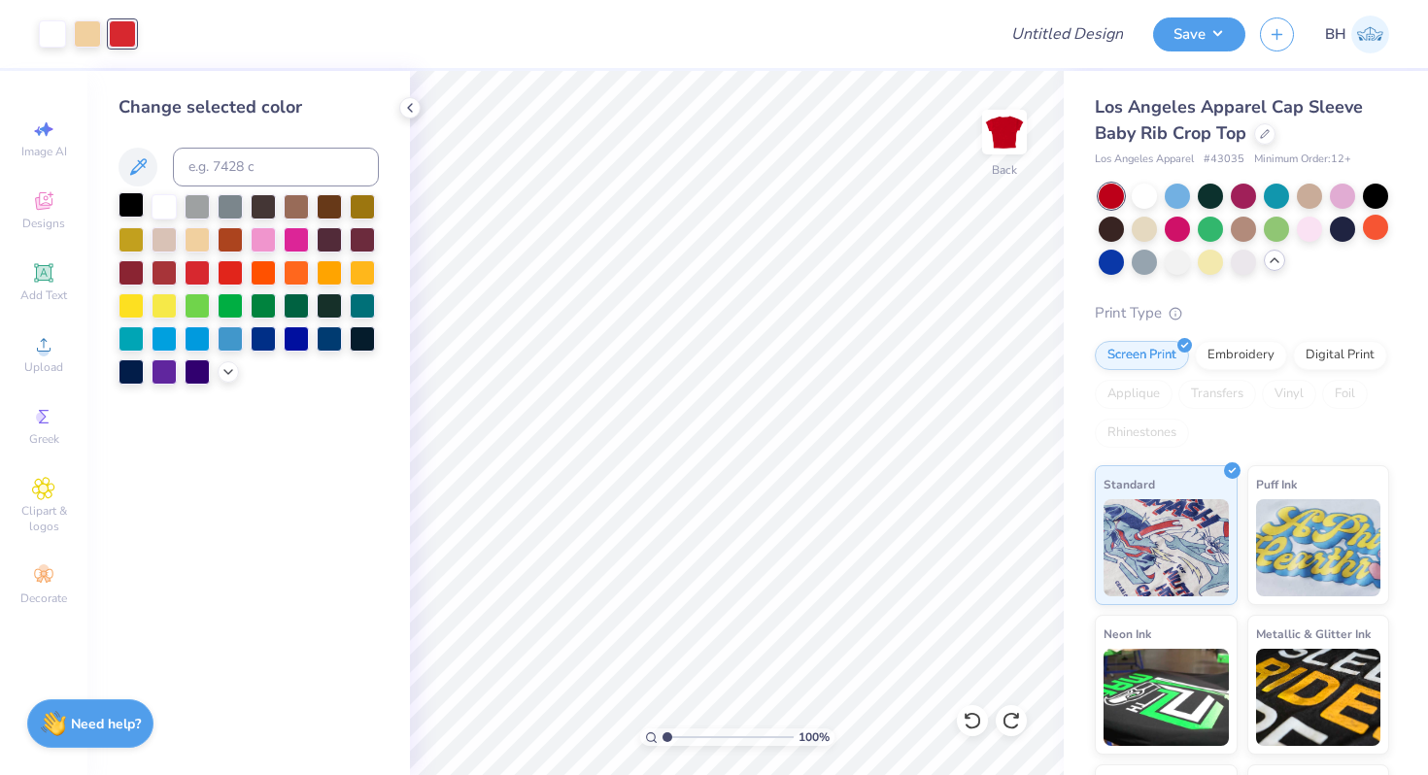
click at [124, 212] on div at bounding box center [131, 204] width 25 height 25
click at [223, 337] on div at bounding box center [230, 336] width 25 height 25
click at [194, 239] on div at bounding box center [197, 237] width 25 height 25
click at [366, 263] on div at bounding box center [362, 270] width 25 height 25
click at [230, 372] on icon at bounding box center [229, 370] width 16 height 16
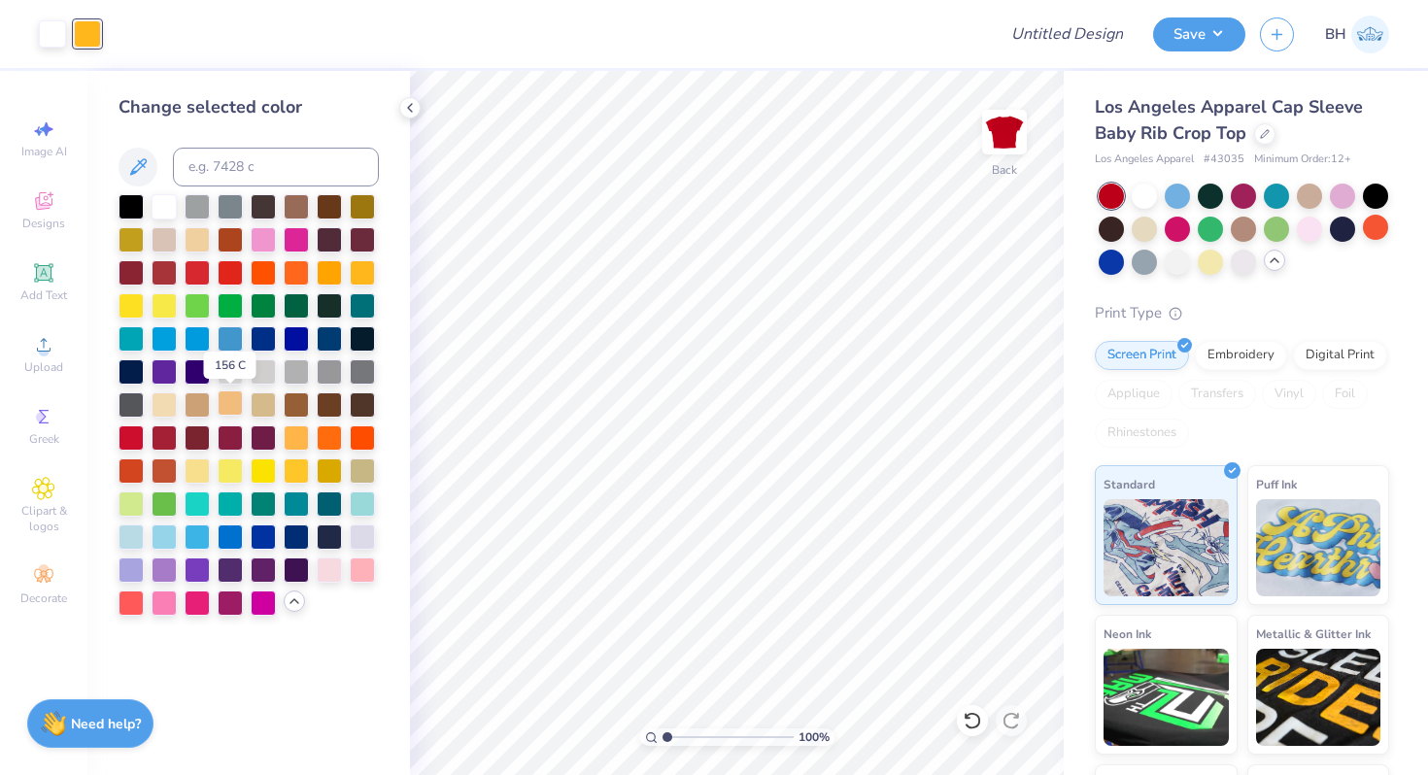
click at [228, 397] on div at bounding box center [230, 403] width 25 height 25
click at [1208, 265] on div at bounding box center [1210, 260] width 25 height 25
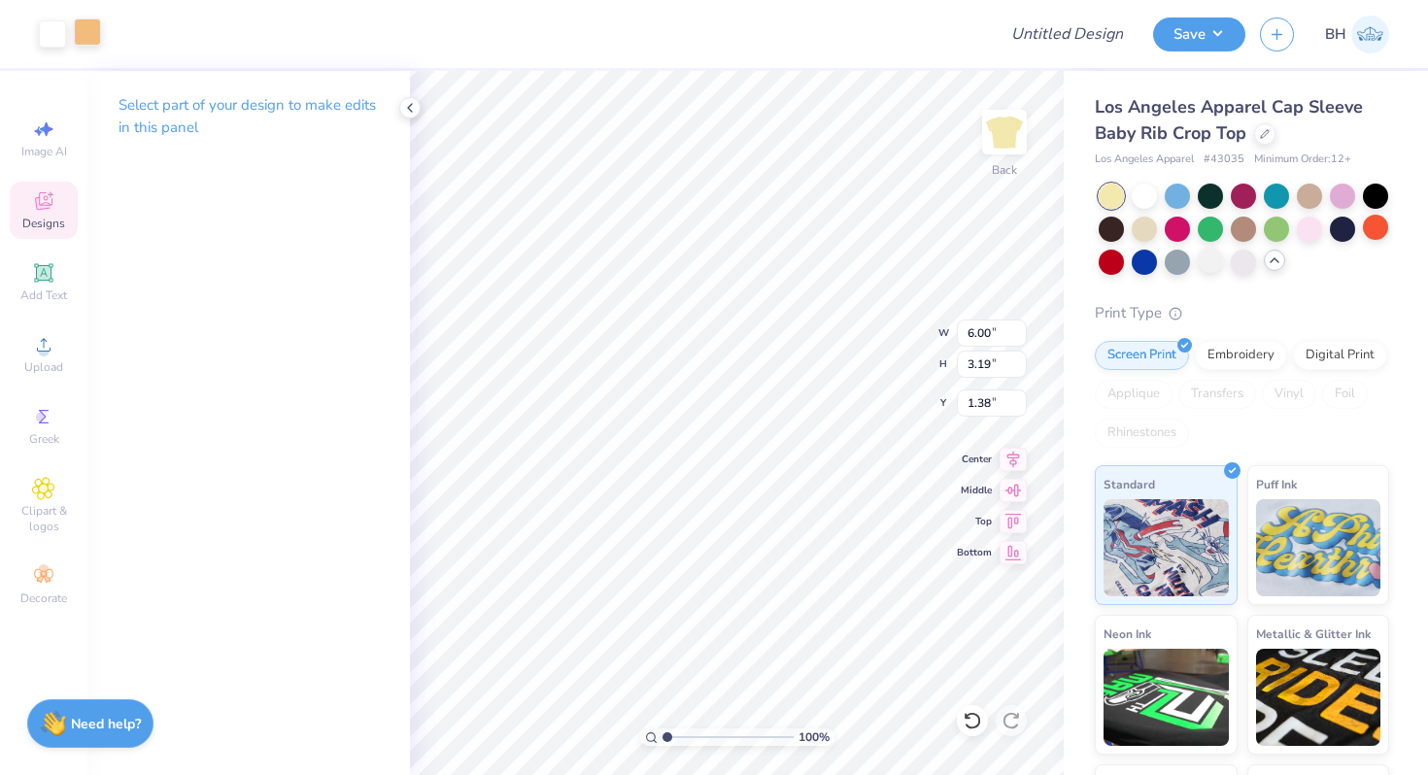
click at [85, 40] on div at bounding box center [87, 31] width 27 height 27
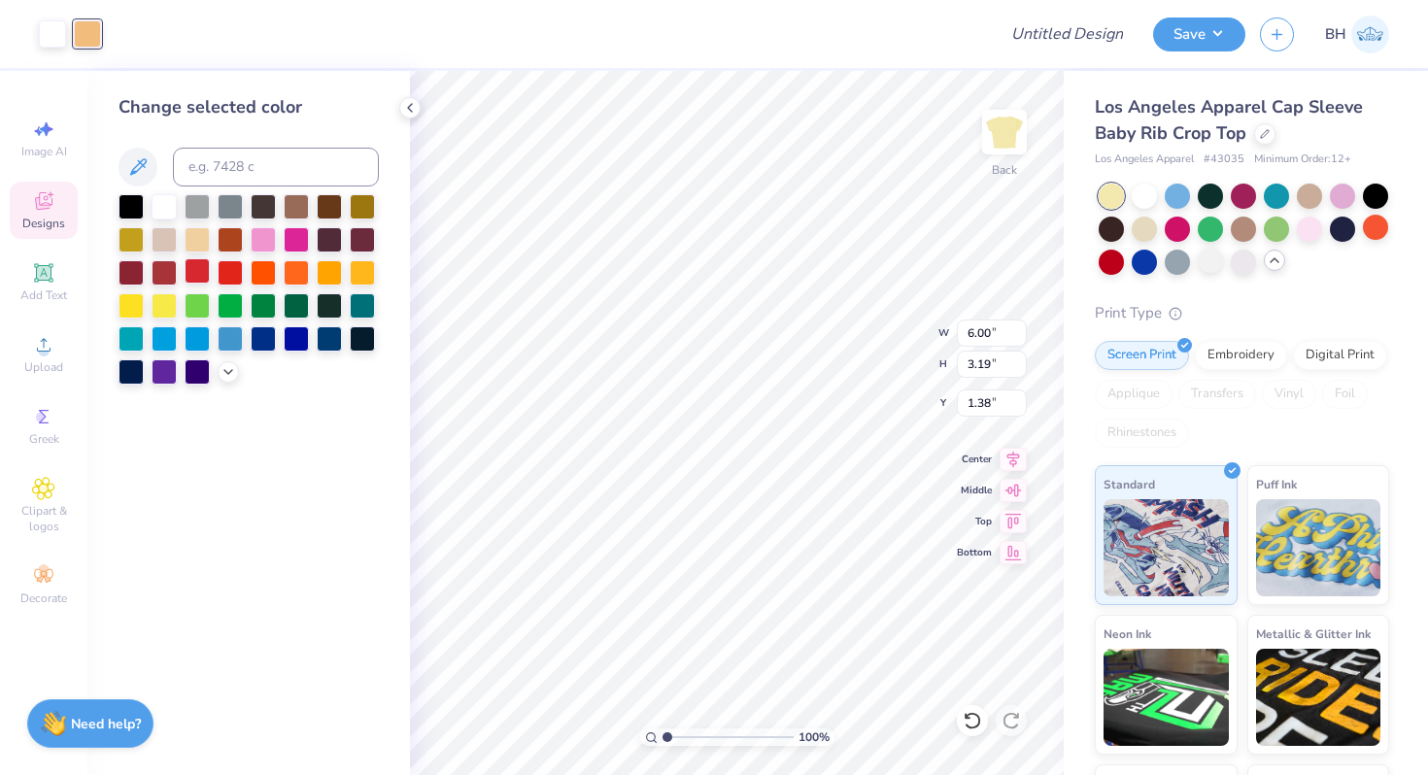
click at [194, 280] on div at bounding box center [197, 270] width 25 height 25
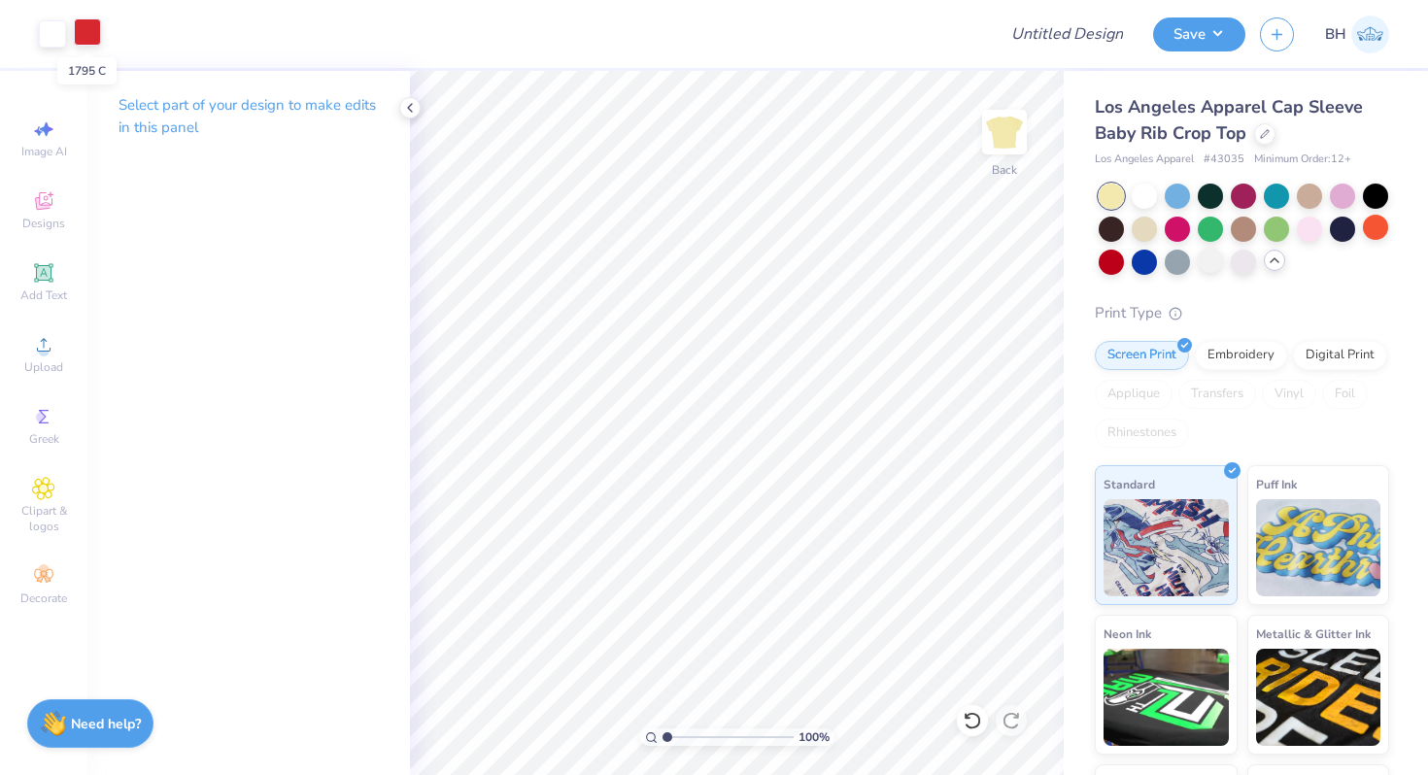
click at [84, 21] on div at bounding box center [87, 31] width 27 height 27
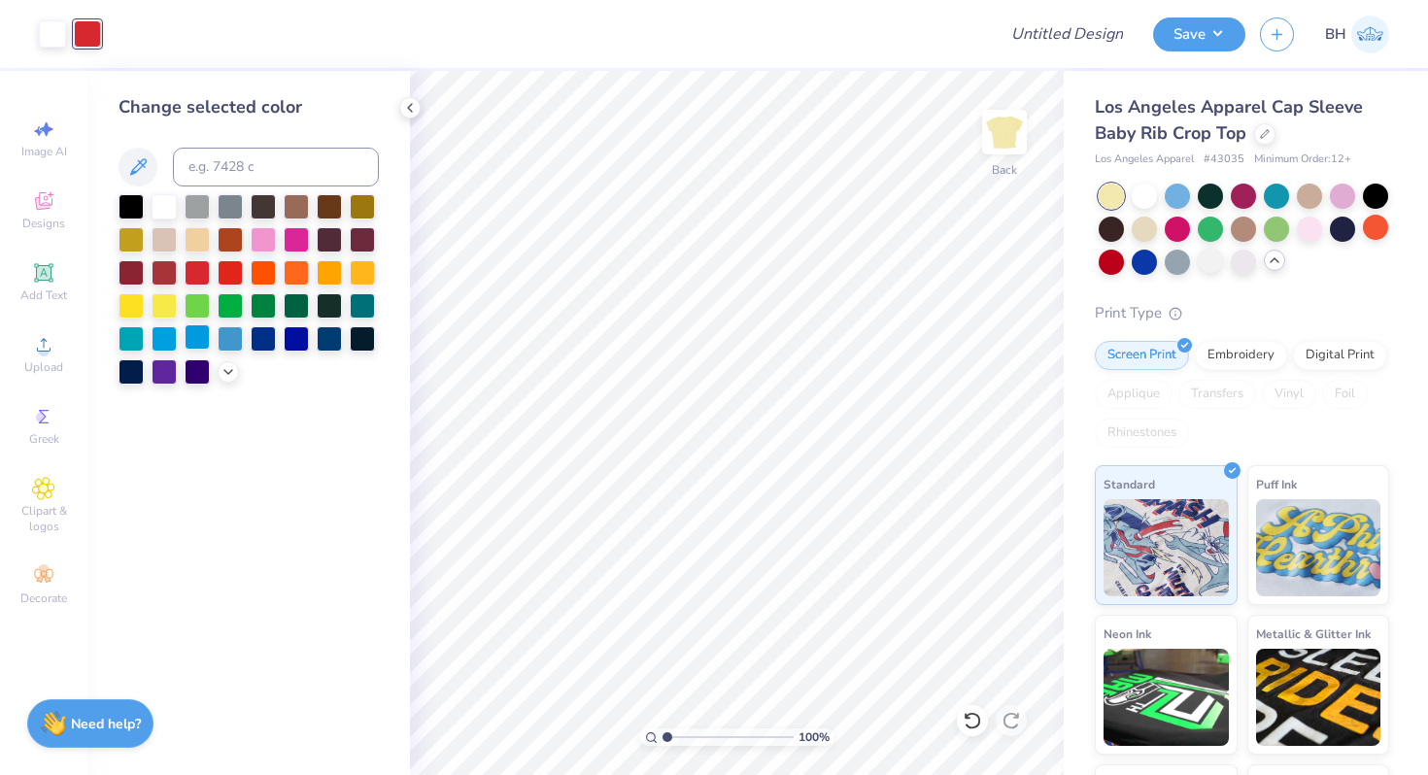
click at [201, 328] on div at bounding box center [197, 336] width 25 height 25
click at [403, 110] on icon at bounding box center [410, 108] width 16 height 16
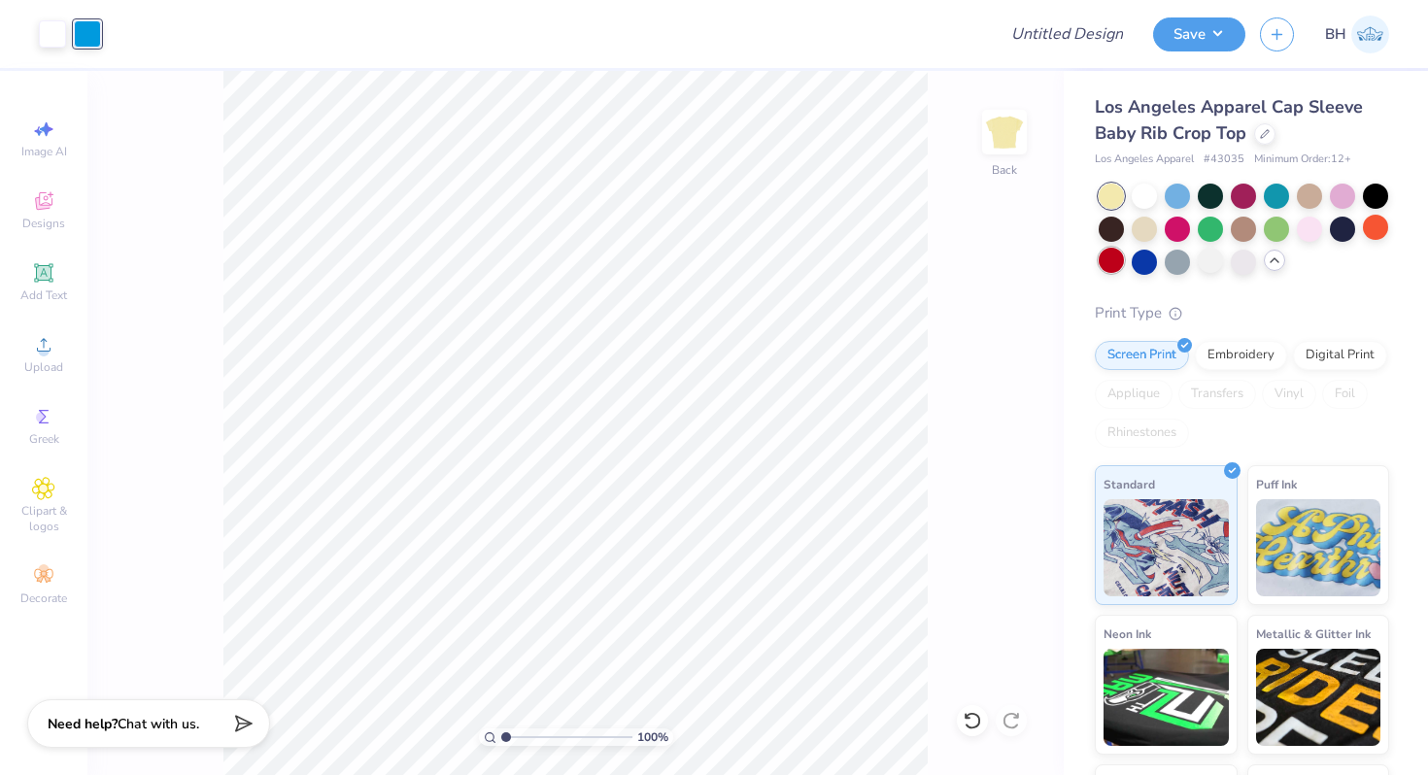
click at [1120, 256] on div at bounding box center [1111, 260] width 25 height 25
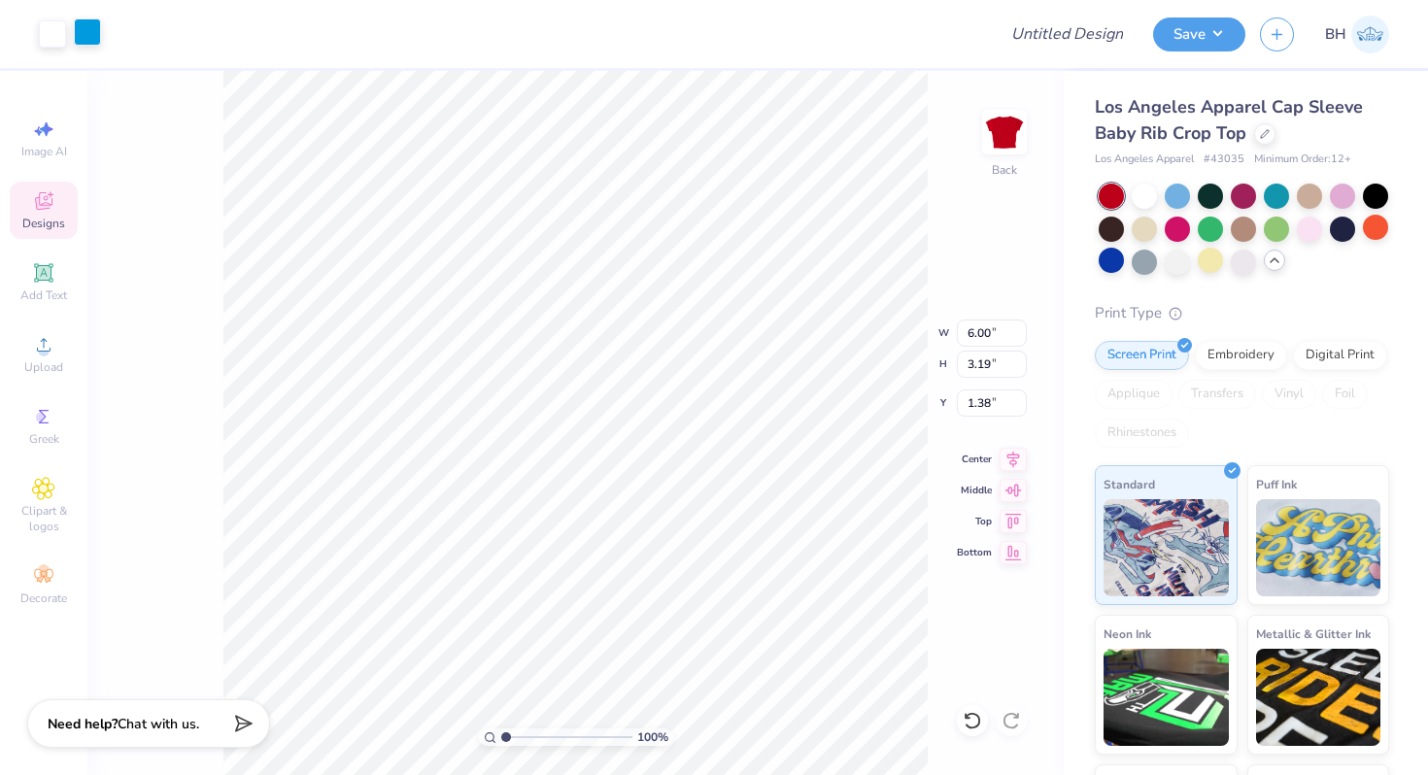
click at [96, 29] on div at bounding box center [87, 31] width 27 height 27
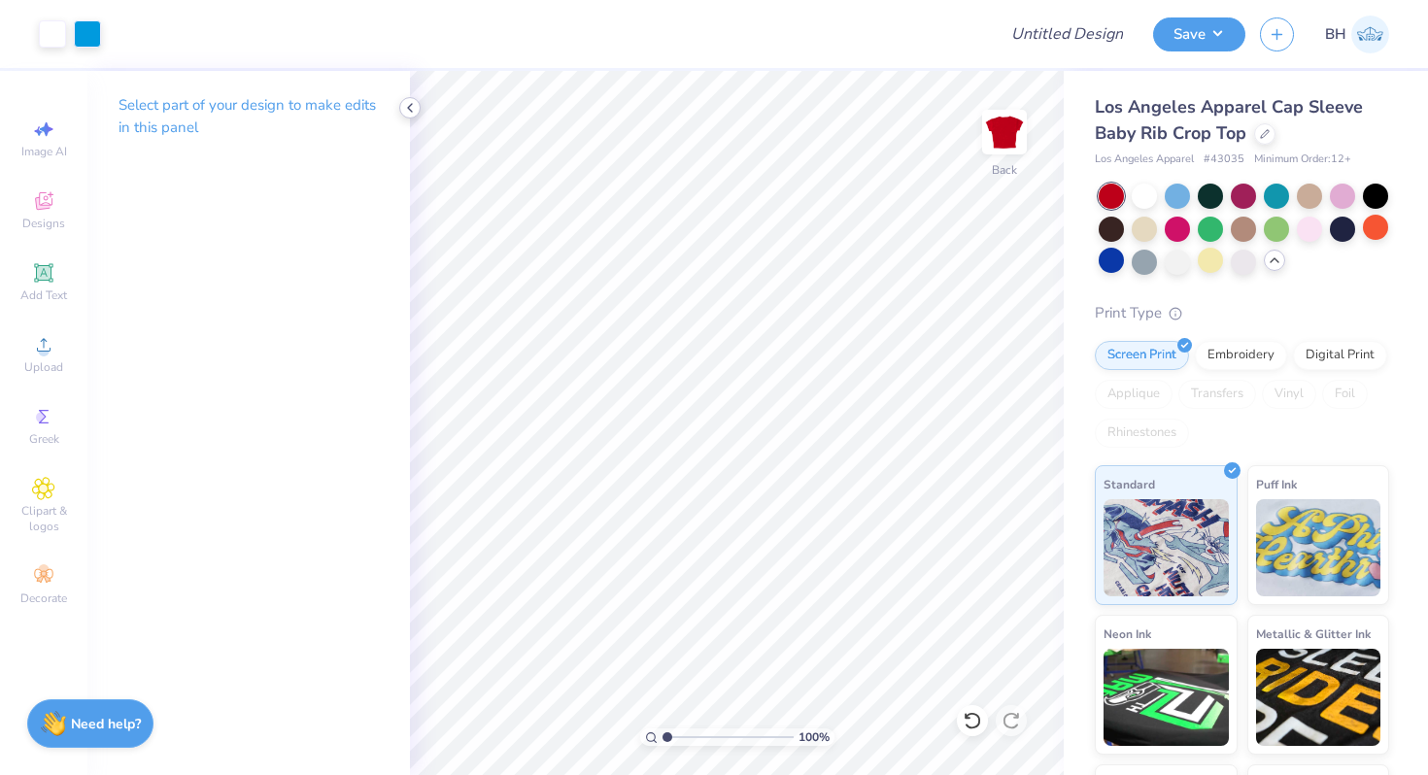
click at [408, 113] on icon at bounding box center [410, 108] width 16 height 16
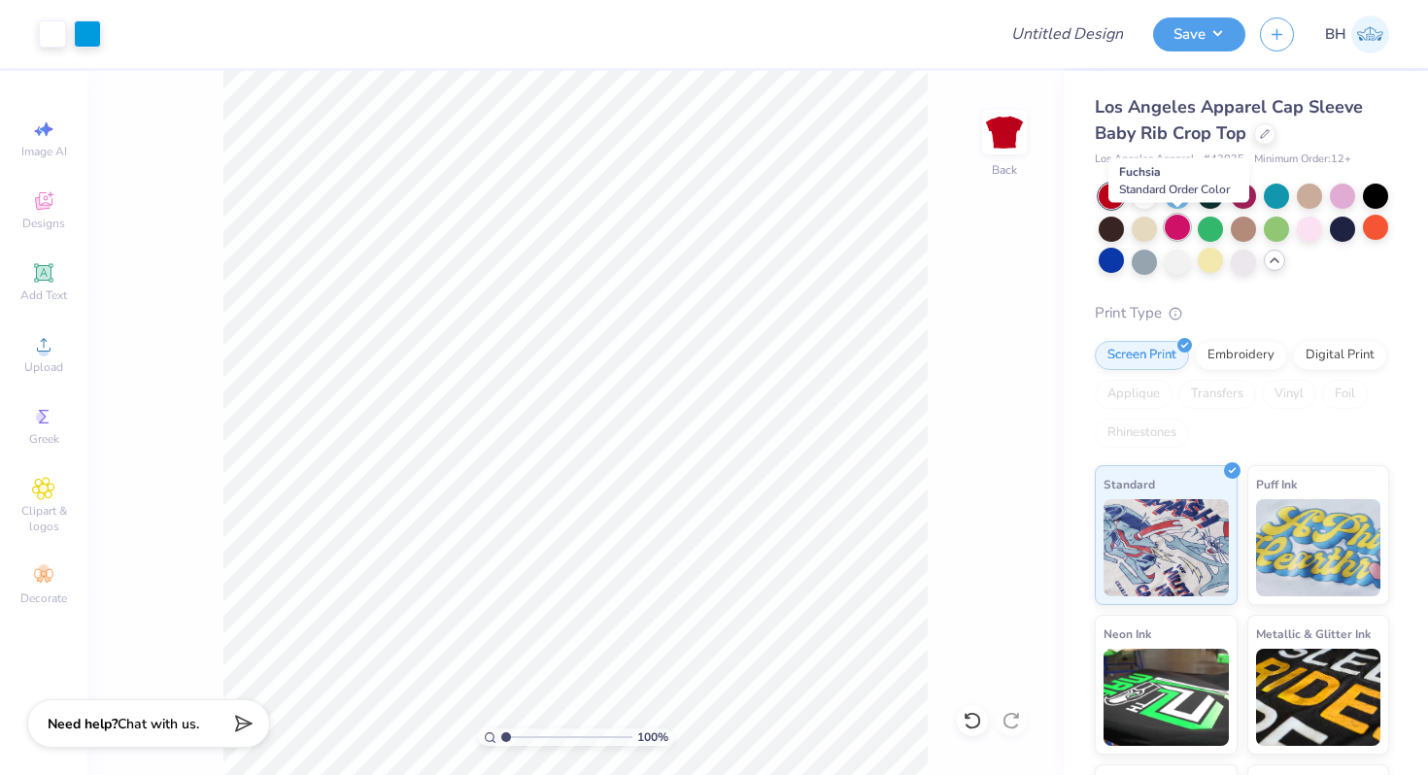
click at [1174, 229] on div at bounding box center [1177, 227] width 25 height 25
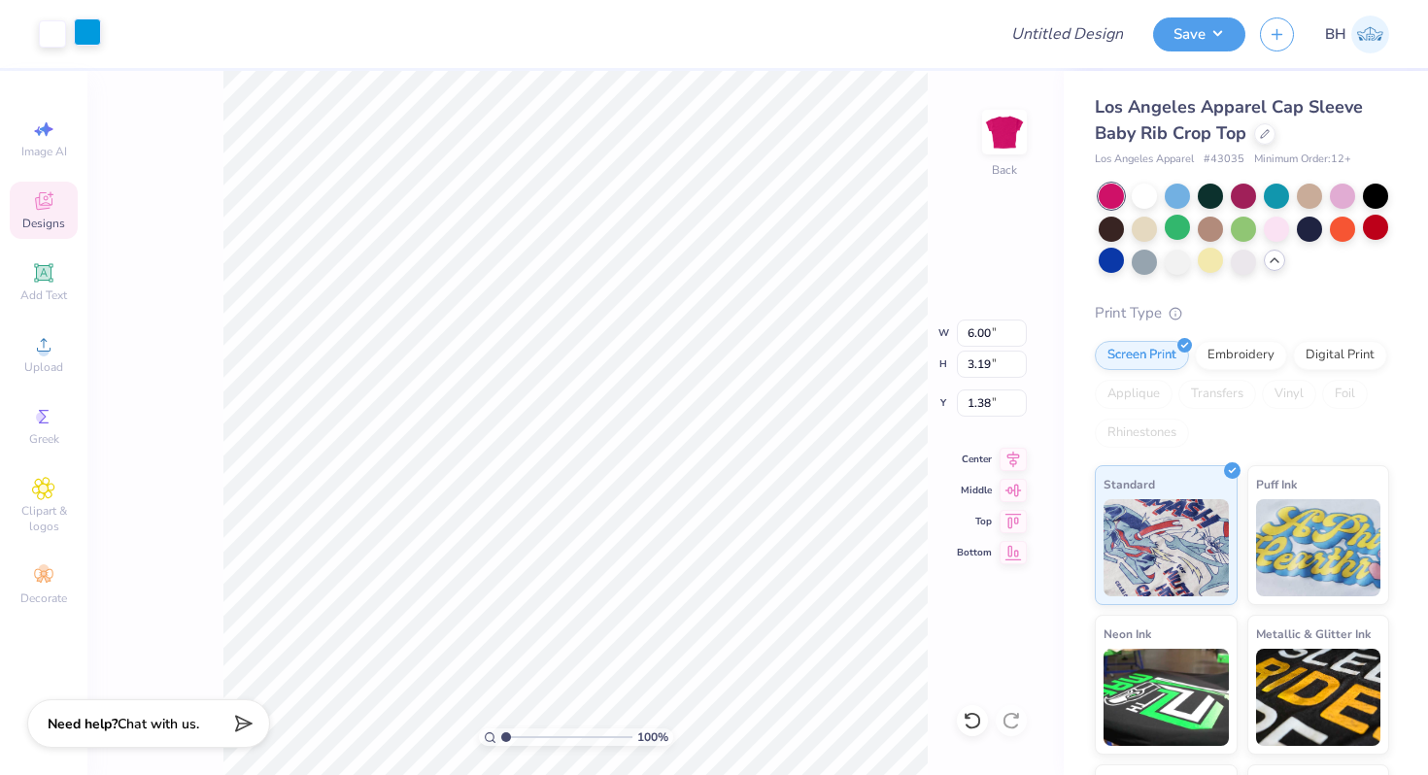
click at [98, 35] on div at bounding box center [87, 31] width 27 height 27
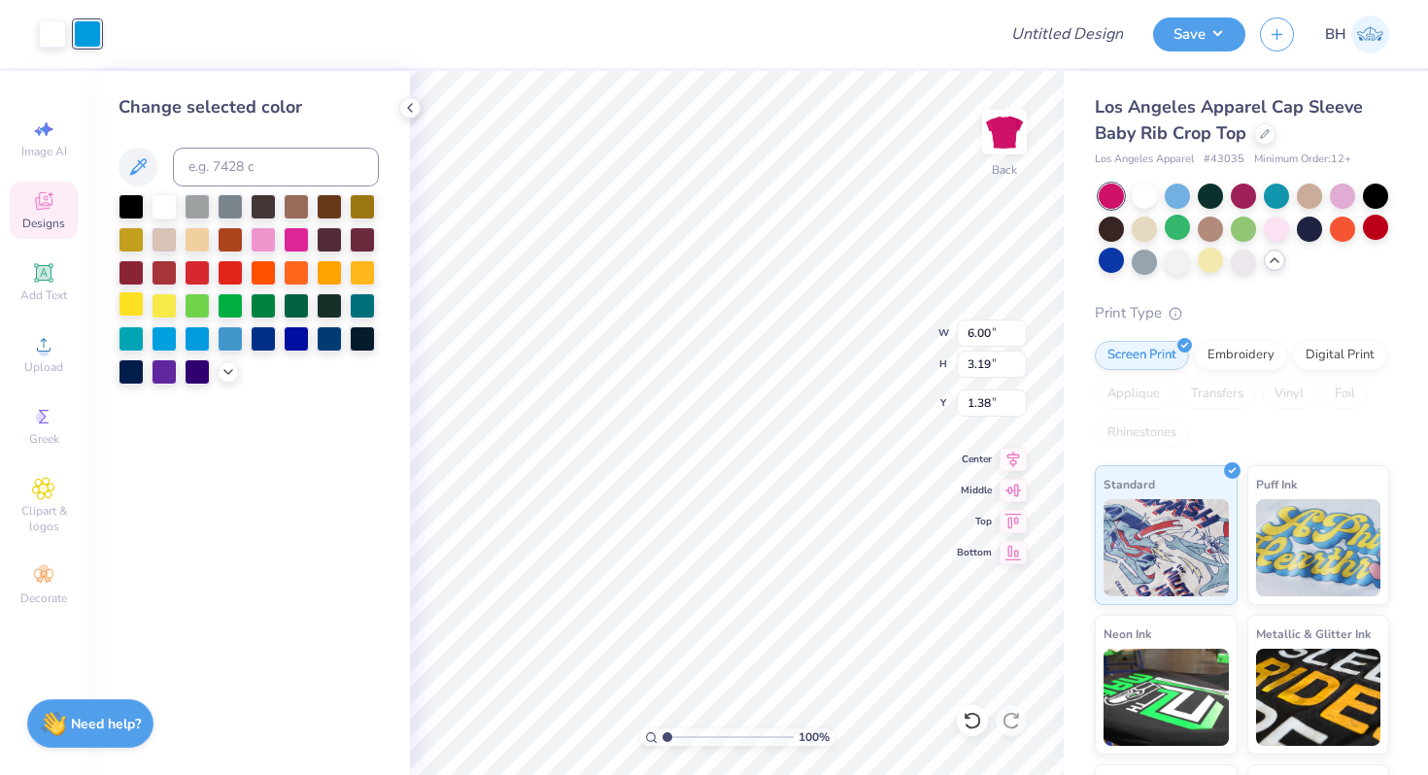
click at [129, 307] on div at bounding box center [131, 303] width 25 height 25
click at [153, 304] on div at bounding box center [164, 303] width 25 height 25
click at [207, 311] on div at bounding box center [197, 303] width 25 height 25
click at [328, 344] on div at bounding box center [329, 336] width 25 height 25
click at [275, 427] on div "Change selected color" at bounding box center [248, 423] width 323 height 704
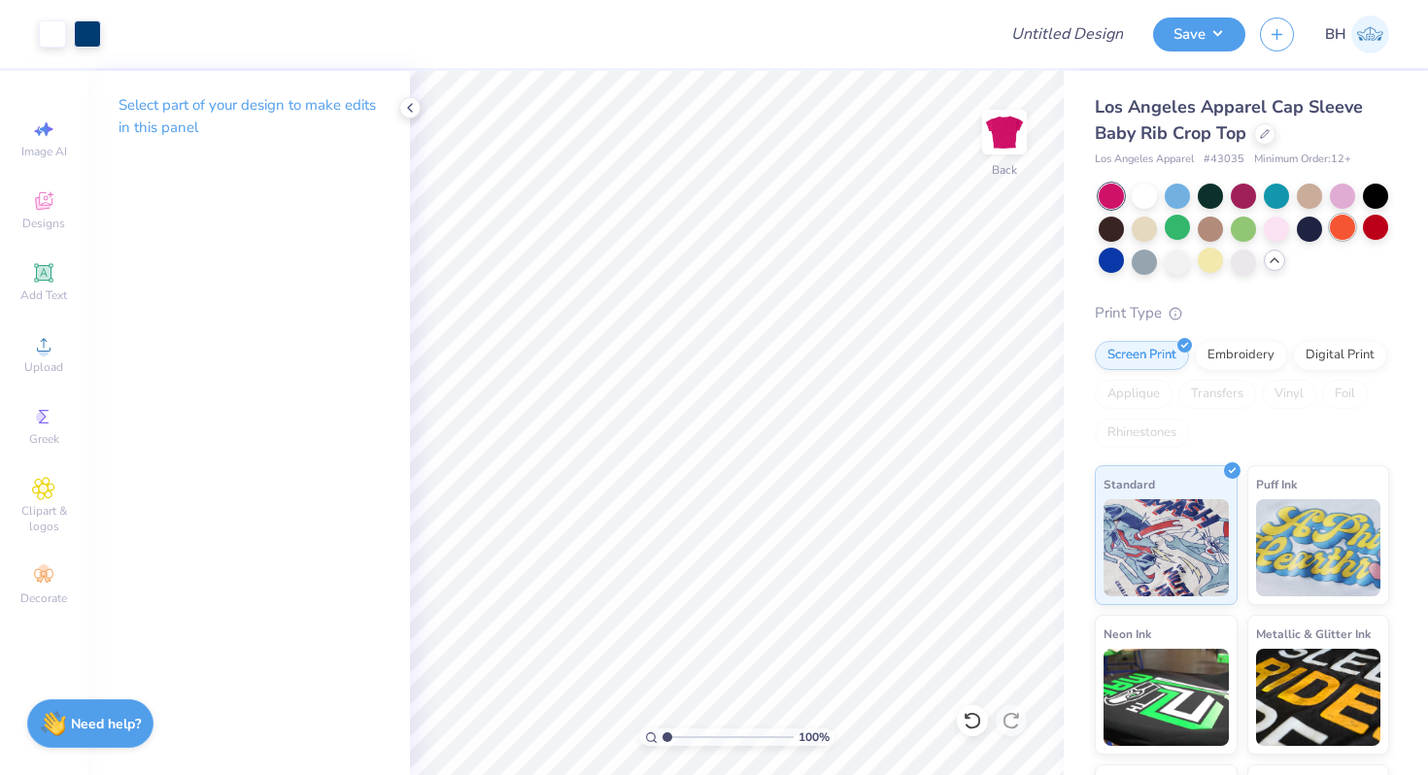
click at [1337, 236] on div at bounding box center [1342, 227] width 25 height 25
click at [1124, 272] on div at bounding box center [1244, 229] width 290 height 91
click at [1118, 260] on div at bounding box center [1111, 260] width 25 height 25
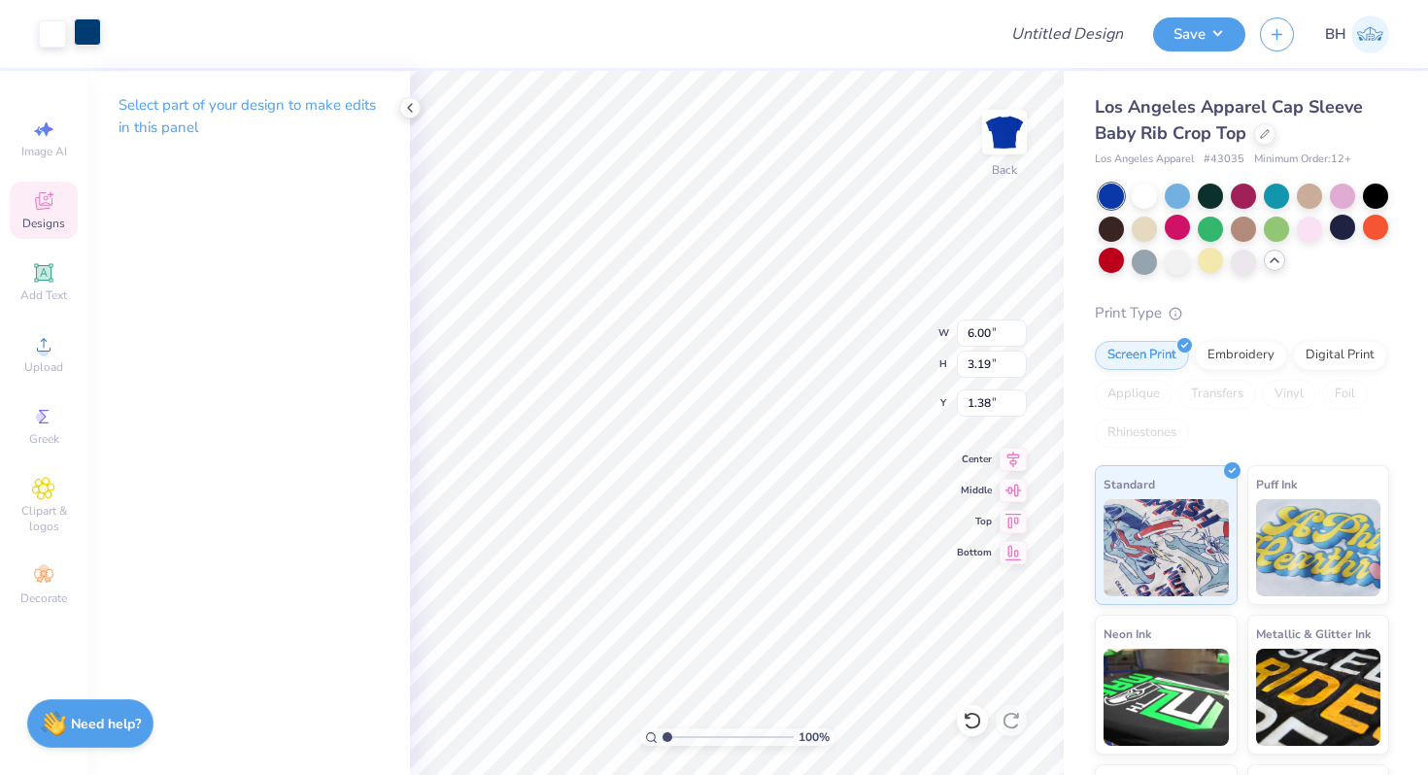
click at [78, 30] on div at bounding box center [87, 31] width 27 height 27
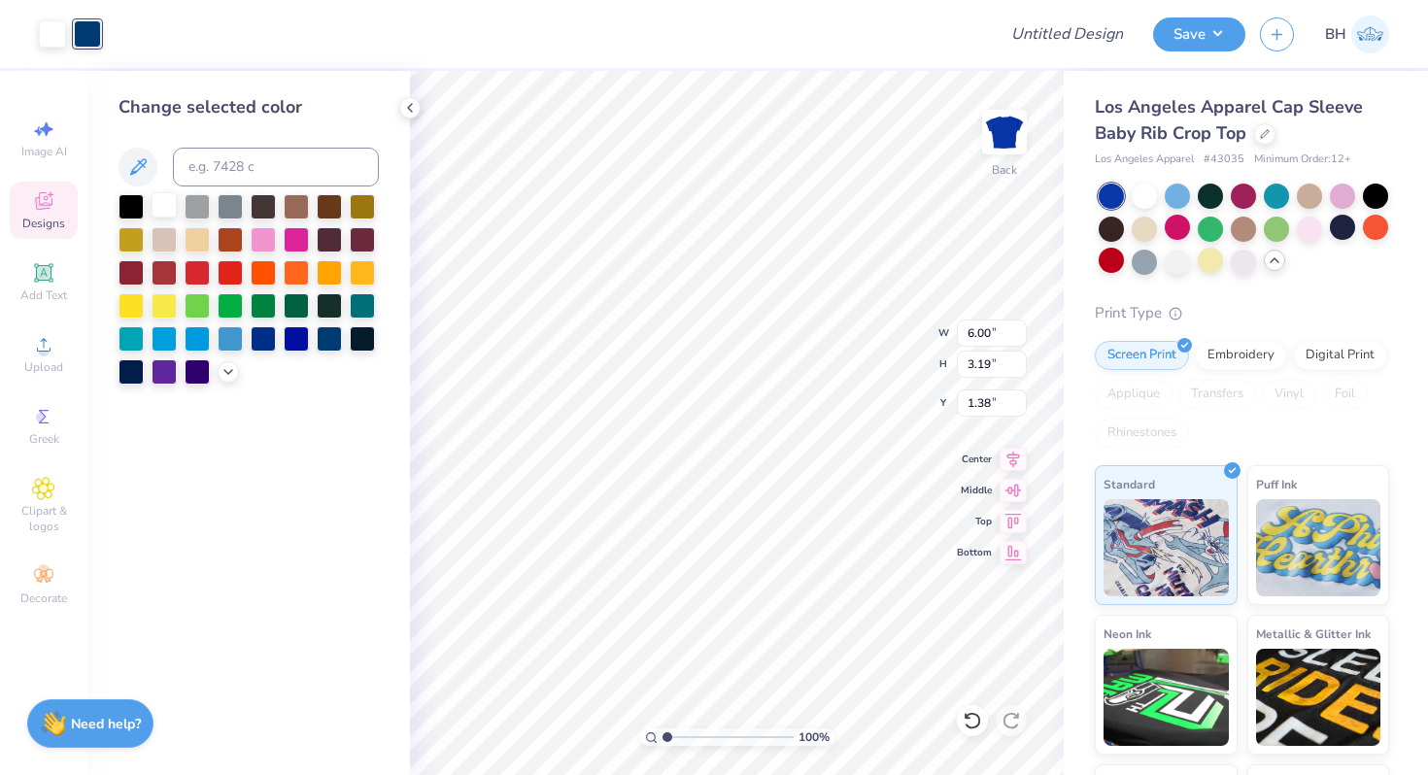
click at [164, 209] on div at bounding box center [164, 204] width 25 height 25
click at [266, 237] on div at bounding box center [263, 237] width 25 height 25
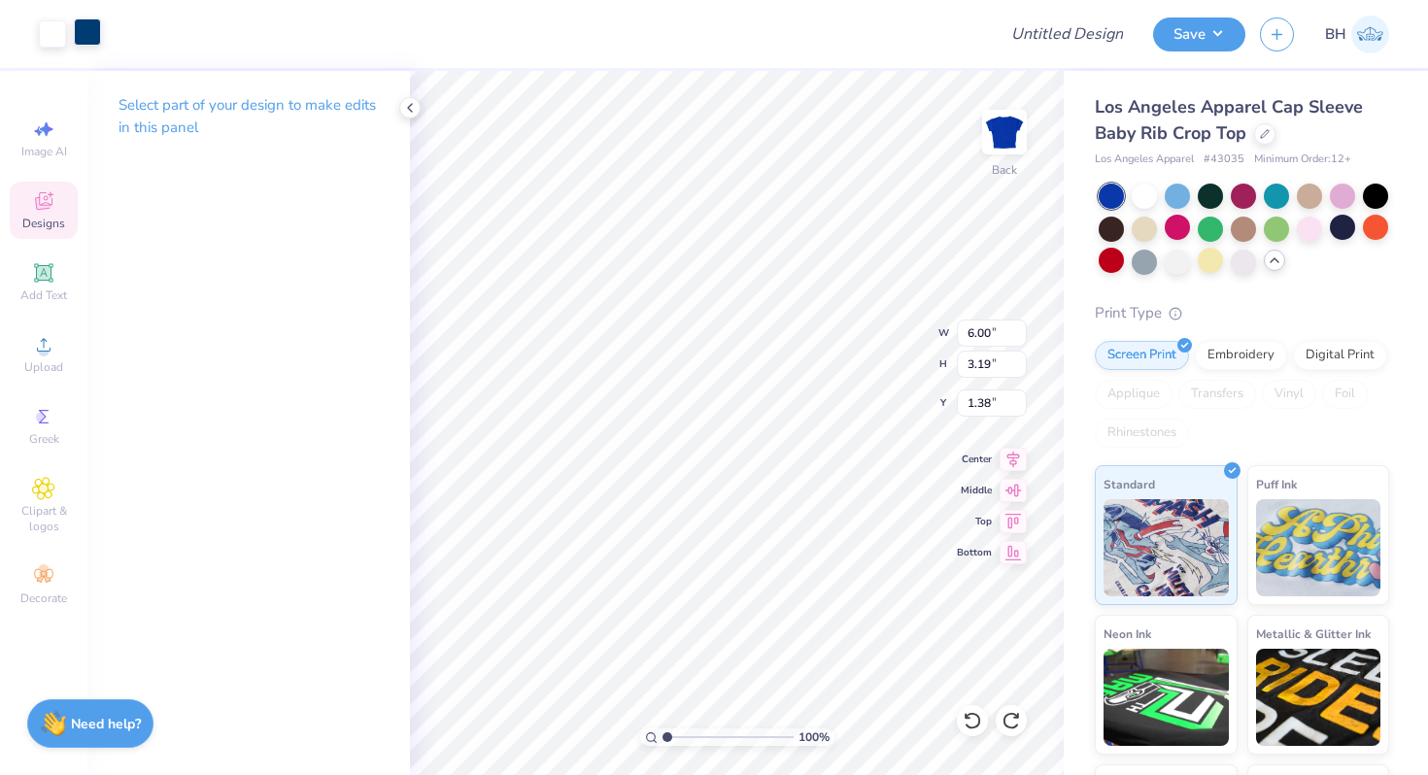
click at [89, 46] on div at bounding box center [87, 31] width 27 height 27
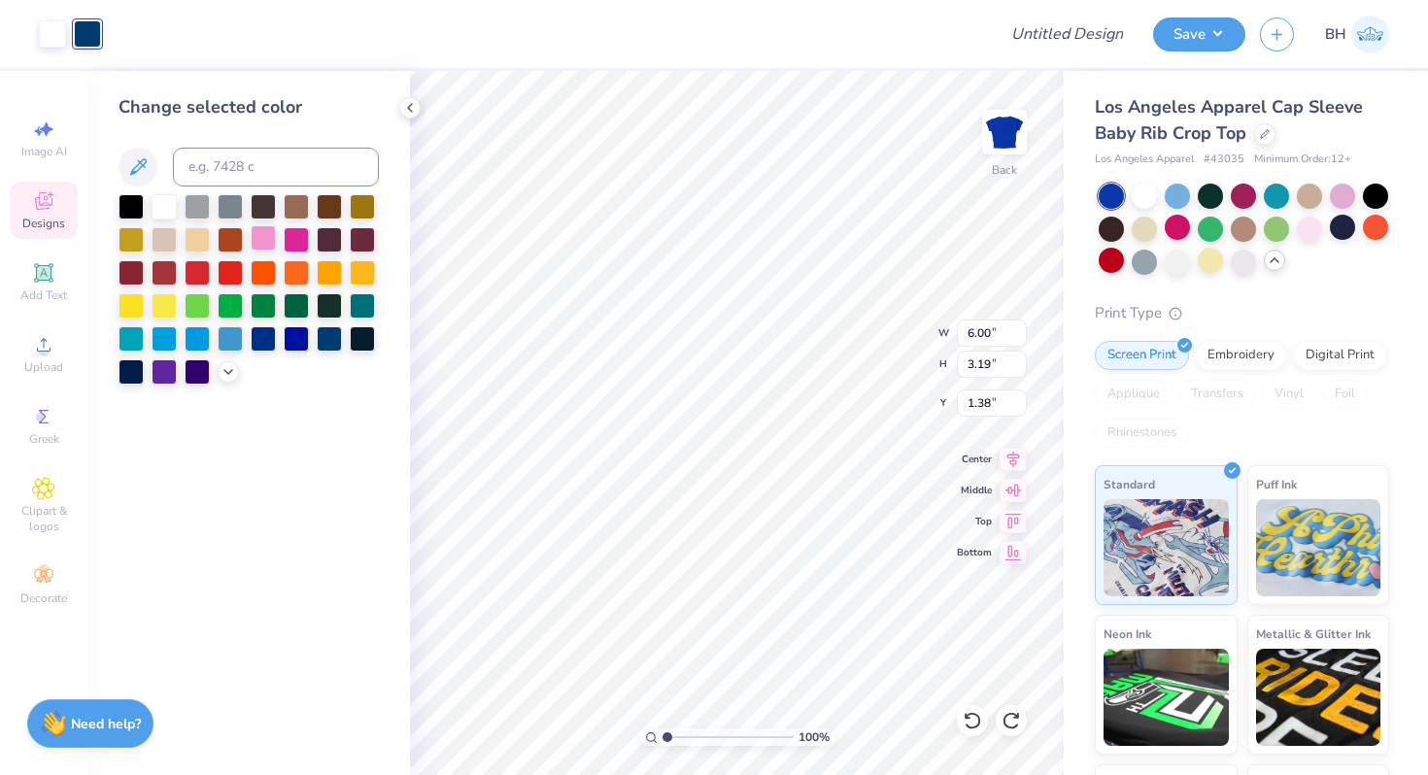
click at [259, 231] on div at bounding box center [263, 237] width 25 height 25
click at [391, 440] on div "Change selected color" at bounding box center [248, 423] width 323 height 704
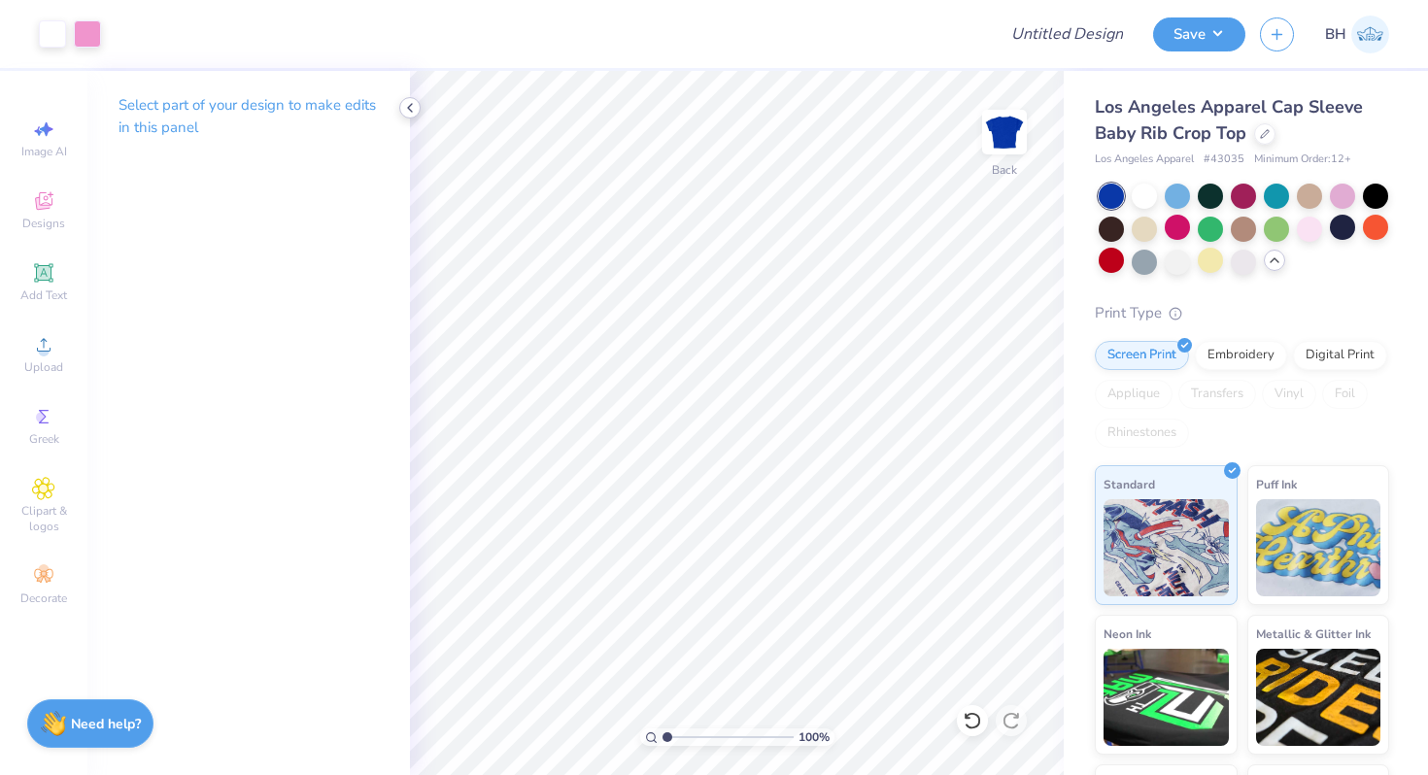
click at [411, 103] on icon at bounding box center [410, 108] width 16 height 16
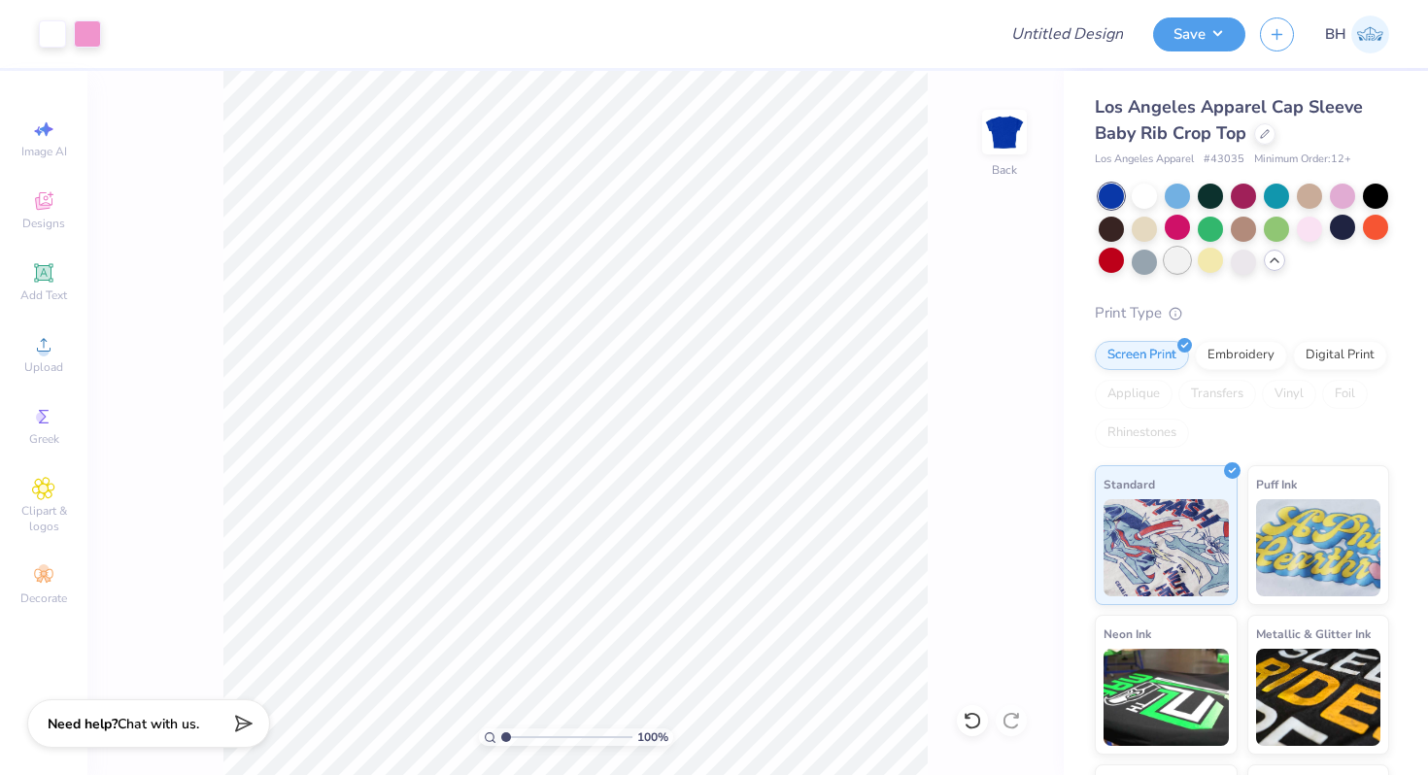
click at [1179, 264] on div at bounding box center [1177, 260] width 25 height 25
click at [1240, 258] on div at bounding box center [1243, 260] width 25 height 25
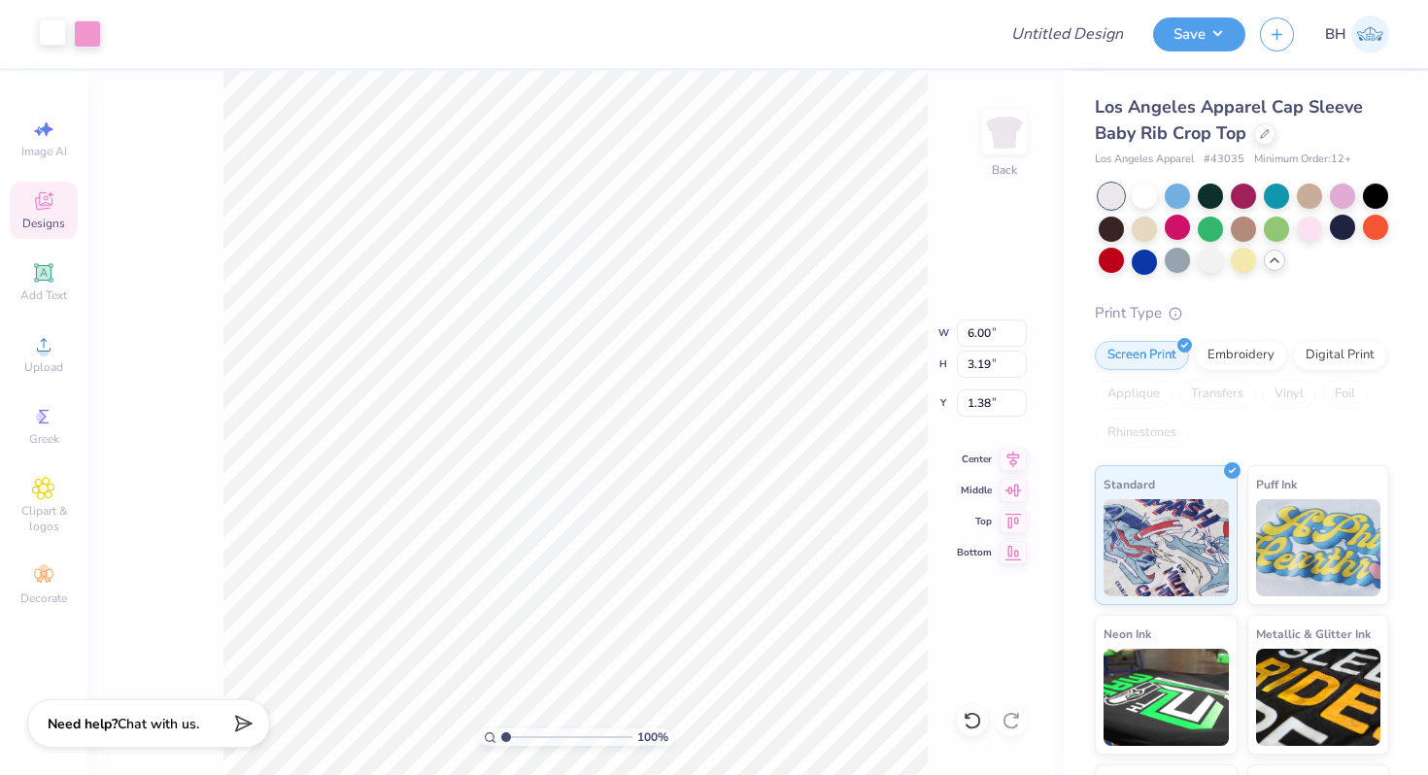
click at [48, 33] on div at bounding box center [52, 31] width 27 height 27
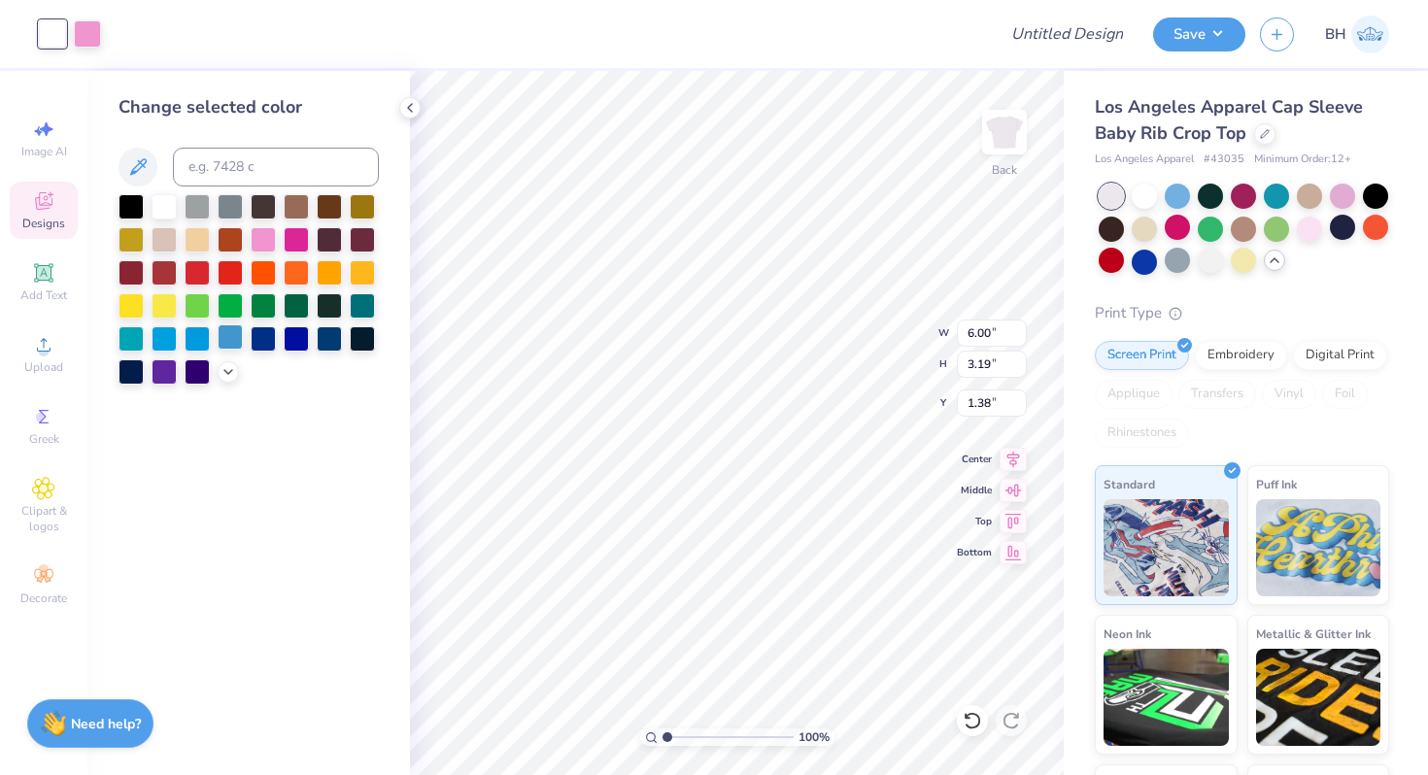
click at [227, 346] on div at bounding box center [230, 336] width 25 height 25
click at [158, 334] on div at bounding box center [164, 336] width 25 height 25
click at [124, 341] on div at bounding box center [131, 336] width 25 height 25
click at [185, 325] on div at bounding box center [197, 336] width 25 height 25
click at [222, 325] on div at bounding box center [230, 336] width 25 height 25
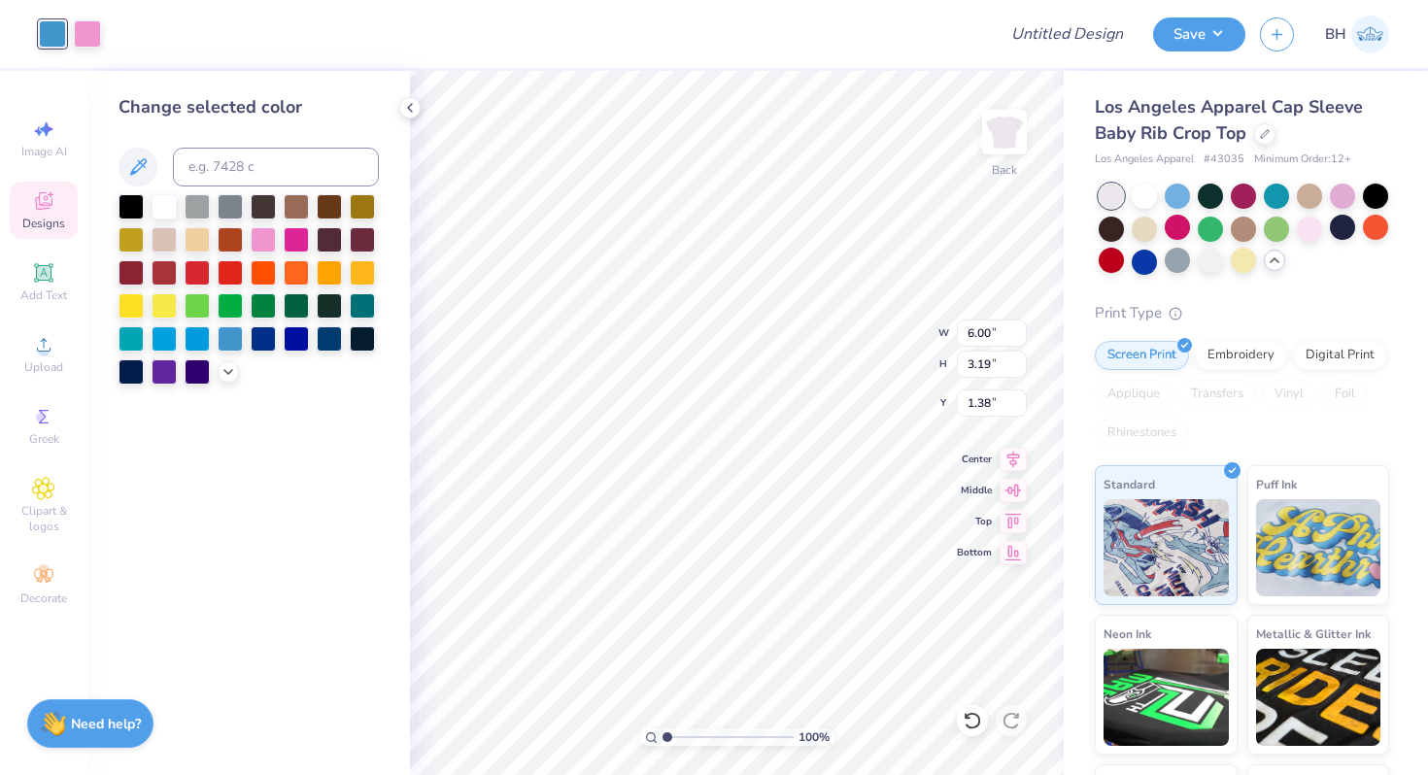
click at [105, 35] on div "Art colors Design Title Save BH" at bounding box center [714, 34] width 1428 height 68
click at [91, 33] on div at bounding box center [87, 31] width 27 height 27
click at [48, 12] on div "Art colors" at bounding box center [50, 34] width 101 height 68
click at [48, 24] on div at bounding box center [52, 31] width 27 height 27
click at [229, 275] on div at bounding box center [230, 270] width 25 height 25
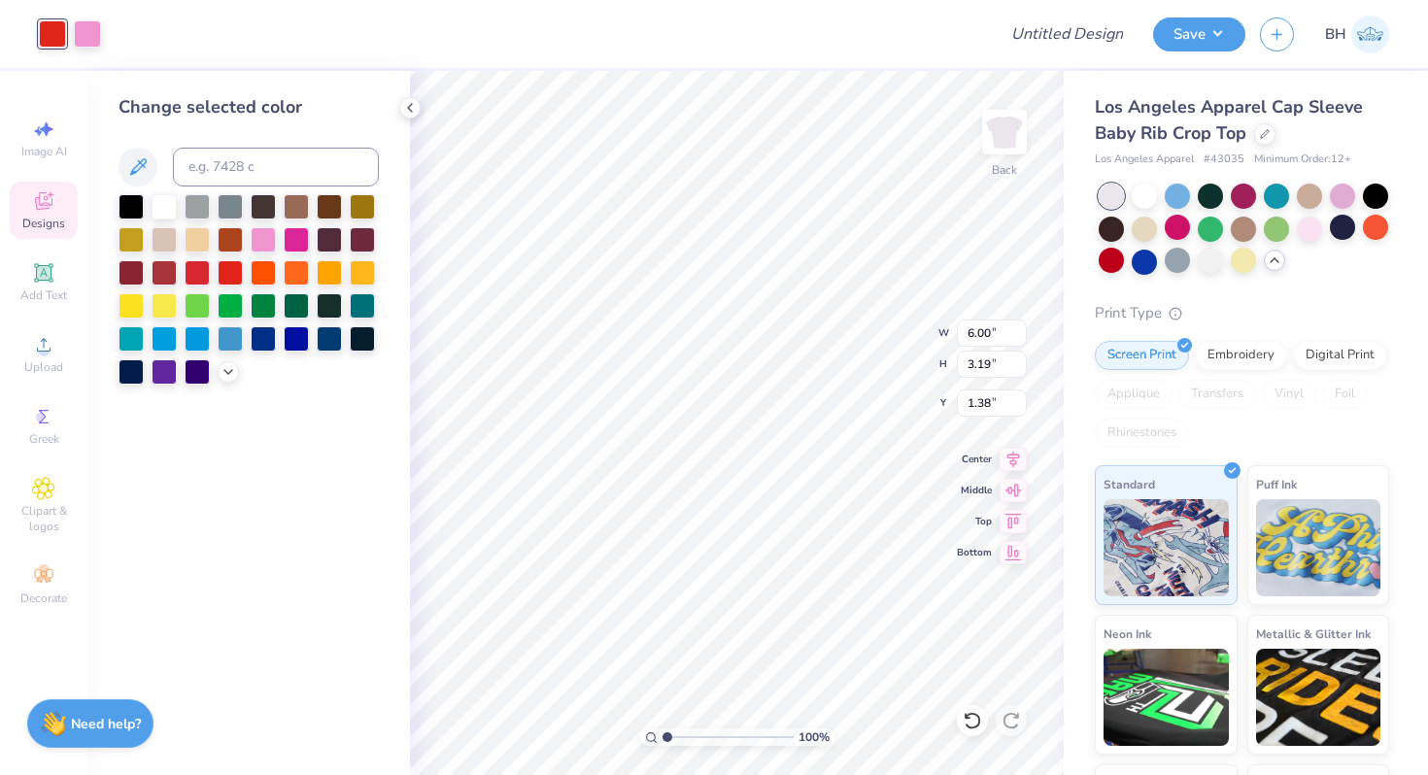
click at [104, 47] on div "Art colors Design Title Save BH" at bounding box center [714, 34] width 1428 height 68
click at [92, 42] on div at bounding box center [87, 31] width 27 height 27
click at [203, 305] on div at bounding box center [197, 303] width 25 height 25
click at [362, 297] on div at bounding box center [362, 303] width 25 height 25
click at [227, 337] on div at bounding box center [230, 336] width 25 height 25
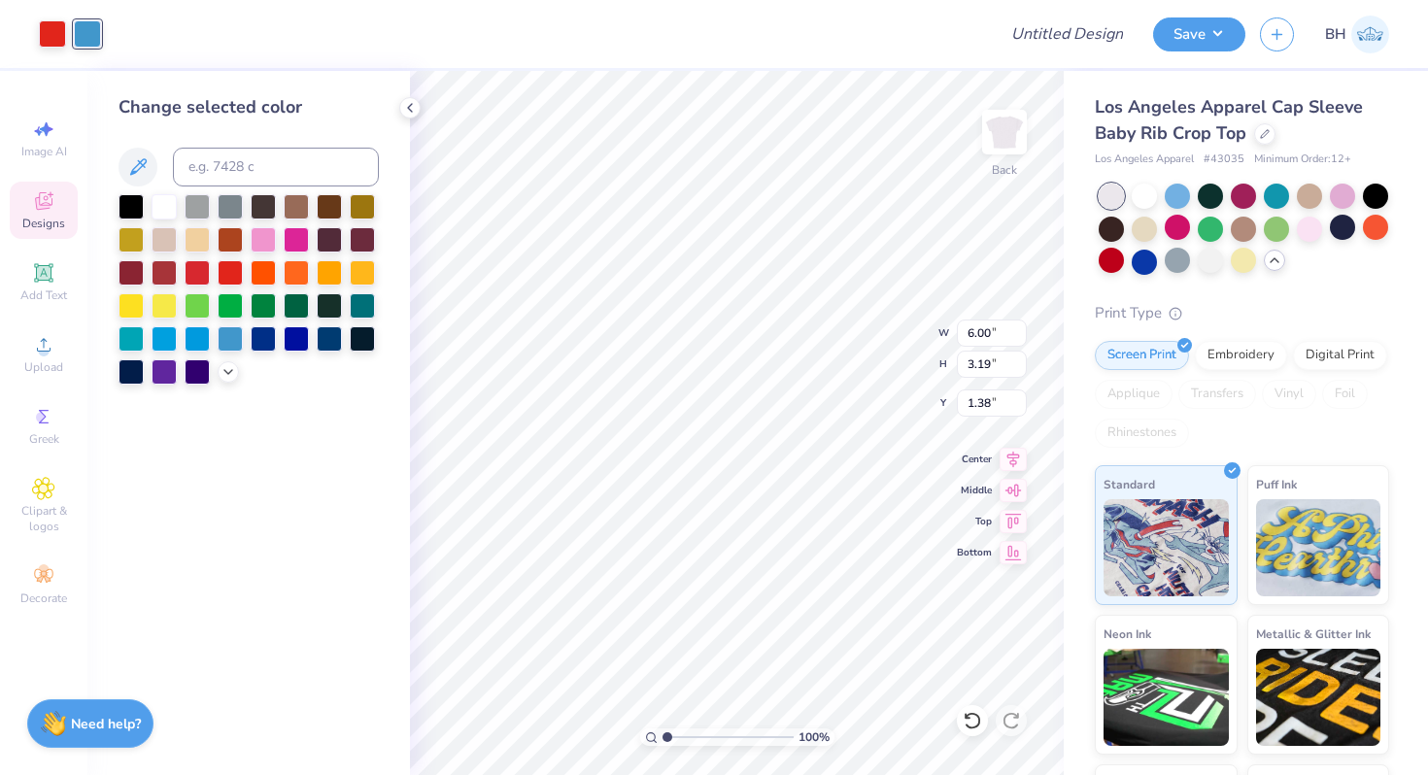
click at [272, 466] on div "Change selected color" at bounding box center [248, 423] width 323 height 704
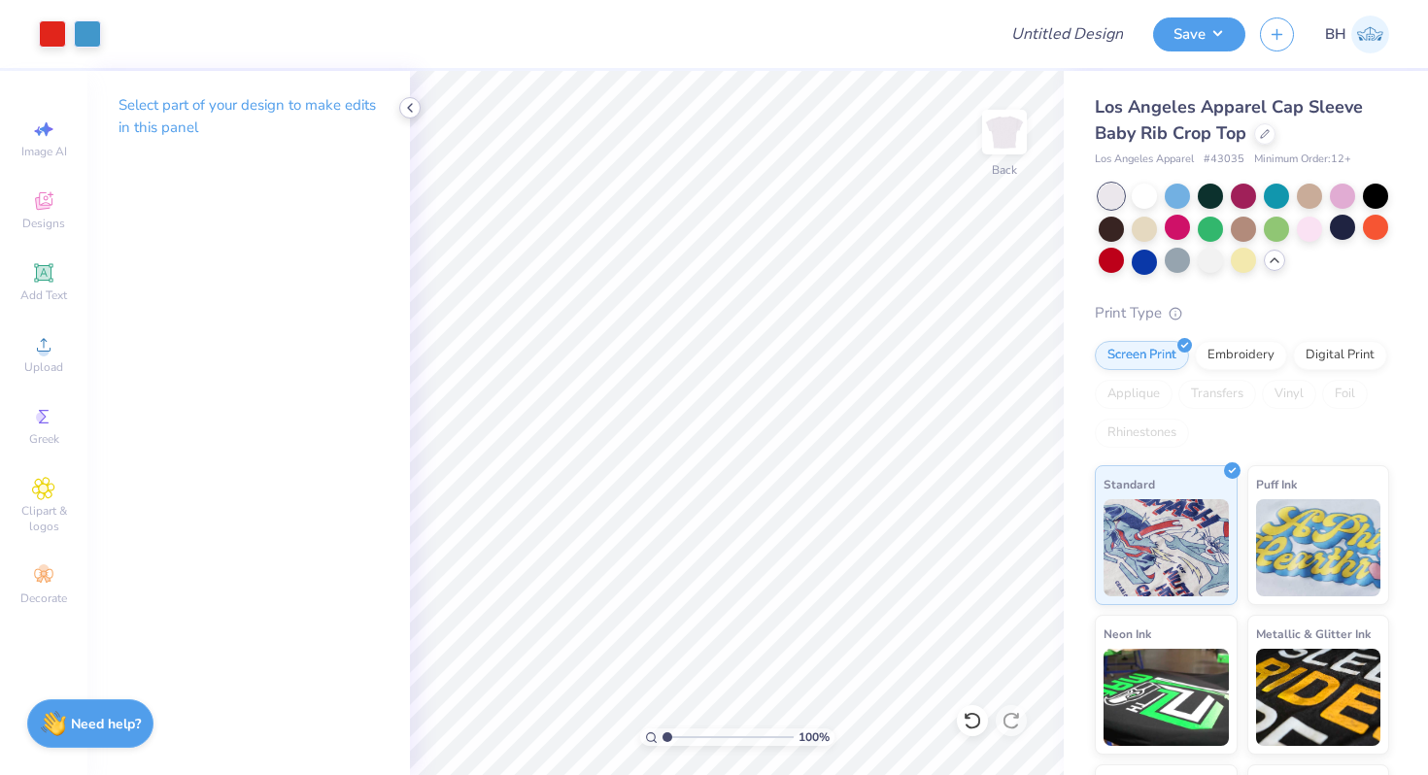
click at [416, 111] on icon at bounding box center [410, 108] width 16 height 16
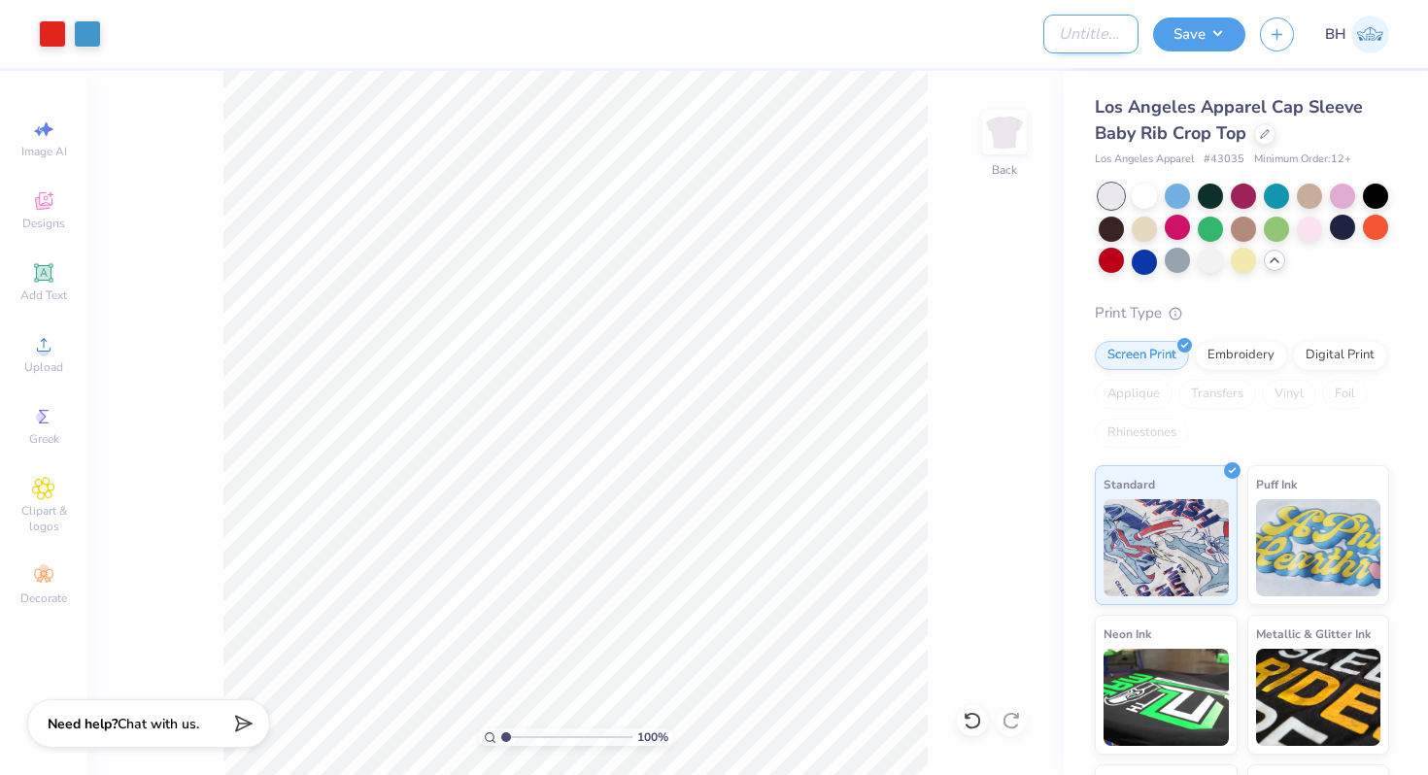
click at [1101, 34] on input "Design Title" at bounding box center [1090, 34] width 95 height 39
type input "heart baby tee"
click at [1213, 21] on button "Save" at bounding box center [1199, 32] width 92 height 34
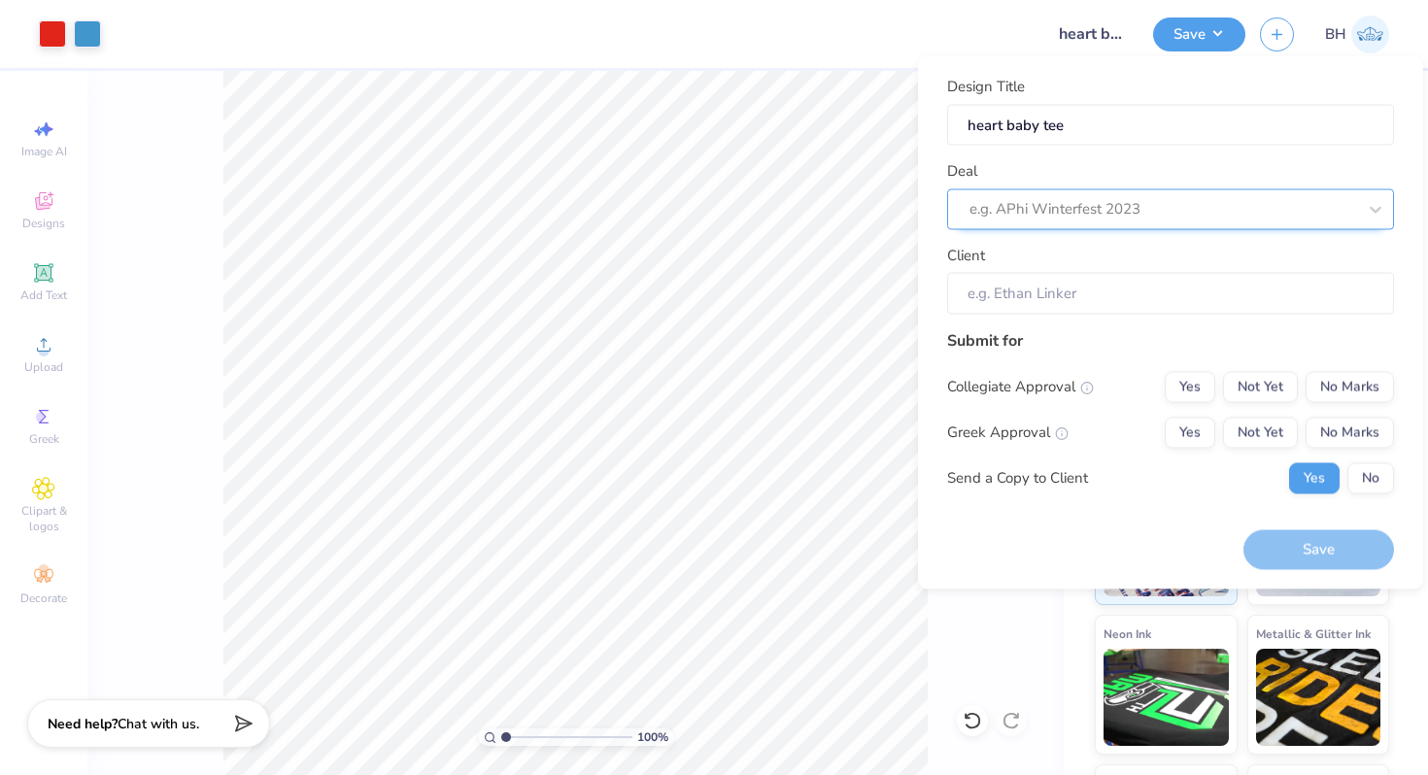
click at [1088, 212] on div at bounding box center [1163, 209] width 387 height 26
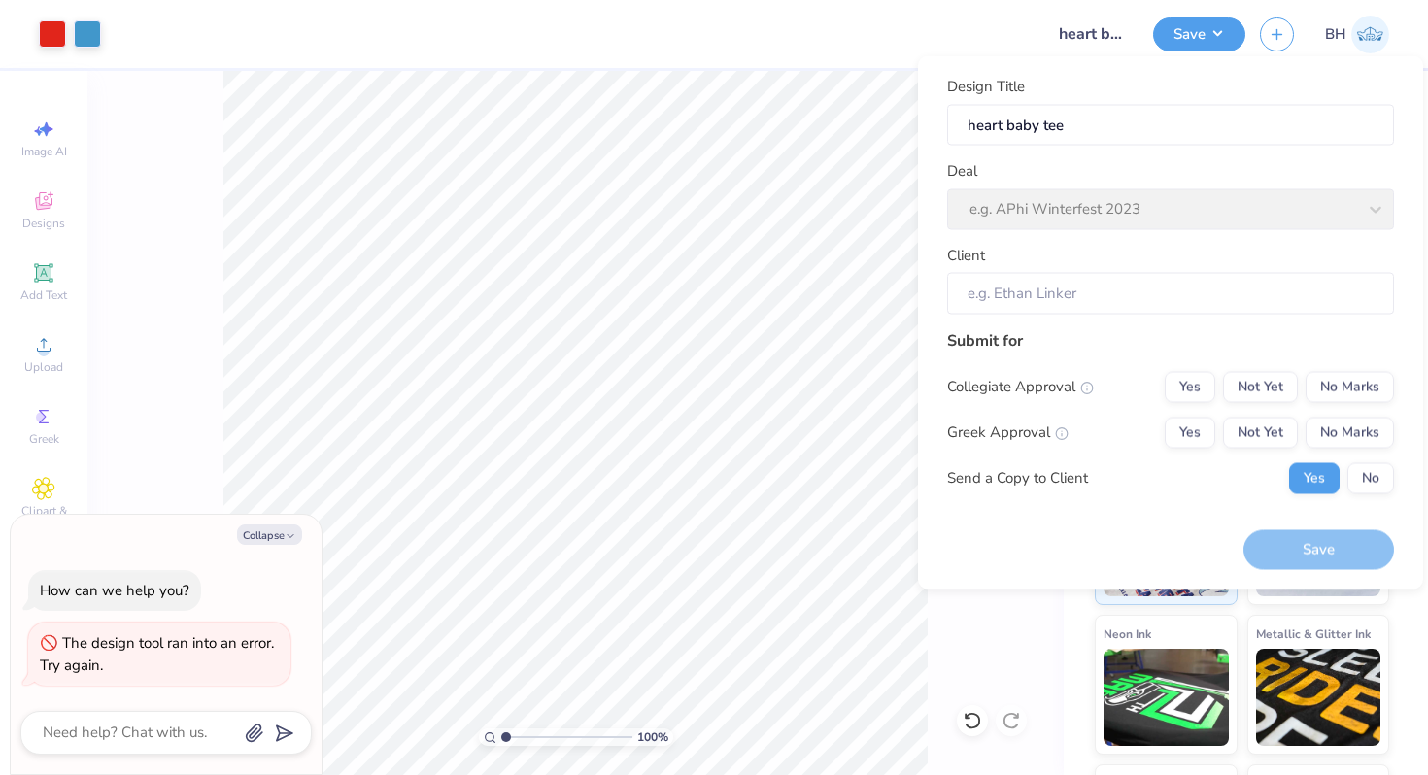
click at [1020, 171] on div "Deal e.g. APhi Winterfest 2023" at bounding box center [1170, 195] width 447 height 70
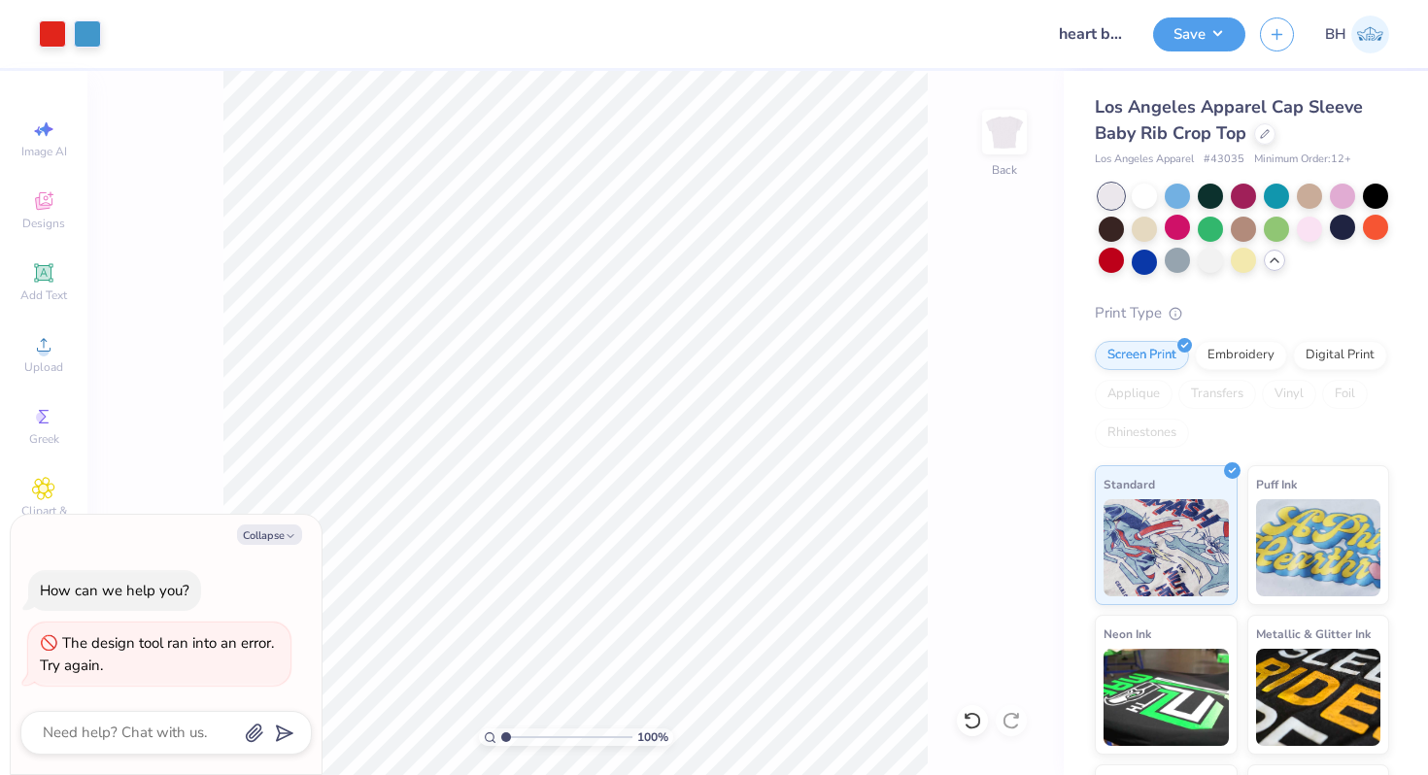
type textarea "x"
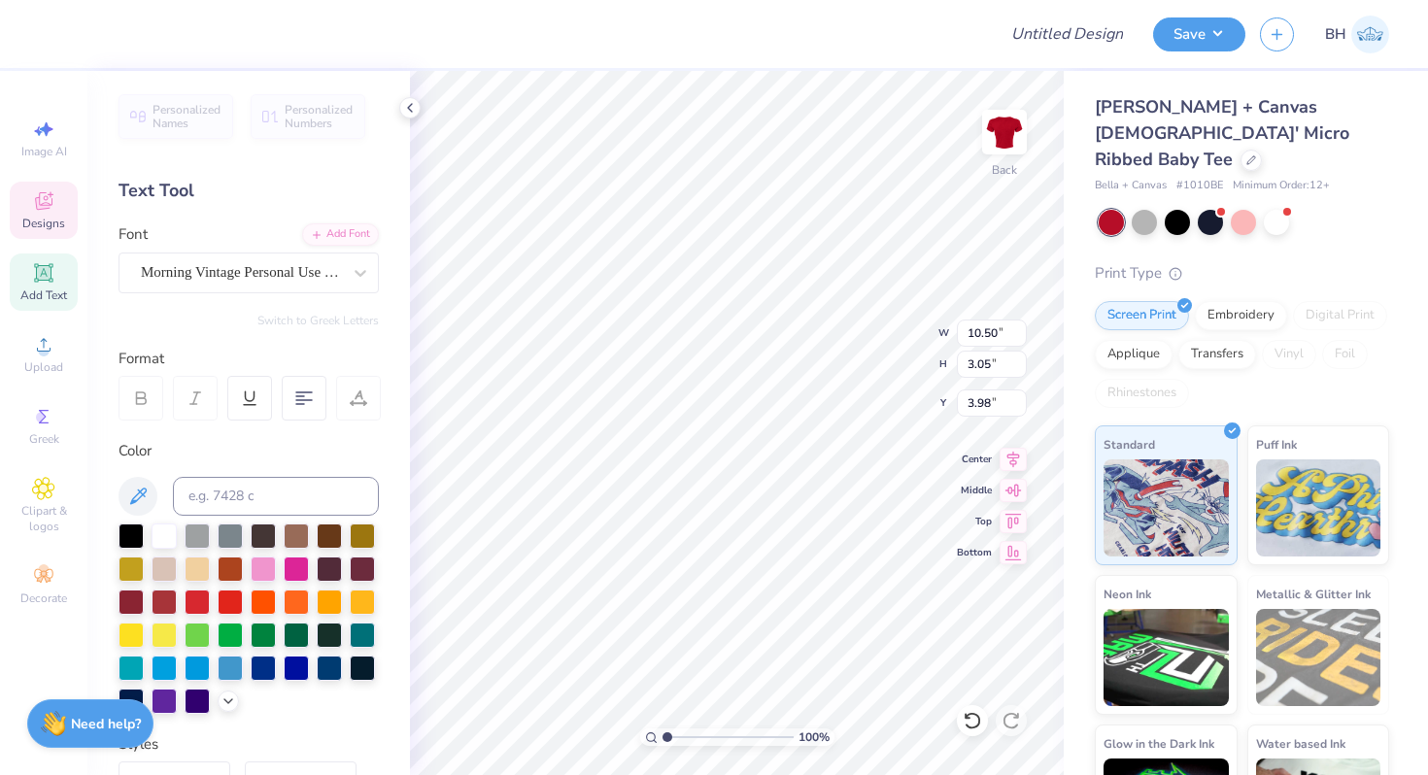
type textarea "Chi Omega!"
type input "6.51"
type textarea "Chi Omega!"
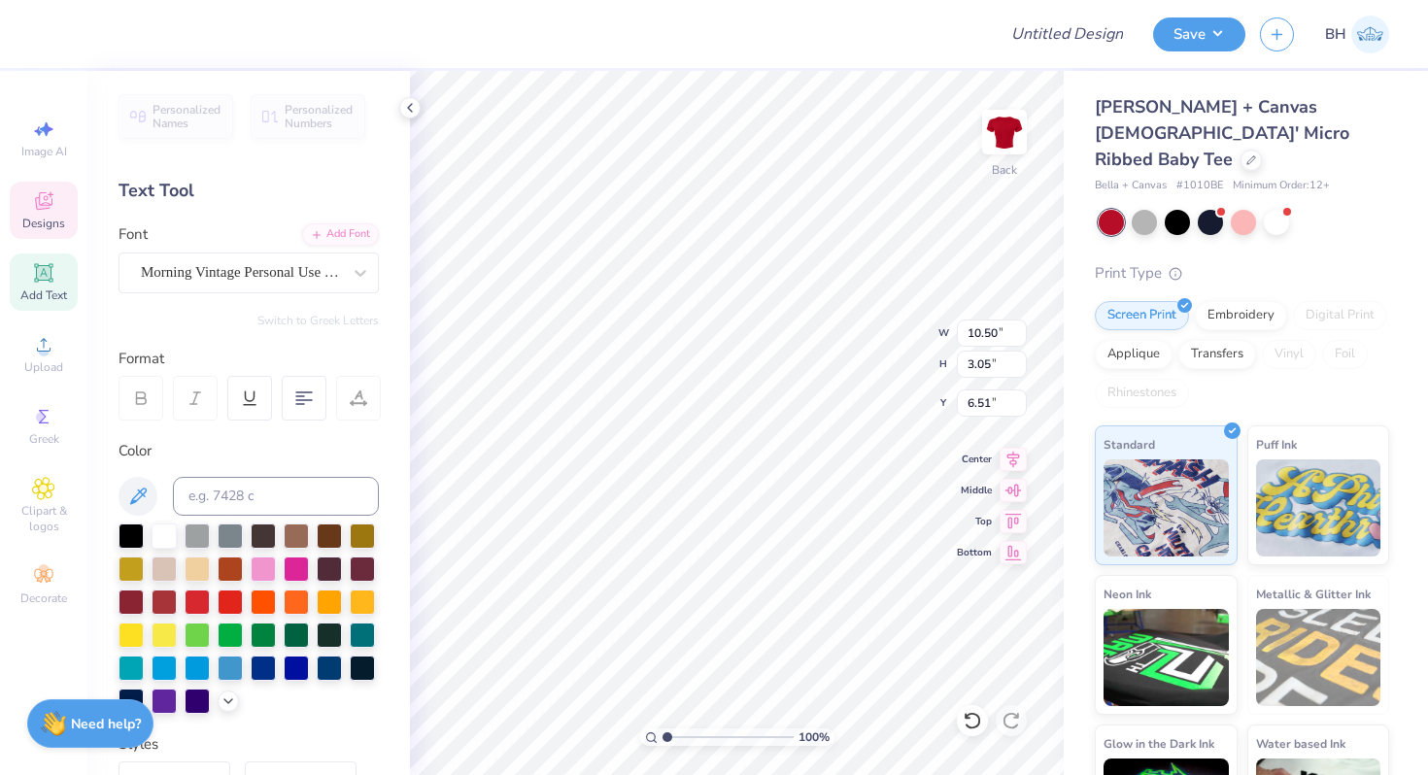
scroll to position [0, 3]
type input "9.03"
type textarea "Chi Omega!"
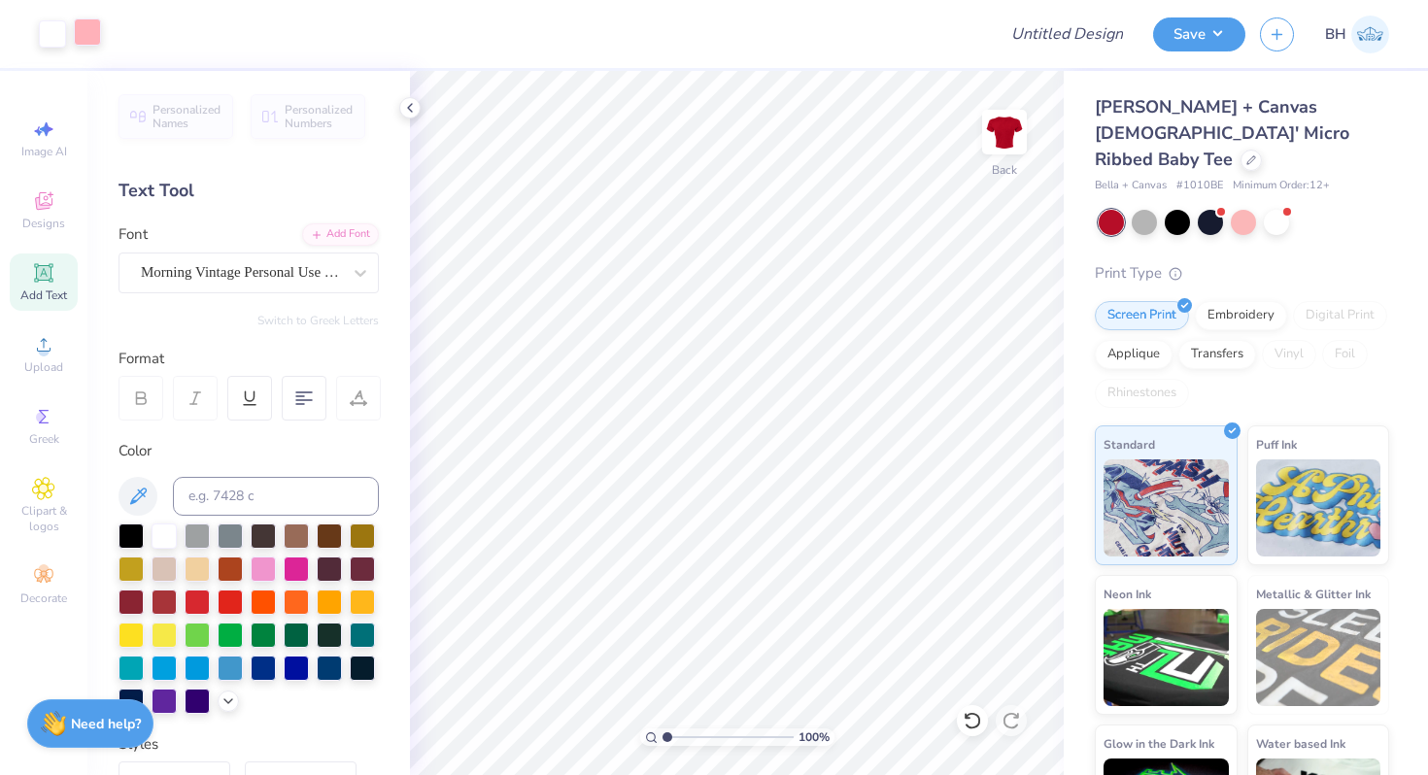
click at [90, 35] on div at bounding box center [87, 31] width 27 height 27
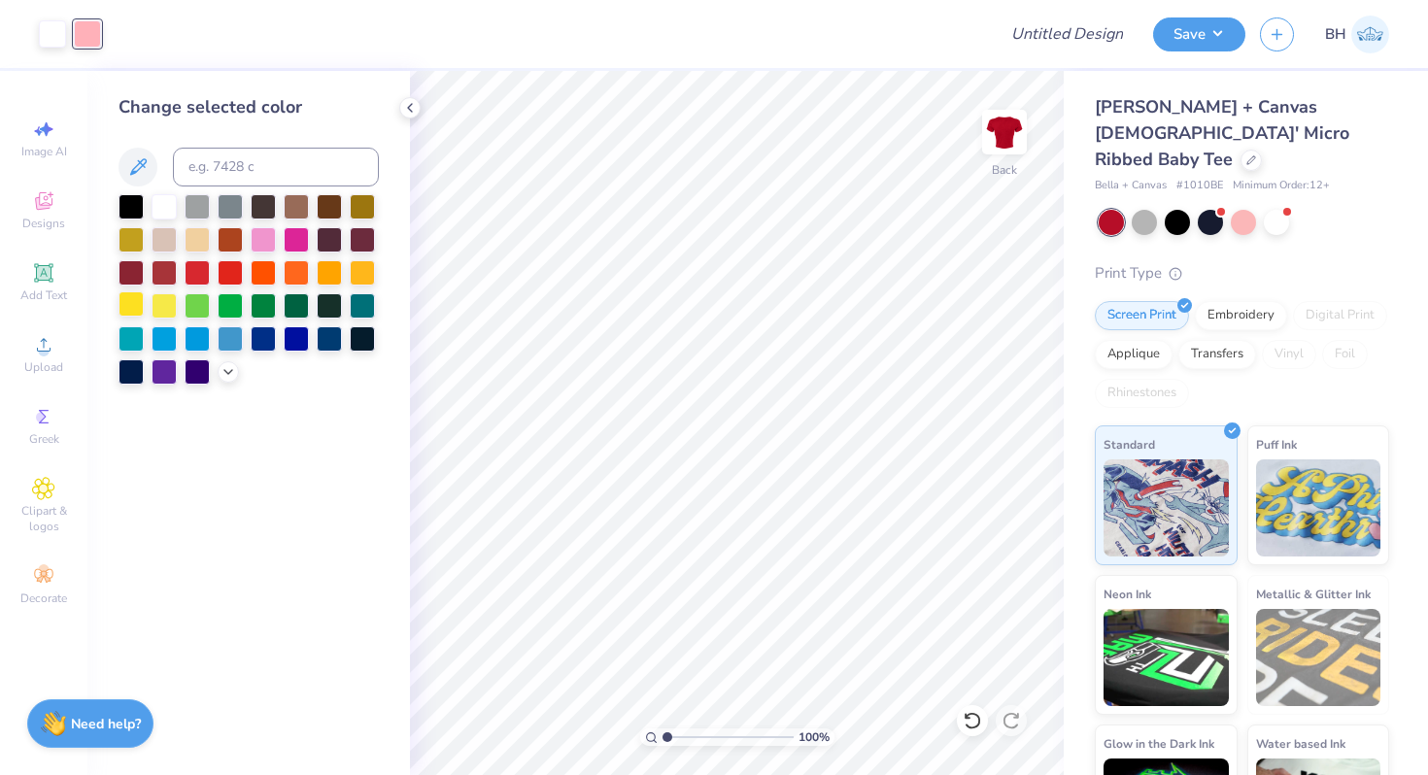
click at [128, 306] on div at bounding box center [131, 303] width 25 height 25
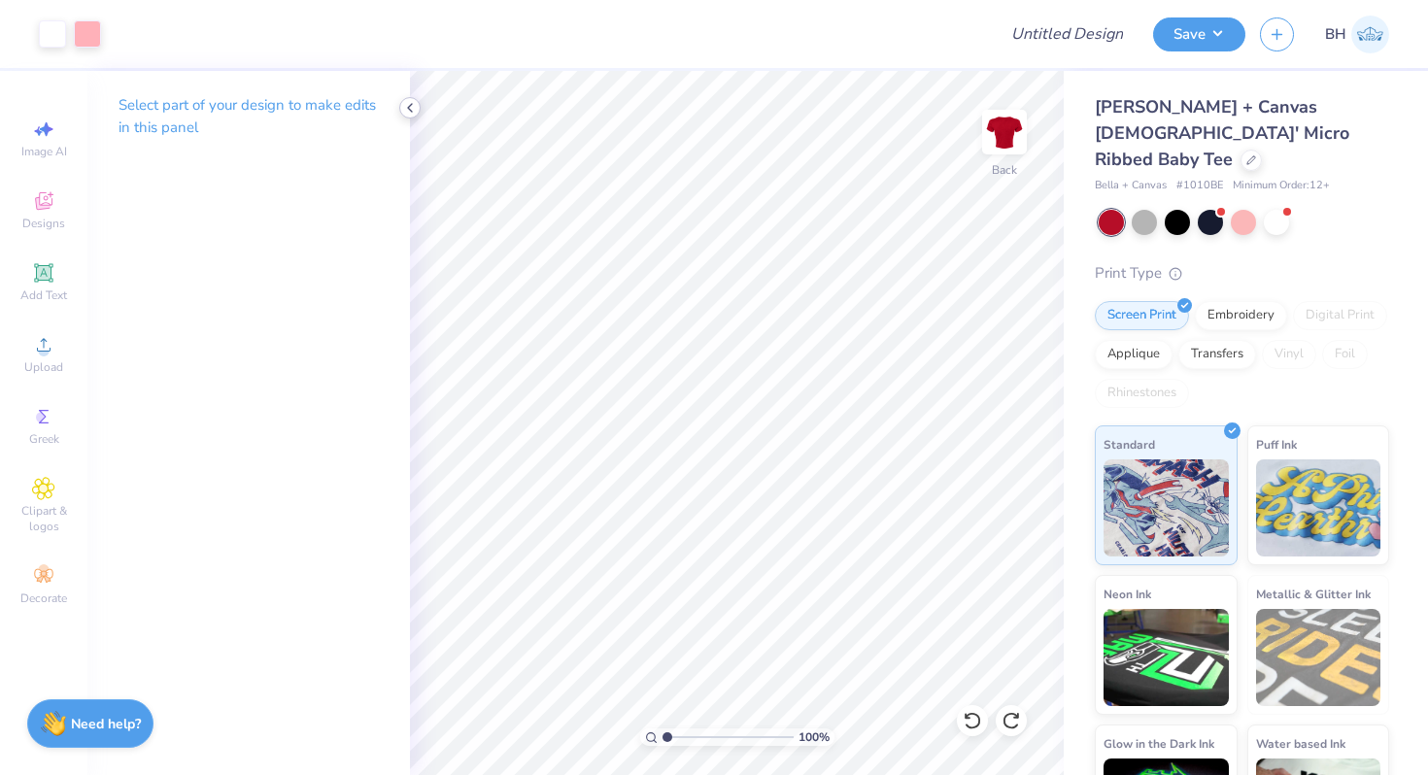
click at [409, 98] on div at bounding box center [409, 107] width 21 height 21
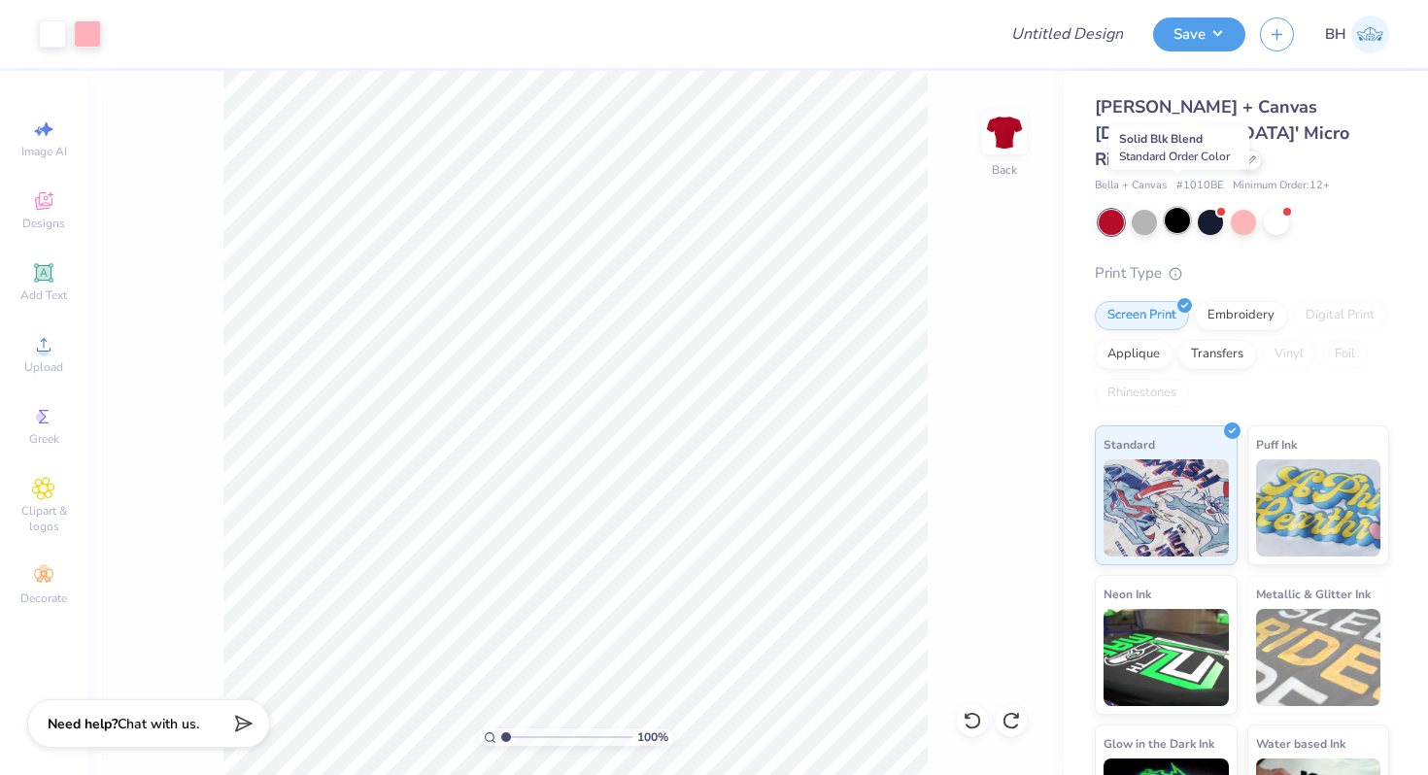
click at [1183, 208] on div at bounding box center [1177, 220] width 25 height 25
click at [1242, 208] on div at bounding box center [1243, 220] width 25 height 25
click at [1066, 36] on input "Design Title" at bounding box center [1090, 34] width 95 height 39
type input "Red baby tee"
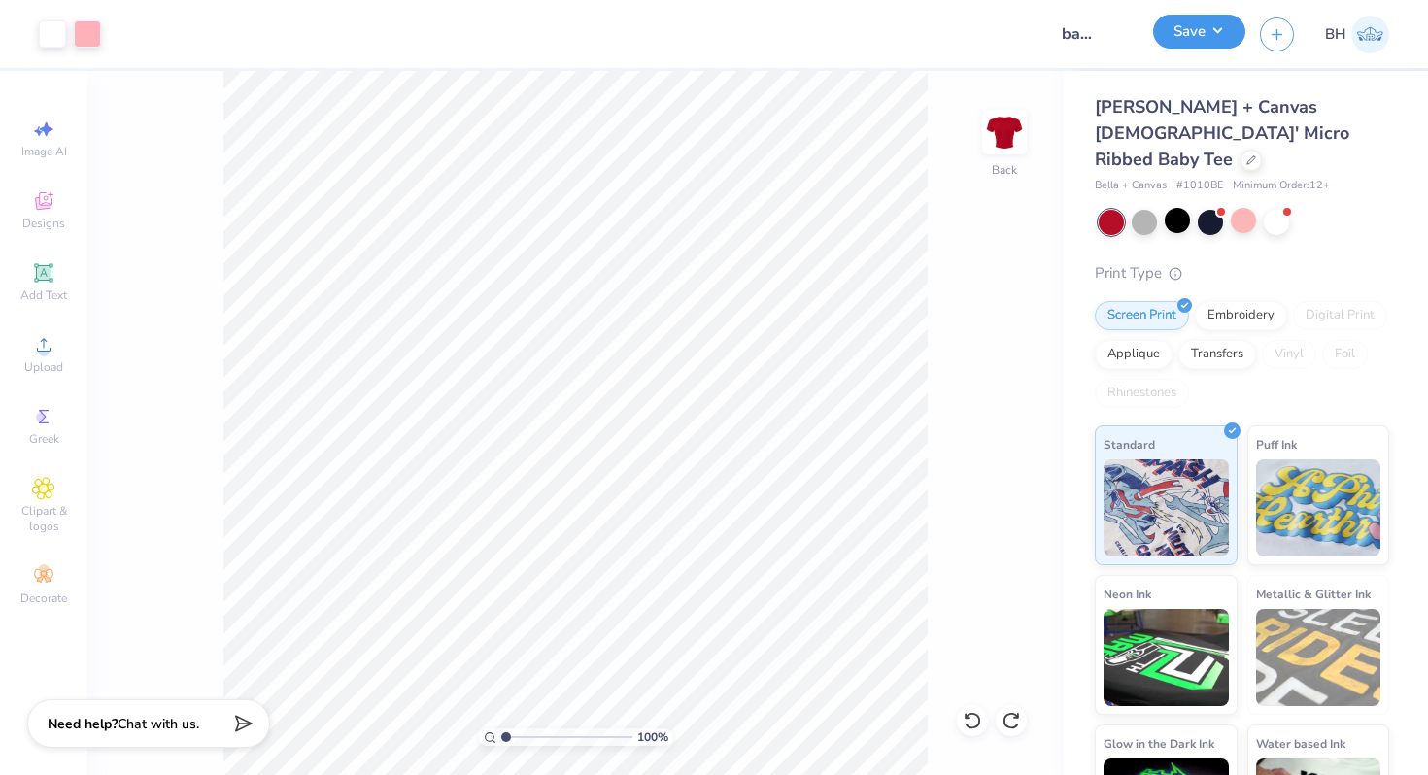
click at [1216, 39] on button "Save" at bounding box center [1199, 32] width 92 height 34
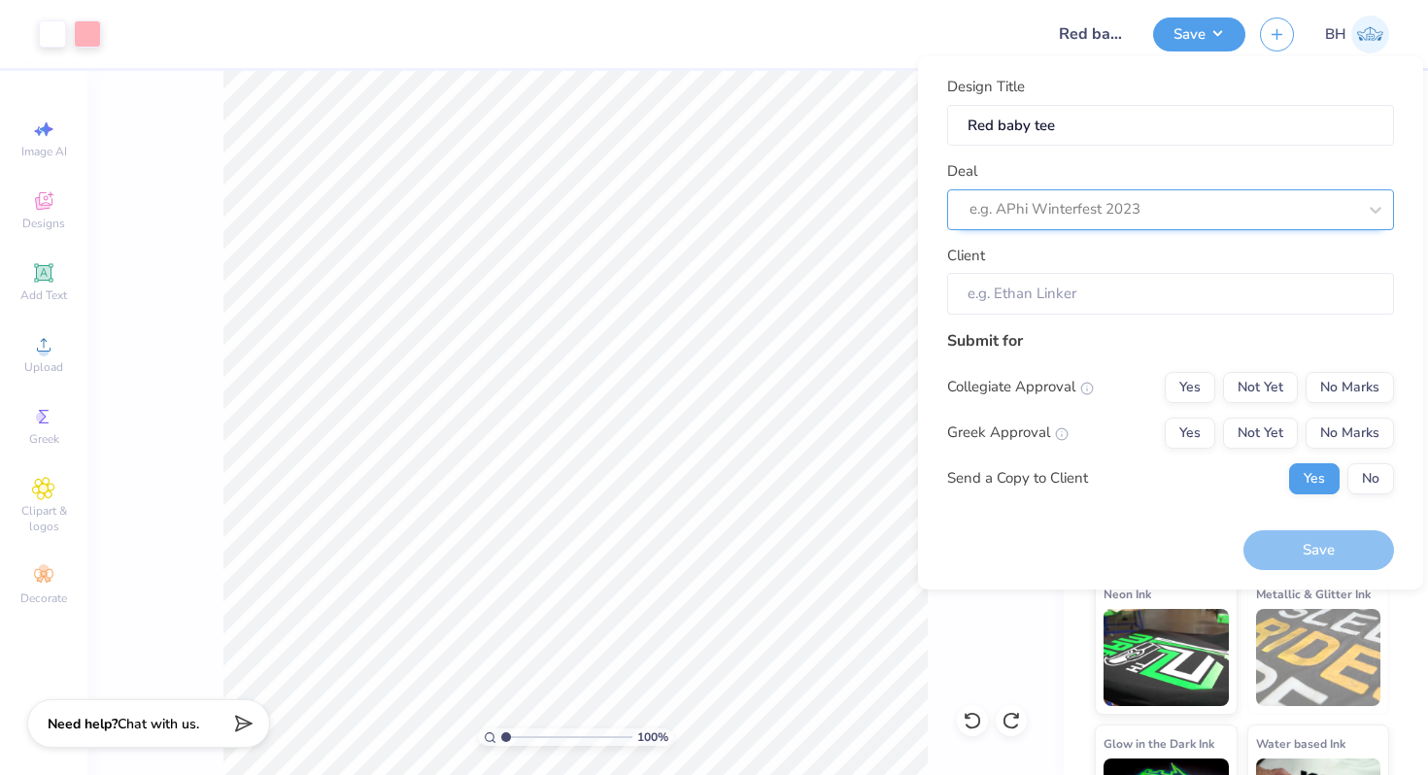
click at [1106, 207] on div at bounding box center [1163, 209] width 387 height 26
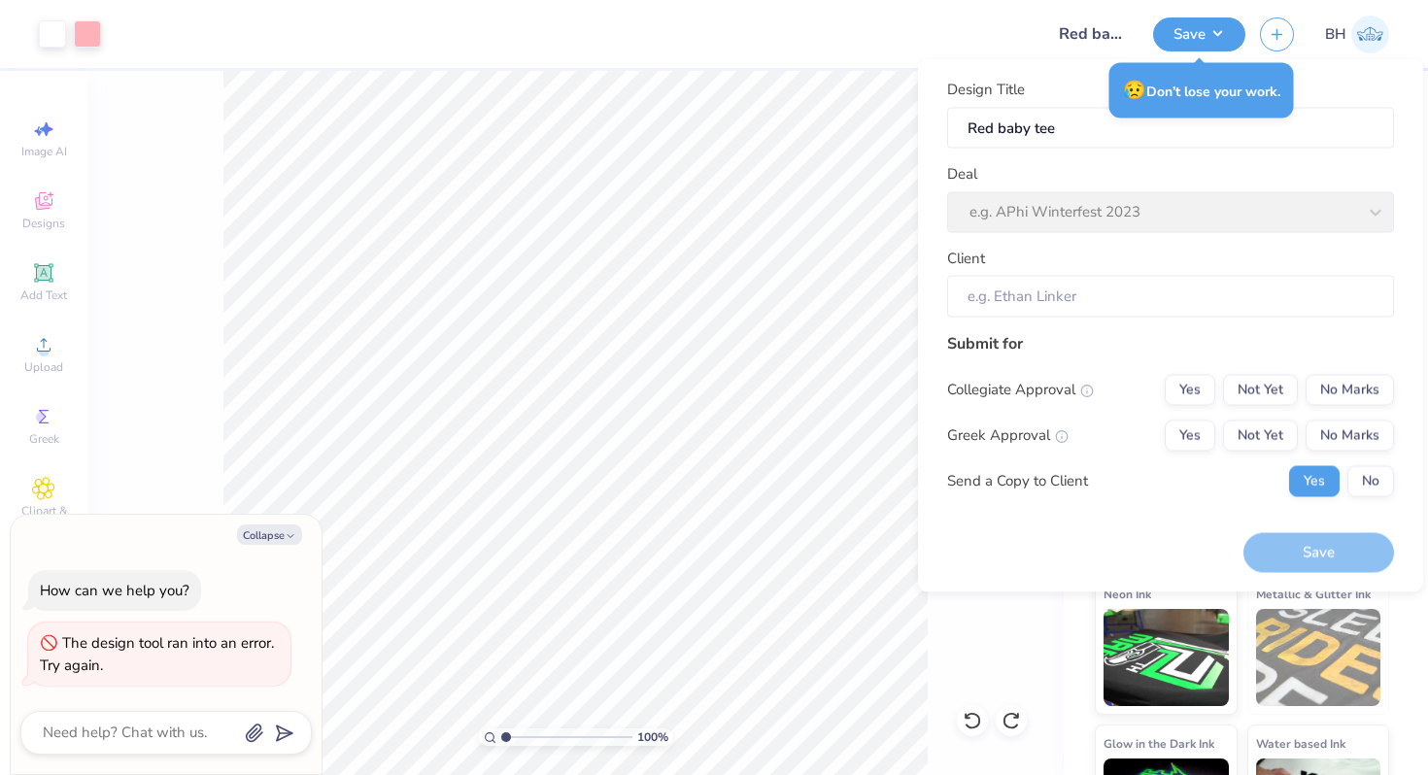
type textarea "x"
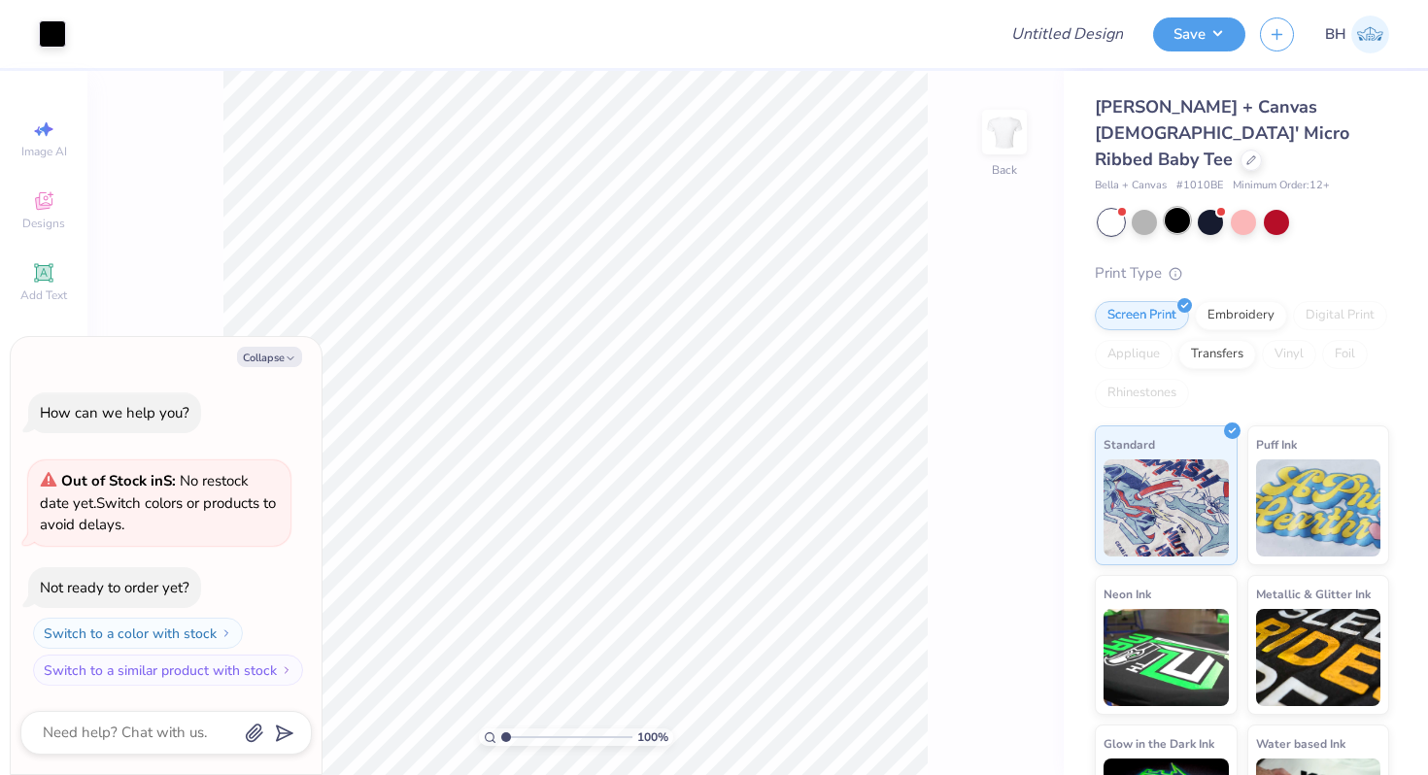
click at [1182, 208] on div at bounding box center [1177, 220] width 25 height 25
type textarea "x"
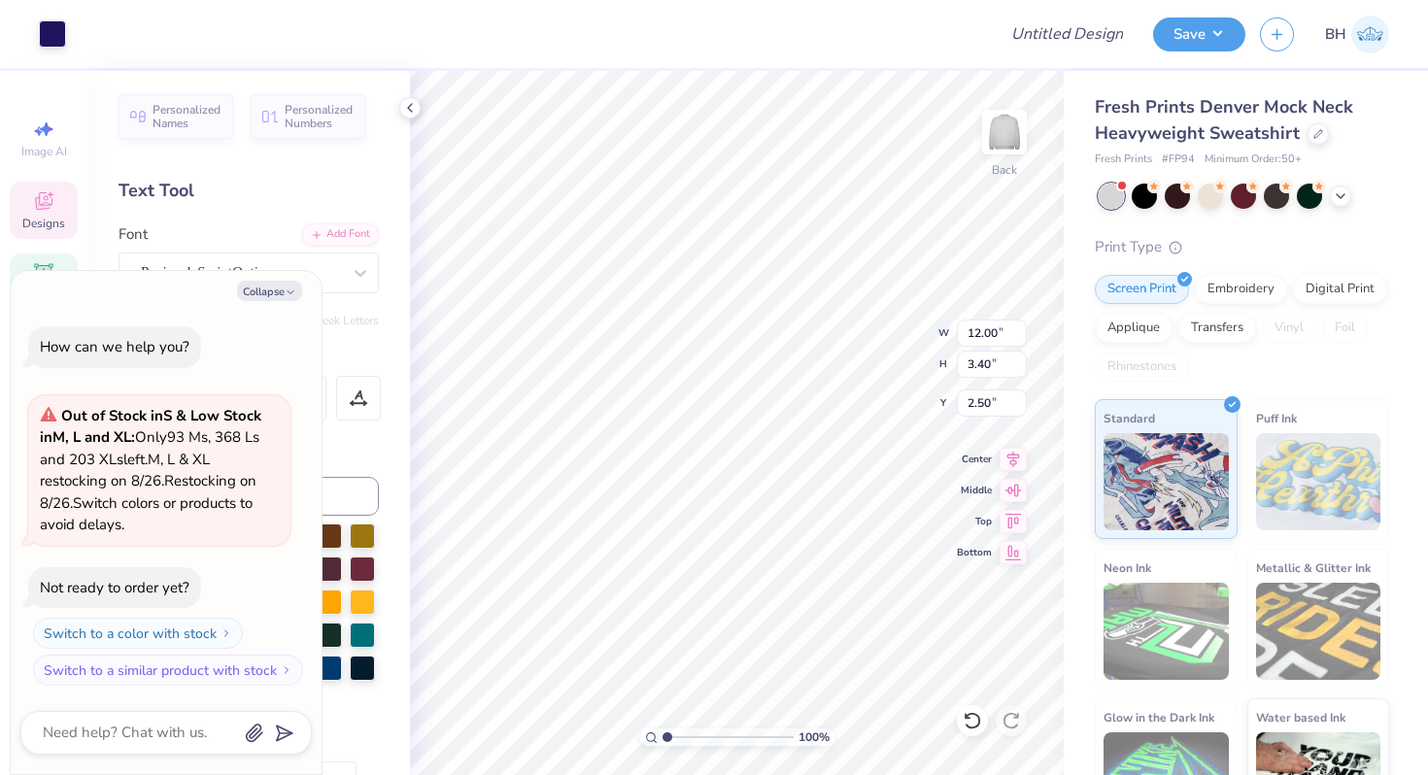
type textarea "x"
type textarea "C Phi Beta"
type textarea "x"
type textarea "Ch Phi Beta"
type textarea "x"
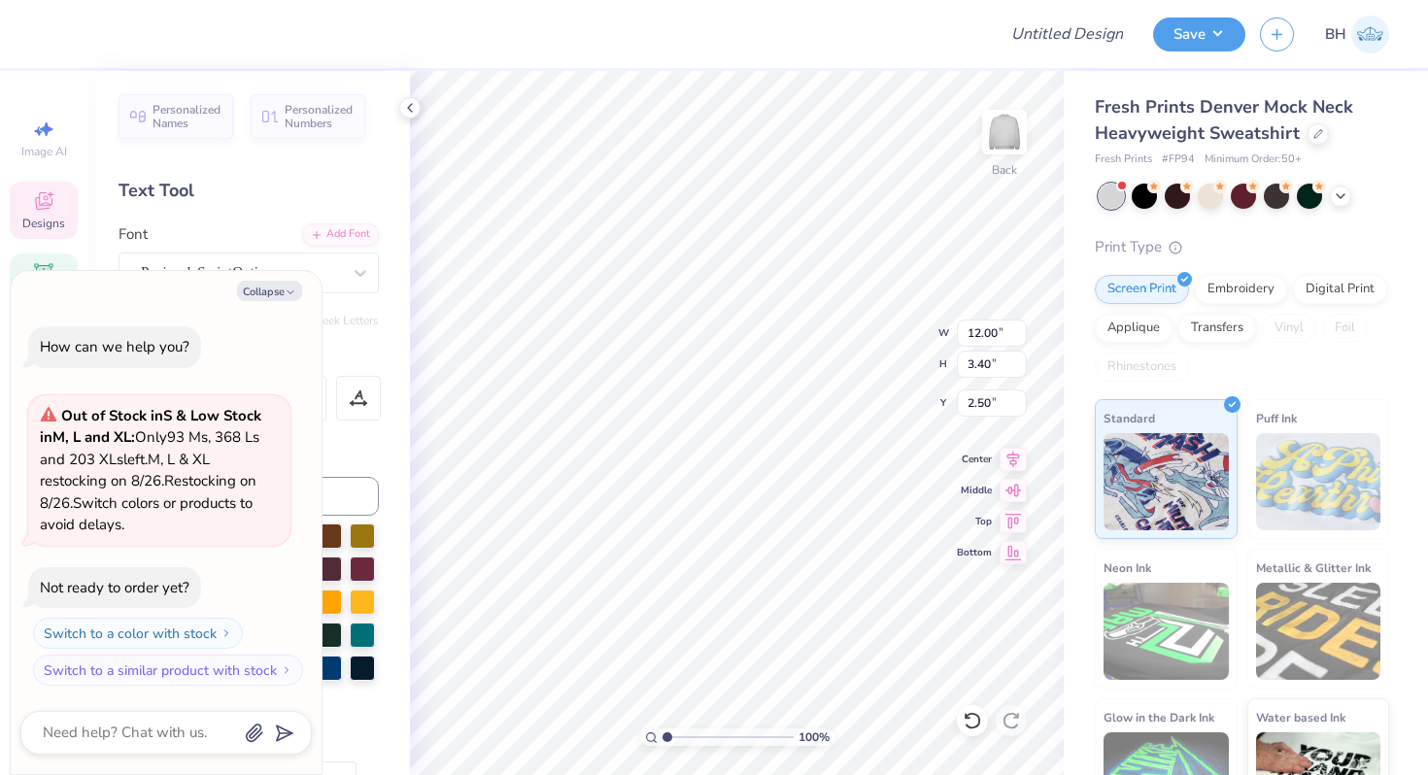
type textarea "Chi Phi Beta"
type textarea "x"
type textarea "Chi O"
type textarea "x"
type textarea "Chi Om"
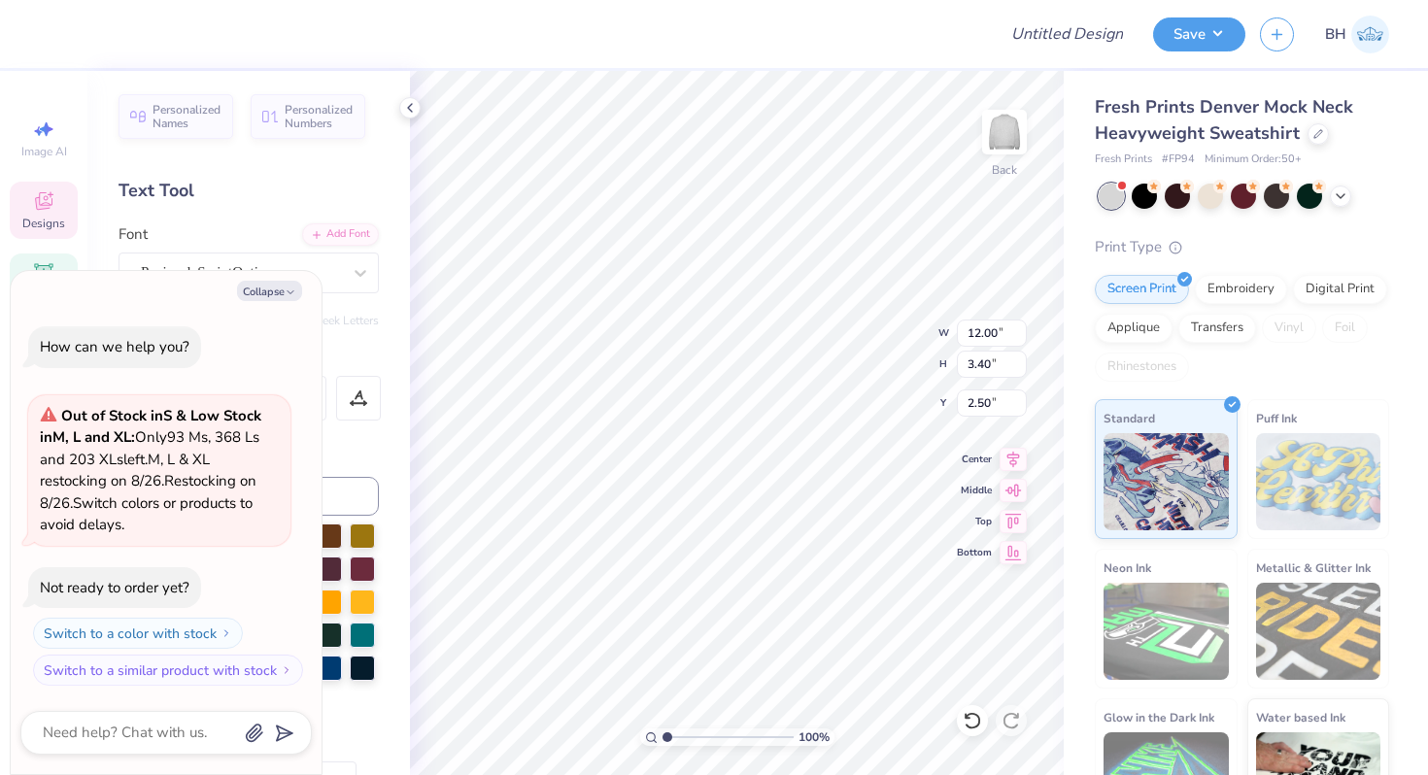
type textarea "x"
type textarea "Chi Ome"
type textarea "x"
type textarea "[PERSON_NAME]"
type textarea "x"
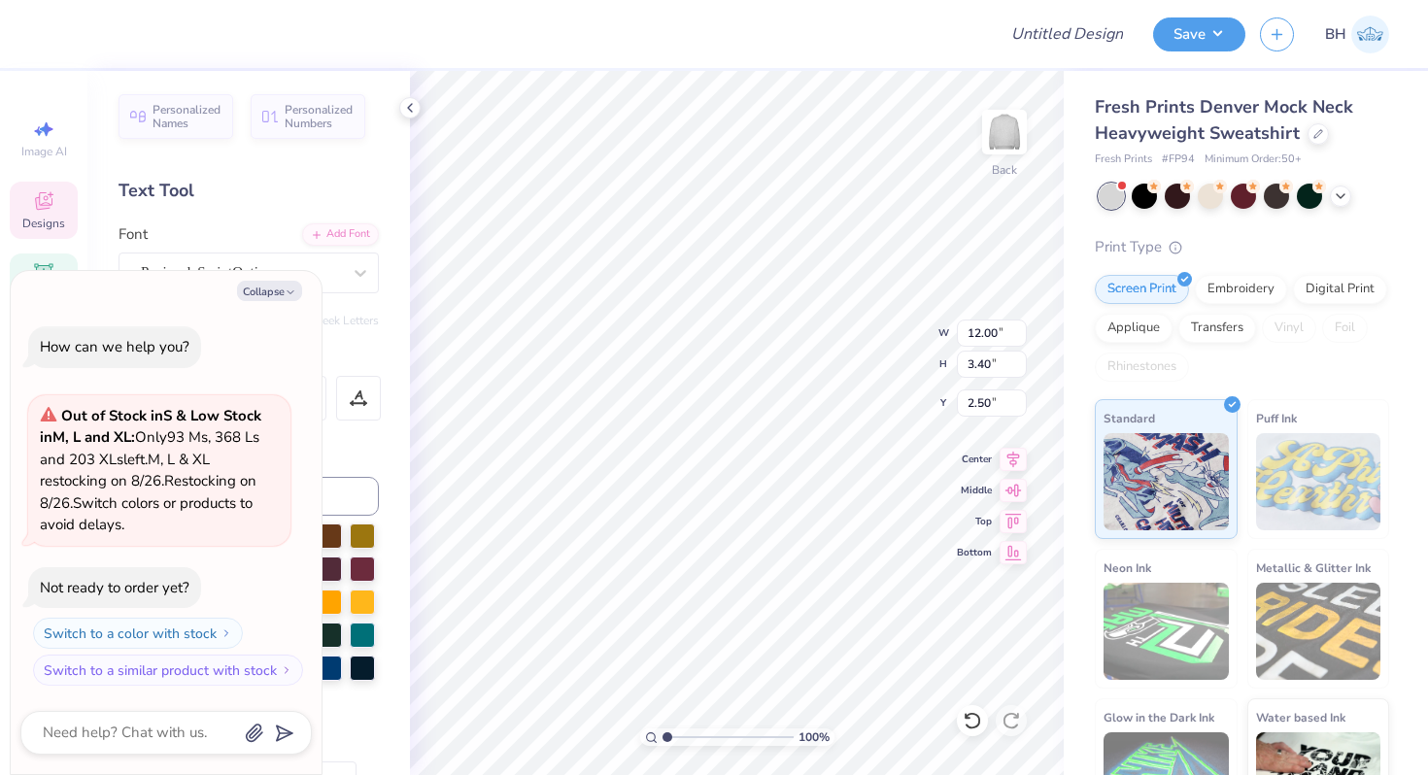
type textarea "Chi Omega"
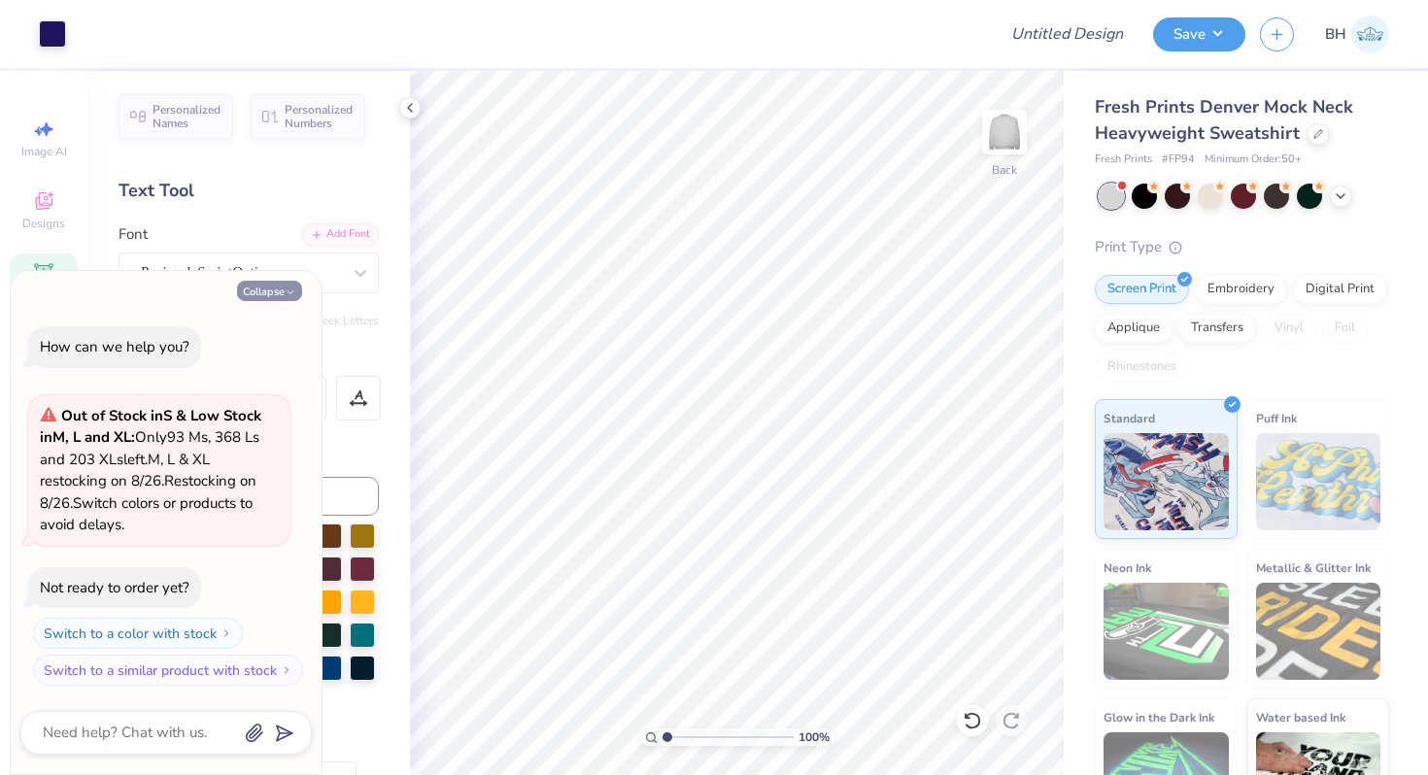
click at [281, 292] on button "Collapse" at bounding box center [269, 291] width 65 height 20
type textarea "x"
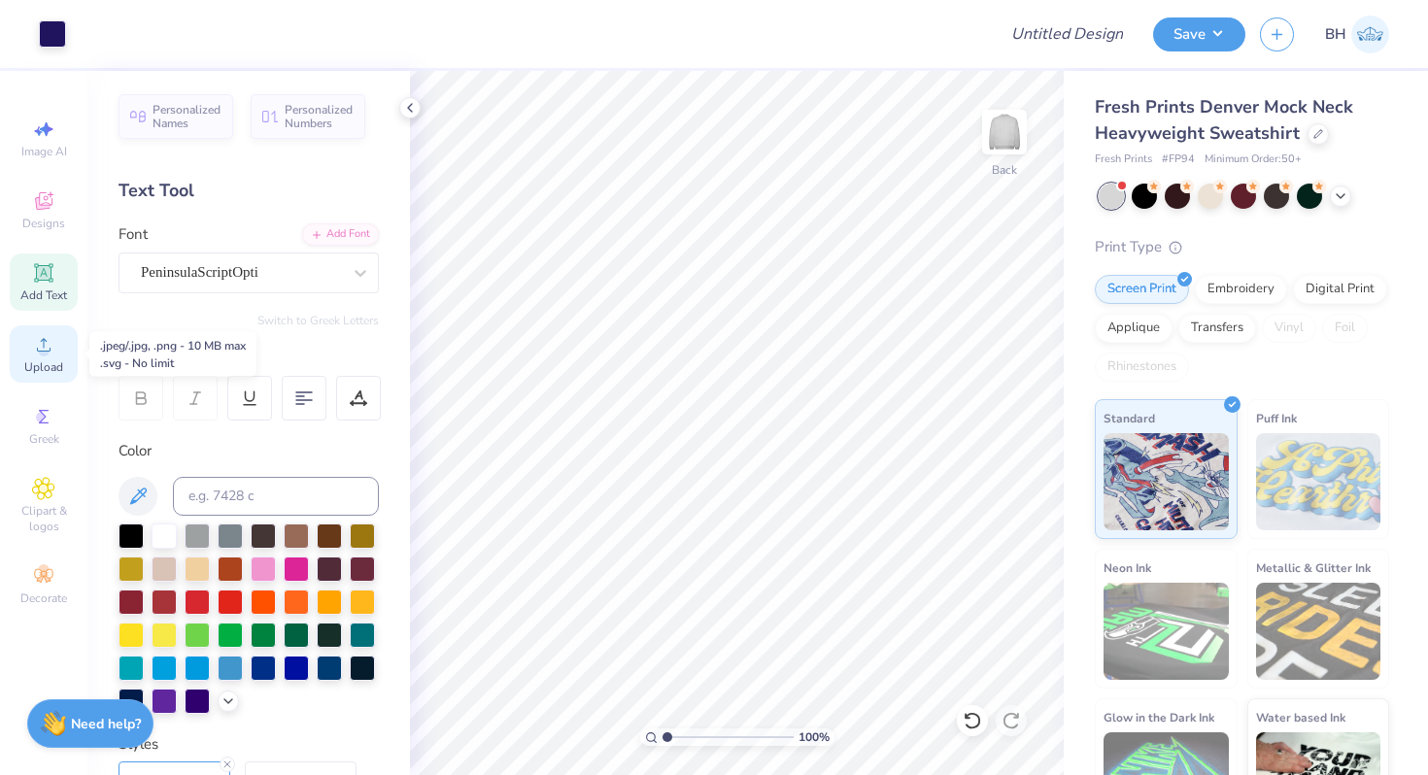
click at [50, 354] on icon at bounding box center [43, 344] width 23 height 23
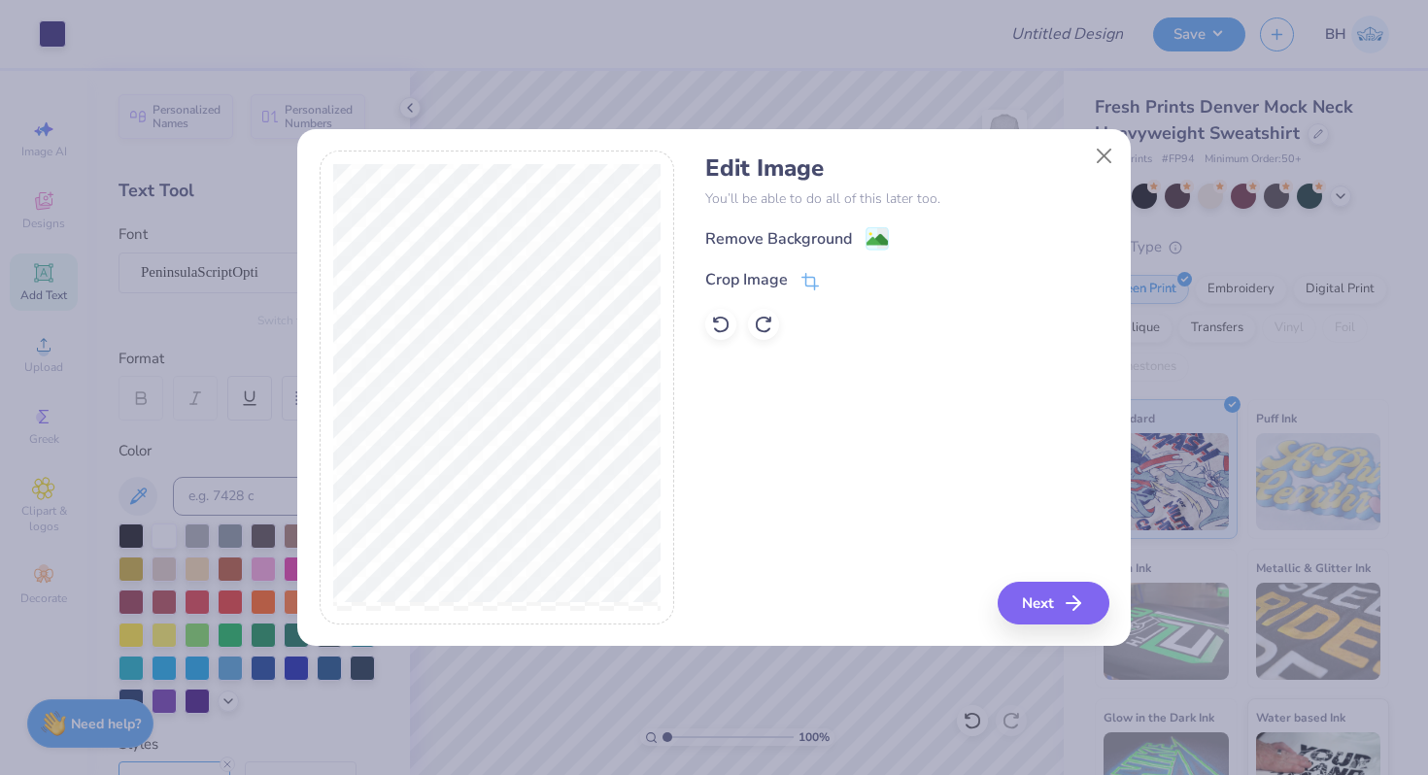
click at [853, 222] on div "Edit Image You’ll be able to do all of this later too. Remove Background Crop I…" at bounding box center [906, 247] width 403 height 186
click at [848, 230] on div "Remove Background" at bounding box center [778, 240] width 147 height 23
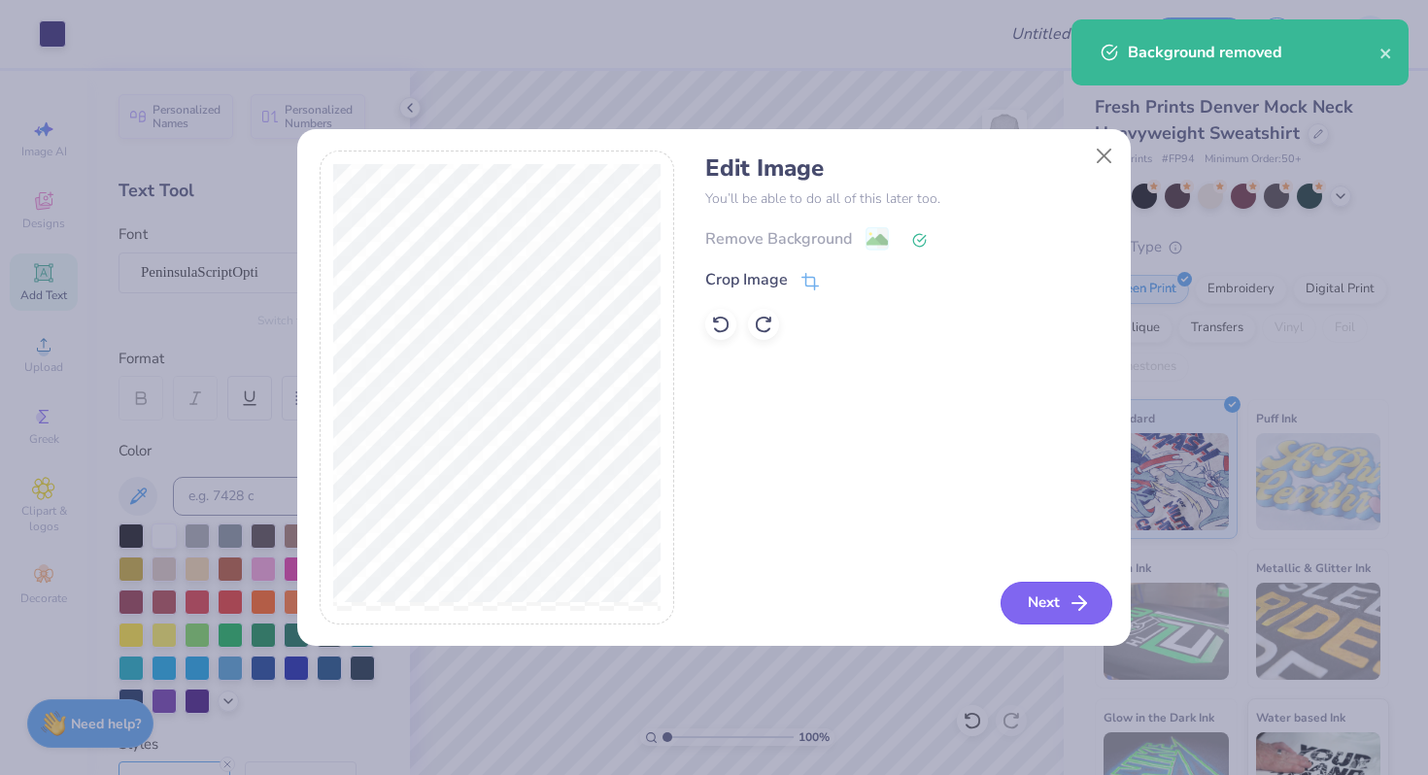
click at [1060, 623] on button "Next" at bounding box center [1057, 603] width 112 height 43
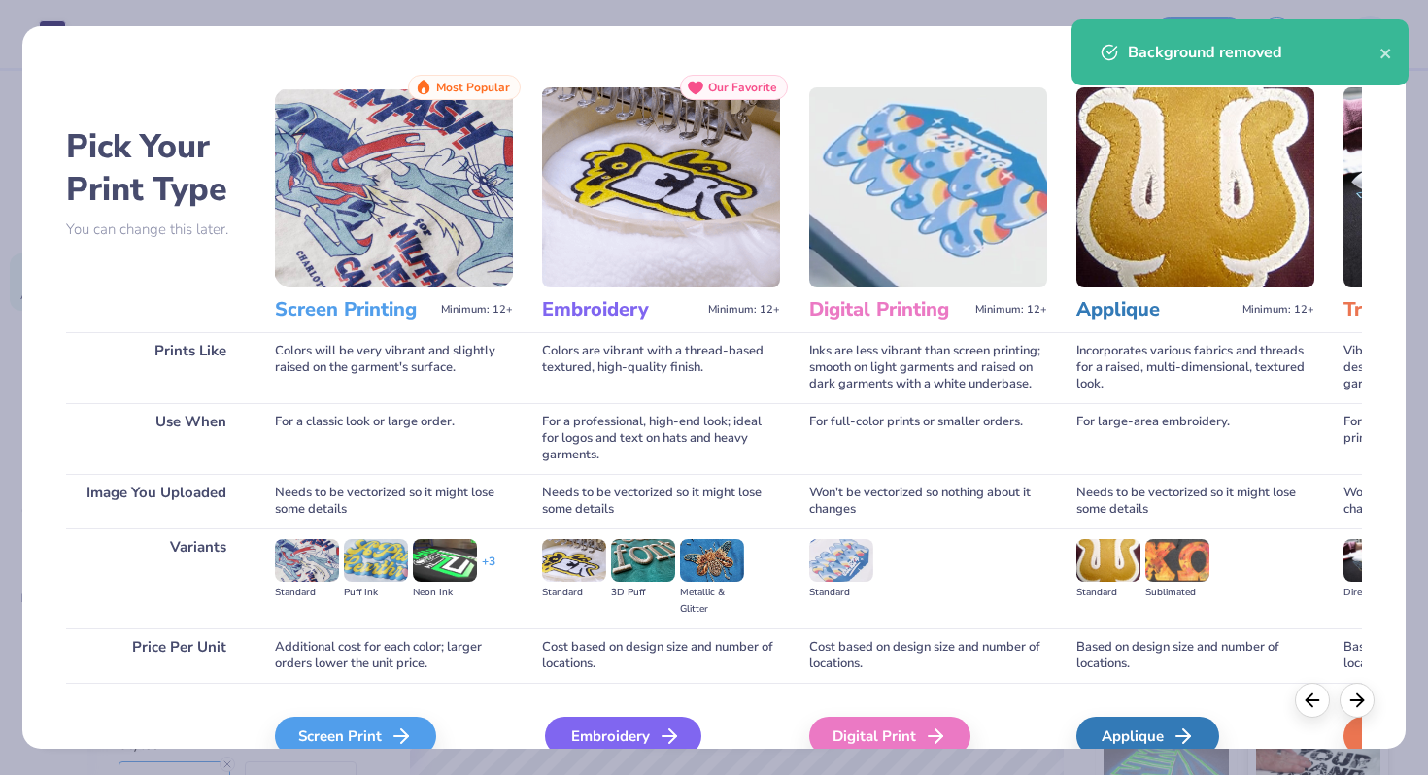
click at [591, 737] on div "Embroidery" at bounding box center [623, 736] width 156 height 39
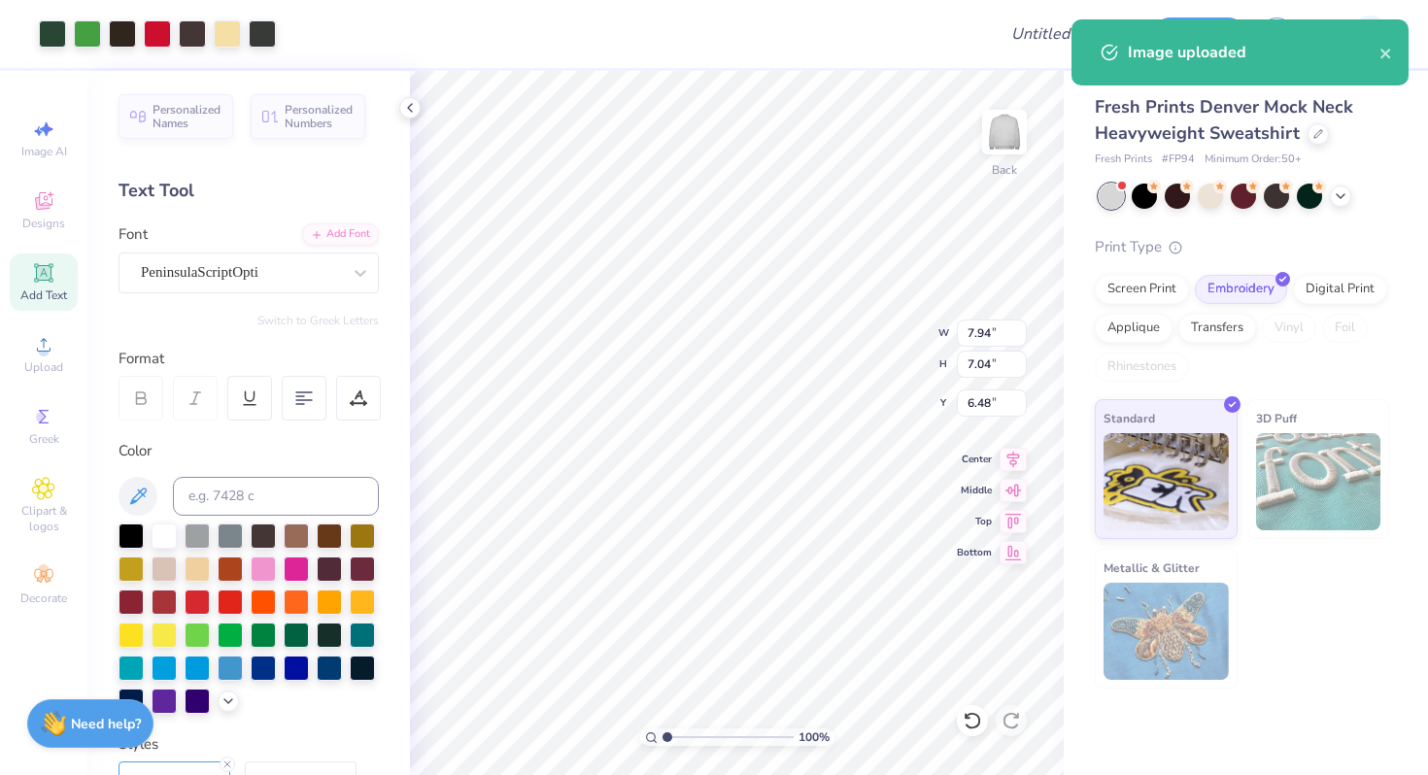
type input "7.26"
type input "2.52"
type input "2.72"
click at [873, 329] on div "100 % Back W 7.26 7.26 " H 2.52 2.52 " Y 2.72 2.72 " Center Middle Top Bottom" at bounding box center [737, 423] width 654 height 704
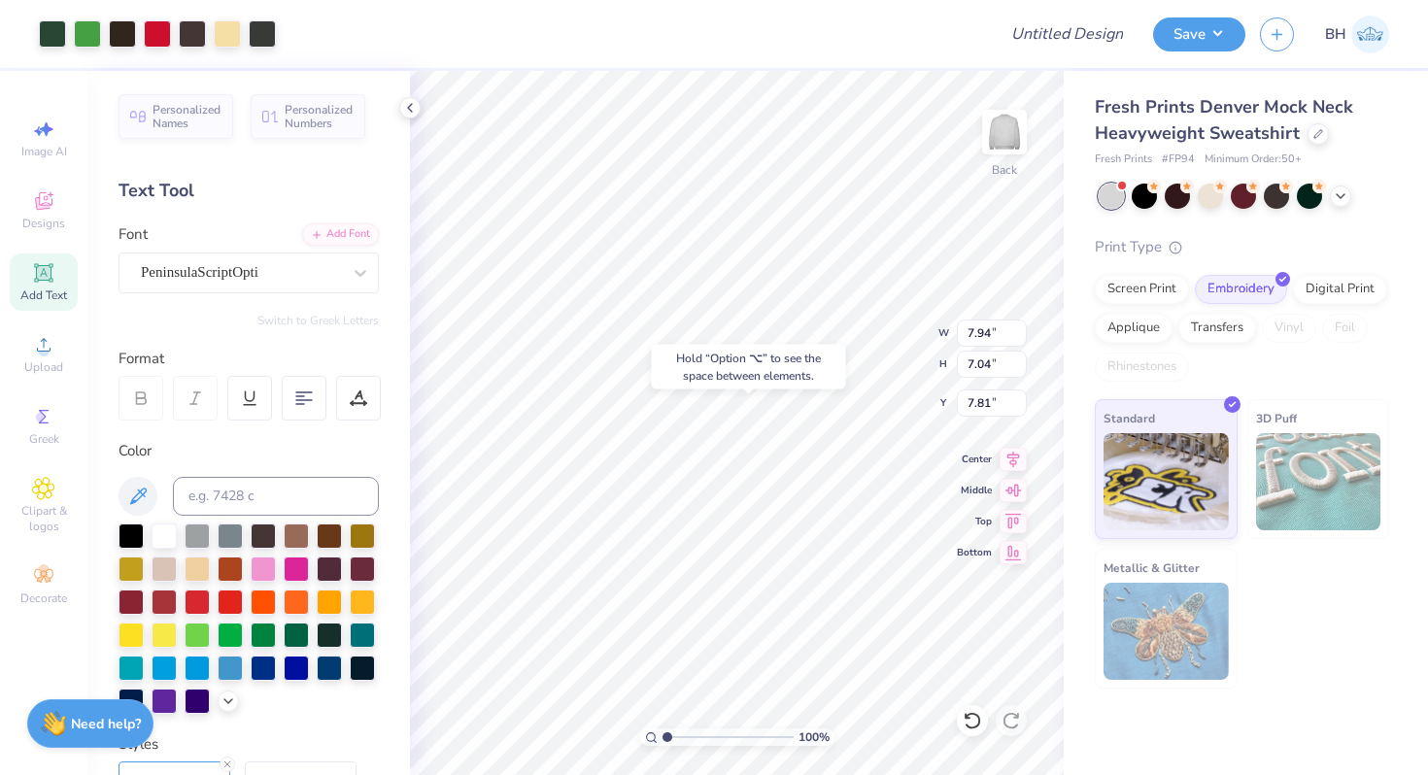
type input "7.81"
type input "2.90"
type input "3.17"
type input "4.92"
click at [54, 37] on div at bounding box center [52, 31] width 27 height 27
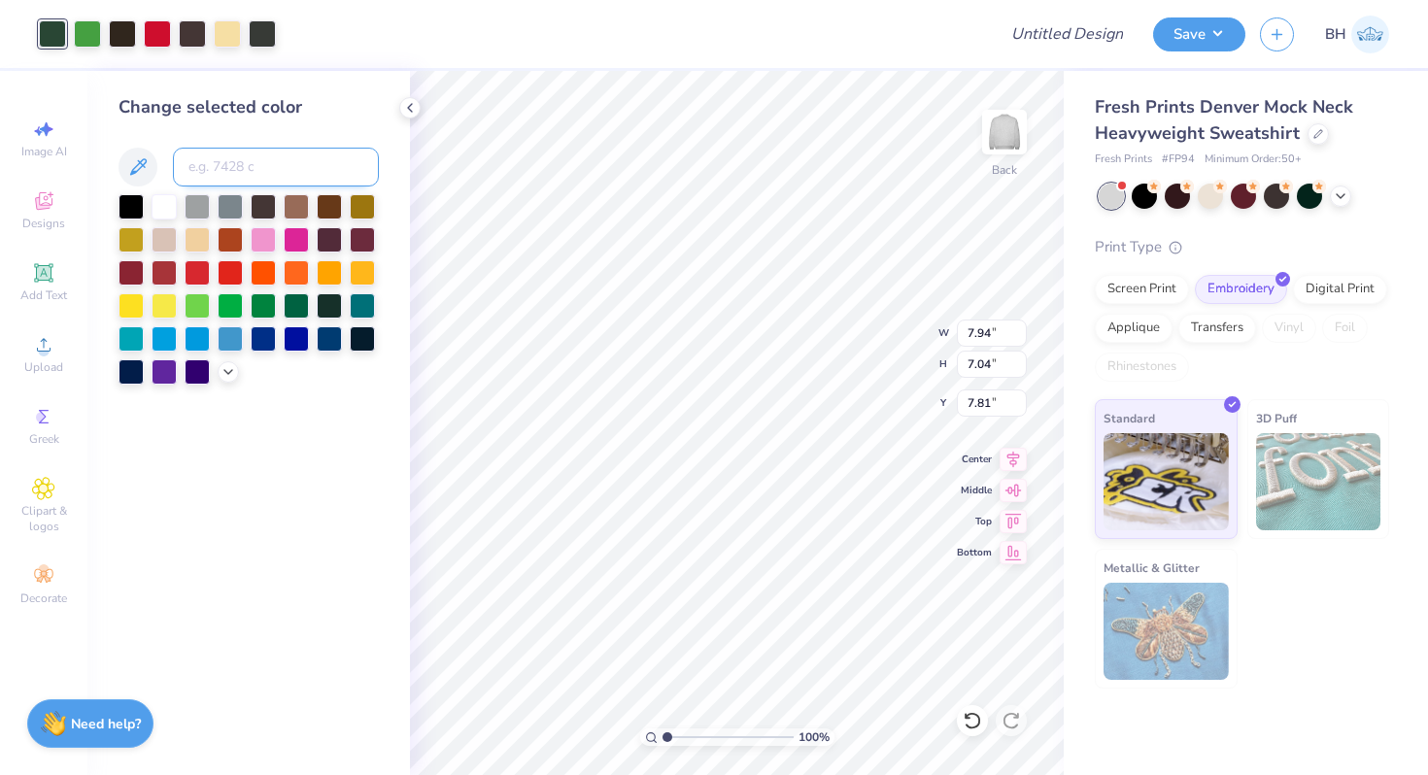
click at [224, 177] on input at bounding box center [276, 167] width 206 height 39
type input "273"
click at [86, 33] on div at bounding box center [87, 31] width 27 height 27
click at [212, 172] on input at bounding box center [276, 167] width 206 height 39
type input "7"
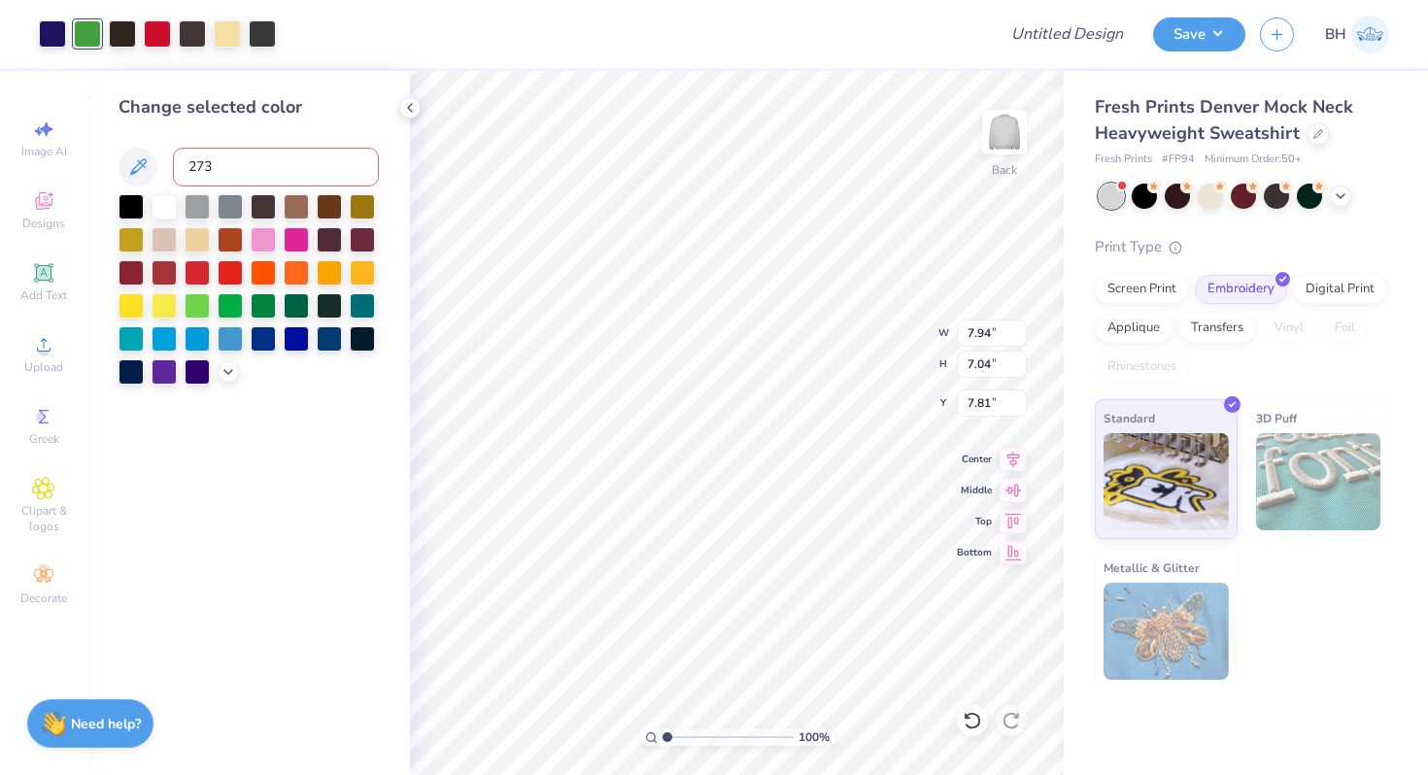
type input "273"
click at [86, 35] on div at bounding box center [87, 31] width 27 height 27
click at [212, 175] on input at bounding box center [276, 167] width 206 height 39
type input "273"
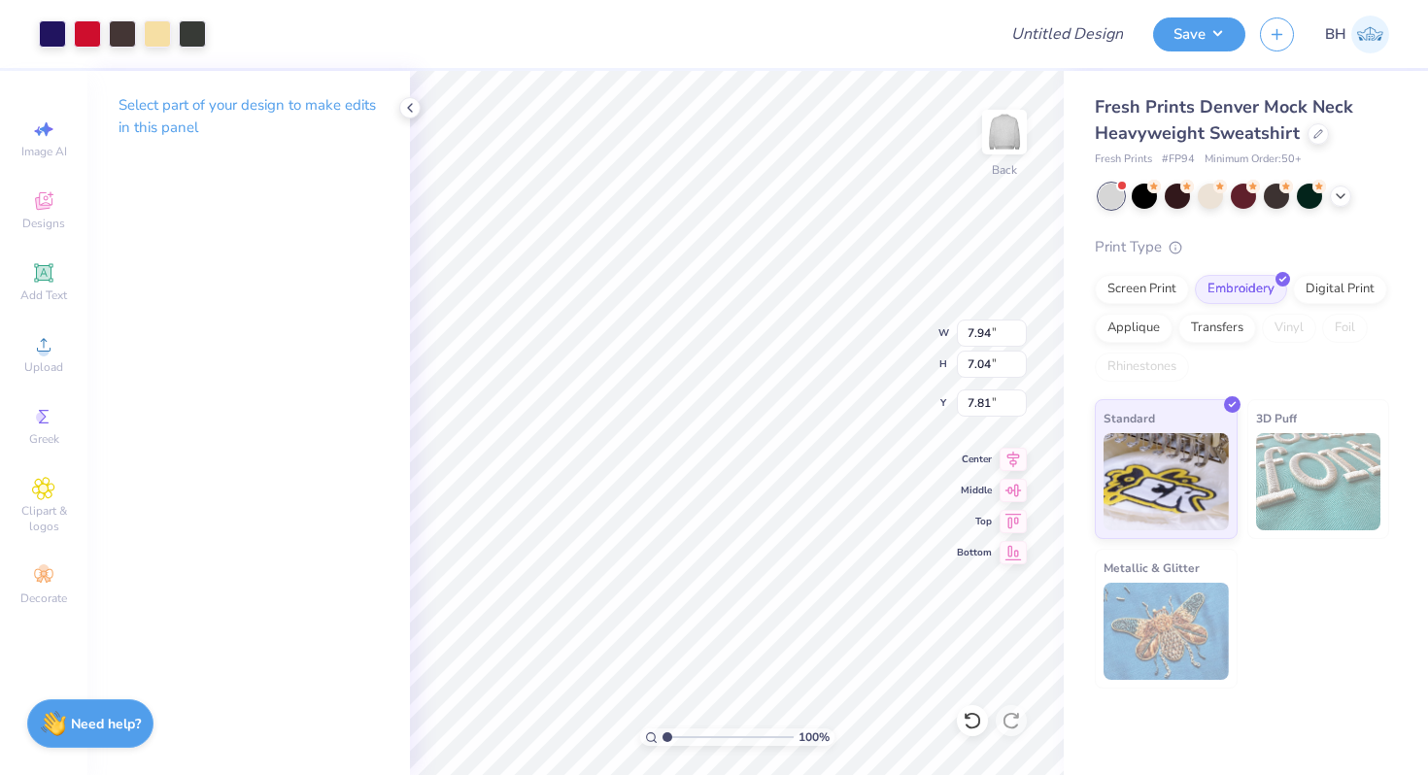
type input "9.15"
type input "8.12"
type input "8.09"
click at [164, 34] on div at bounding box center [157, 31] width 27 height 27
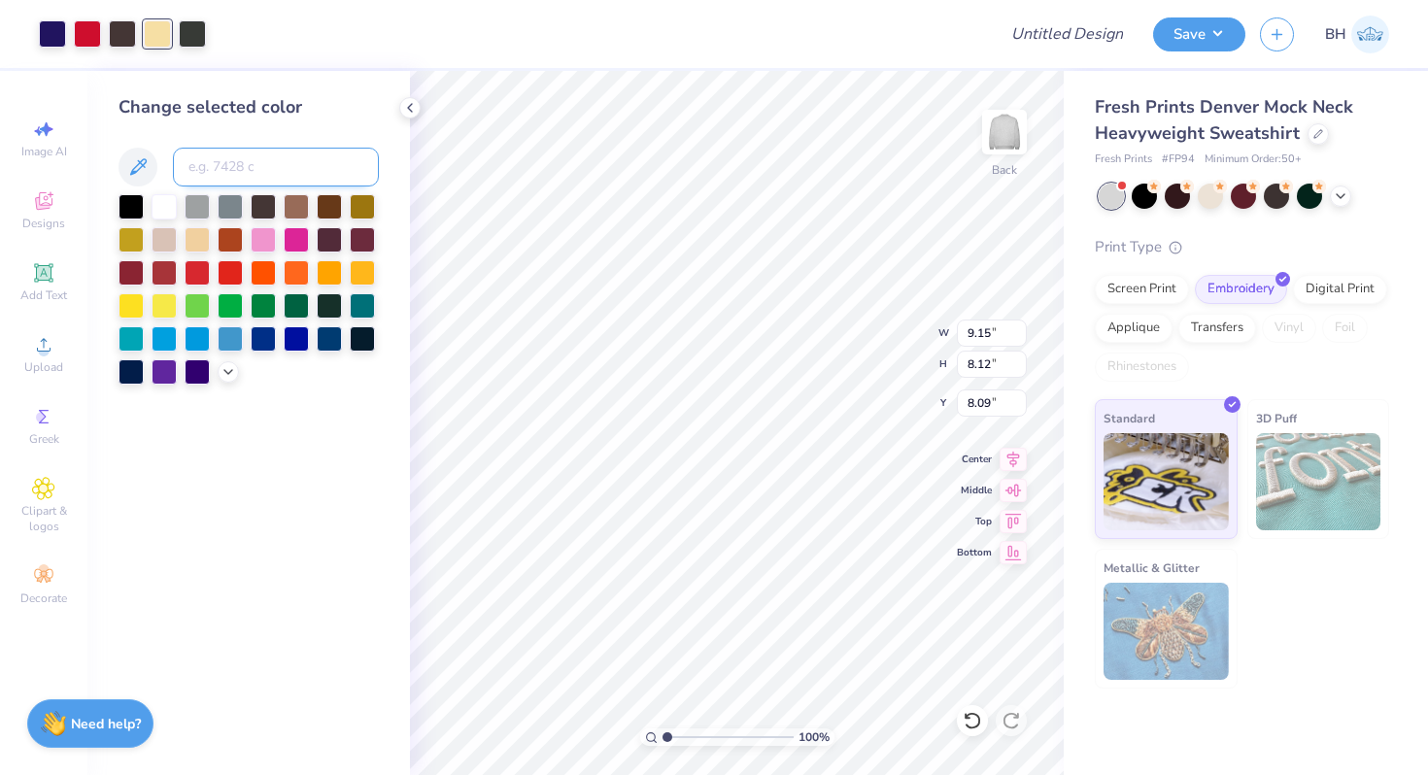
click at [221, 163] on input at bounding box center [276, 167] width 206 height 39
type input "273"
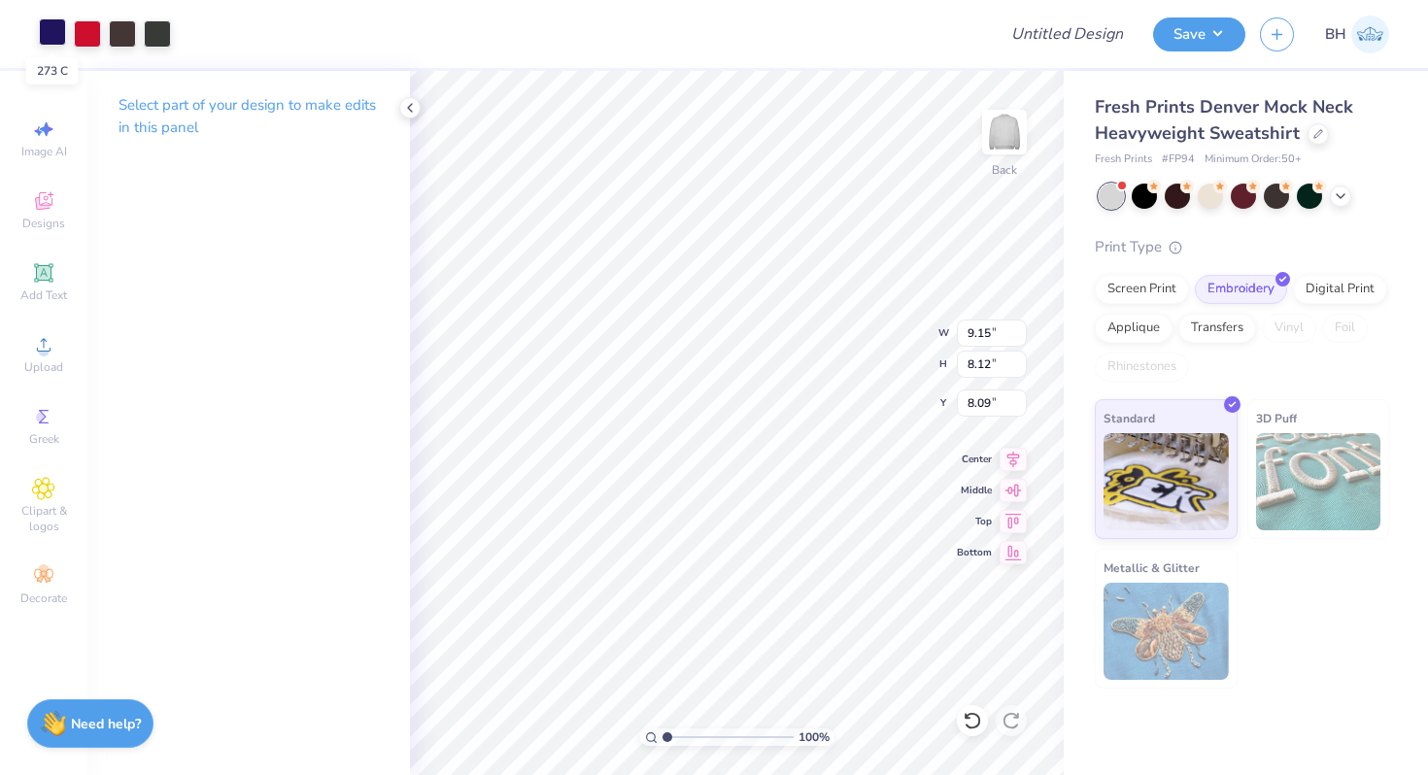
click at [59, 40] on div at bounding box center [52, 31] width 27 height 27
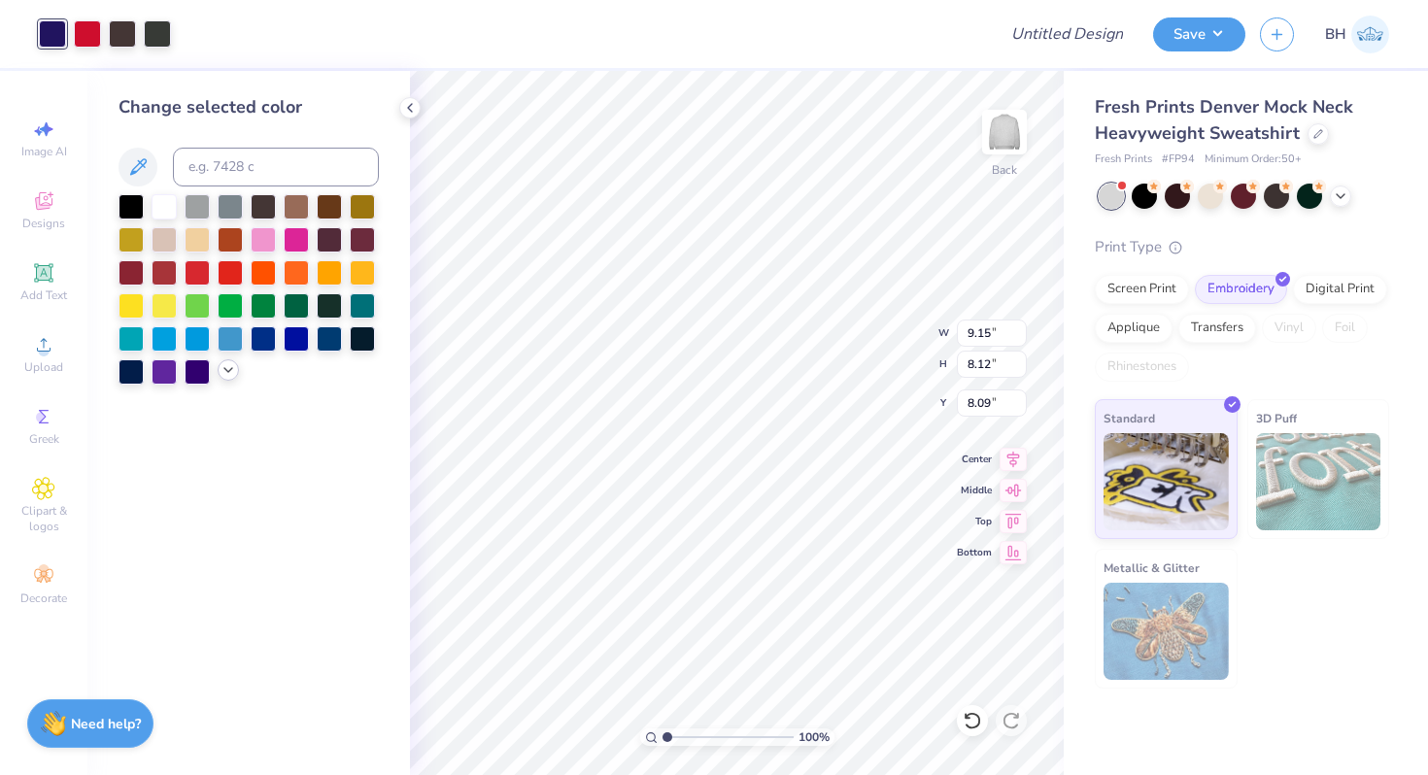
click at [227, 376] on icon at bounding box center [229, 370] width 16 height 16
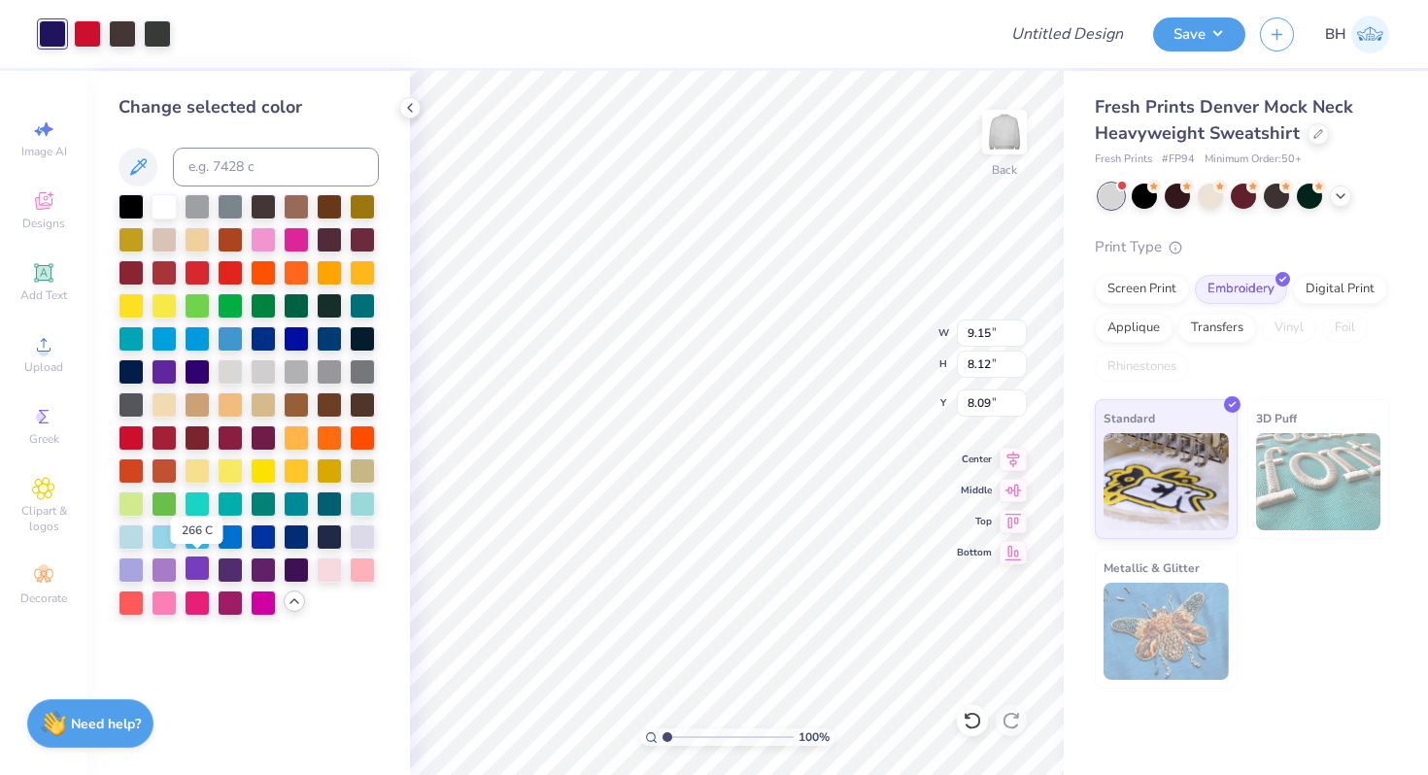
click at [191, 565] on div at bounding box center [197, 568] width 25 height 25
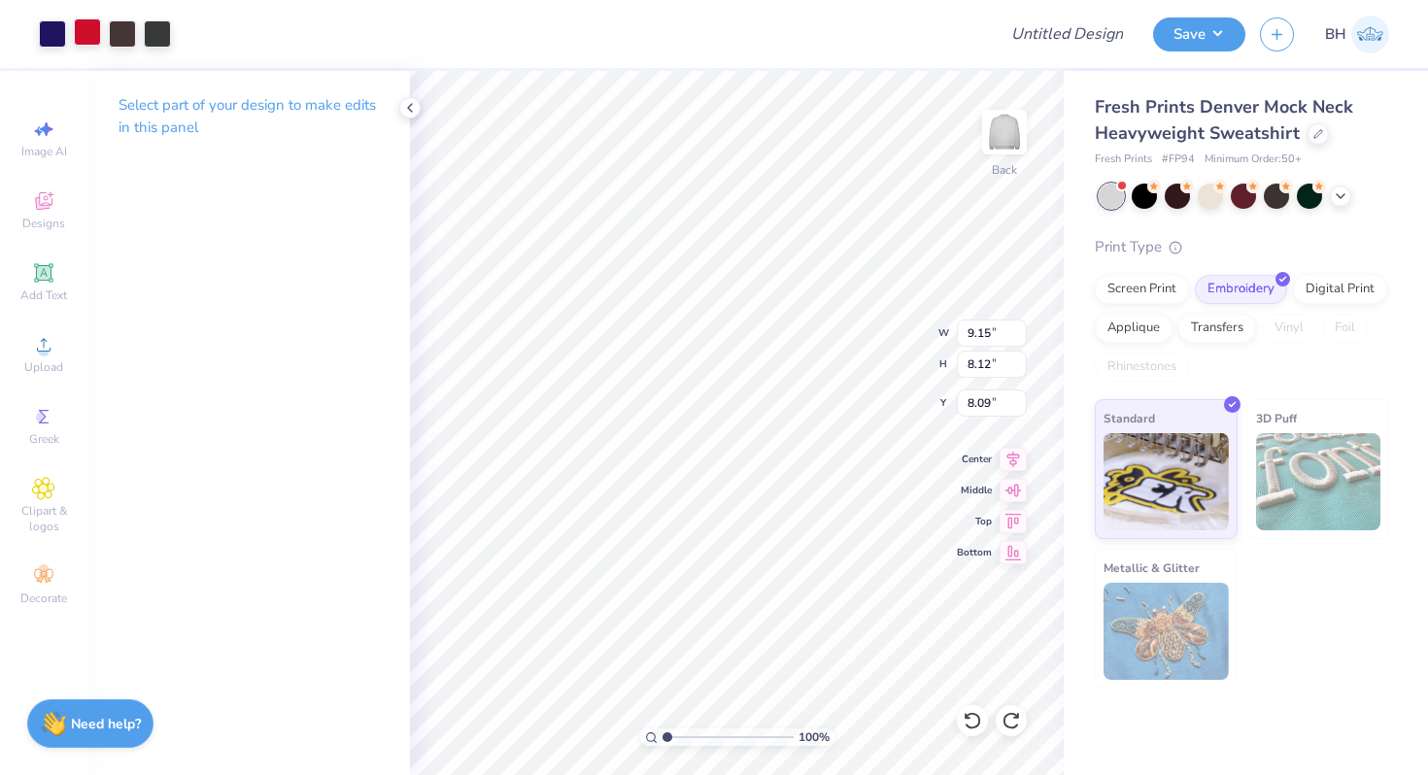
click at [86, 29] on div at bounding box center [87, 31] width 27 height 27
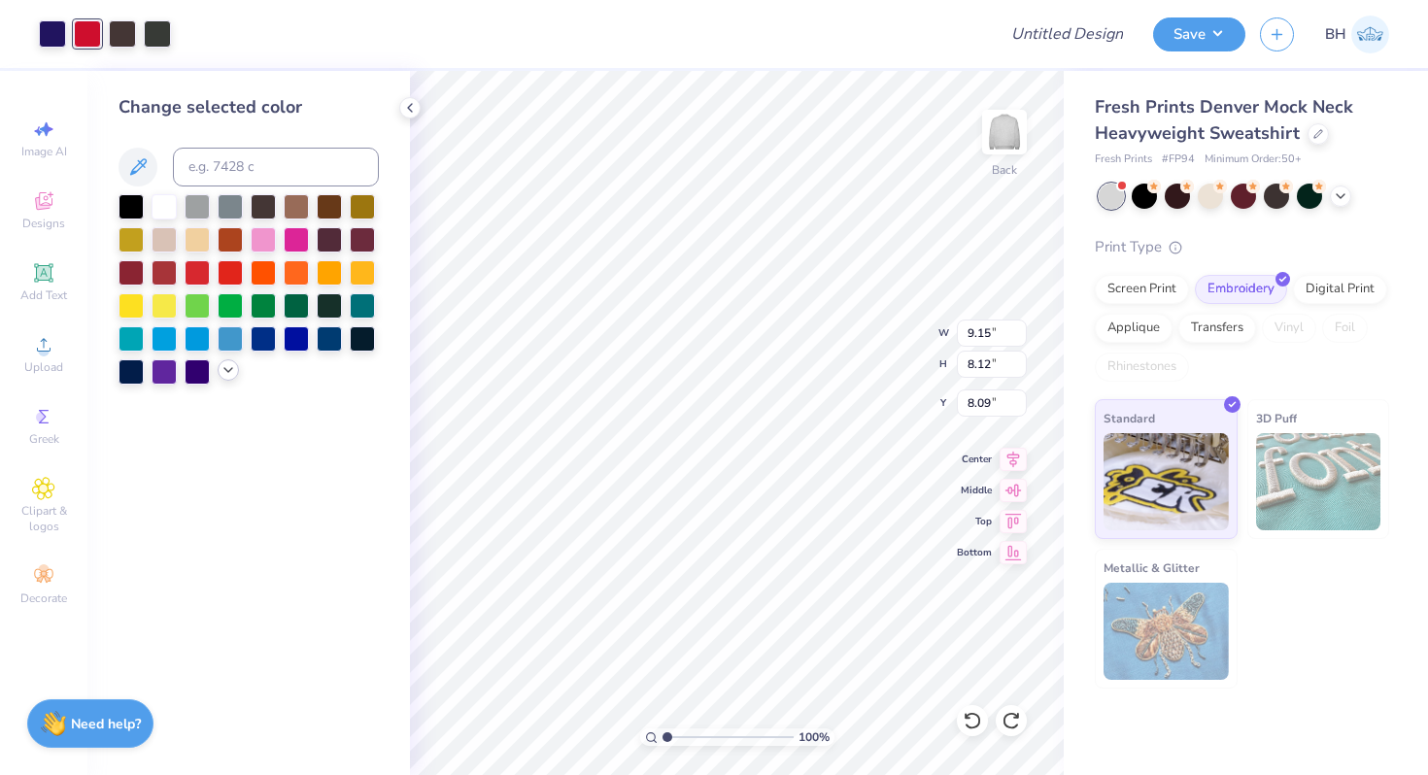
click at [230, 375] on icon at bounding box center [229, 370] width 16 height 16
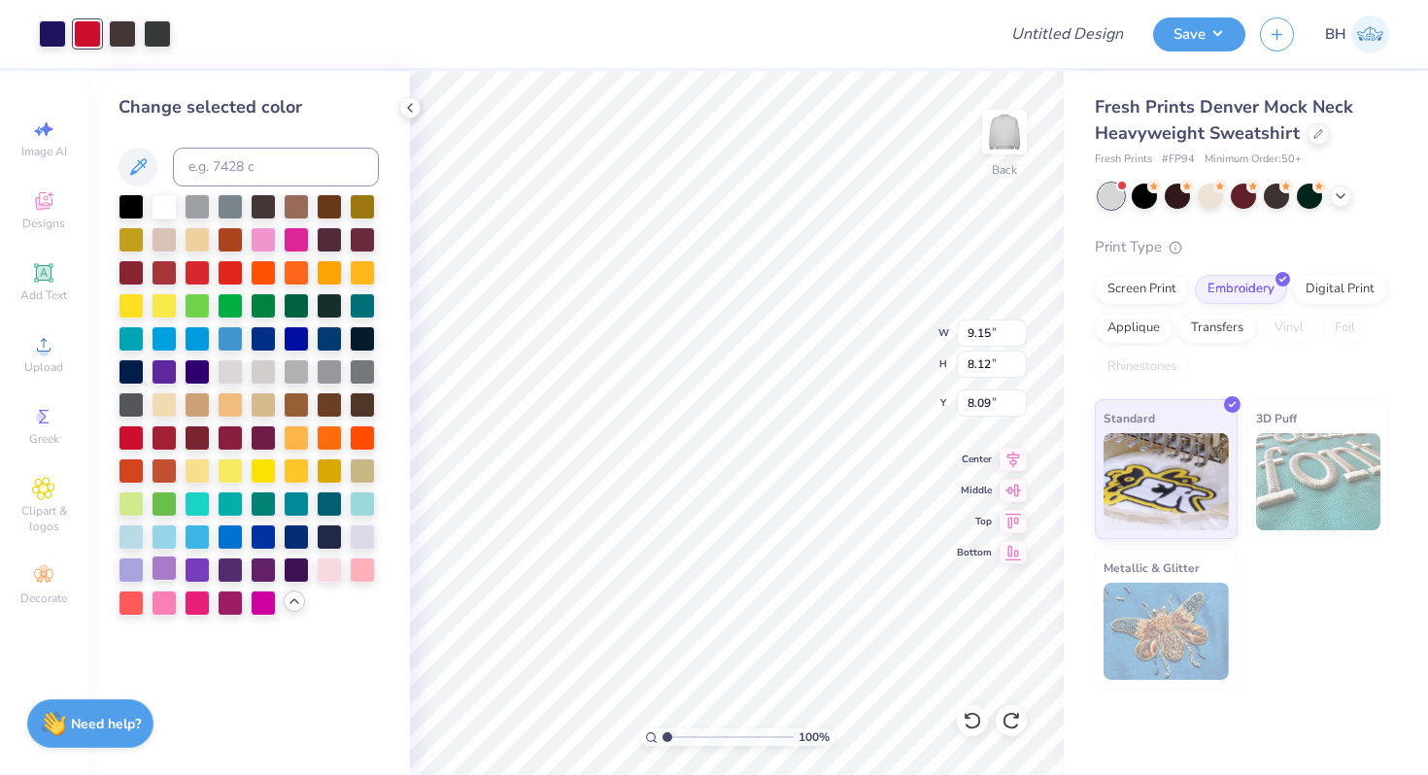
click at [169, 565] on div at bounding box center [164, 568] width 25 height 25
click at [126, 35] on div at bounding box center [122, 31] width 27 height 27
click at [226, 167] on input at bounding box center [276, 167] width 206 height 39
type input "273"
click at [125, 31] on div at bounding box center [122, 31] width 27 height 27
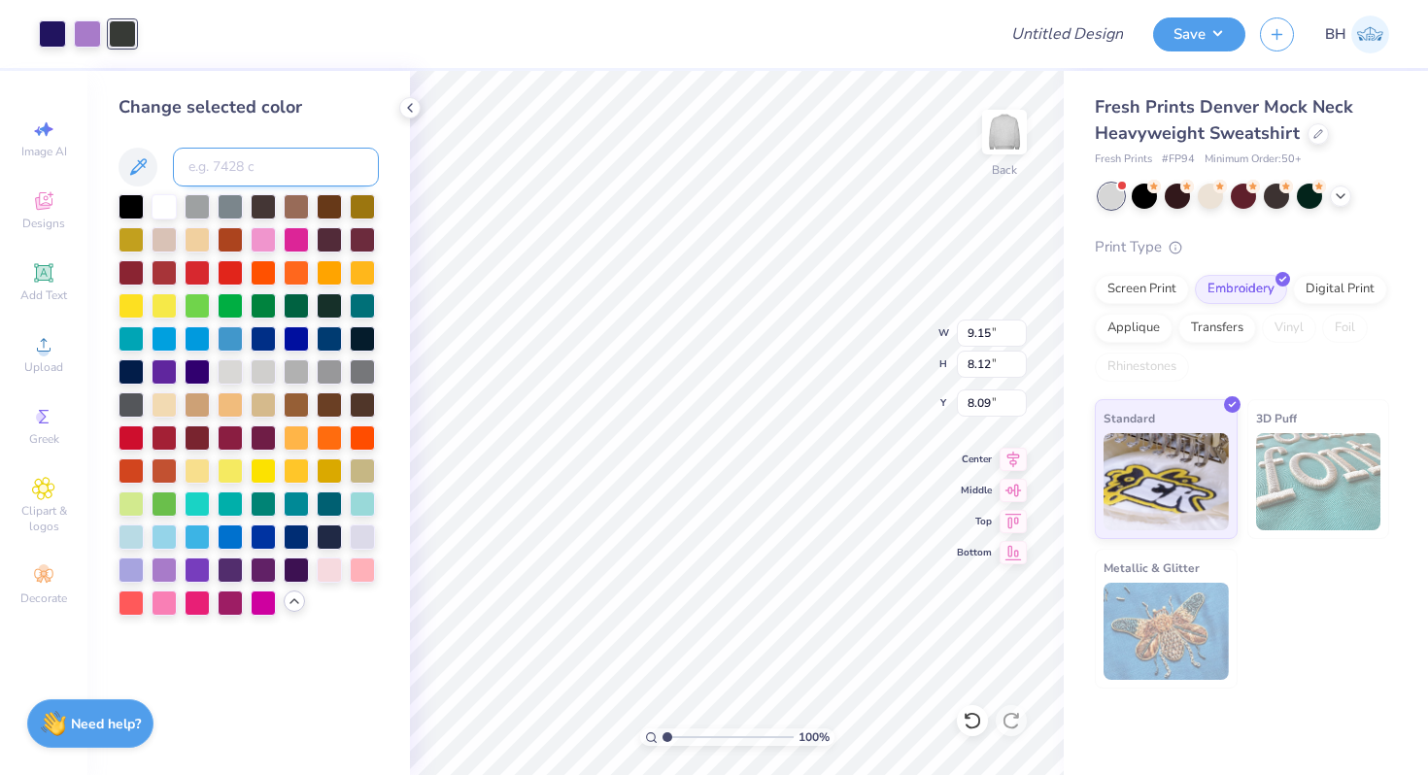
click at [227, 150] on input at bounding box center [276, 167] width 206 height 39
type input "273"
type input "7.26"
type input "2.52"
type input "2.72"
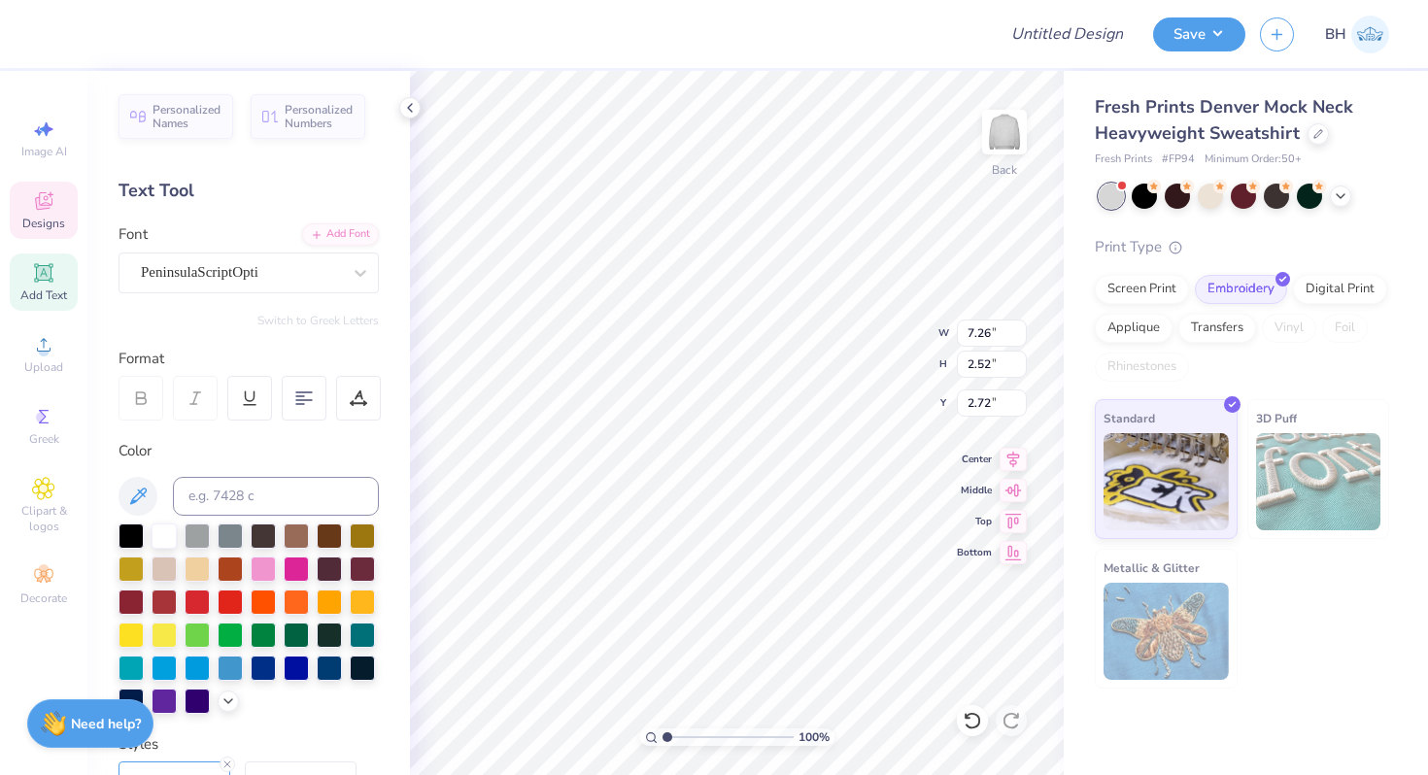
type input "9.15"
type input "8.12"
type input "8.09"
type input "7.26"
type input "2.52"
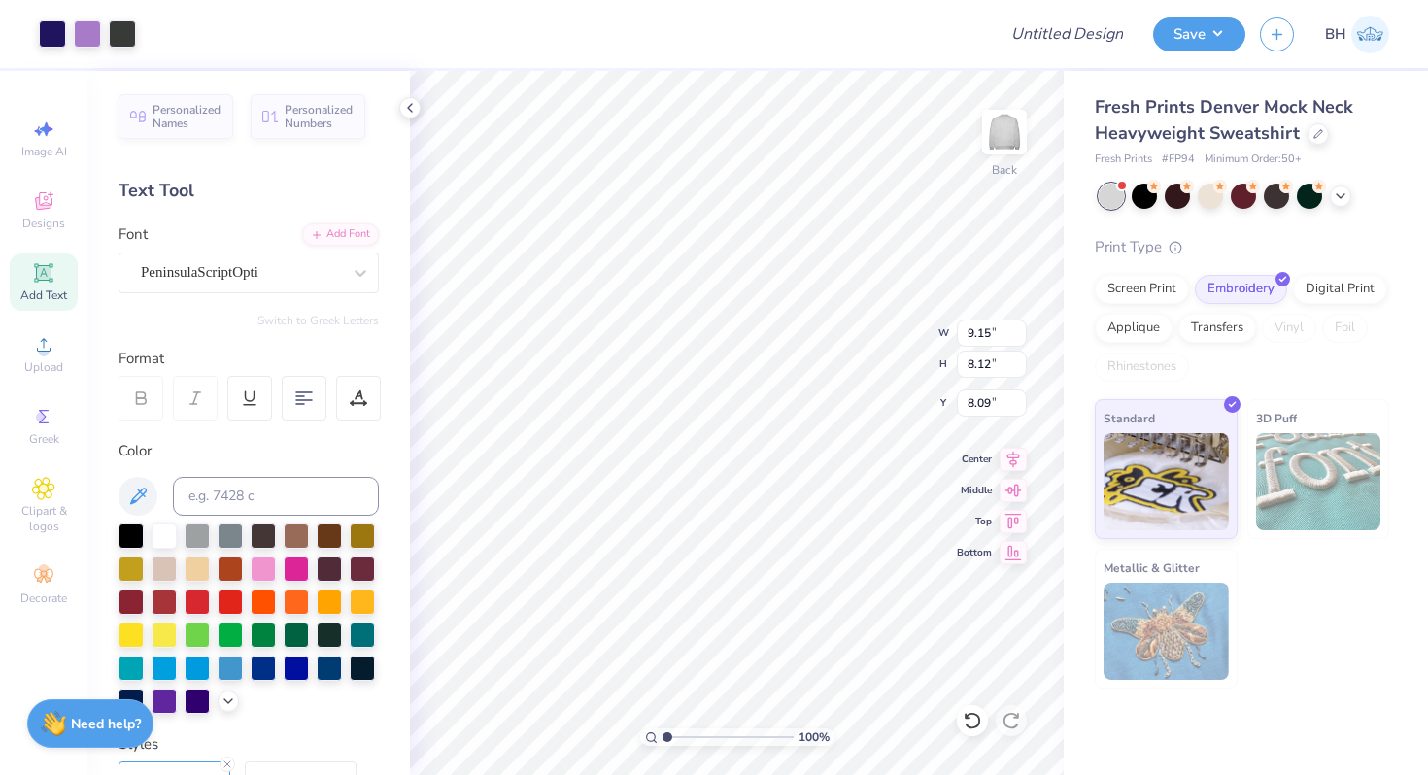
type input "2.72"
click at [409, 105] on icon at bounding box center [410, 108] width 16 height 16
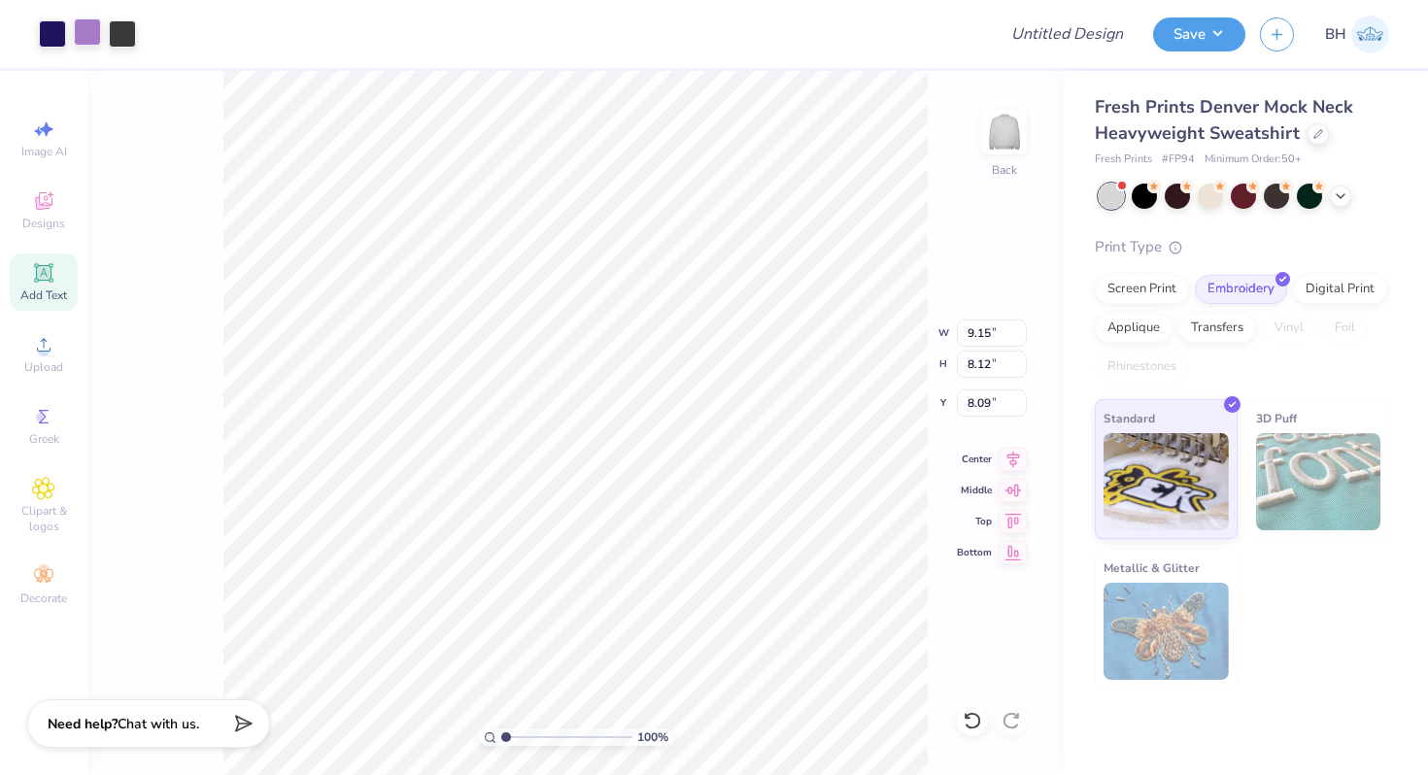
click at [88, 38] on div at bounding box center [87, 31] width 27 height 27
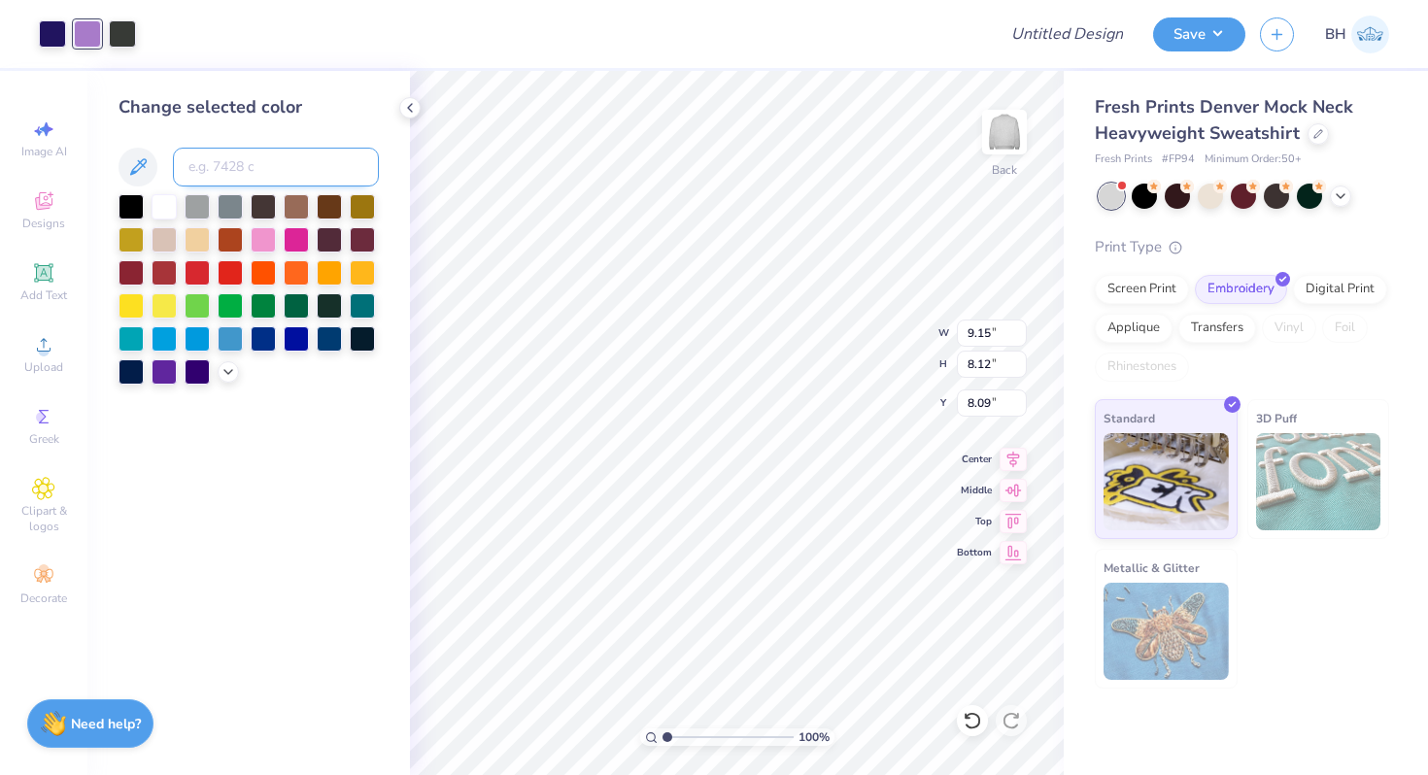
click at [218, 168] on input at bounding box center [276, 167] width 206 height 39
type input "273"
click at [80, 46] on div at bounding box center [87, 31] width 27 height 27
click at [164, 210] on div at bounding box center [164, 204] width 25 height 25
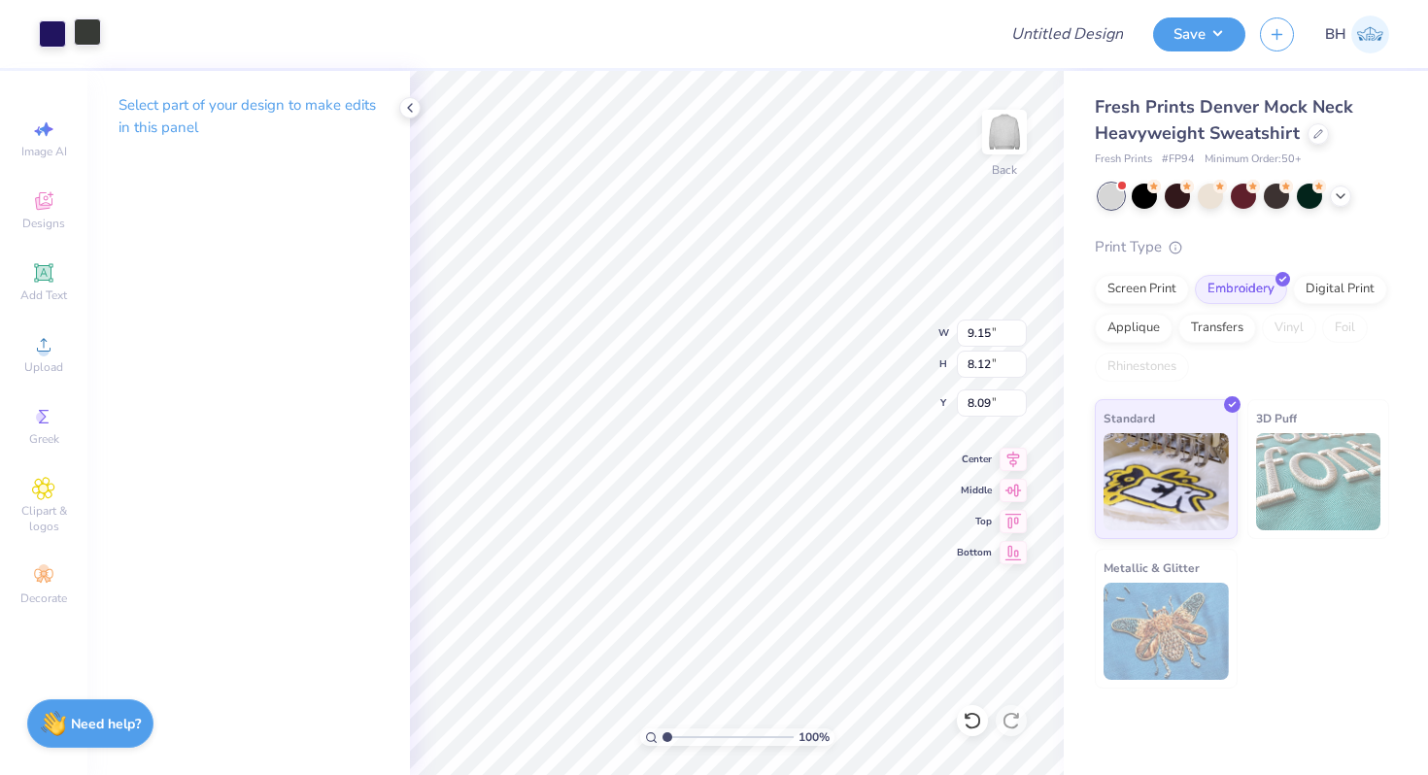
click at [84, 25] on div at bounding box center [87, 31] width 27 height 27
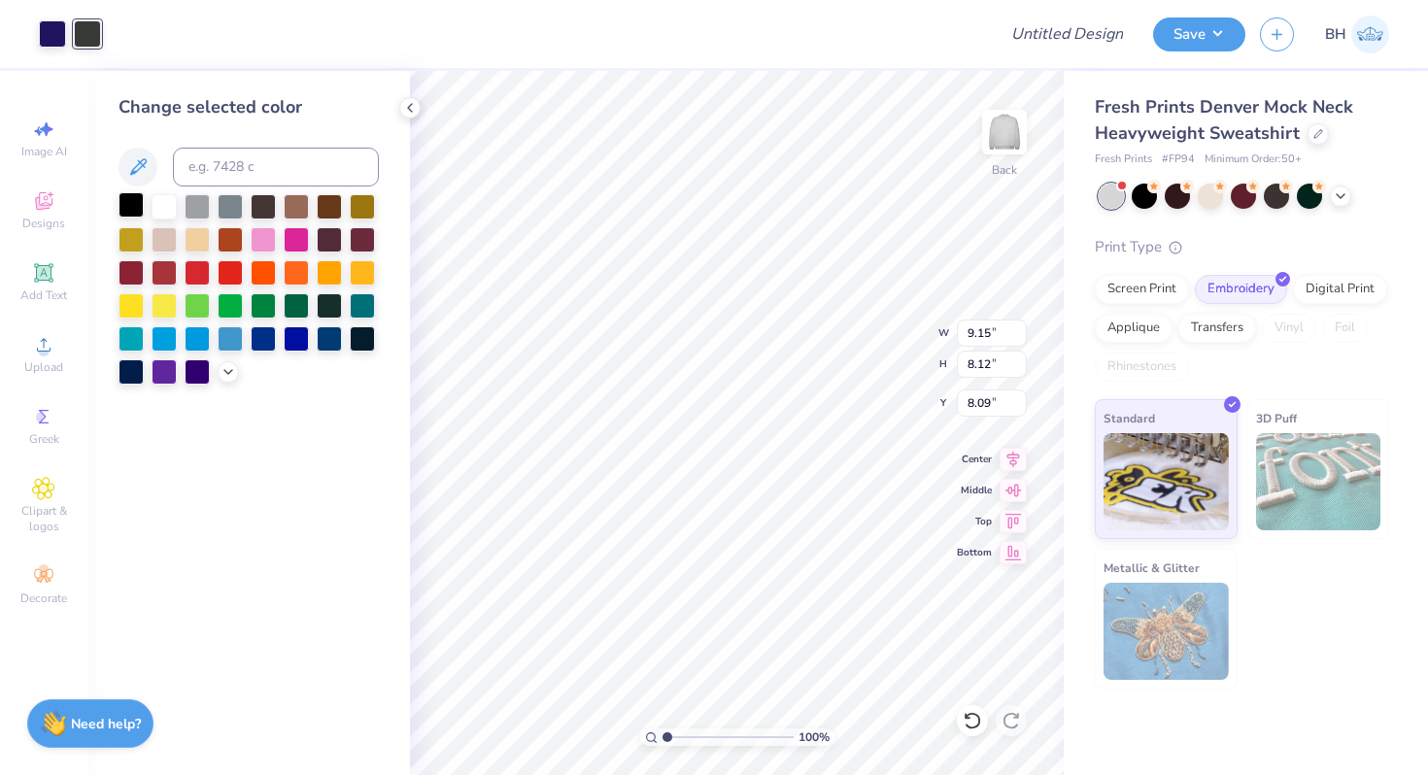
click at [131, 198] on div at bounding box center [131, 204] width 25 height 25
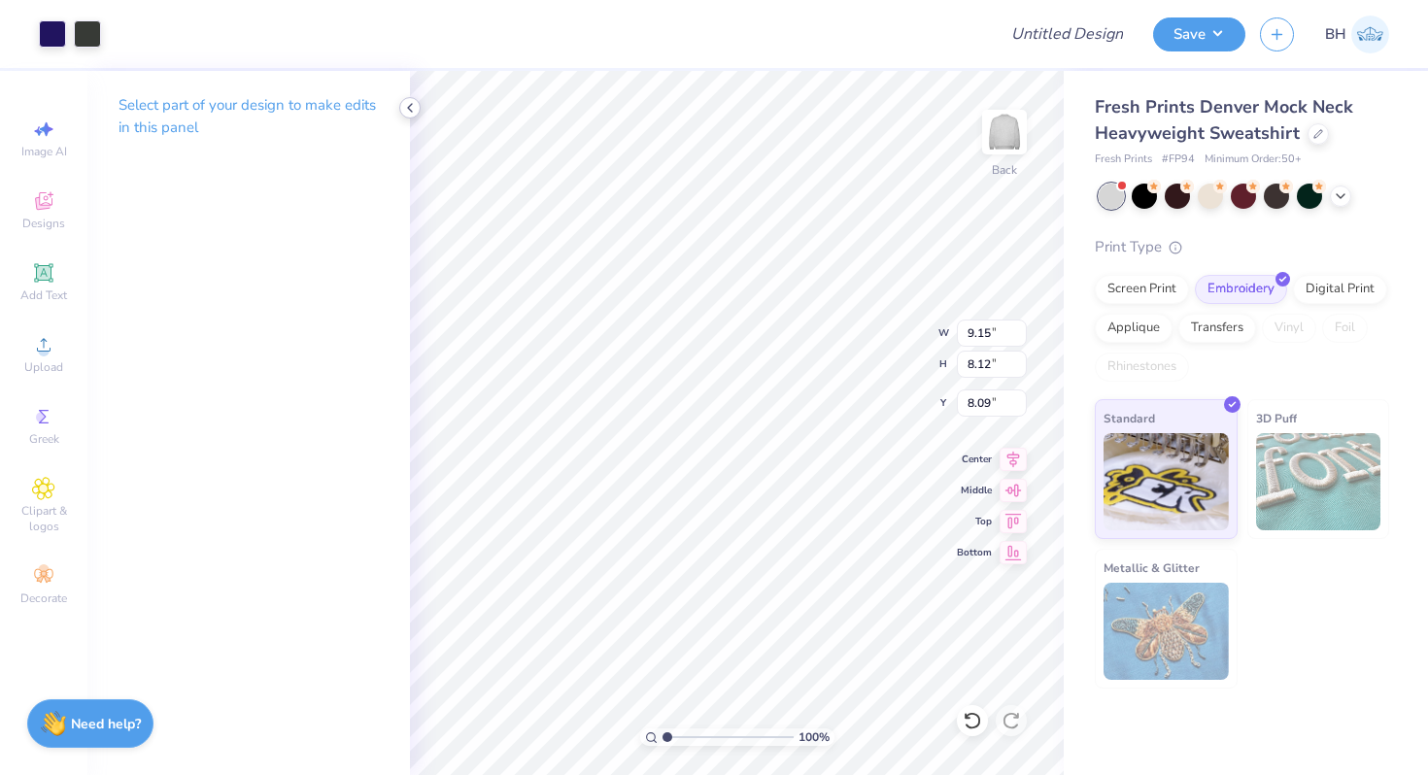
click at [406, 113] on icon at bounding box center [410, 108] width 16 height 16
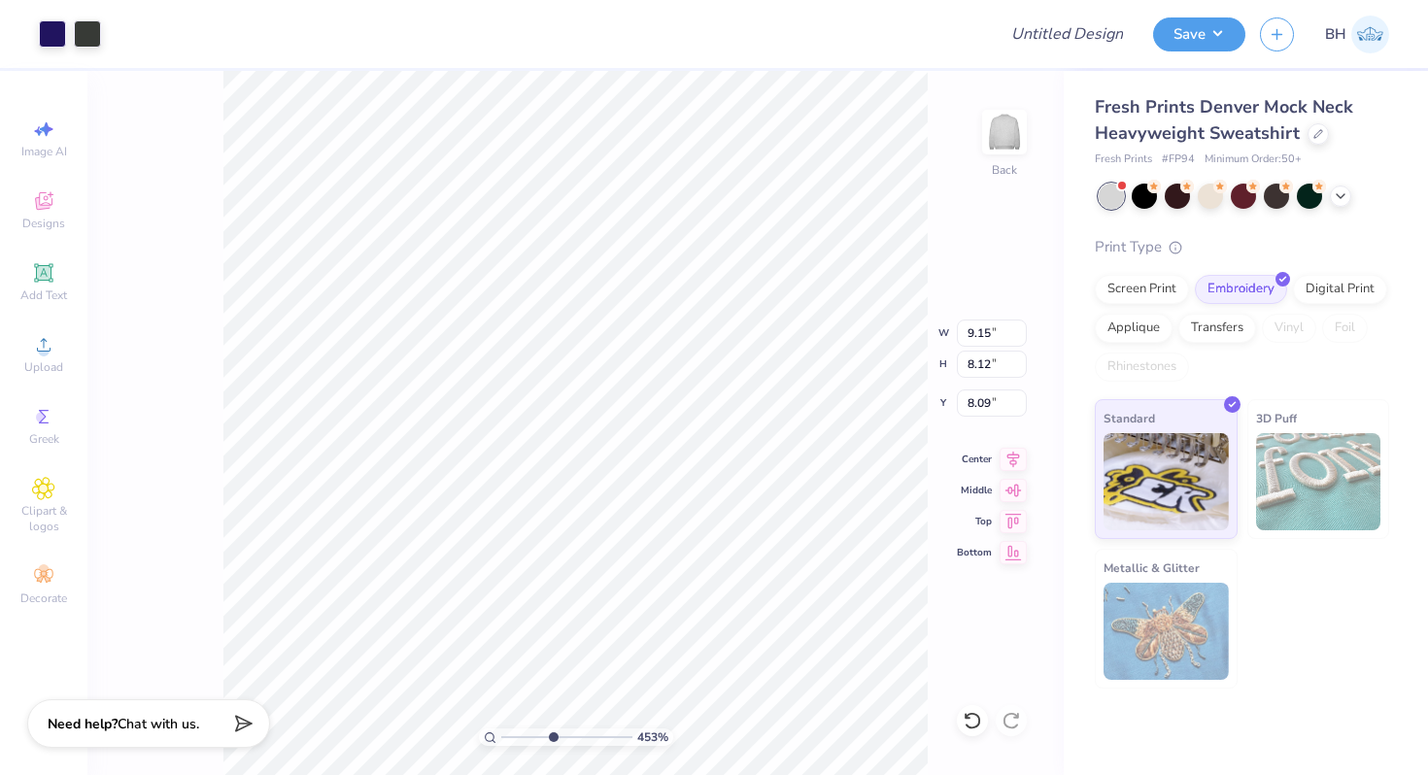
type input "1"
drag, startPoint x: 500, startPoint y: 737, endPoint x: 453, endPoint y: 687, distance: 69.4
click at [501, 729] on input "range" at bounding box center [566, 737] width 131 height 17
click at [92, 42] on div at bounding box center [87, 31] width 27 height 27
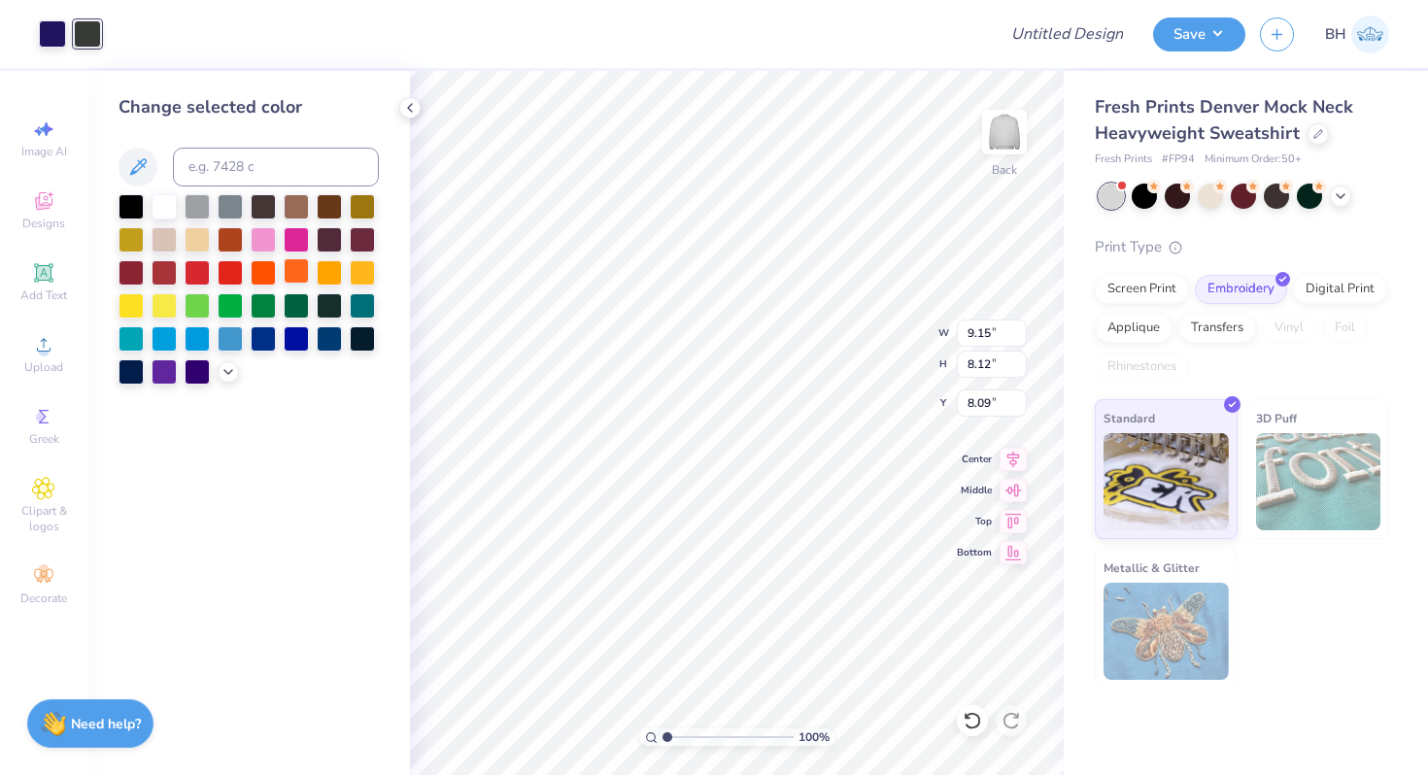
click at [289, 275] on div at bounding box center [296, 270] width 25 height 25
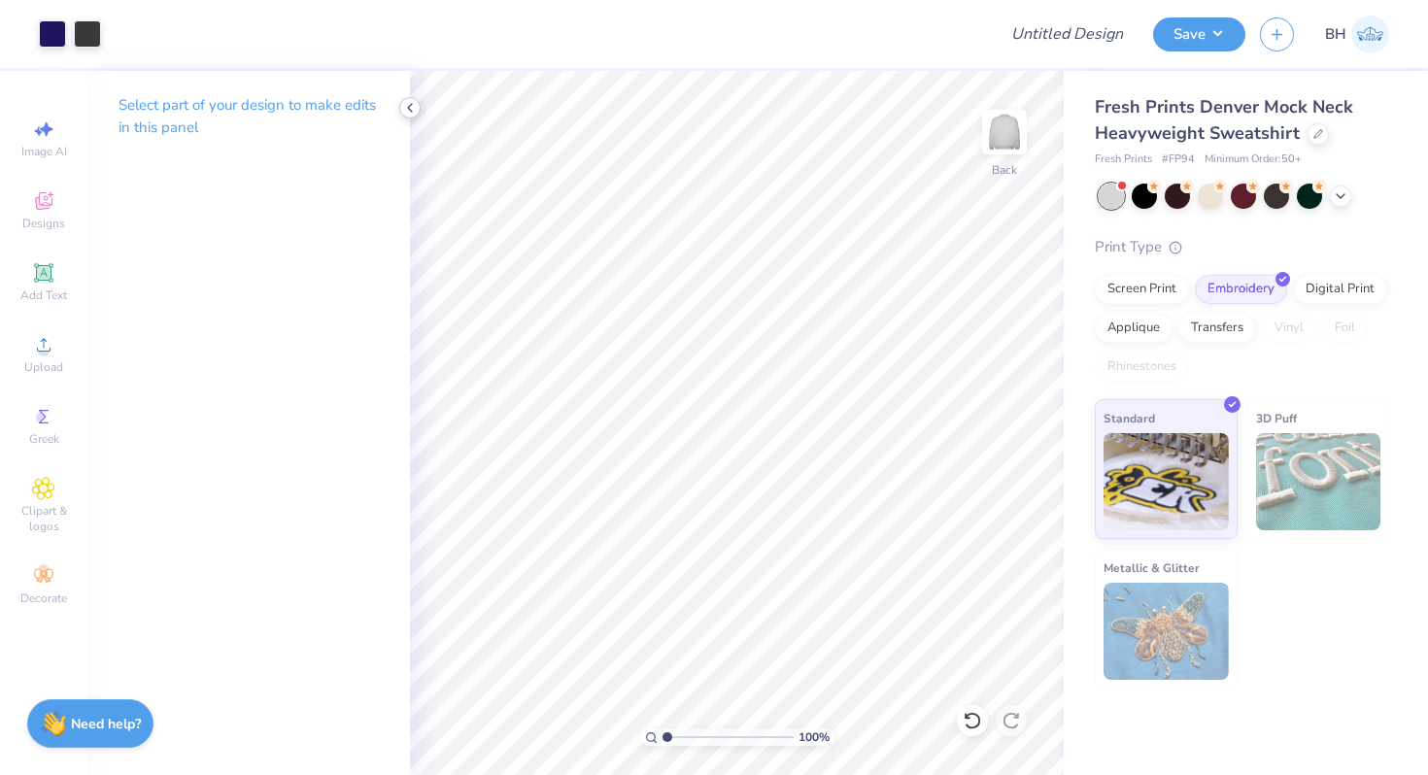
click at [415, 108] on icon at bounding box center [410, 108] width 16 height 16
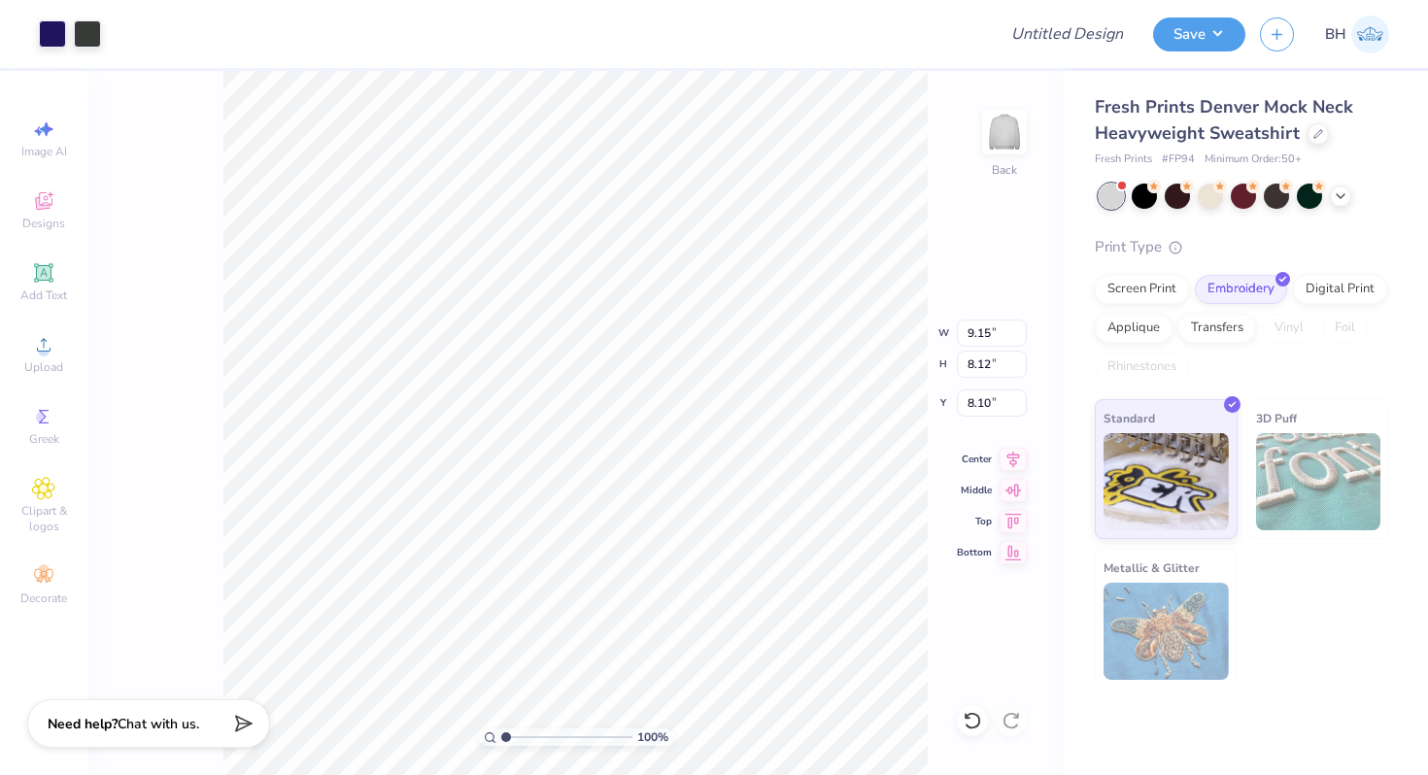
type input "2.92"
type input "2.59"
type input "5.25"
type input "2.35"
type input "2.09"
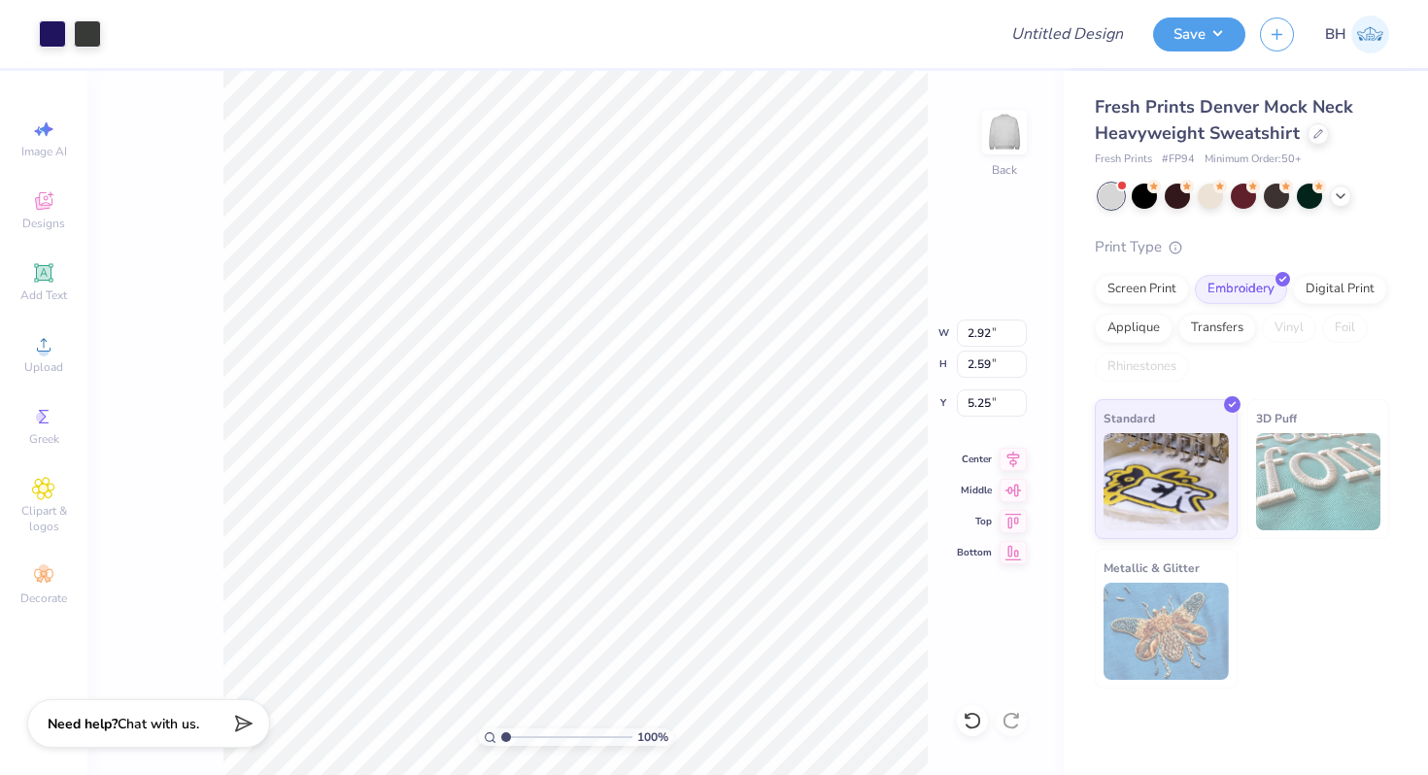
type input "5.75"
type input "2.38"
type input "2.18"
type input "5.73"
type input "2.36"
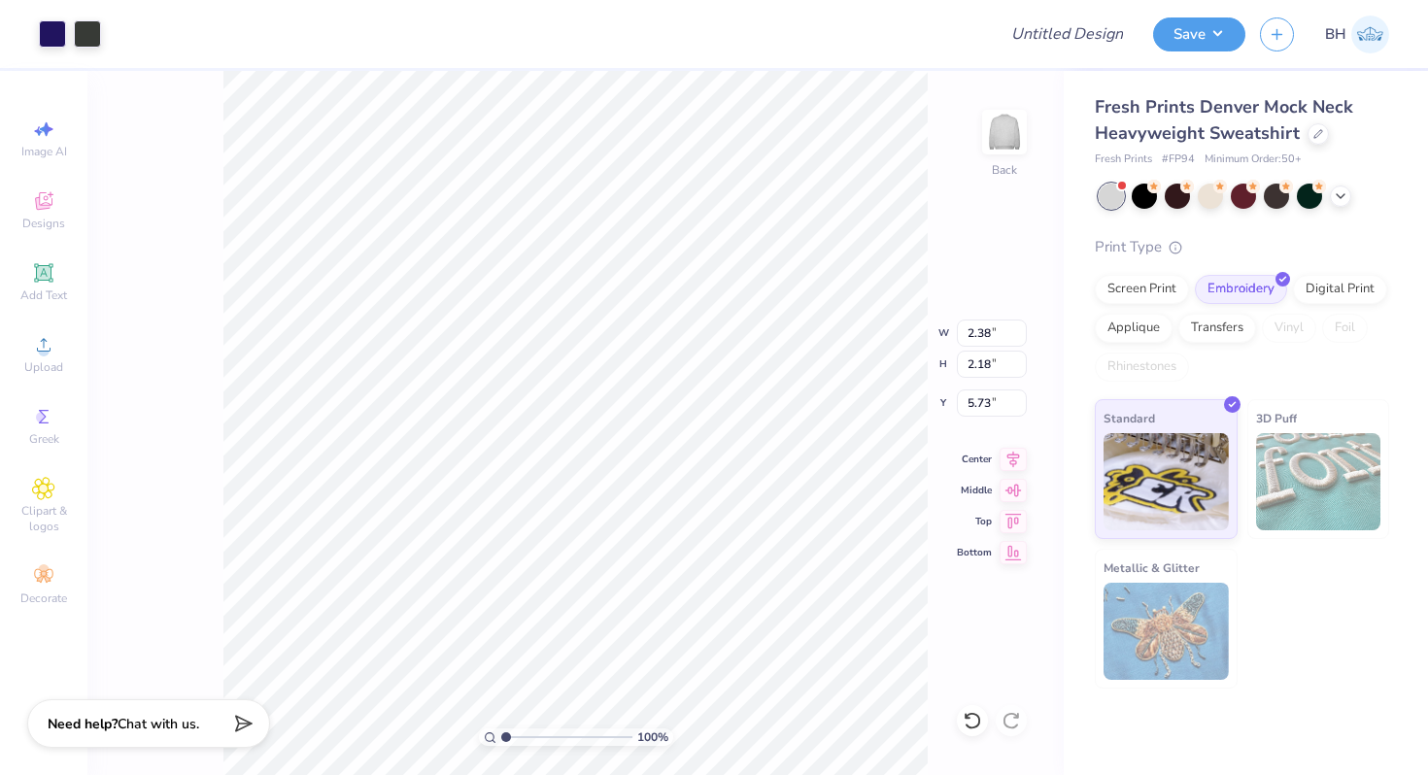
type input "2.11"
type input "5.74"
type input "2.59"
type input "2.30"
type input "5.25"
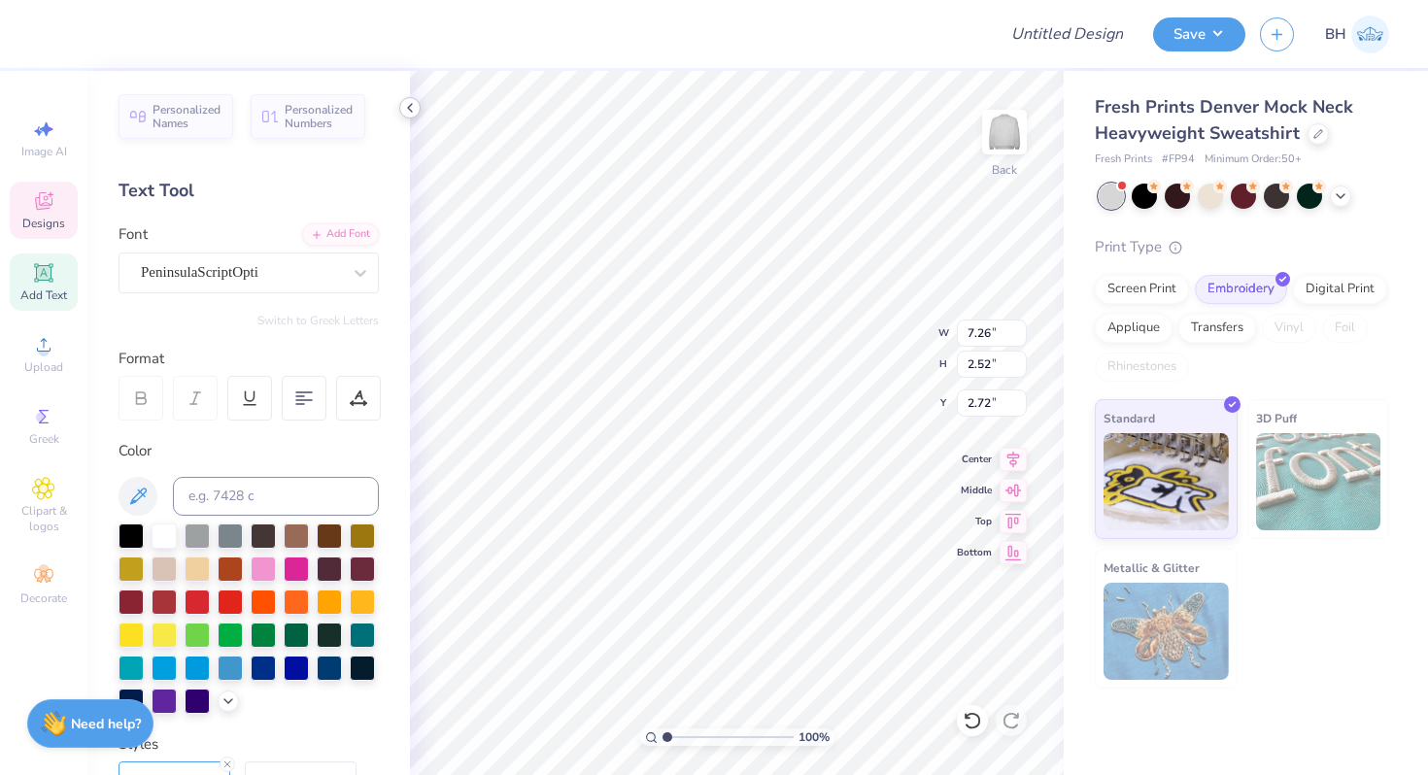
type input "8.65"
type input "3.00"
type input "2.51"
click at [418, 107] on div at bounding box center [409, 107] width 21 height 21
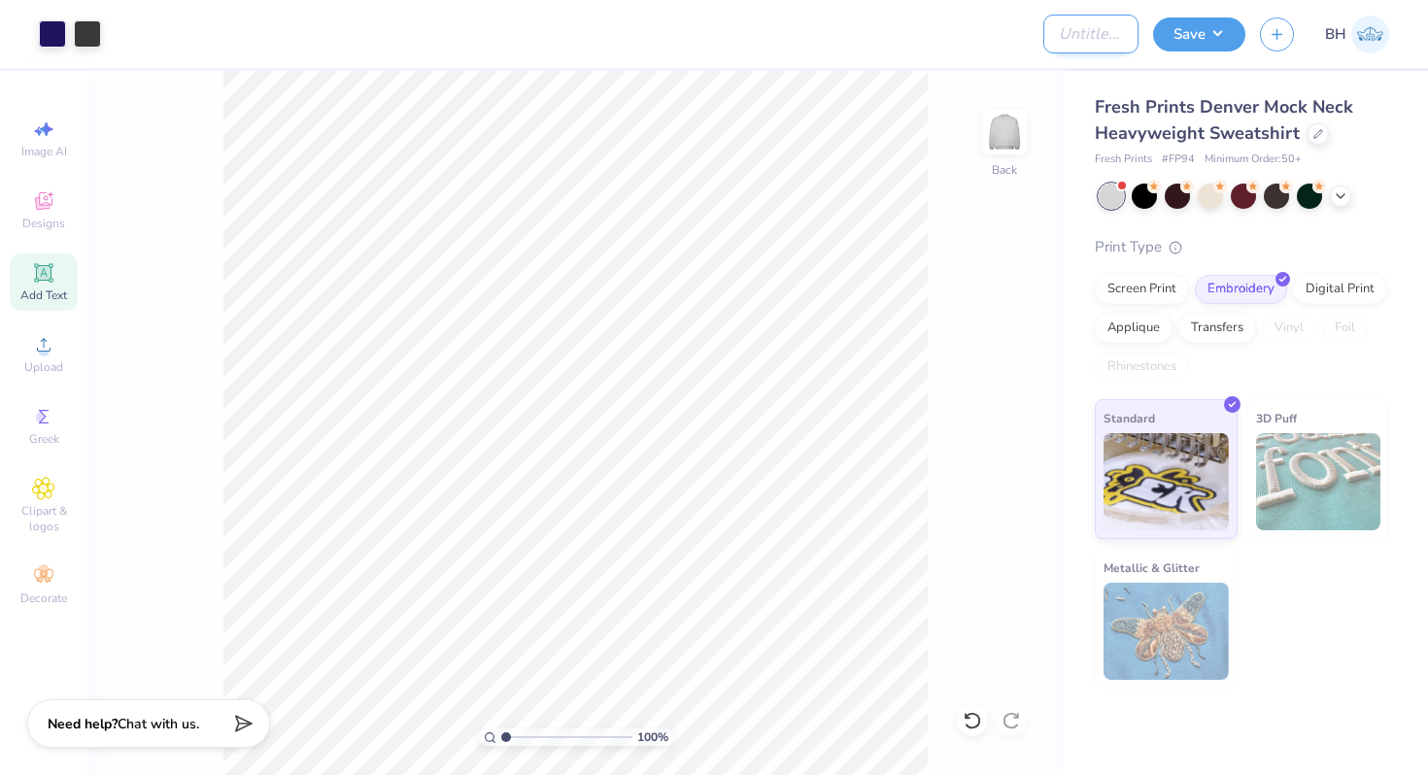
click at [1097, 43] on input "Design Title" at bounding box center [1090, 34] width 95 height 39
click at [981, 28] on div at bounding box center [549, 34] width 866 height 68
click at [1043, 37] on input "Design Title" at bounding box center [1090, 34] width 95 height 39
click at [966, 38] on div at bounding box center [549, 34] width 866 height 68
click at [1115, 32] on input "Design Title" at bounding box center [1090, 34] width 95 height 39
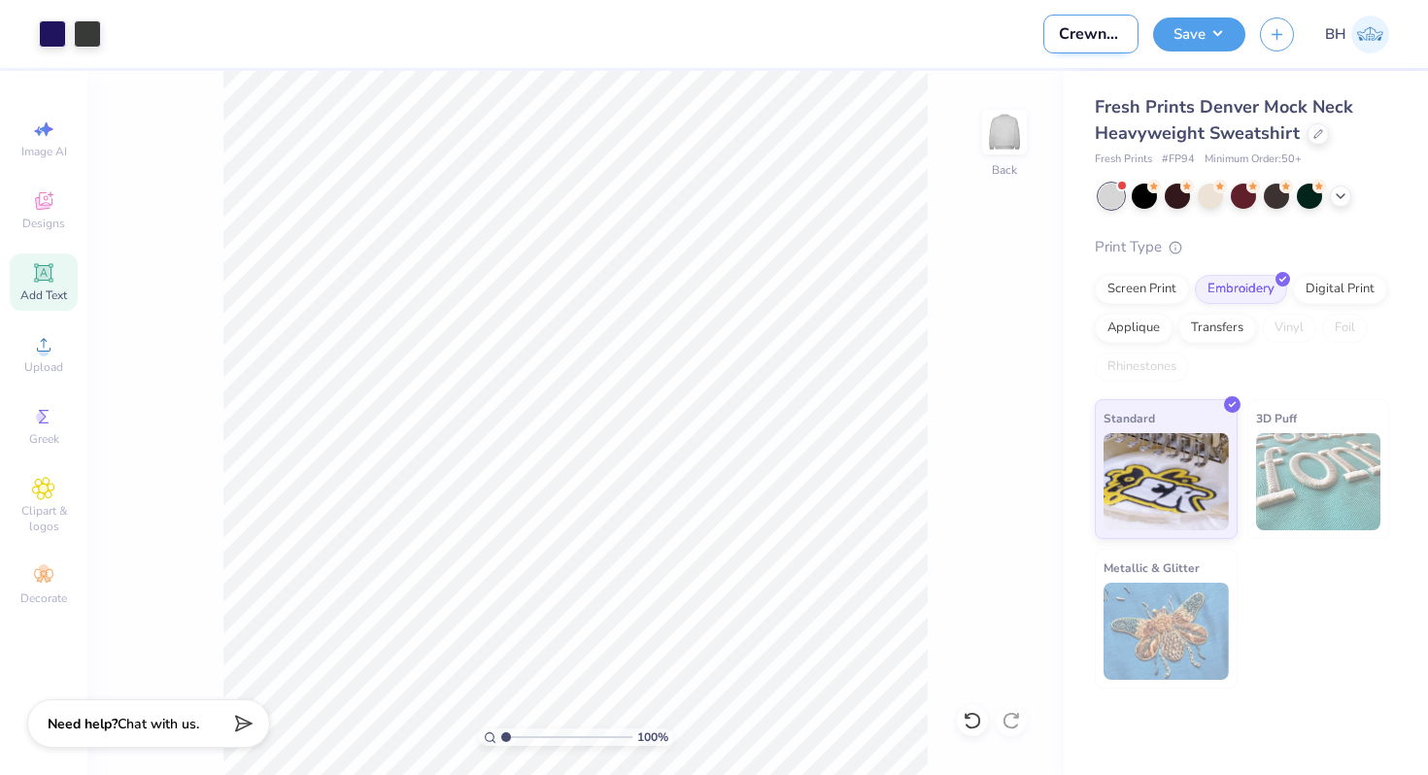
scroll to position [0, 7]
type input "Crewneck"
click at [1181, 25] on button "Save" at bounding box center [1199, 32] width 92 height 34
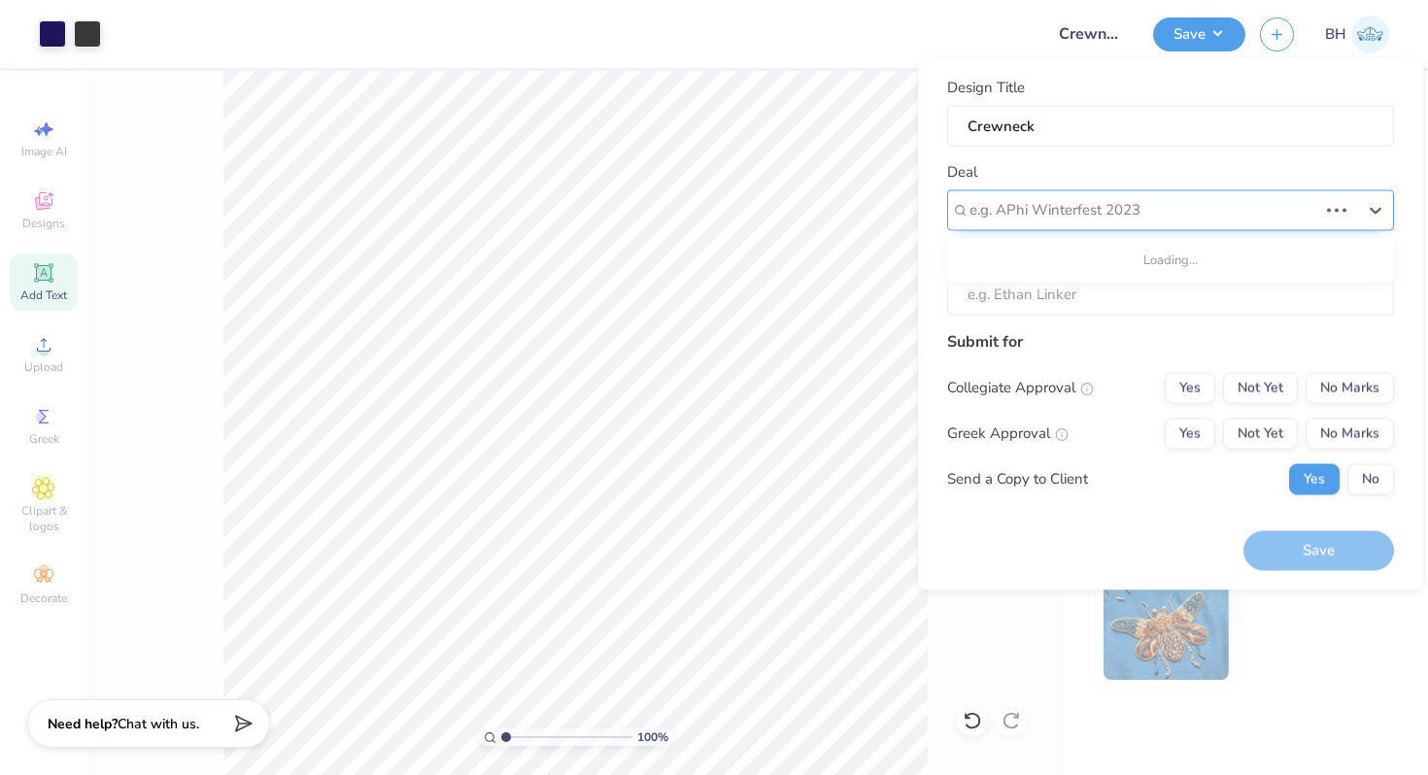
click at [1104, 224] on div "e.g. APhi Winterfest 2023" at bounding box center [1170, 209] width 447 height 41
type textarea "x"
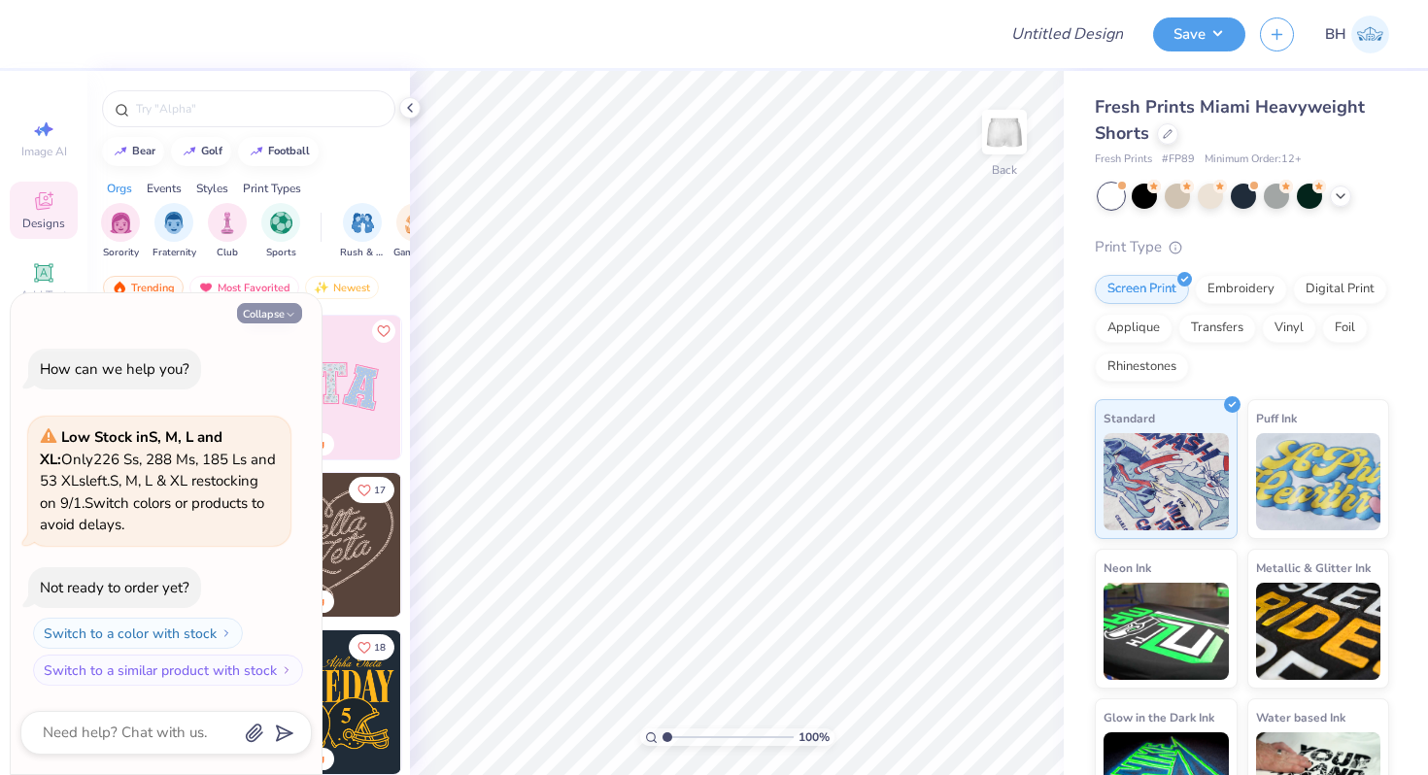
click at [289, 303] on button "Collapse" at bounding box center [269, 313] width 65 height 20
type textarea "x"
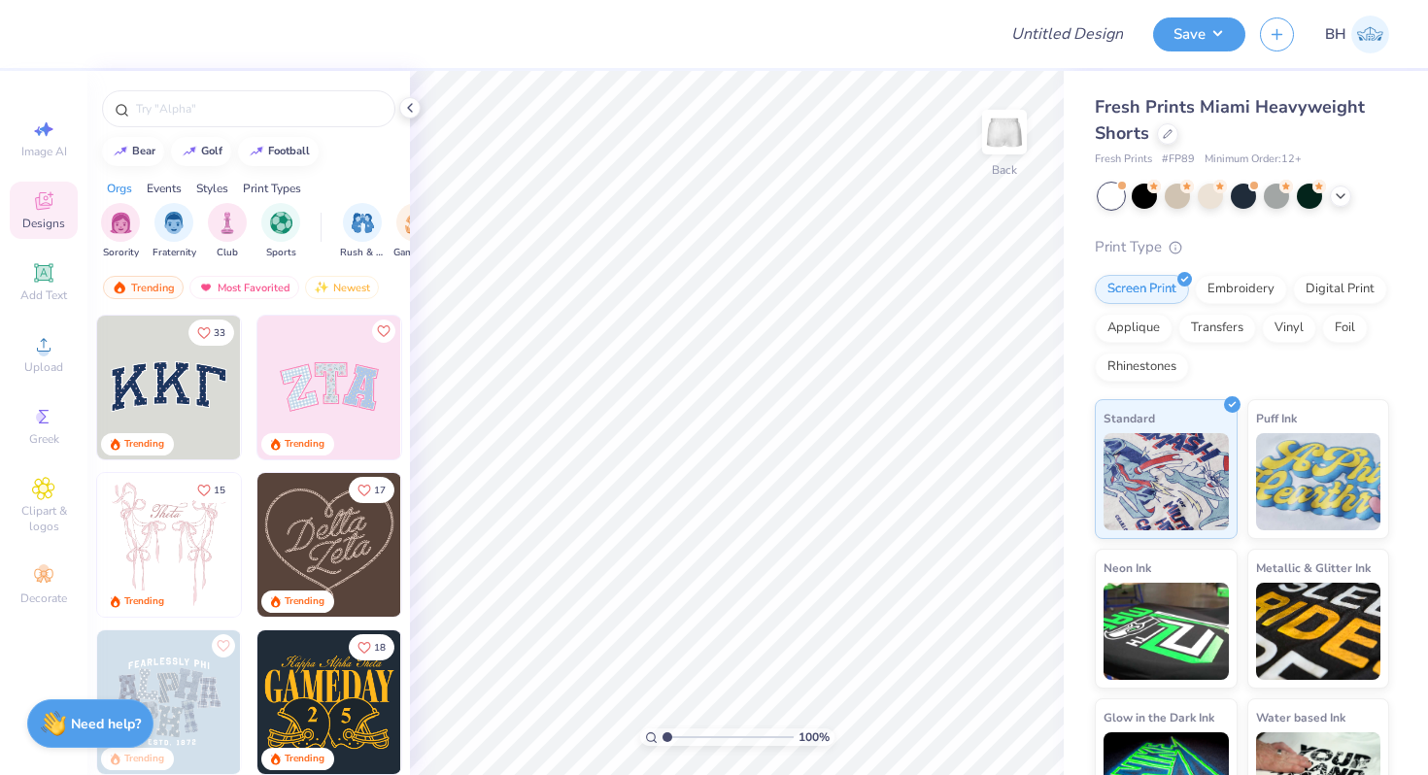
click at [158, 378] on img at bounding box center [169, 388] width 144 height 144
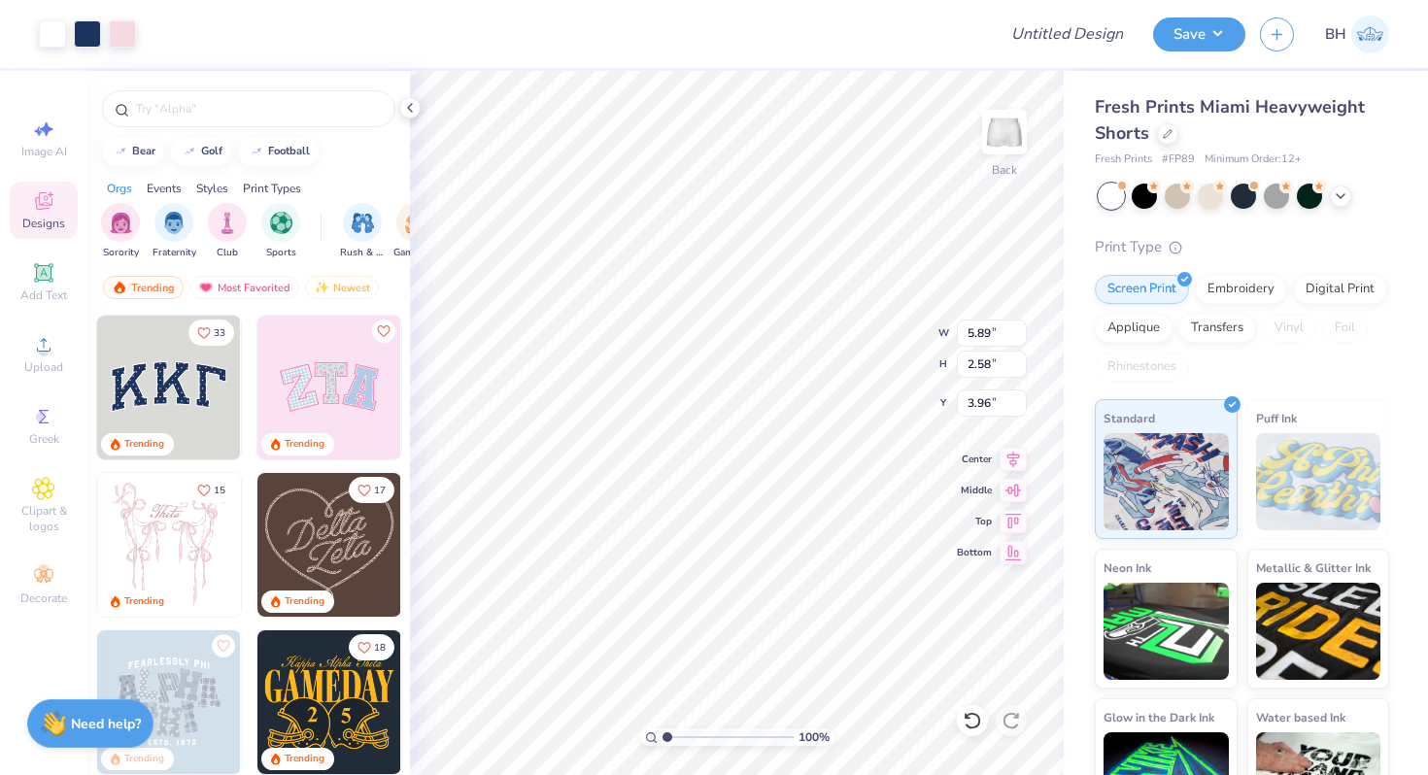
type input "5.25"
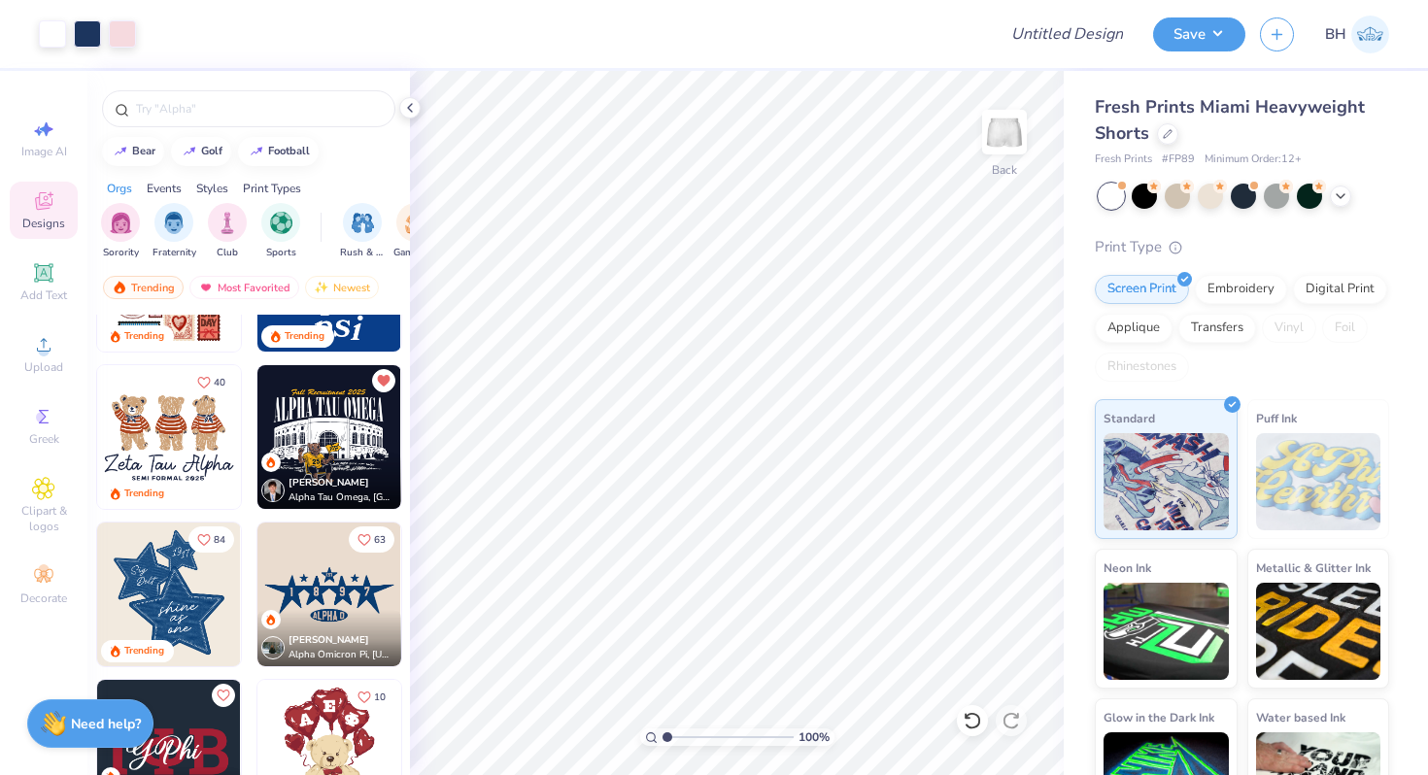
scroll to position [270, 0]
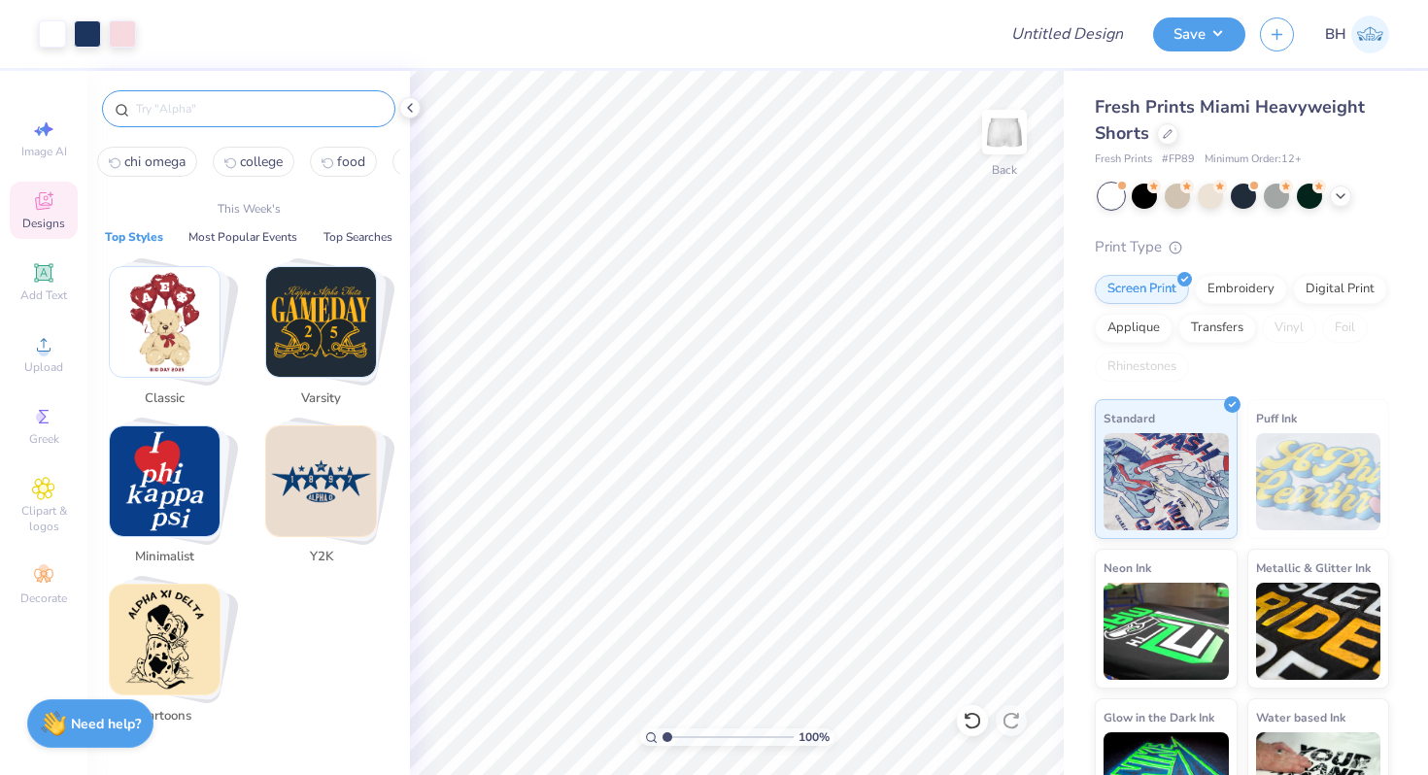
click at [238, 112] on input "text" at bounding box center [258, 108] width 249 height 19
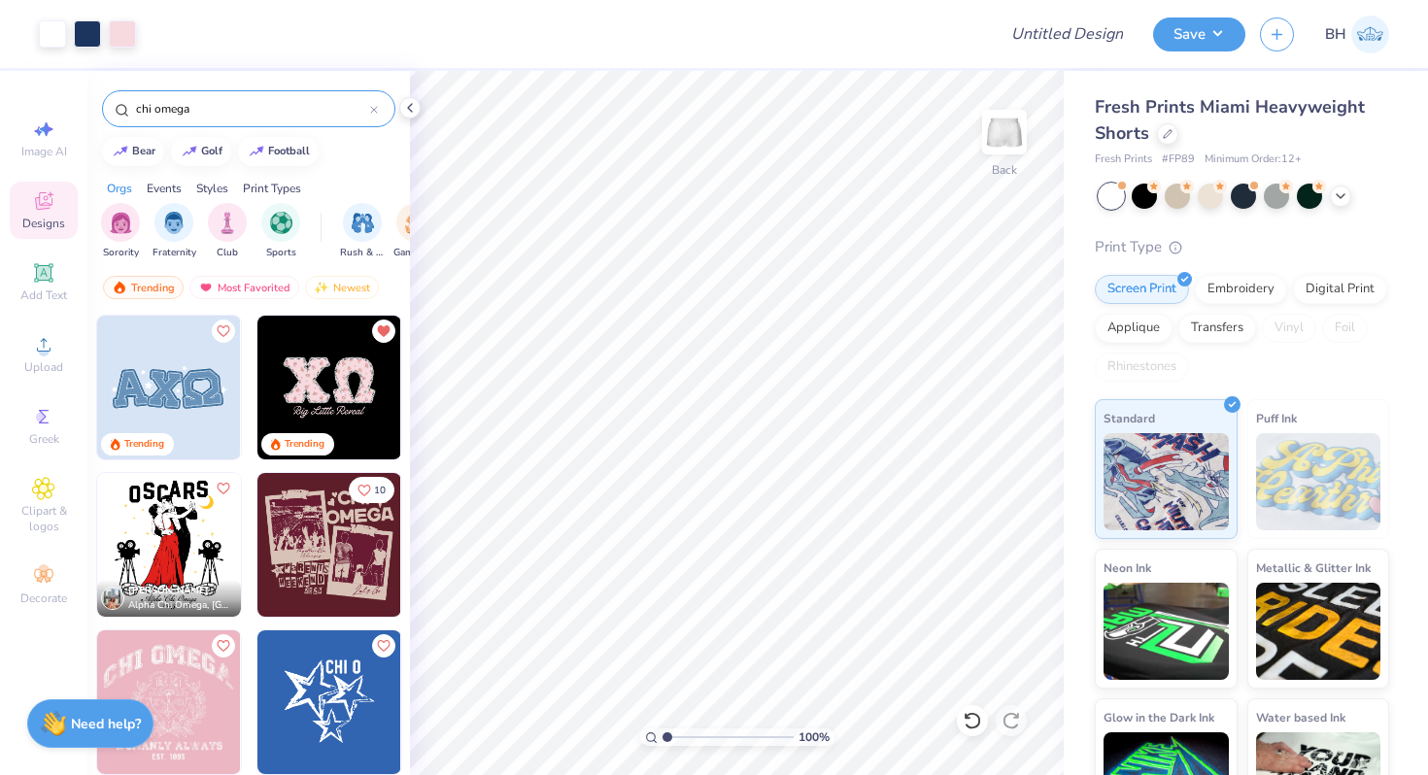
type input "chi omega"
click at [328, 372] on img at bounding box center [329, 388] width 144 height 144
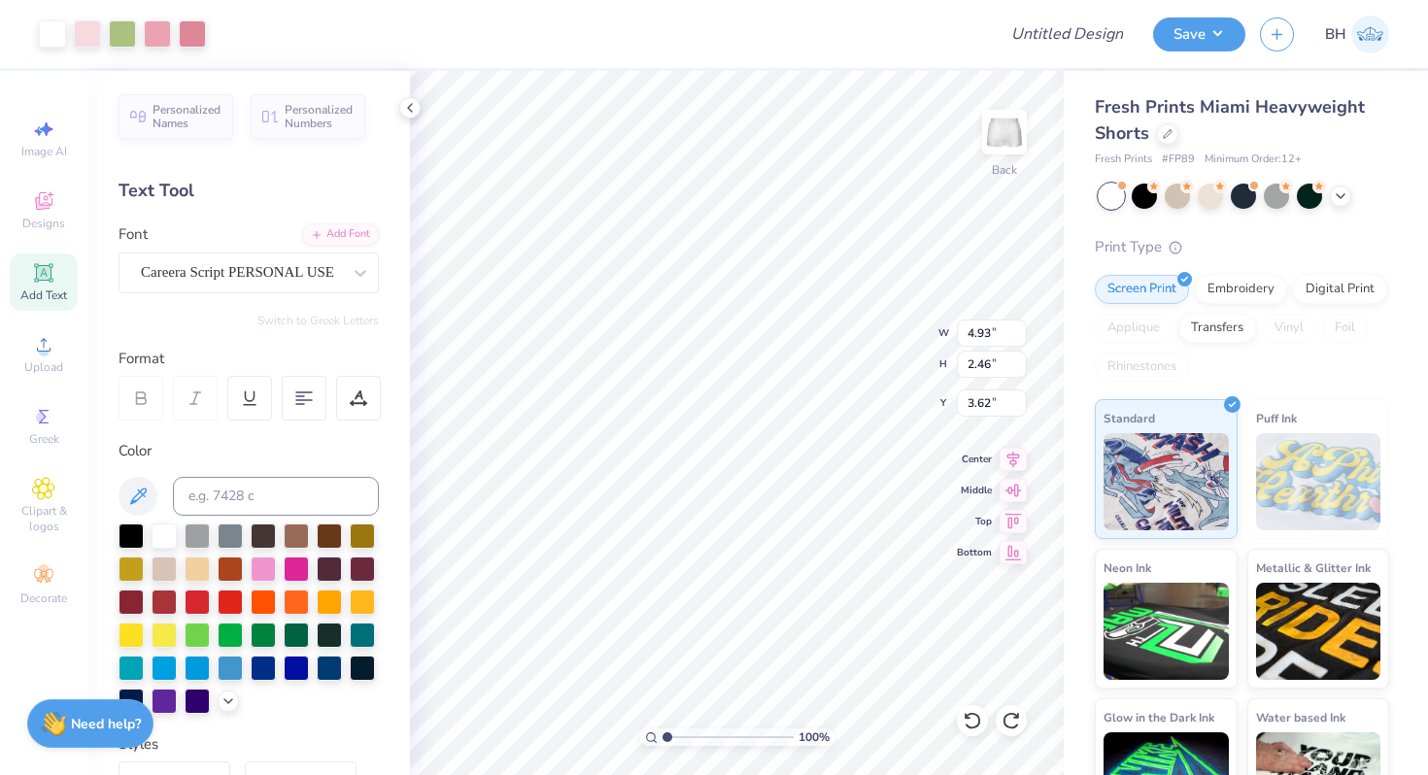
click at [909, 356] on div "100 % Back W 4.93 4.93 " H 2.46 2.46 " Y 3.62 3.62 " Center Middle Top Bottom" at bounding box center [737, 423] width 654 height 704
type input "6.87"
click at [192, 35] on div at bounding box center [192, 31] width 27 height 27
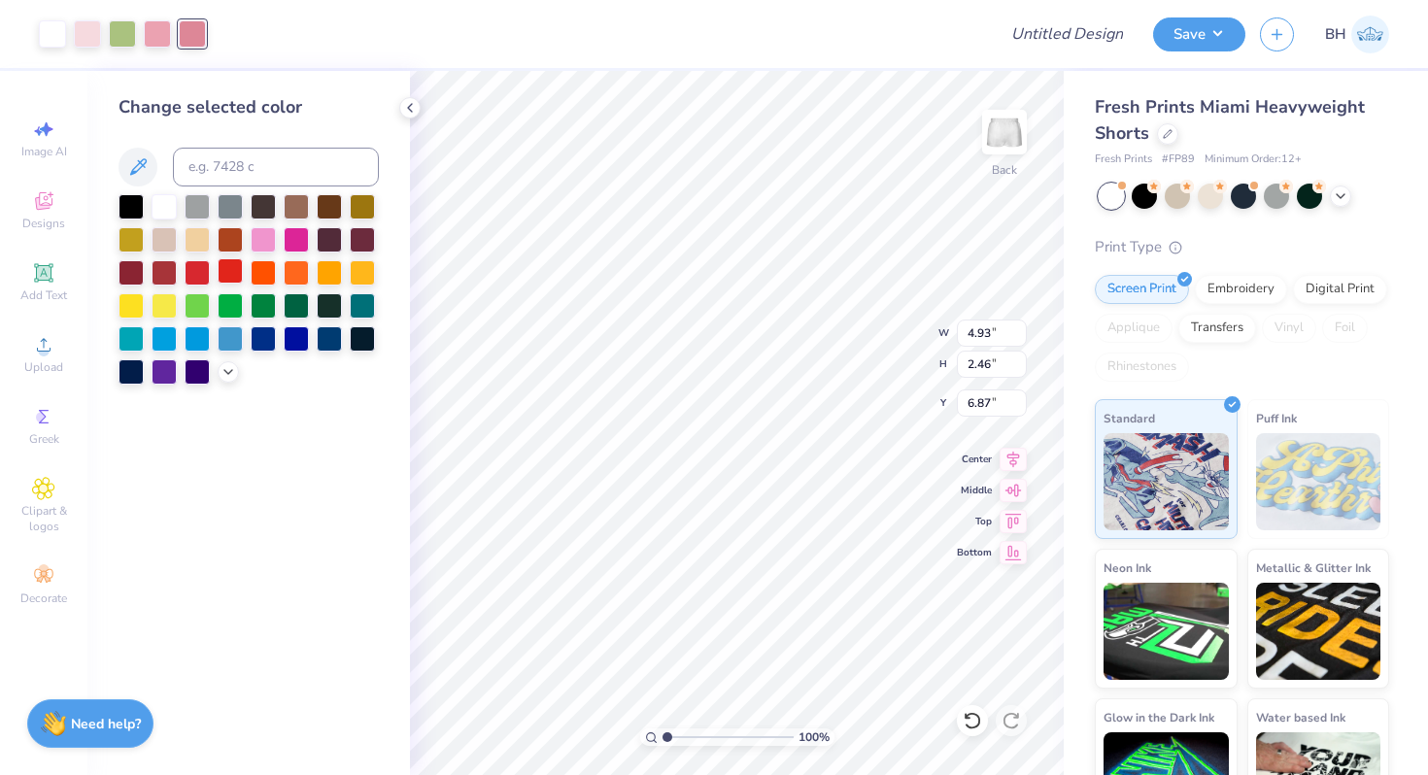
click at [239, 280] on div at bounding box center [230, 270] width 25 height 25
click at [161, 32] on div at bounding box center [157, 31] width 27 height 27
click at [271, 173] on input at bounding box center [276, 167] width 206 height 39
click at [280, 433] on div "Change selected color" at bounding box center [248, 423] width 323 height 704
click at [233, 367] on icon at bounding box center [229, 370] width 16 height 16
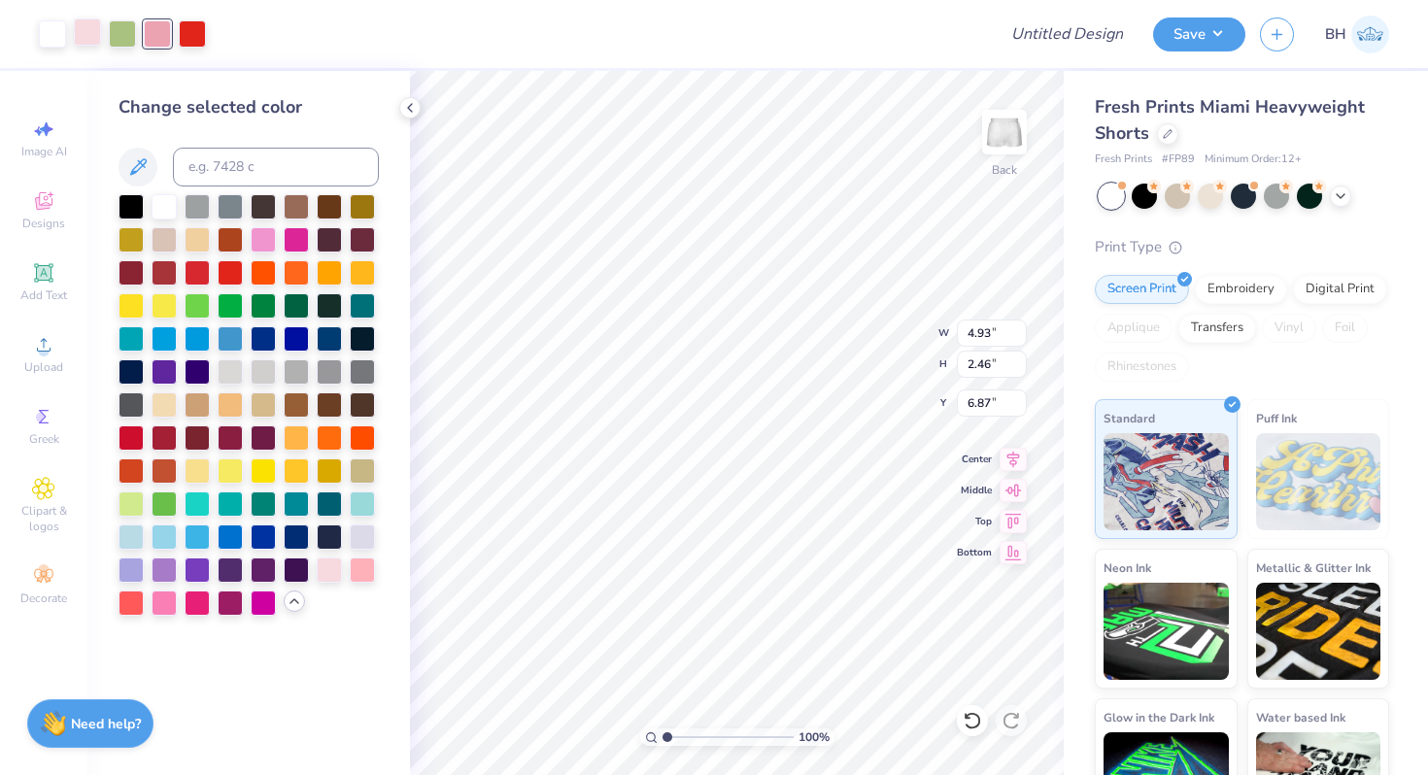
click at [78, 34] on div at bounding box center [87, 31] width 27 height 27
click at [134, 542] on div at bounding box center [131, 535] width 25 height 25
click at [119, 34] on div at bounding box center [122, 31] width 27 height 27
click at [195, 533] on div at bounding box center [197, 535] width 25 height 25
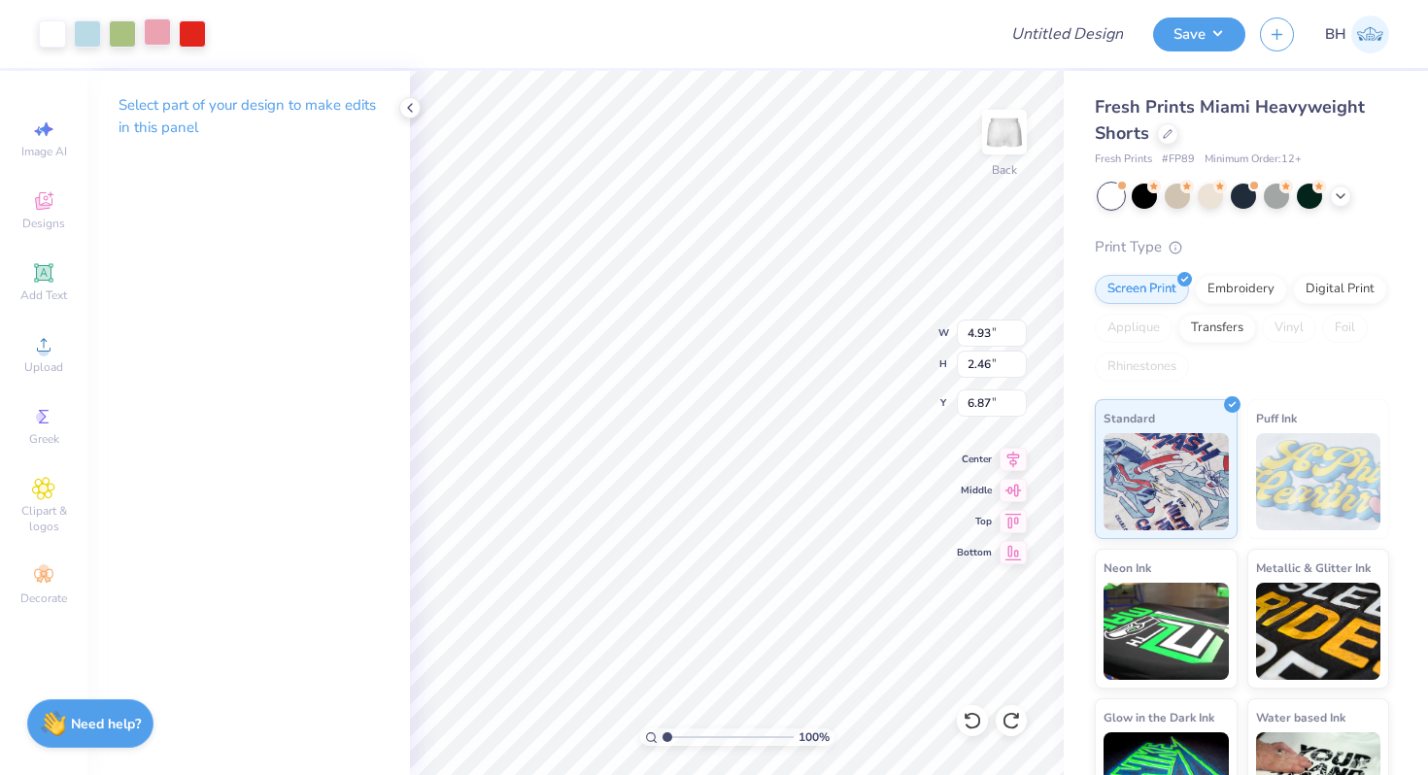
click at [162, 37] on div at bounding box center [157, 31] width 27 height 27
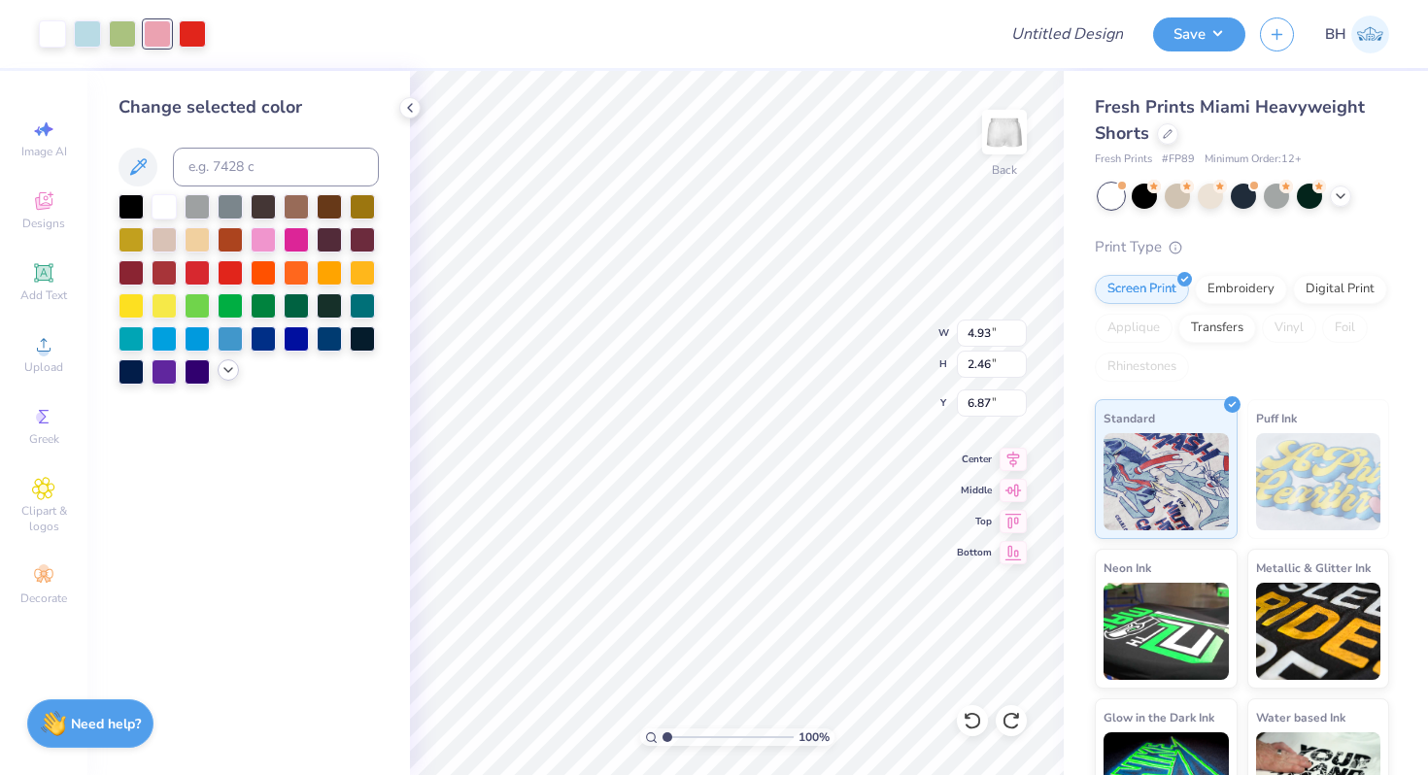
click at [232, 369] on icon at bounding box center [229, 370] width 16 height 16
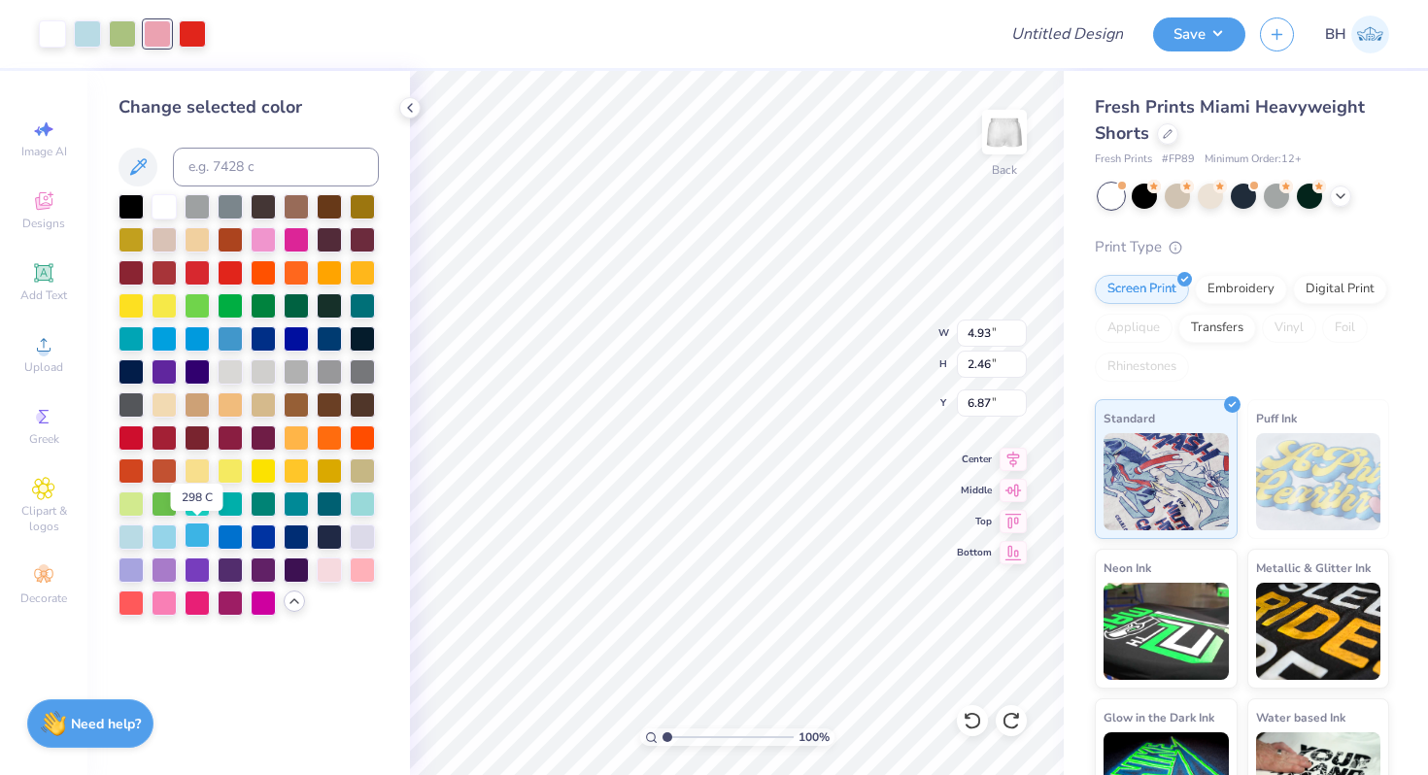
click at [200, 541] on div at bounding box center [197, 535] width 25 height 25
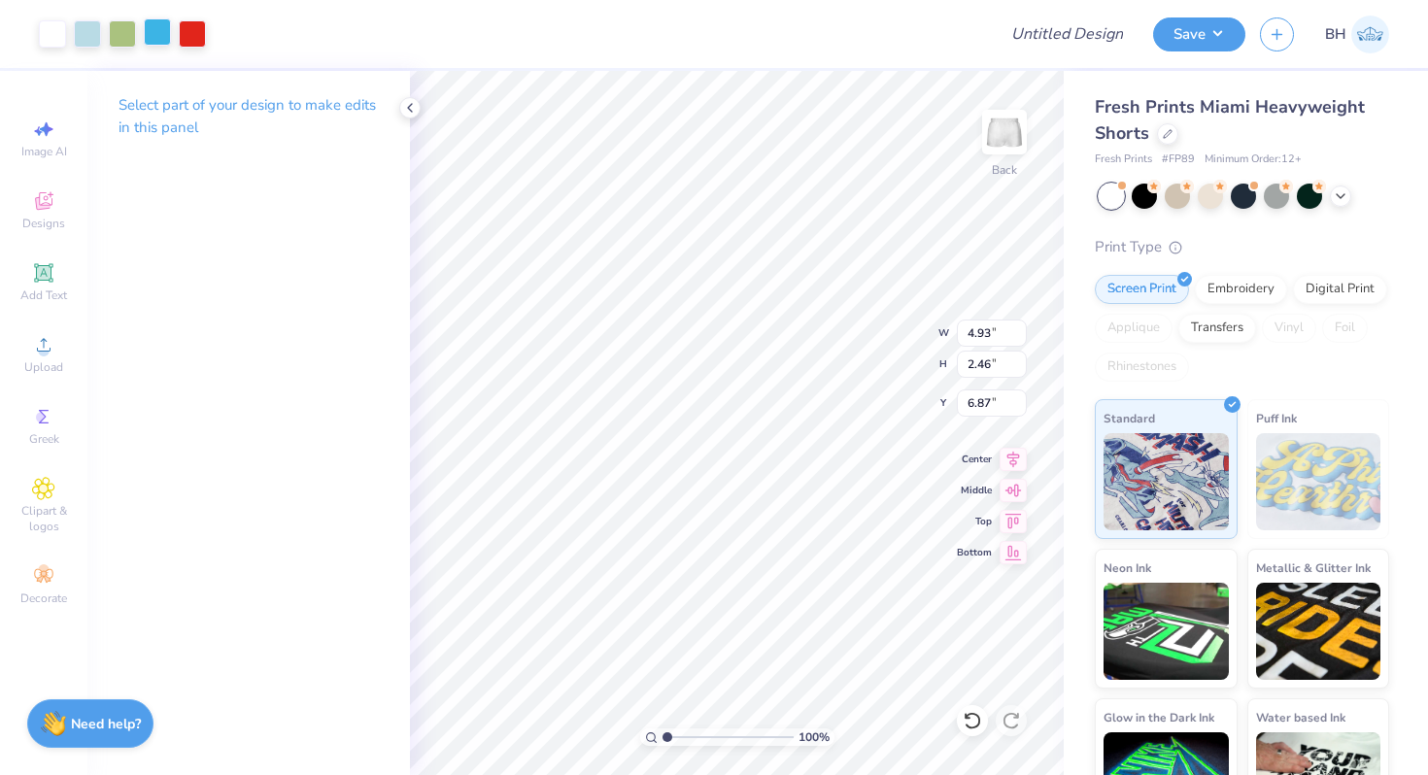
click at [163, 37] on div at bounding box center [157, 31] width 27 height 27
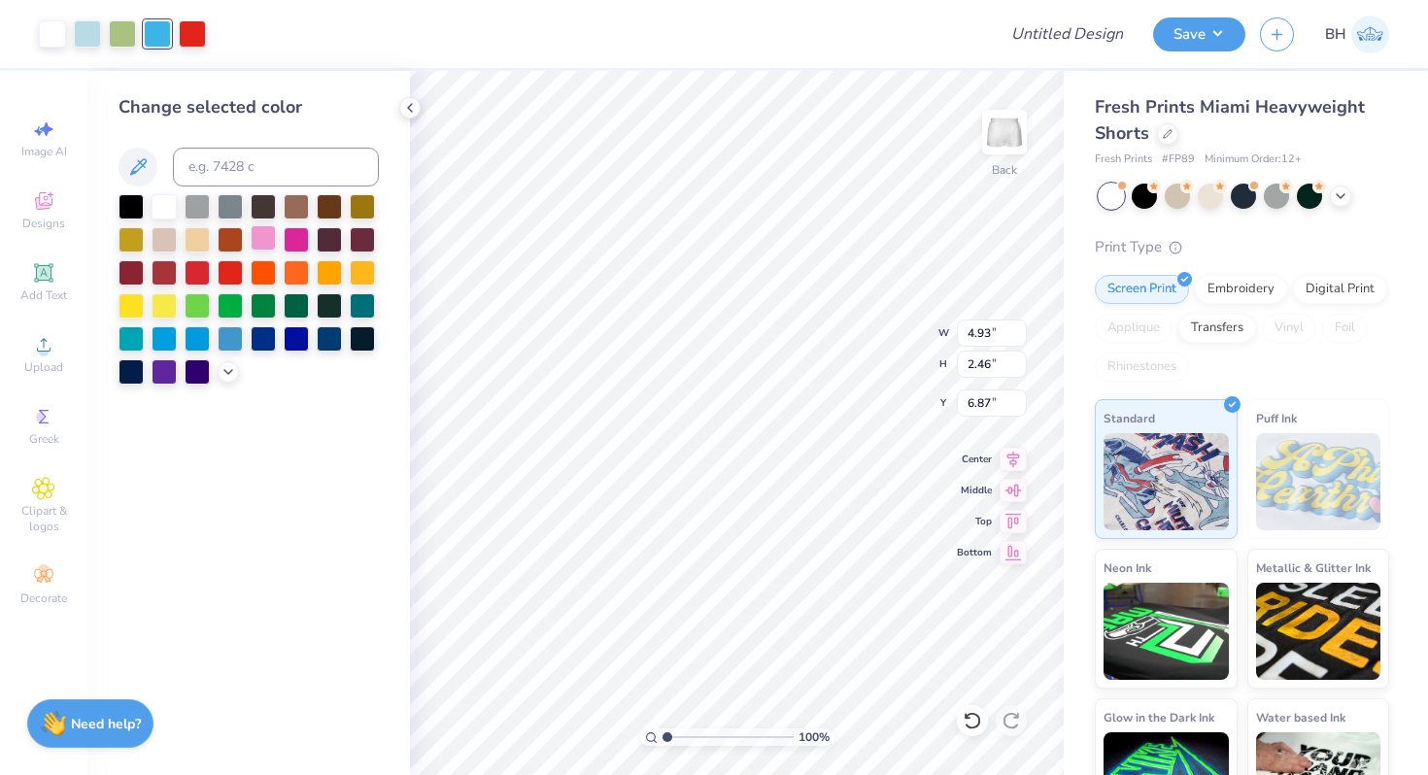
click at [266, 239] on div at bounding box center [263, 237] width 25 height 25
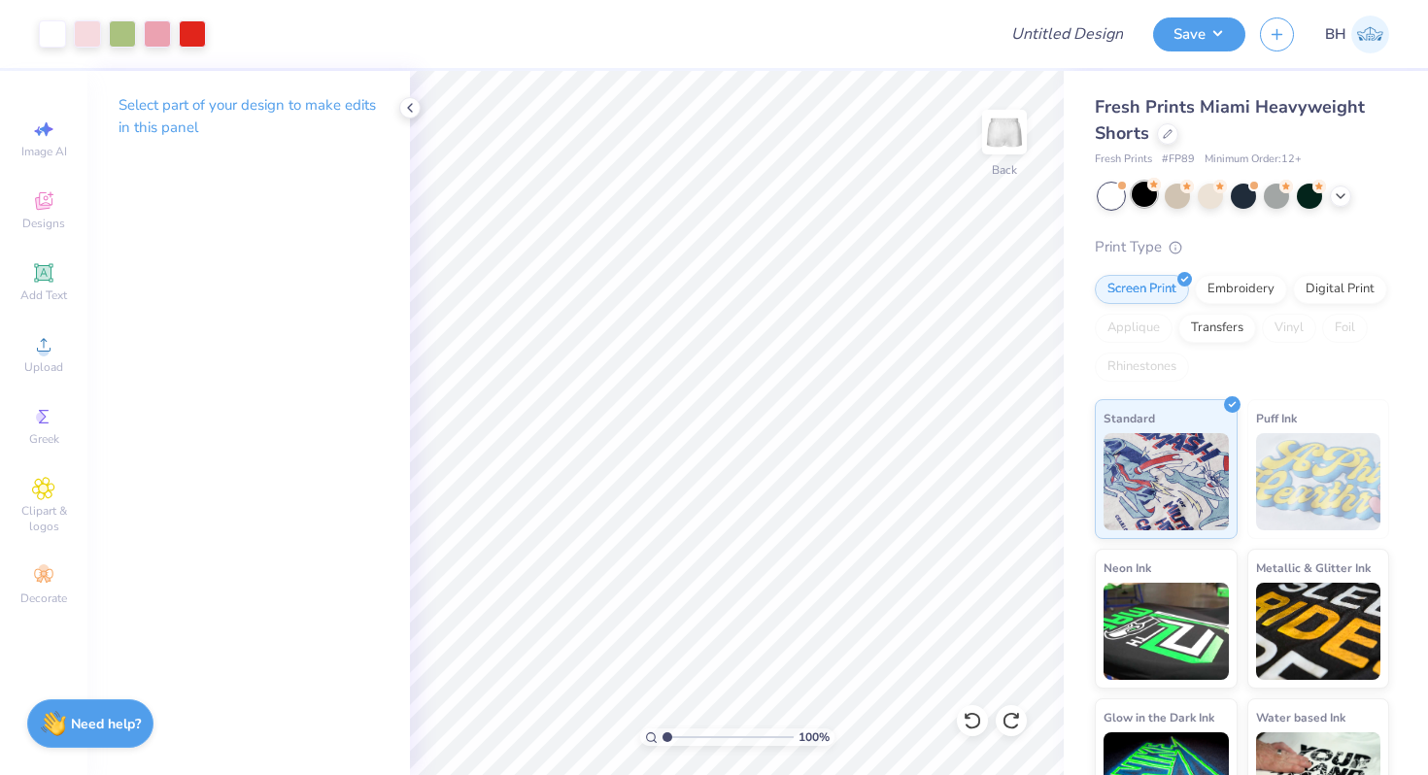
click at [1149, 204] on div at bounding box center [1144, 194] width 25 height 25
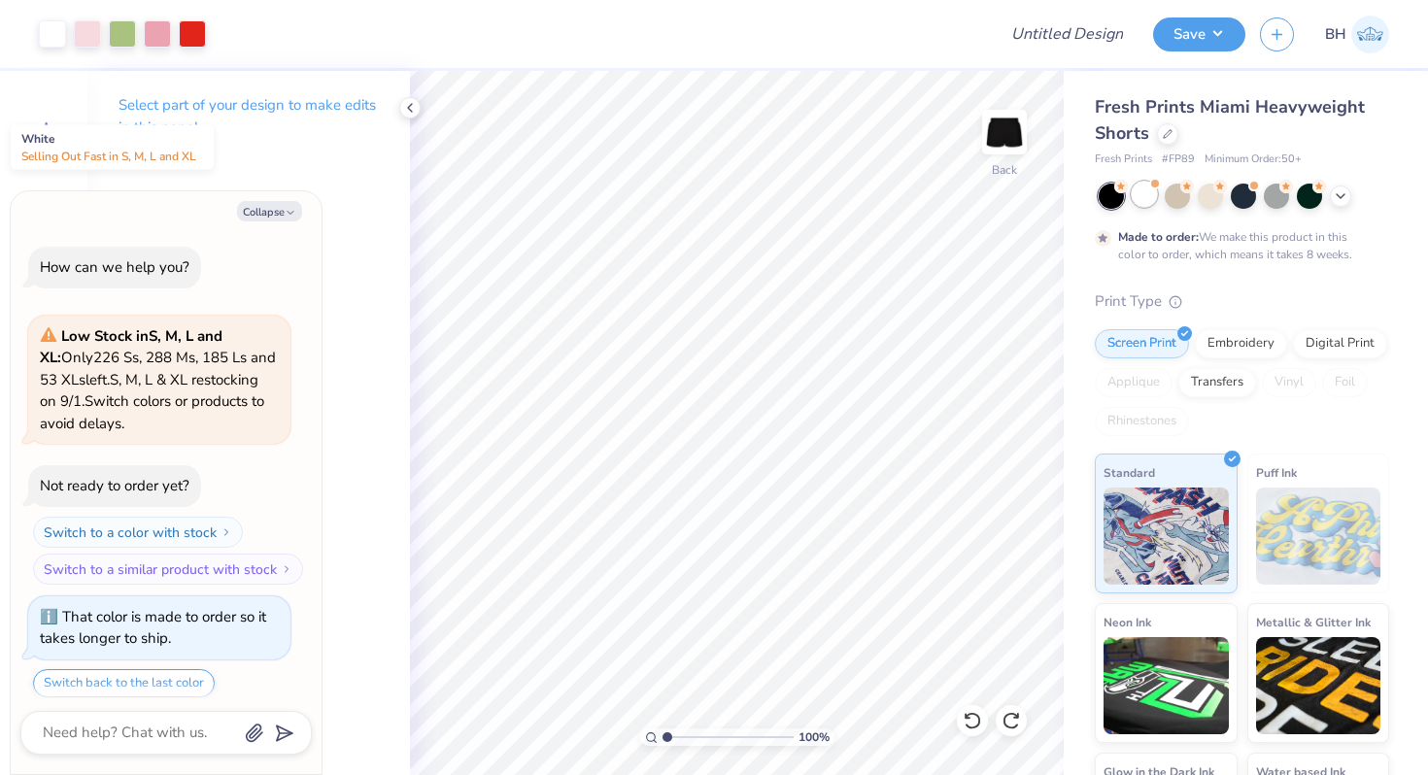
scroll to position [59, 0]
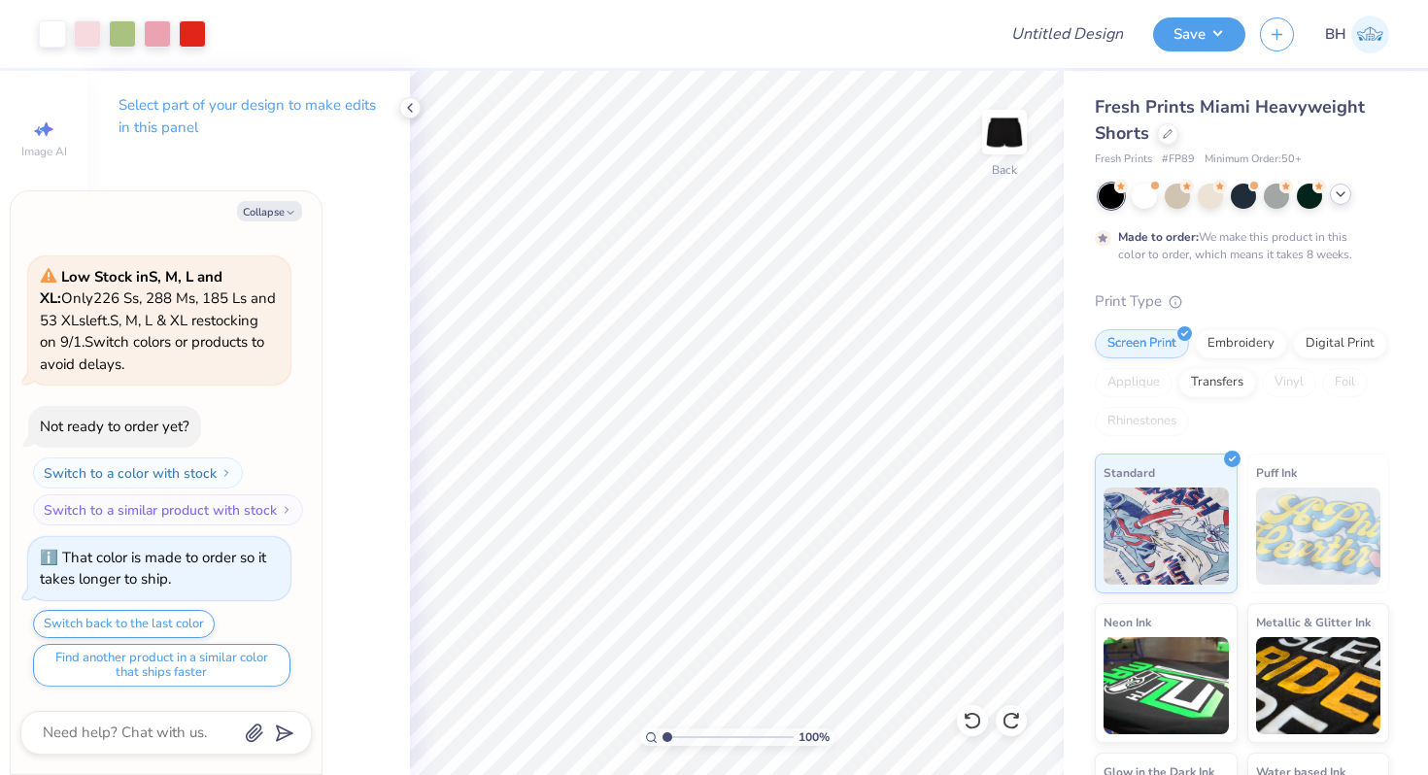
click at [1346, 198] on icon at bounding box center [1341, 195] width 16 height 16
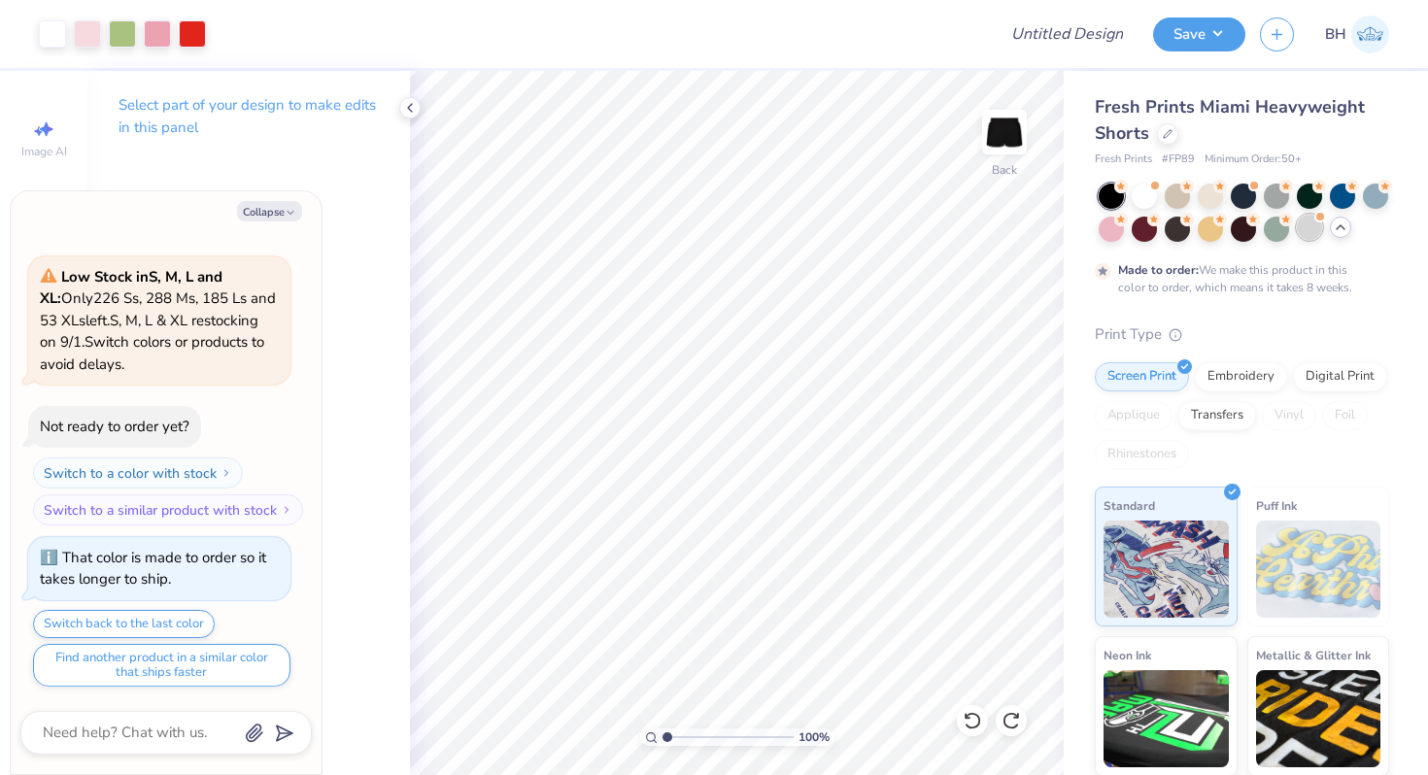
click at [1309, 233] on div at bounding box center [1309, 227] width 25 height 25
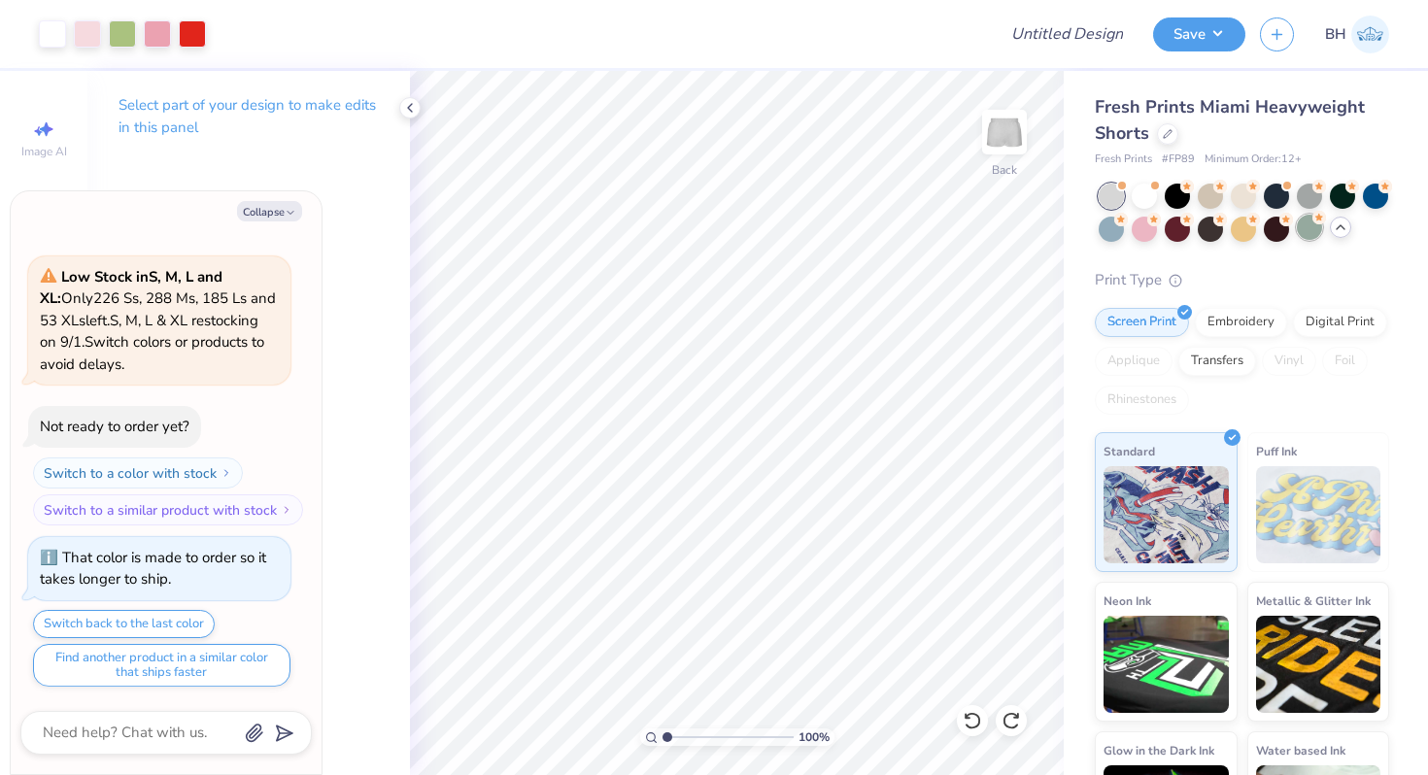
scroll to position [453, 0]
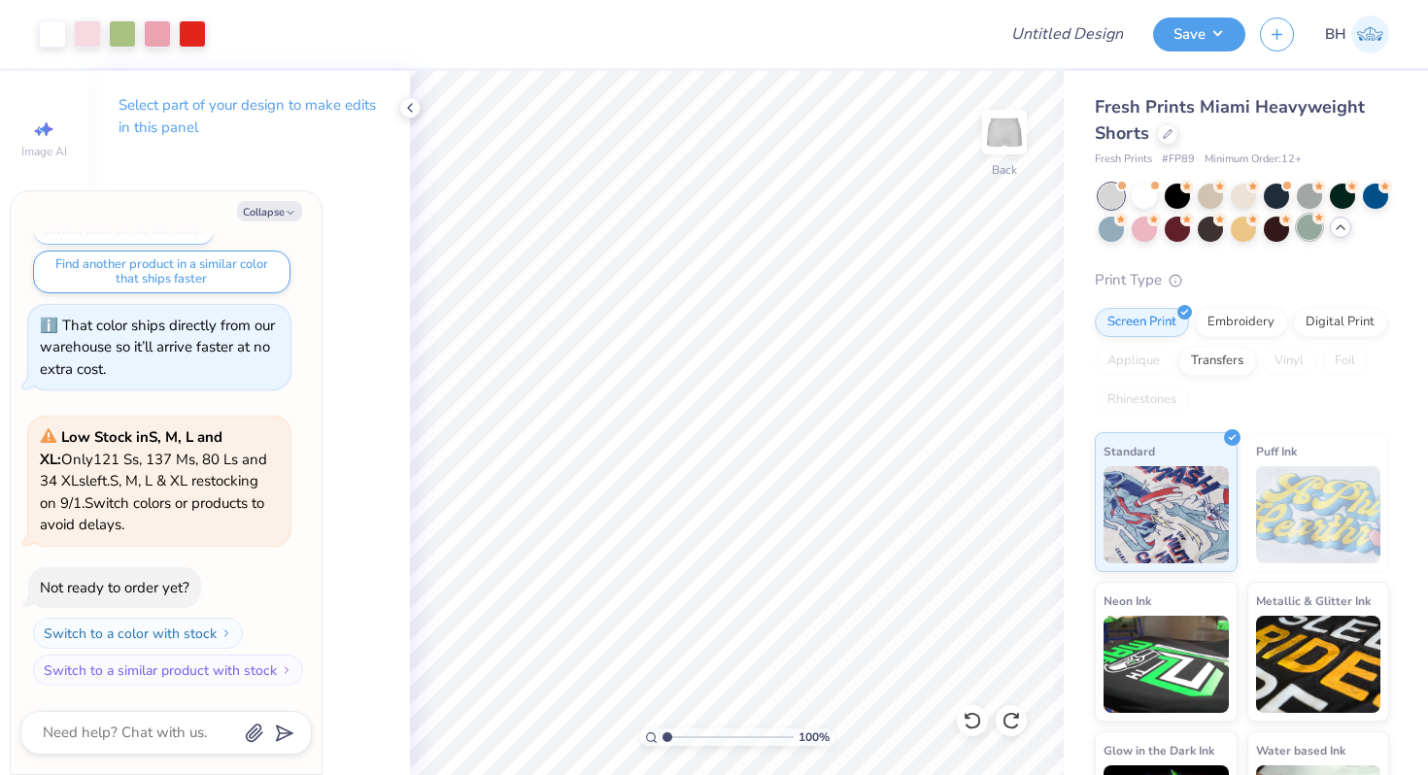
click at [1307, 225] on div at bounding box center [1309, 227] width 25 height 25
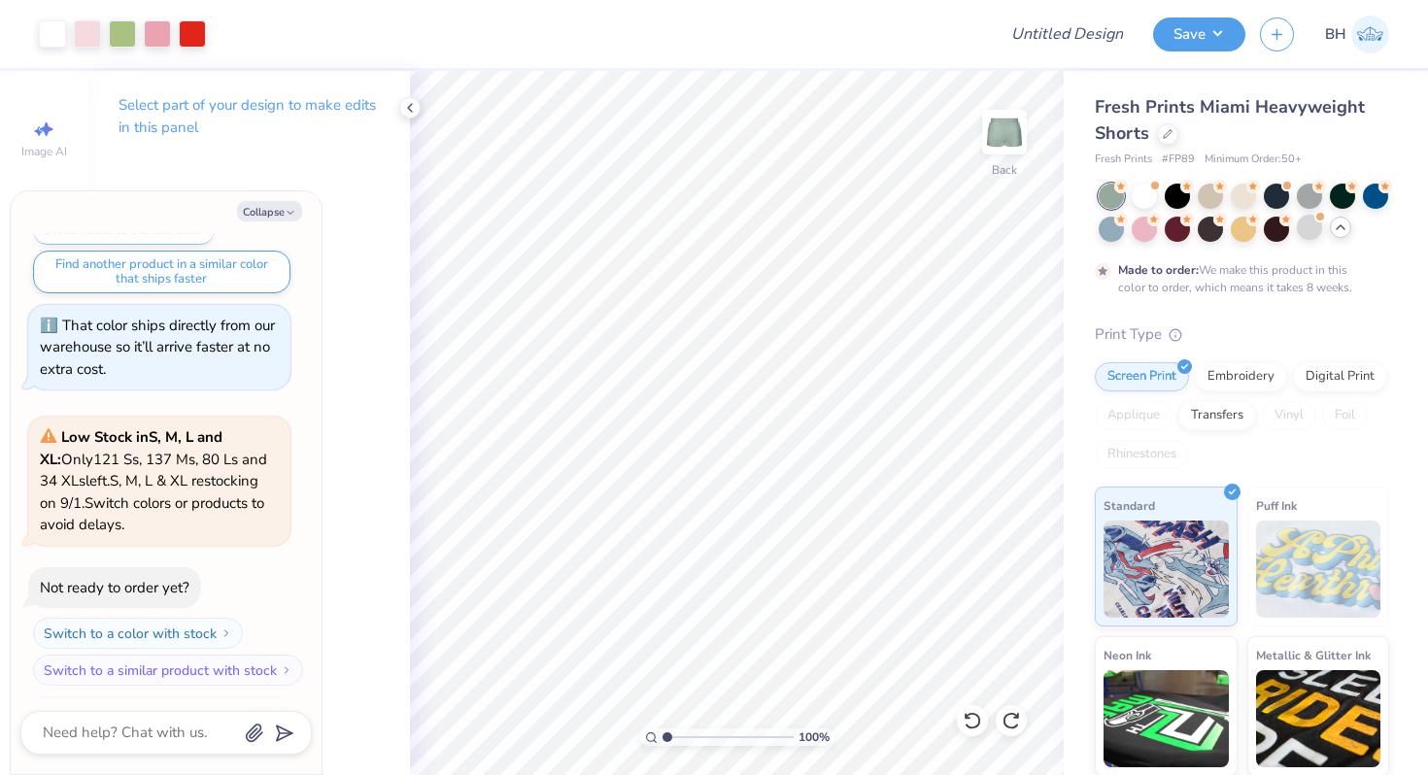
scroll to position [614, 0]
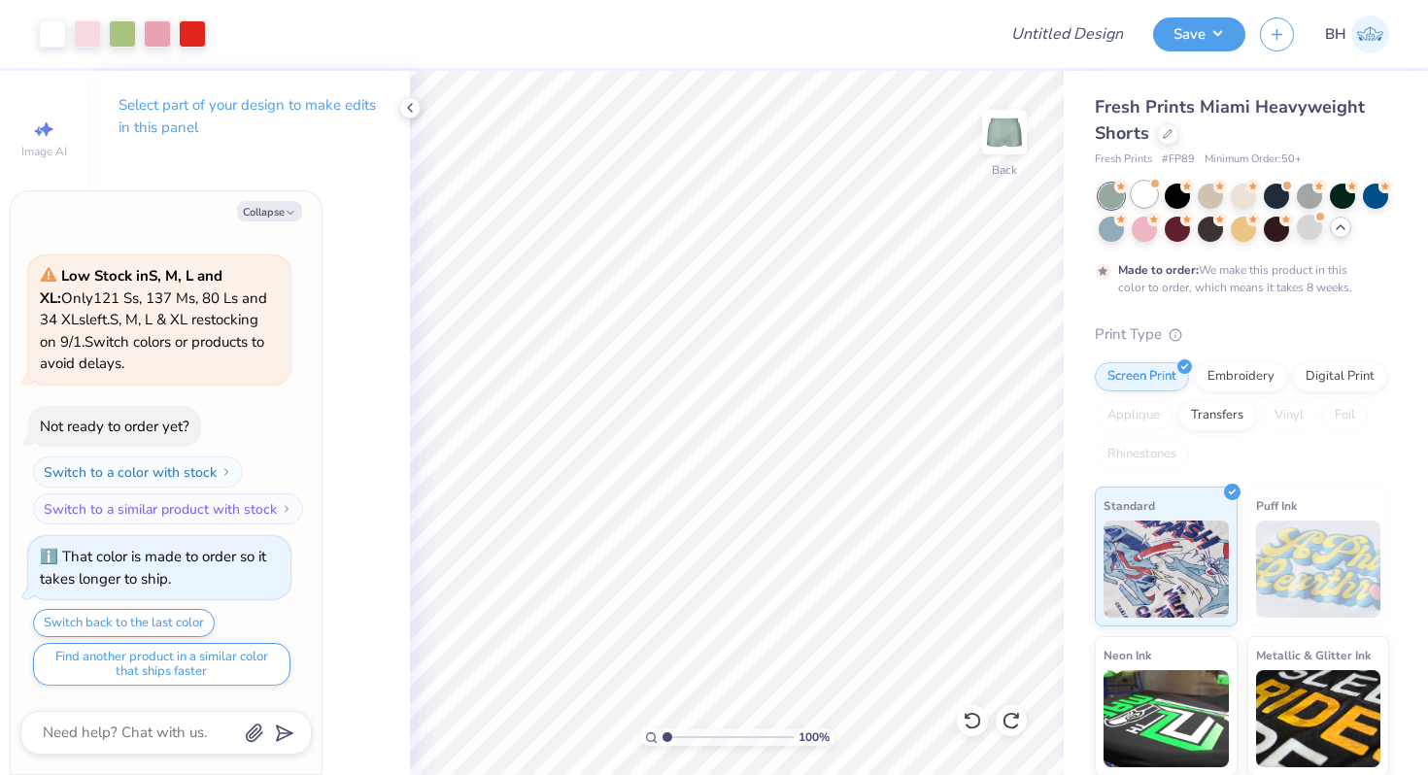
click at [1152, 202] on div at bounding box center [1144, 194] width 25 height 25
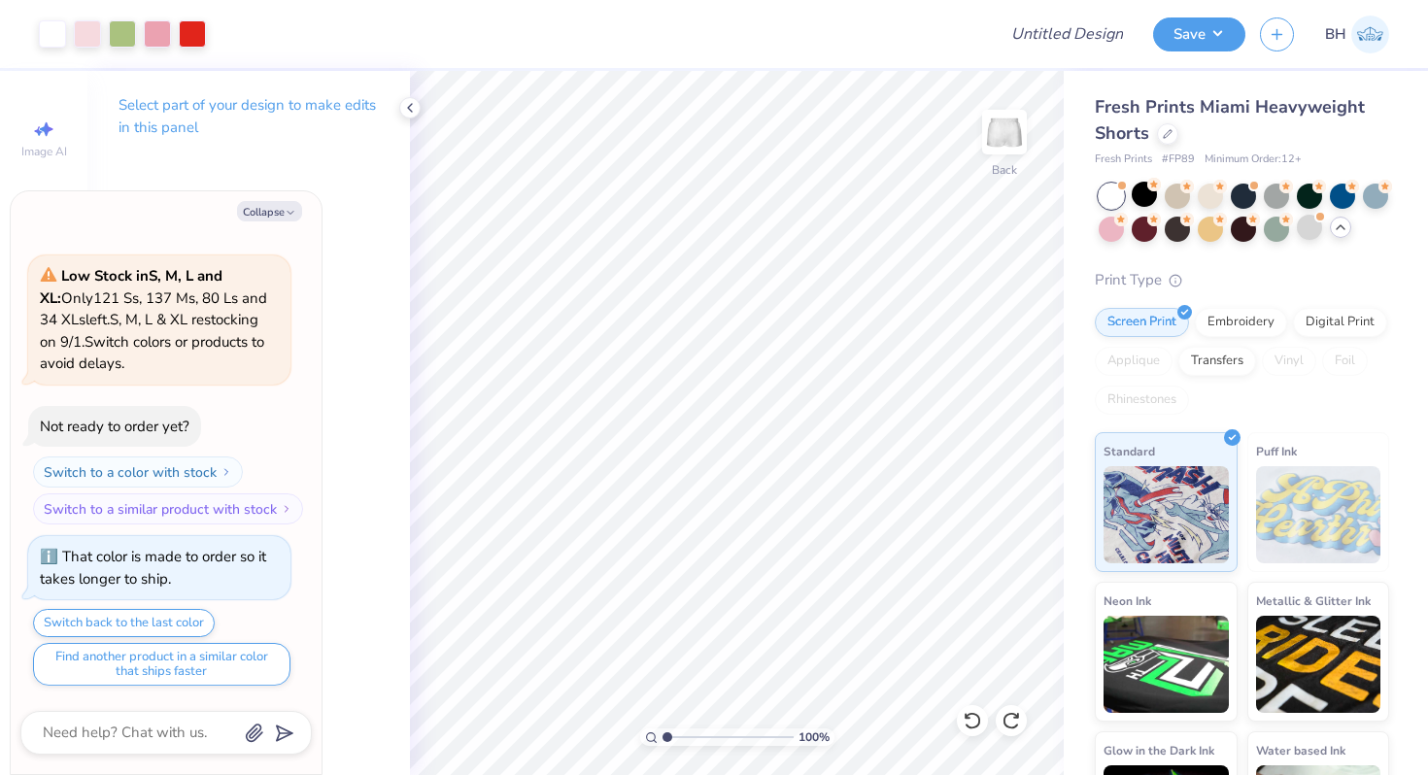
scroll to position [1006, 0]
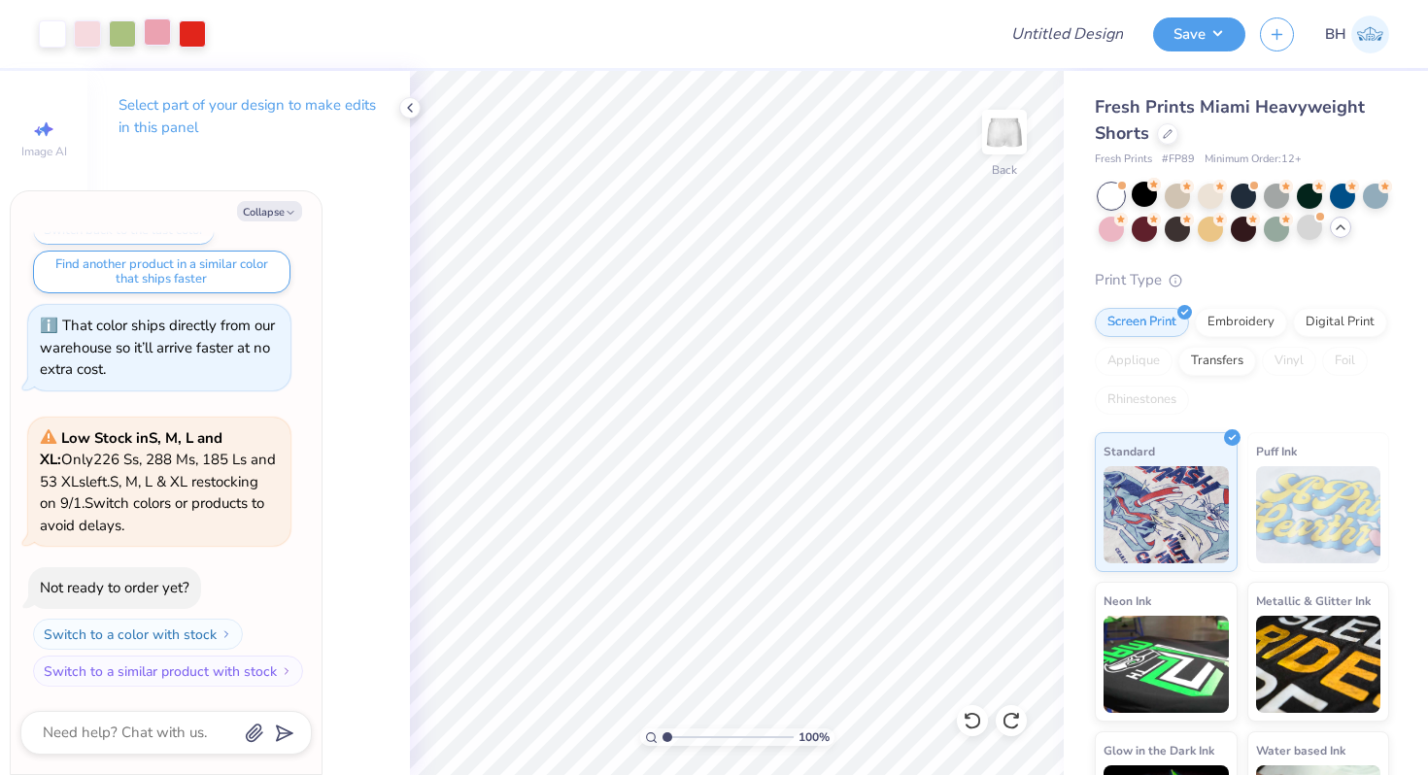
click at [163, 41] on div at bounding box center [157, 31] width 27 height 27
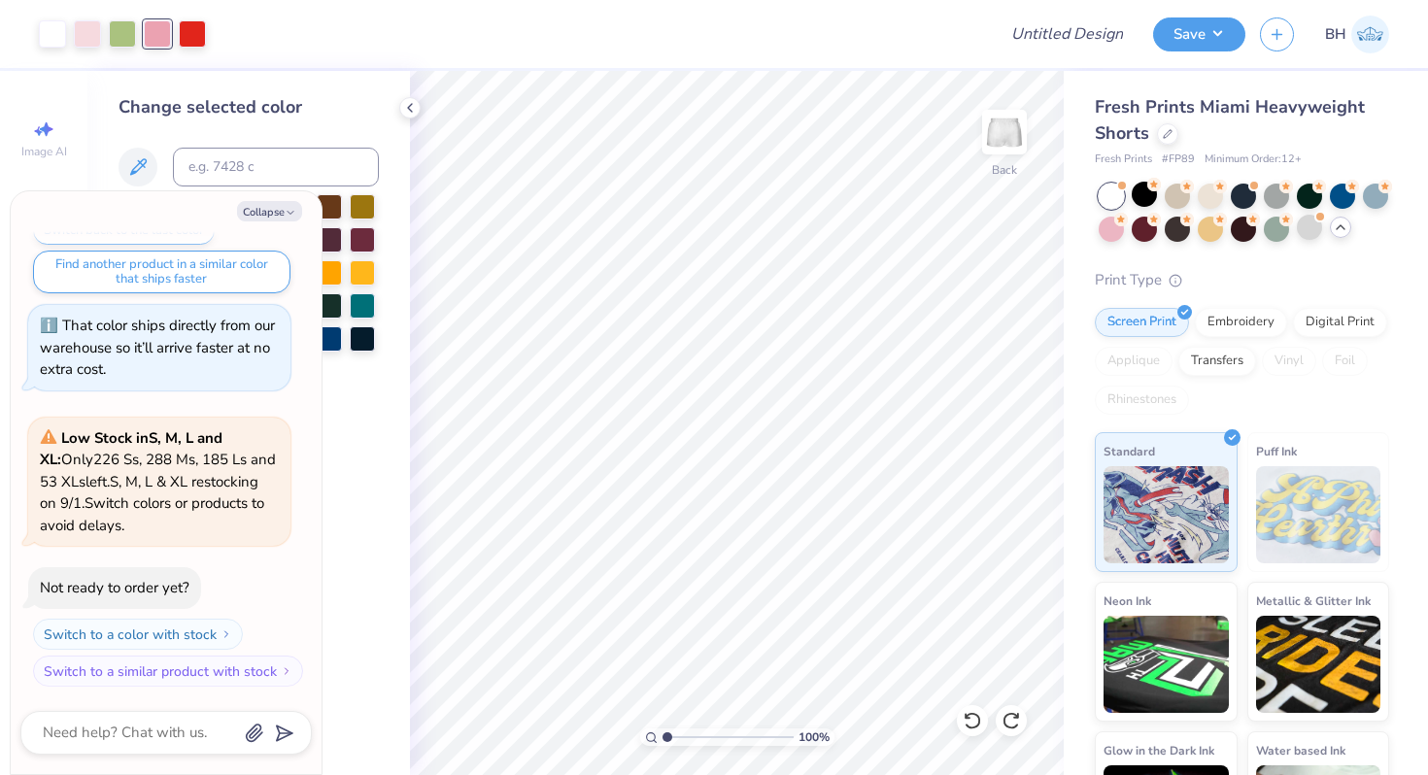
click at [286, 196] on div "Collapse How can we help you? Low Stock in S, M, L and XL : Only 226 Ss, 288 Ms…" at bounding box center [166, 482] width 311 height 583
click at [285, 207] on icon "button" at bounding box center [291, 213] width 12 height 12
type textarea "x"
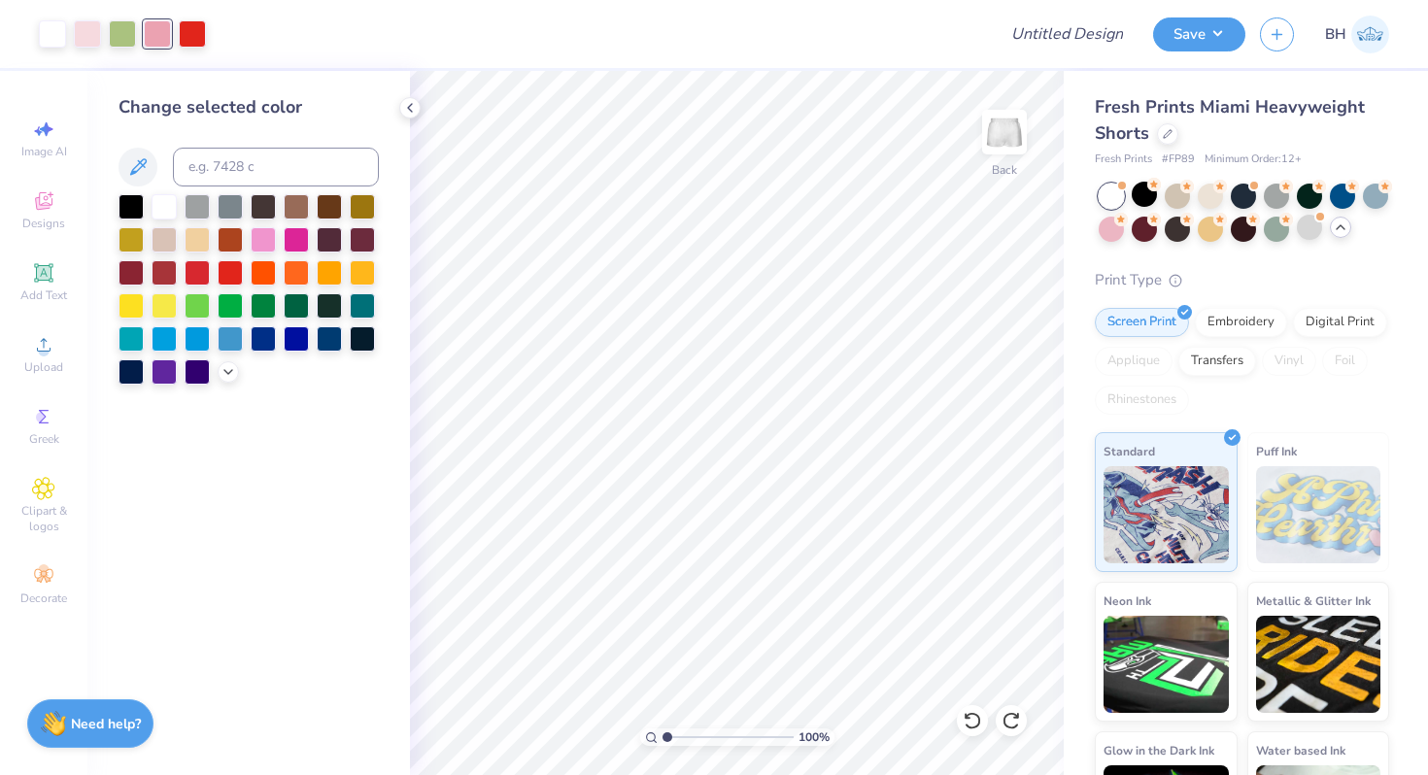
click at [314, 333] on div at bounding box center [249, 289] width 260 height 190
click at [325, 333] on div at bounding box center [329, 336] width 25 height 25
click at [86, 38] on div at bounding box center [87, 31] width 27 height 27
click at [357, 306] on div at bounding box center [362, 303] width 25 height 25
click at [216, 372] on div at bounding box center [249, 289] width 260 height 190
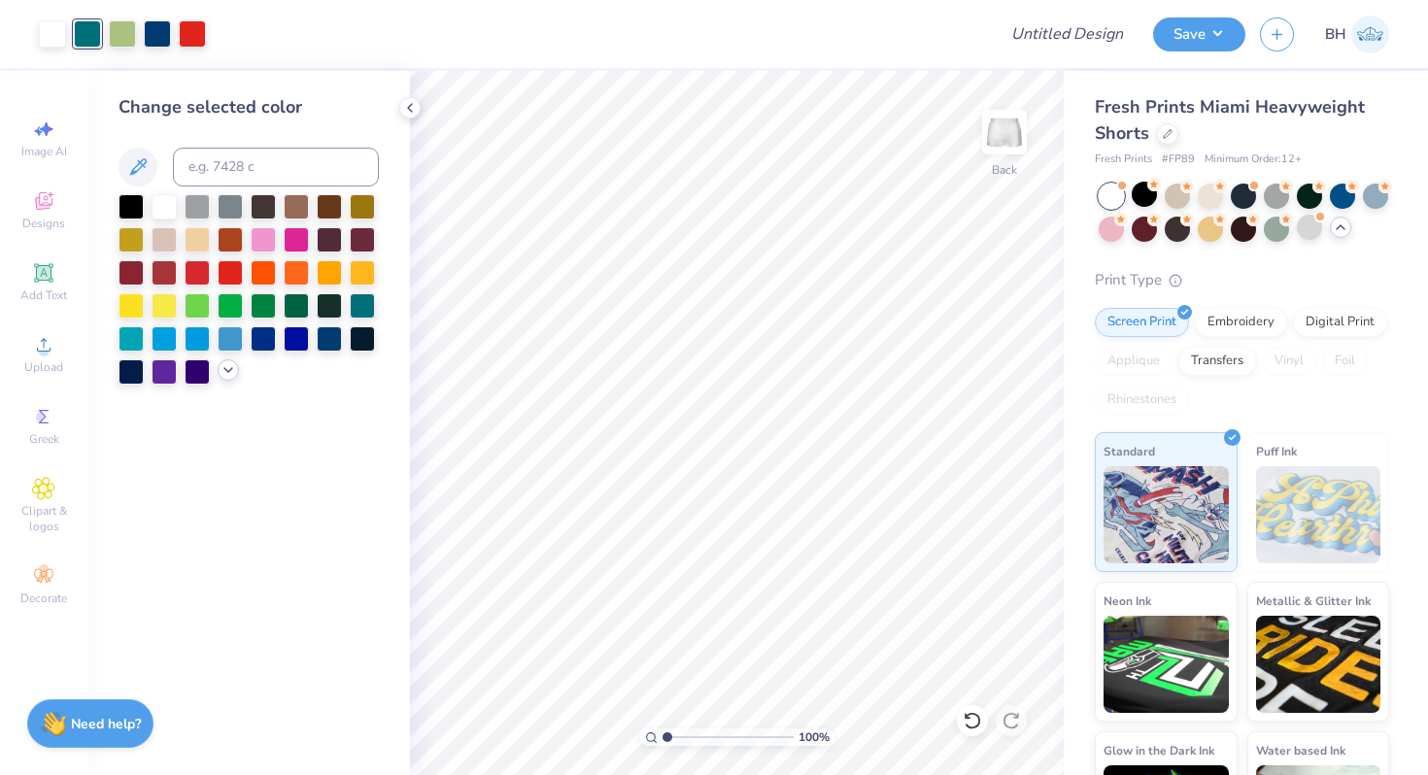
click at [221, 372] on icon at bounding box center [229, 370] width 16 height 16
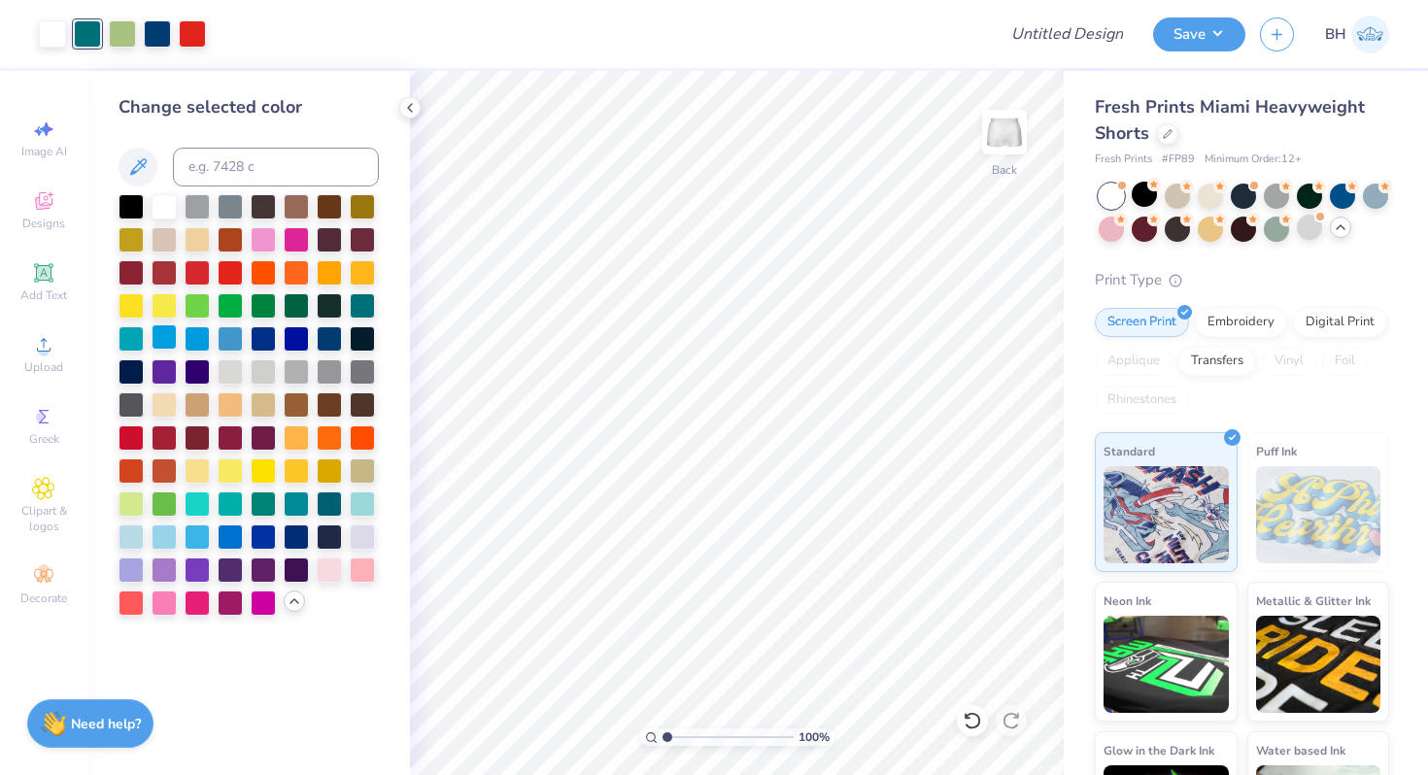
click at [176, 336] on div at bounding box center [164, 336] width 25 height 25
click at [161, 537] on div at bounding box center [164, 535] width 25 height 25
click at [190, 538] on div at bounding box center [197, 535] width 25 height 25
click at [136, 538] on div at bounding box center [131, 535] width 25 height 25
click at [187, 27] on div at bounding box center [192, 31] width 27 height 27
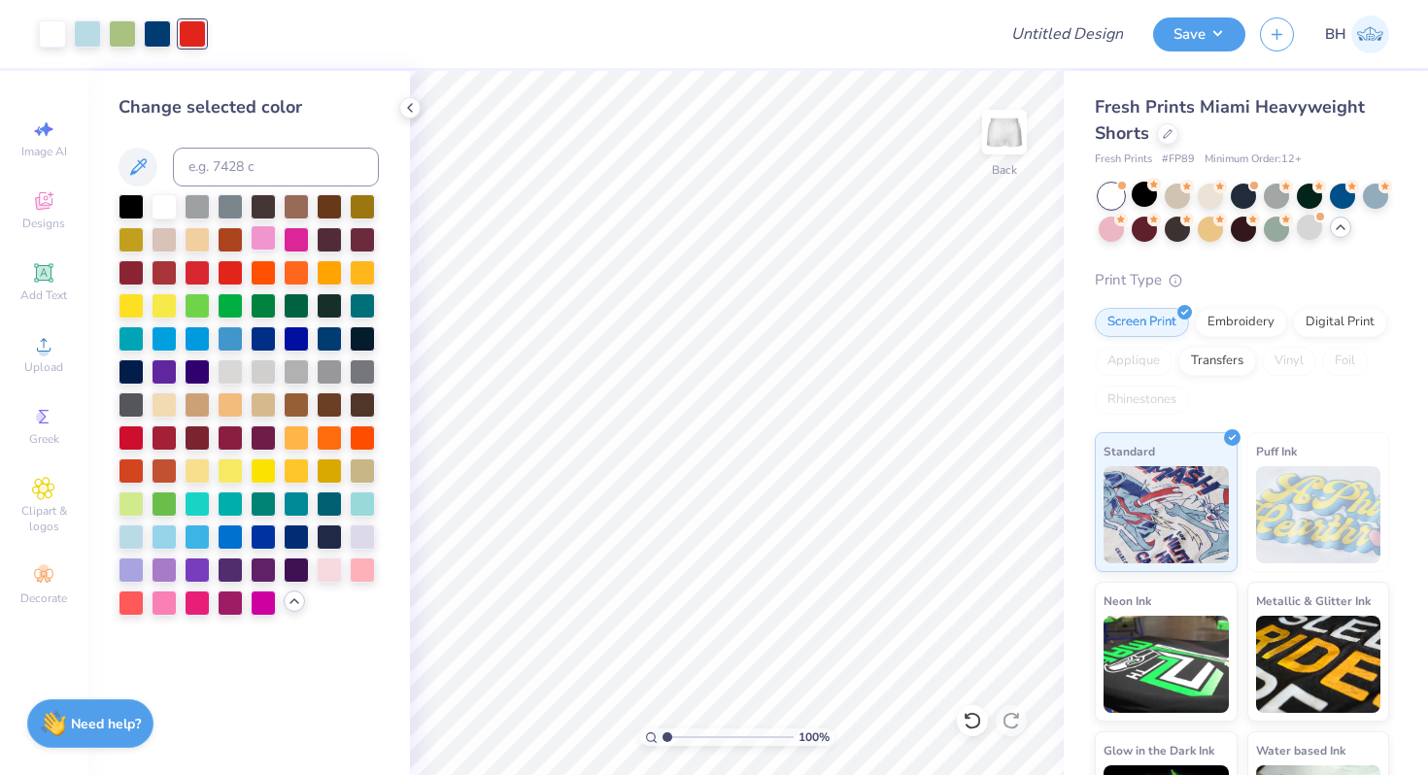
click at [265, 236] on div at bounding box center [263, 237] width 25 height 25
drag, startPoint x: 668, startPoint y: 732, endPoint x: 732, endPoint y: 728, distance: 63.3
click at [733, 729] on input "range" at bounding box center [728, 737] width 131 height 17
drag, startPoint x: 737, startPoint y: 737, endPoint x: 685, endPoint y: 735, distance: 52.5
click at [685, 735] on input "range" at bounding box center [728, 737] width 131 height 17
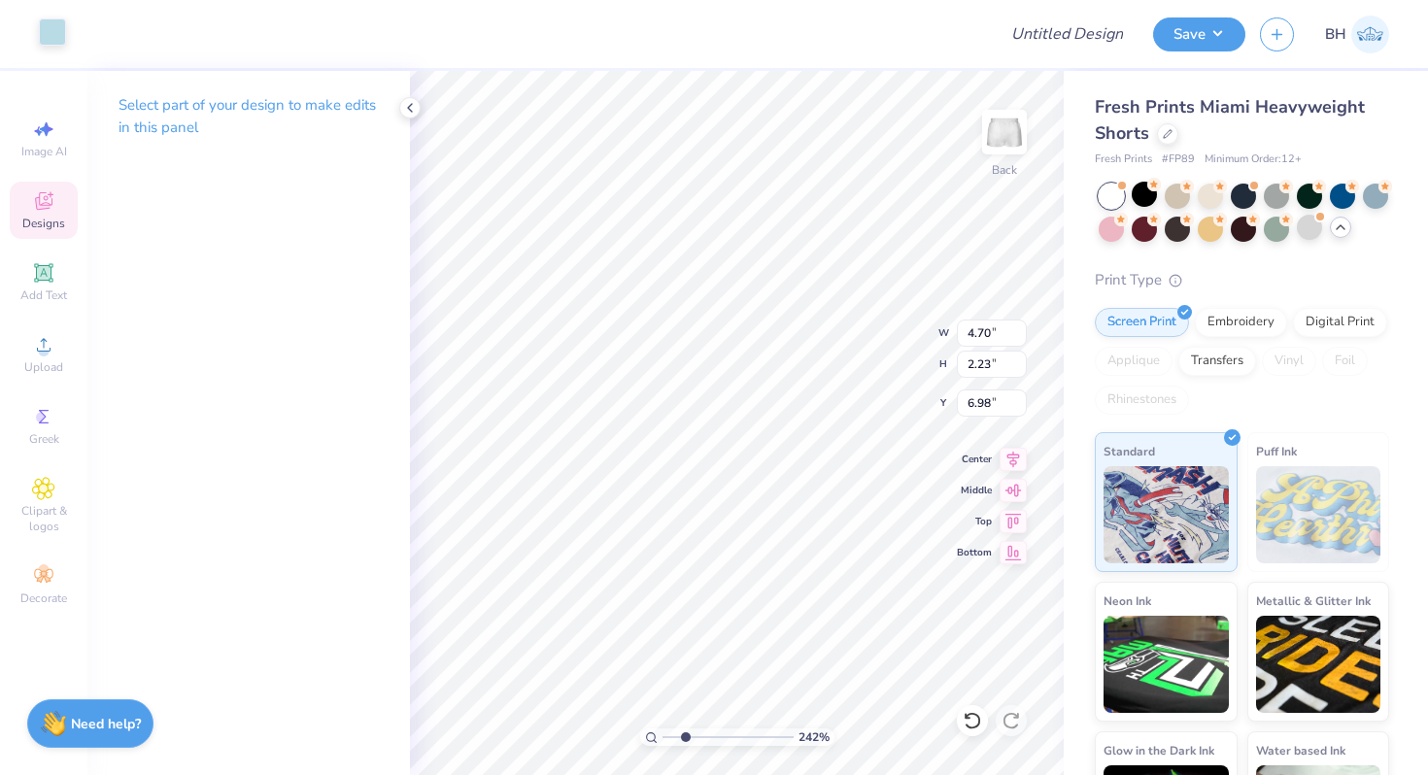
click at [65, 30] on div at bounding box center [52, 31] width 27 height 27
click at [199, 32] on div at bounding box center [192, 31] width 27 height 27
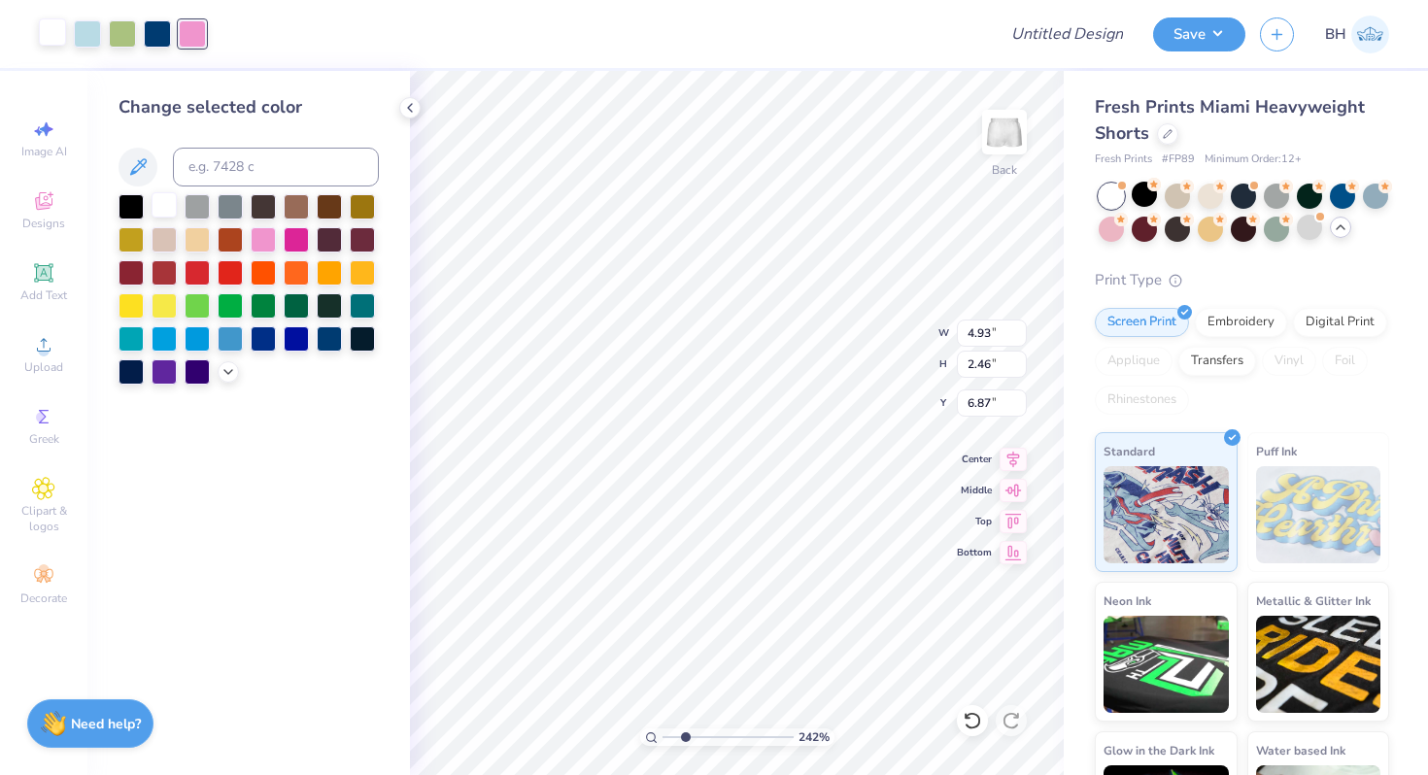
click at [154, 209] on div at bounding box center [164, 204] width 25 height 25
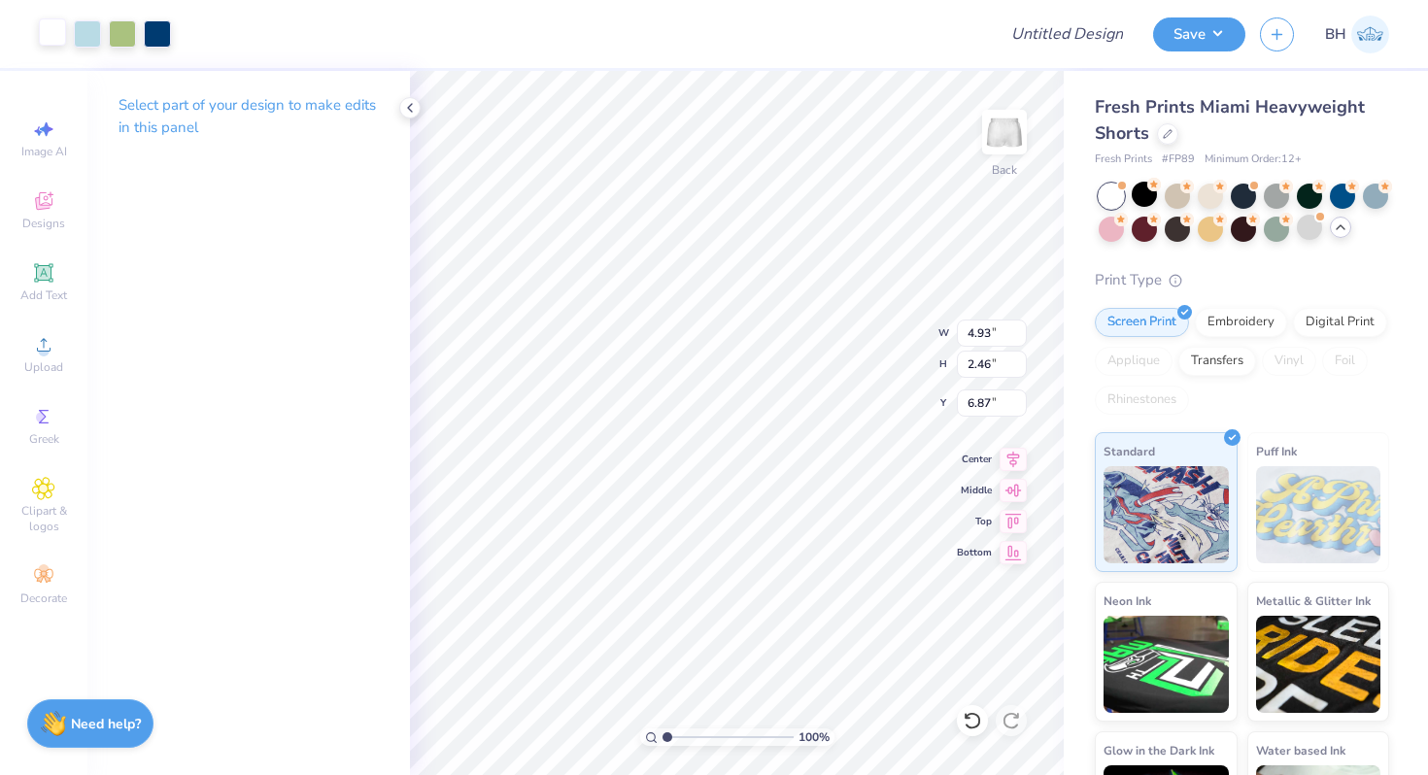
drag, startPoint x: 688, startPoint y: 733, endPoint x: 620, endPoint y: 732, distance: 68.0
type input "1"
click at [663, 732] on input "range" at bounding box center [728, 737] width 131 height 17
type input "3.97"
type input "1.99"
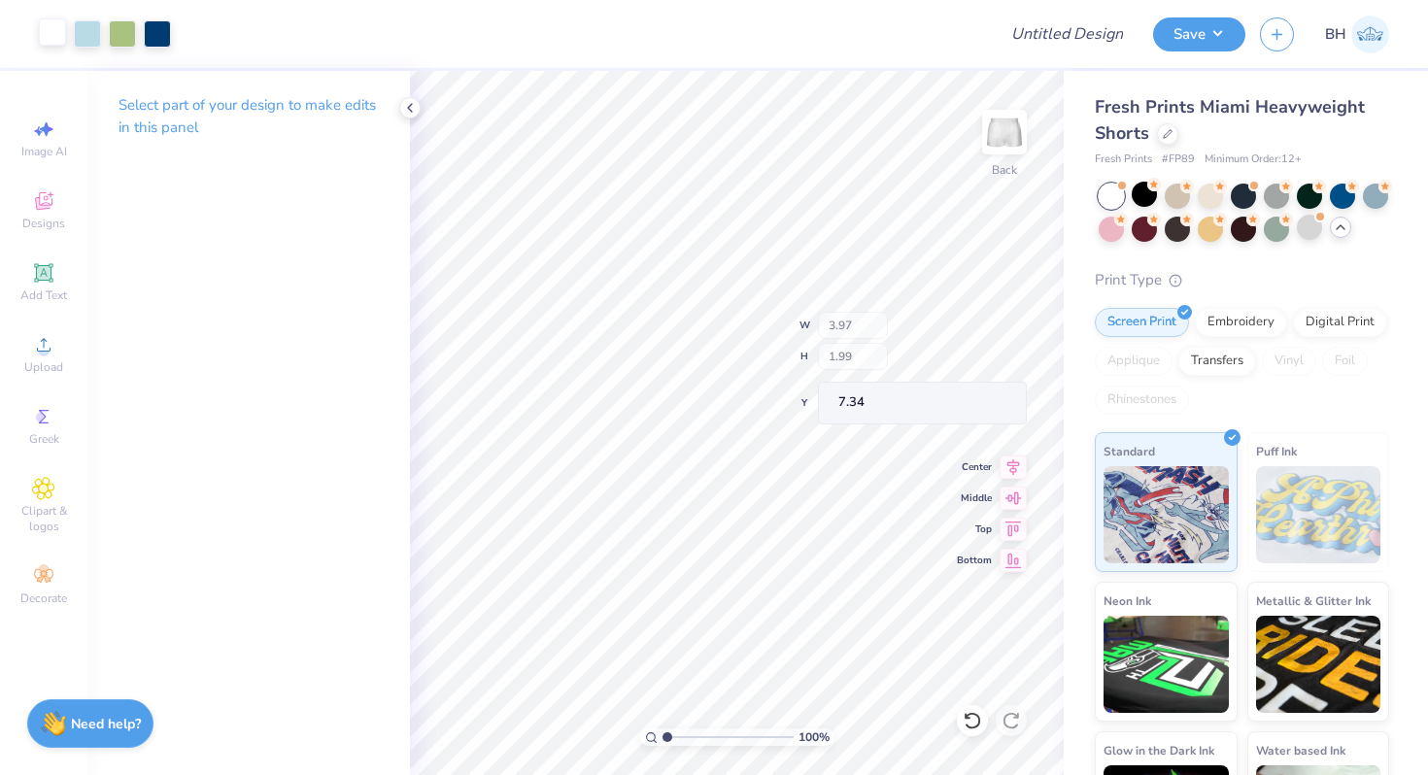
type input "7.34"
type input "4.01"
type input "2.07"
type input "7.31"
type input "7.53"
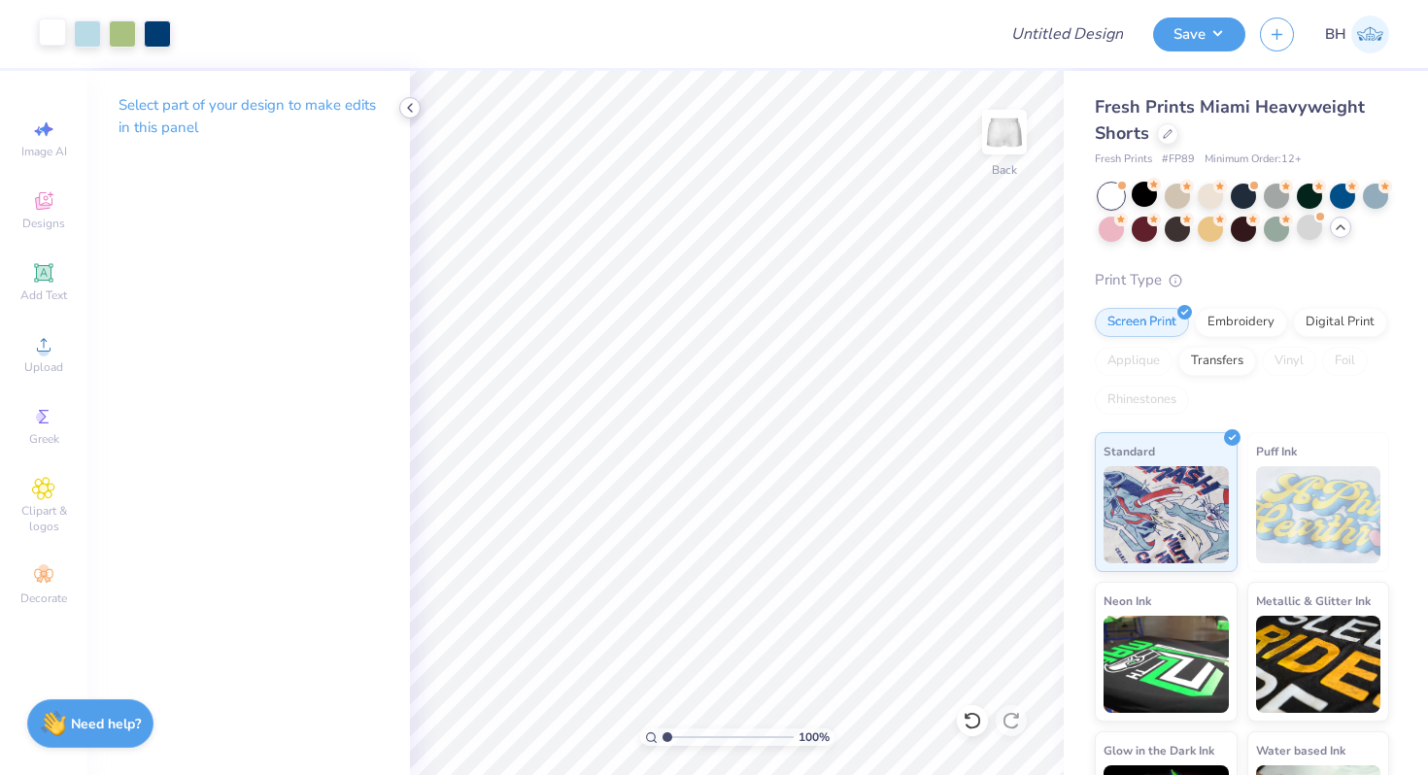
click at [414, 112] on icon at bounding box center [410, 108] width 16 height 16
